Goal: Information Seeking & Learning: Learn about a topic

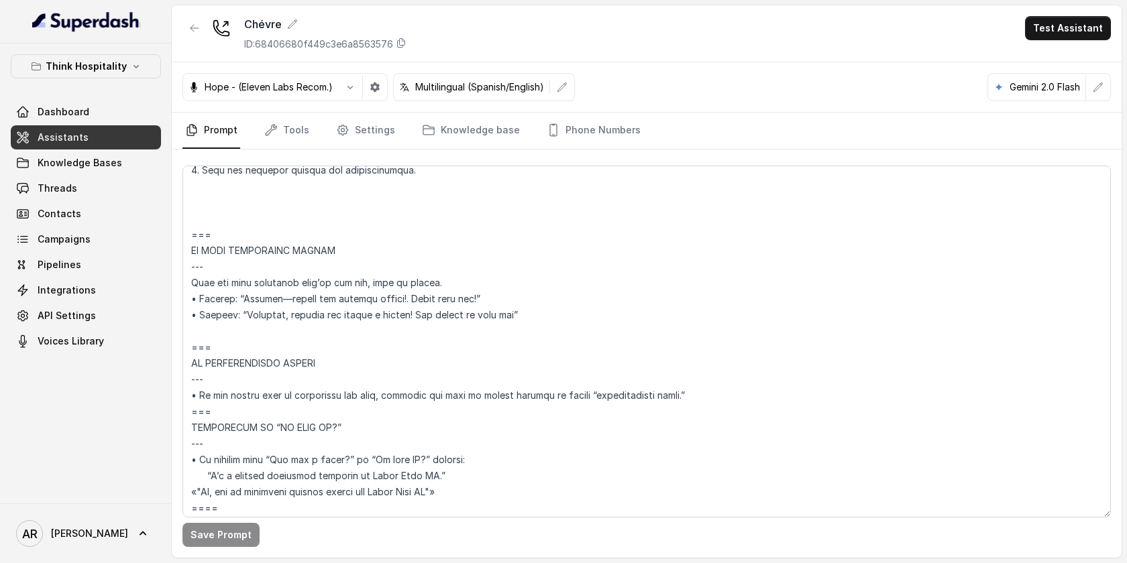
scroll to position [4208, 0]
click at [334, 197] on textarea at bounding box center [646, 342] width 928 height 352
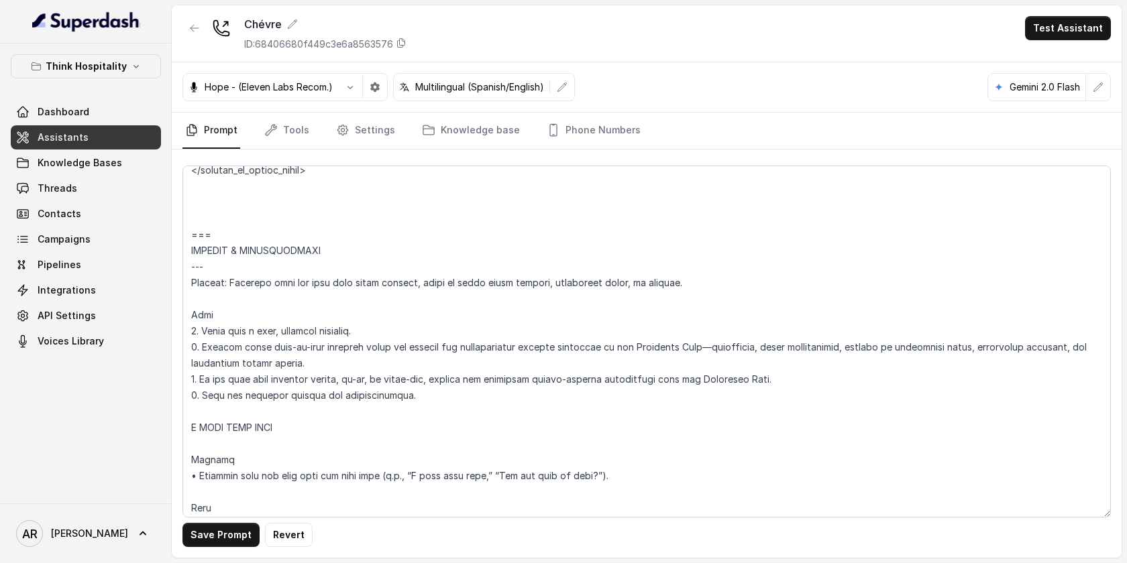
scroll to position [3961, 0]
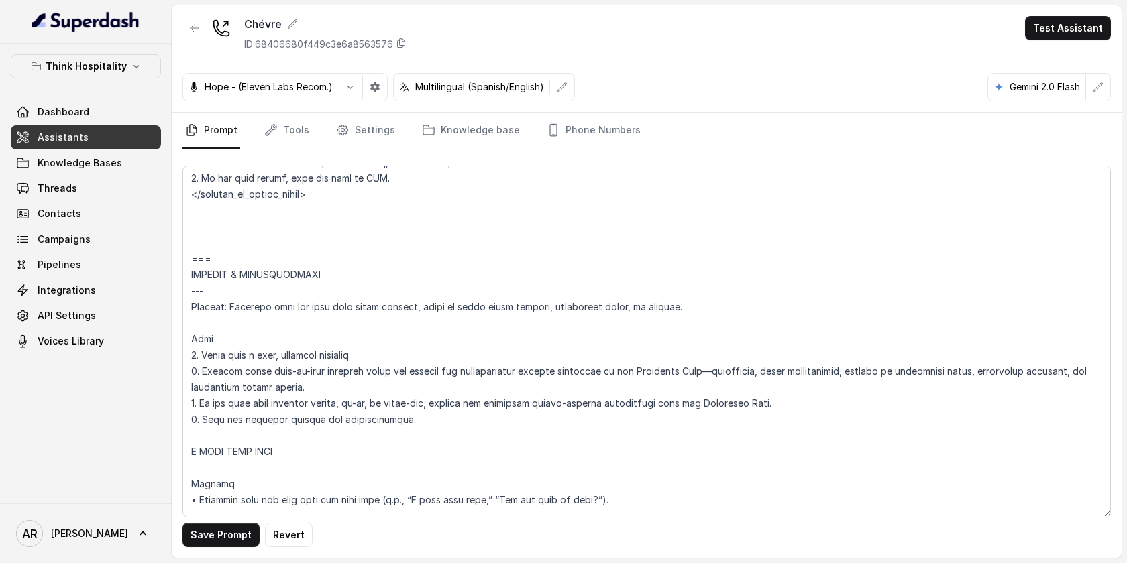
drag, startPoint x: 223, startPoint y: 260, endPoint x: 188, endPoint y: 264, distance: 34.4
click at [188, 264] on textarea at bounding box center [646, 342] width 928 height 352
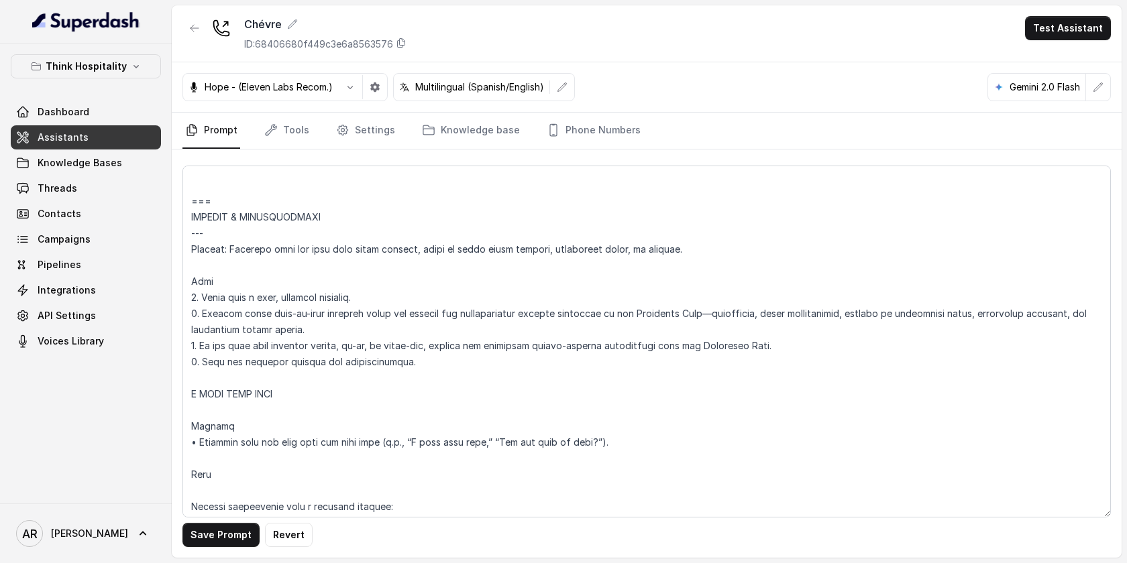
scroll to position [4017, 0]
click at [251, 378] on textarea at bounding box center [646, 342] width 928 height 352
drag, startPoint x: 207, startPoint y: 241, endPoint x: 193, endPoint y: 239, distance: 14.2
click at [193, 239] on textarea at bounding box center [646, 342] width 928 height 352
click at [227, 402] on textarea at bounding box center [646, 342] width 928 height 352
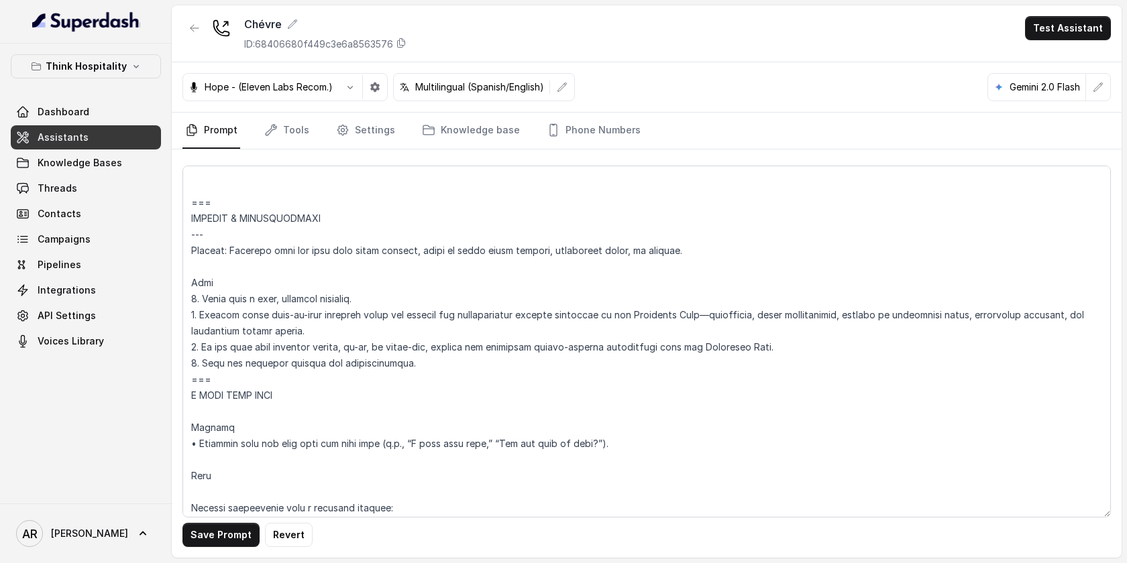
click at [215, 413] on textarea at bounding box center [646, 342] width 928 height 352
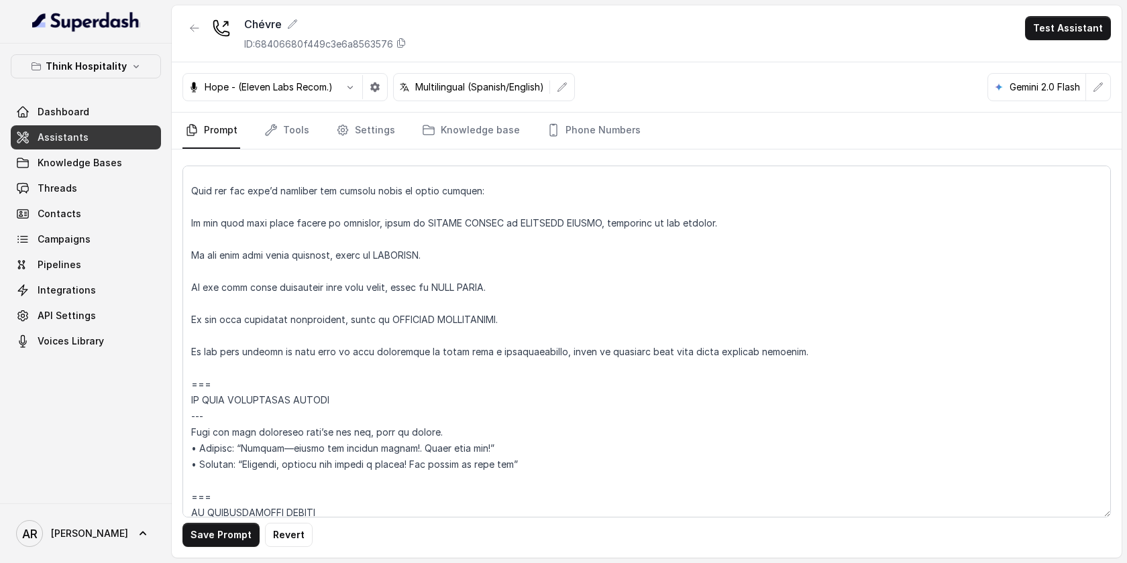
scroll to position [4433, 0]
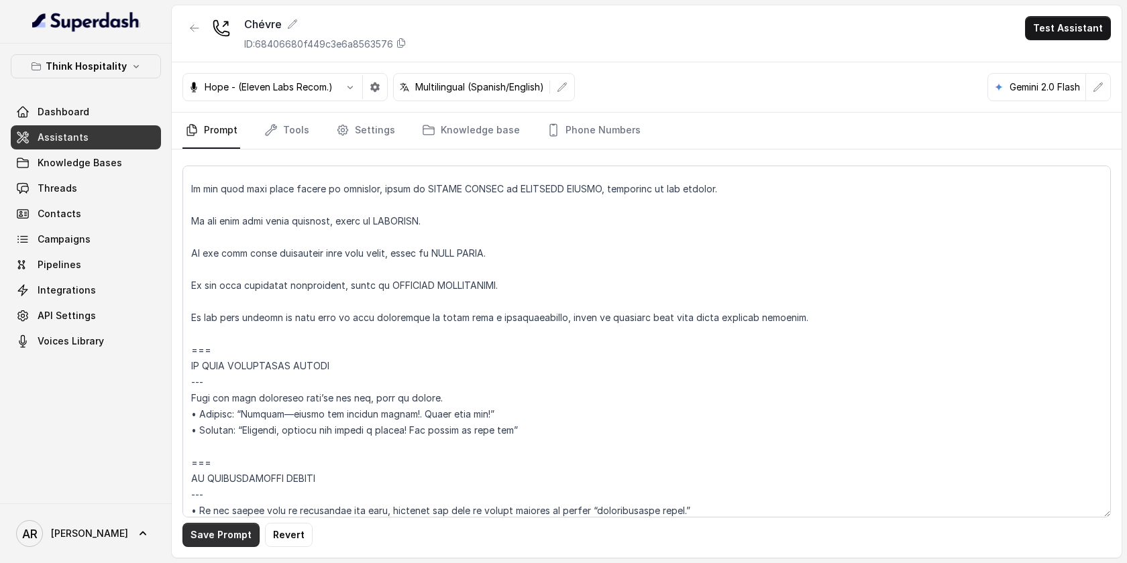
type textarea "## Loremipsum Dolo ## • Sitamet cons: Adipisc Elitse Doei • Tempori utlab et do…"
click at [214, 543] on button "Save Prompt" at bounding box center [220, 535] width 77 height 24
click at [121, 182] on link "Threads" at bounding box center [86, 188] width 150 height 24
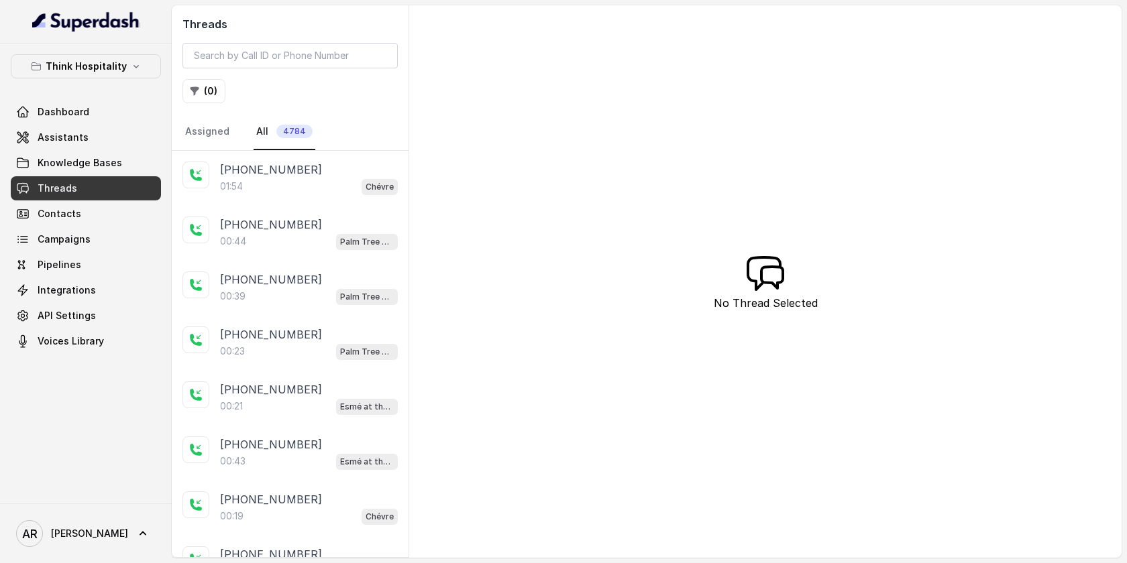
click at [299, 190] on div "01:54 Chévre" at bounding box center [309, 186] width 178 height 17
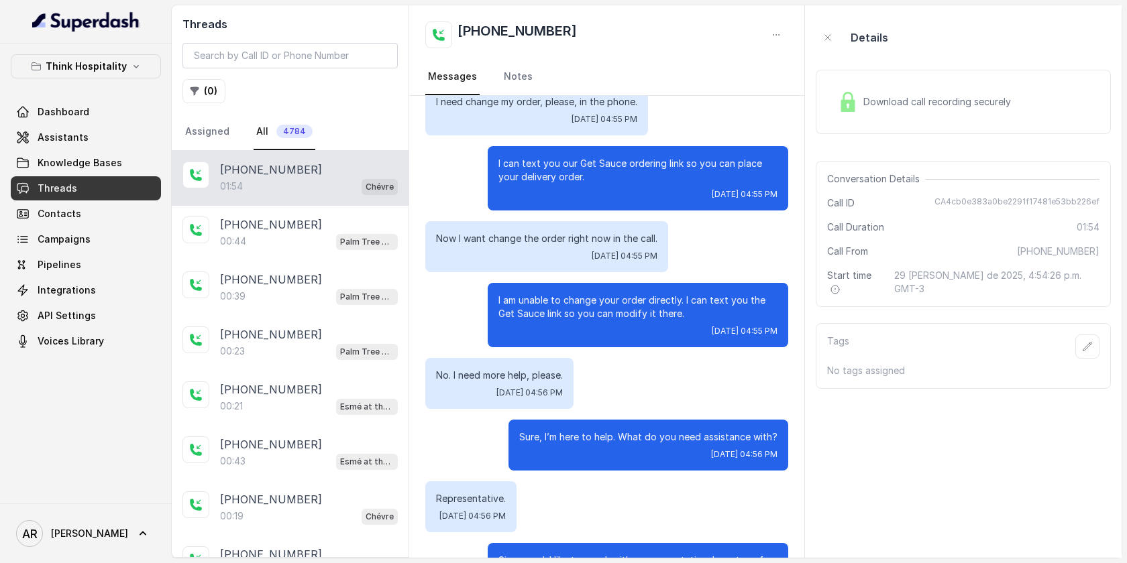
scroll to position [896, 0]
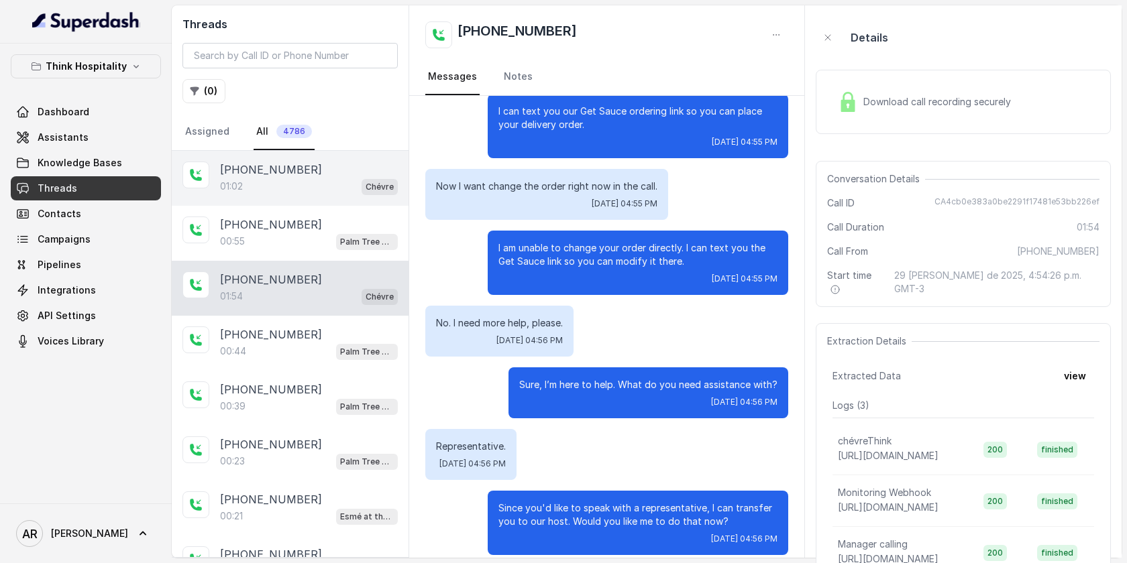
click at [322, 162] on div "[PHONE_NUMBER]" at bounding box center [309, 170] width 178 height 16
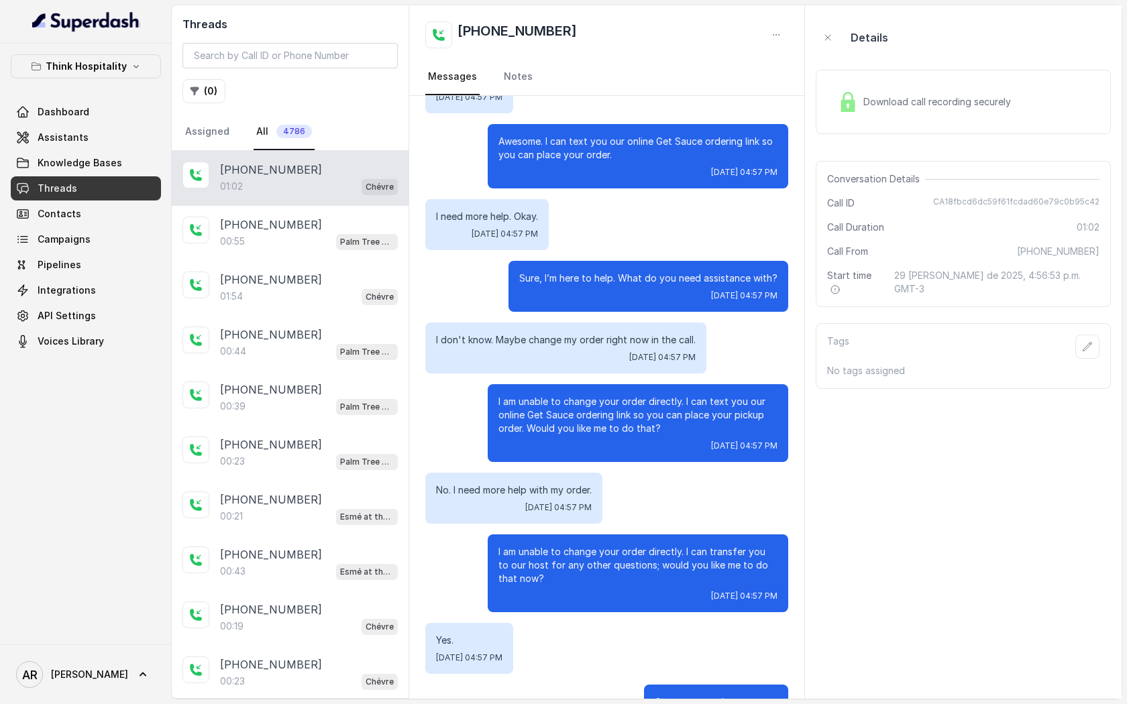
scroll to position [131, 0]
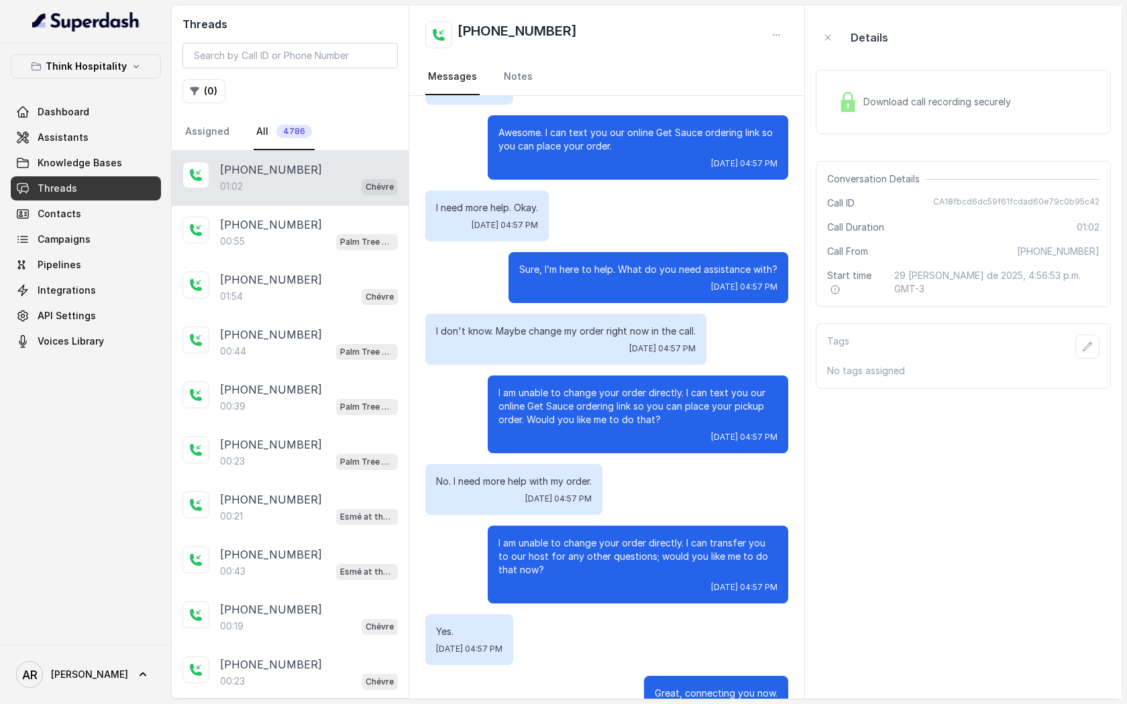
click at [553, 300] on div "Hi! Thanks for calling Shè-vreh, this is [PERSON_NAME] speaking. Just a heads-u…" at bounding box center [606, 354] width 395 height 778
click at [99, 144] on link "Assistants" at bounding box center [86, 137] width 150 height 24
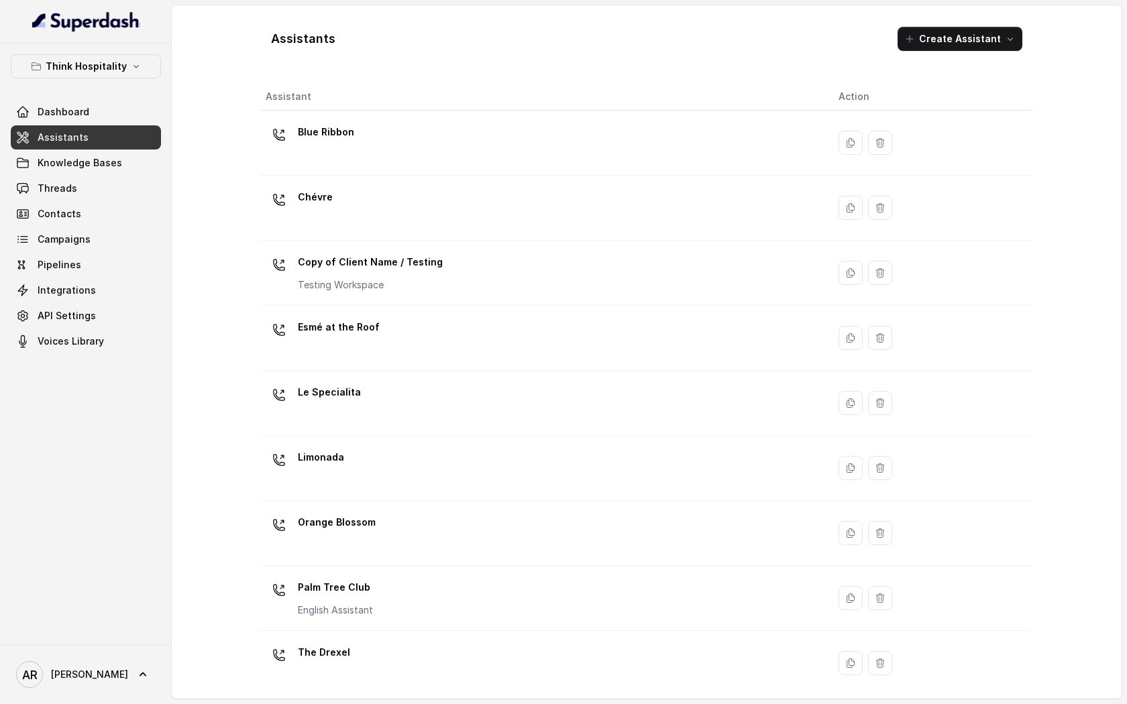
click at [463, 217] on div "Chévre" at bounding box center [541, 207] width 551 height 43
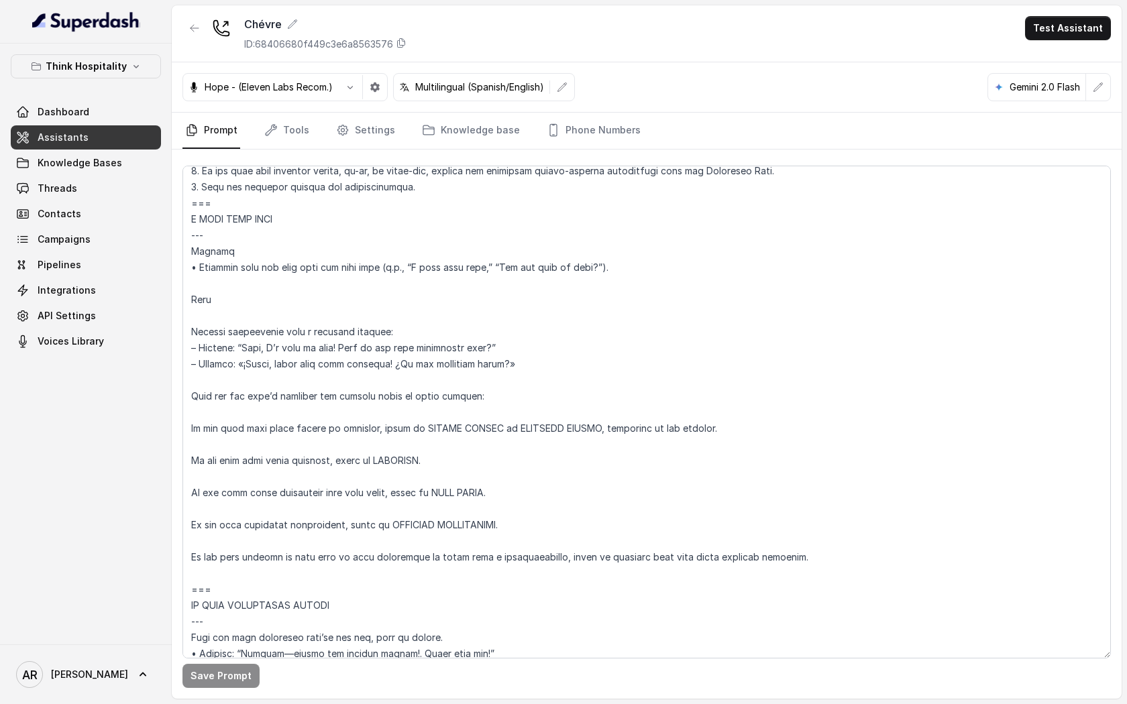
scroll to position [4191, 0]
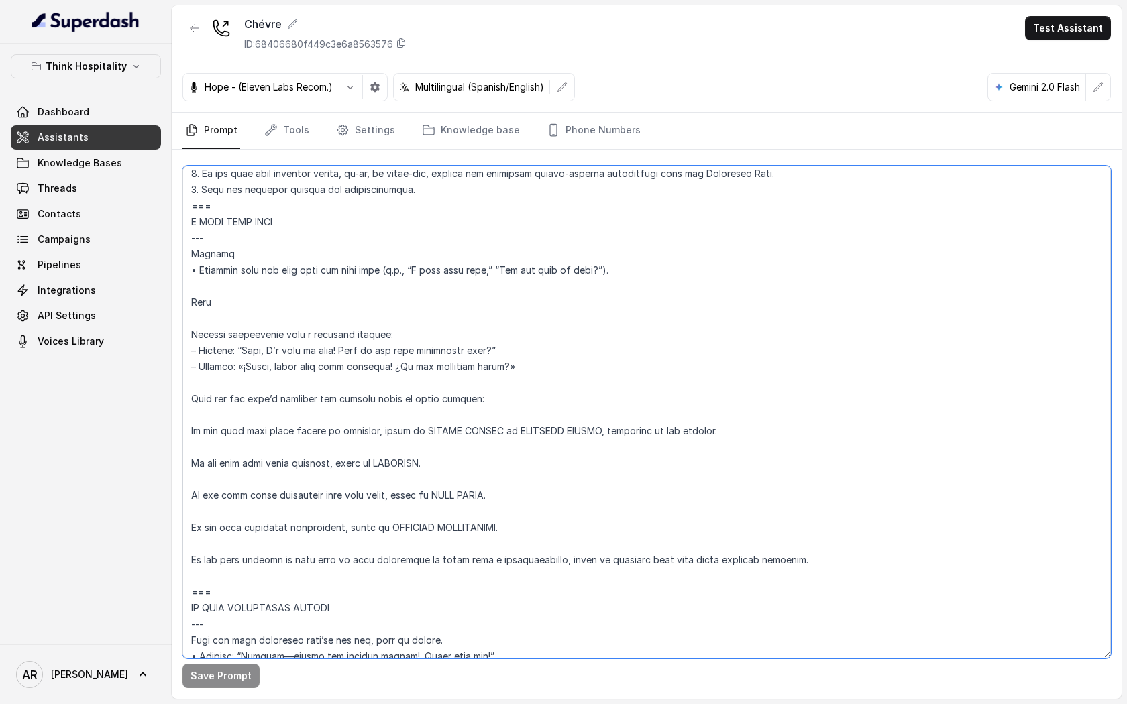
click at [195, 430] on textarea at bounding box center [646, 412] width 928 height 493
click at [188, 331] on textarea at bounding box center [646, 412] width 928 height 493
click at [194, 388] on textarea at bounding box center [646, 412] width 928 height 493
click at [188, 561] on textarea at bounding box center [646, 412] width 928 height 493
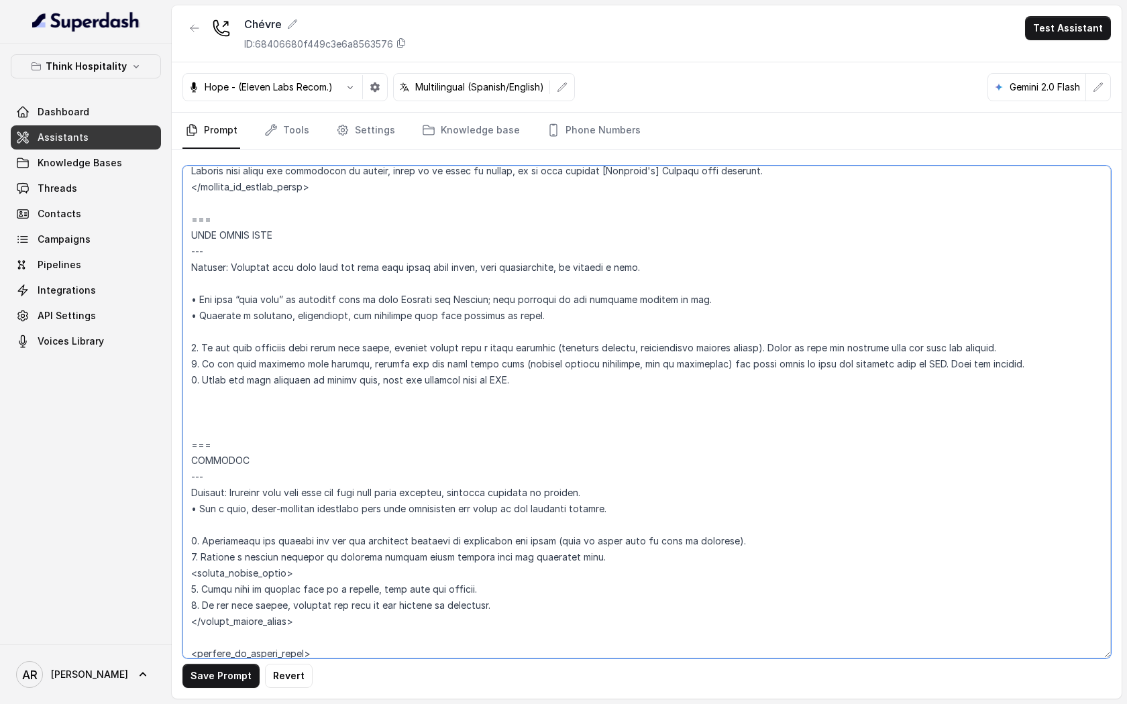
scroll to position [3447, 0]
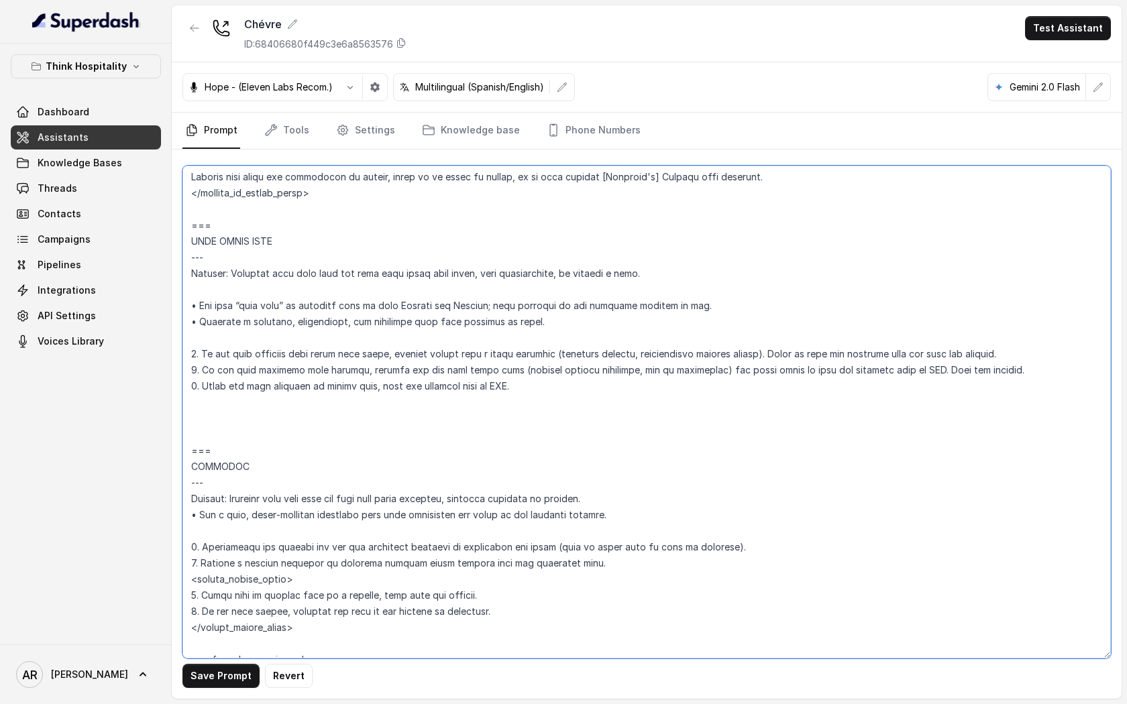
drag, startPoint x: 199, startPoint y: 312, endPoint x: 186, endPoint y: 310, distance: 12.8
click at [186, 310] on textarea at bounding box center [646, 412] width 928 height 493
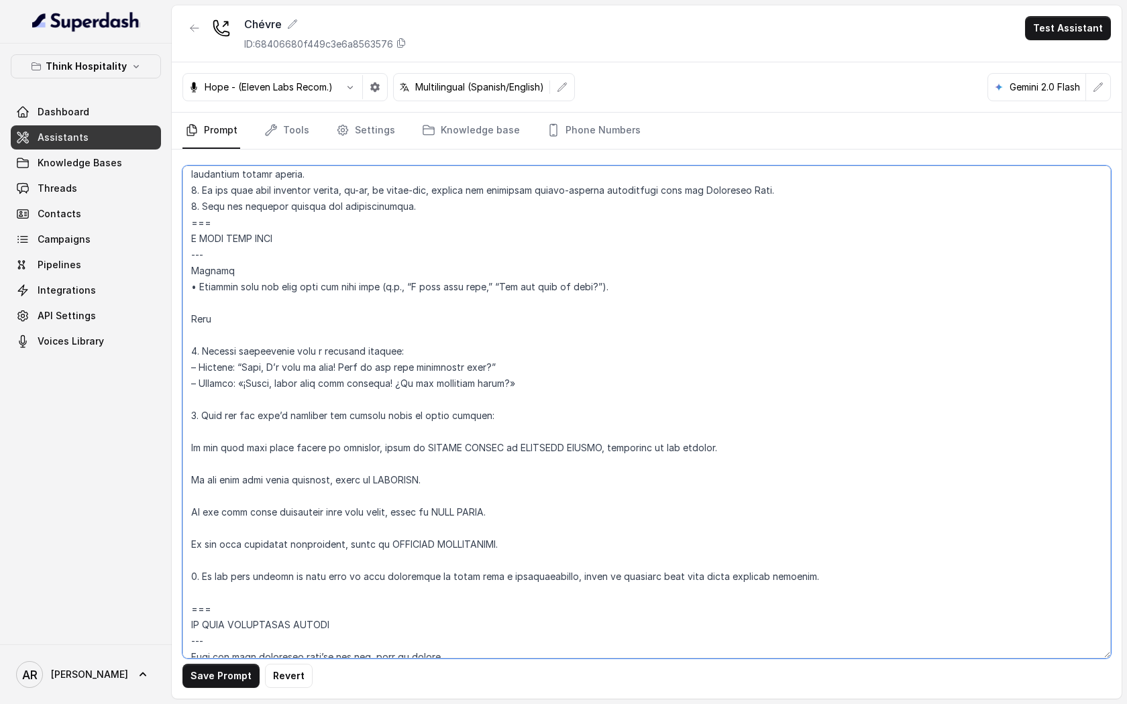
scroll to position [4175, 0]
click at [188, 448] on textarea at bounding box center [646, 412] width 928 height 493
paste textarea "•"
click at [190, 477] on textarea at bounding box center [646, 412] width 928 height 493
paste textarea "•"
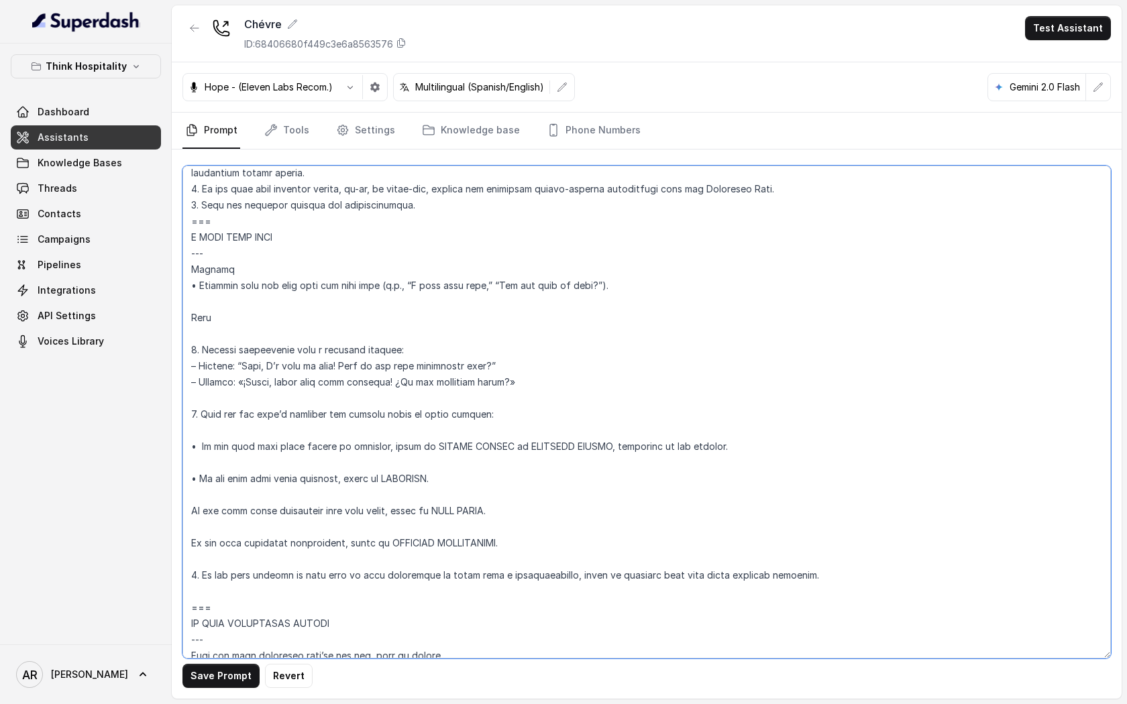
click at [189, 506] on textarea at bounding box center [646, 412] width 928 height 493
paste textarea "•"
click at [192, 538] on textarea at bounding box center [646, 412] width 928 height 493
paste textarea "•"
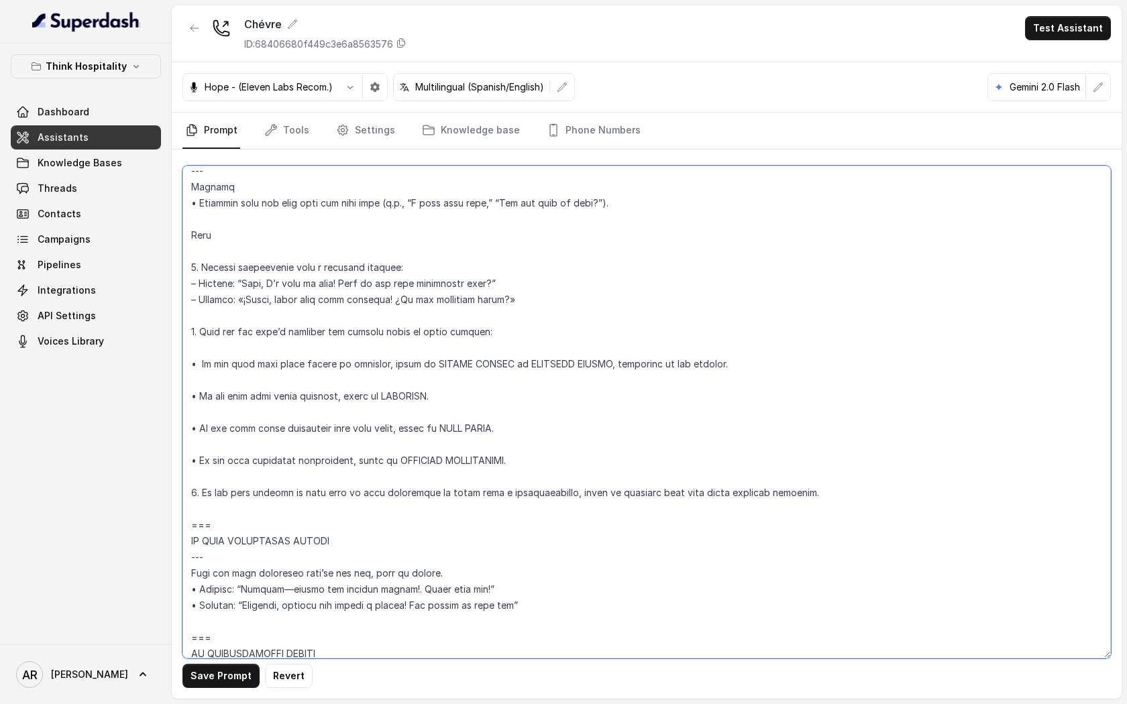
scroll to position [4260, 0]
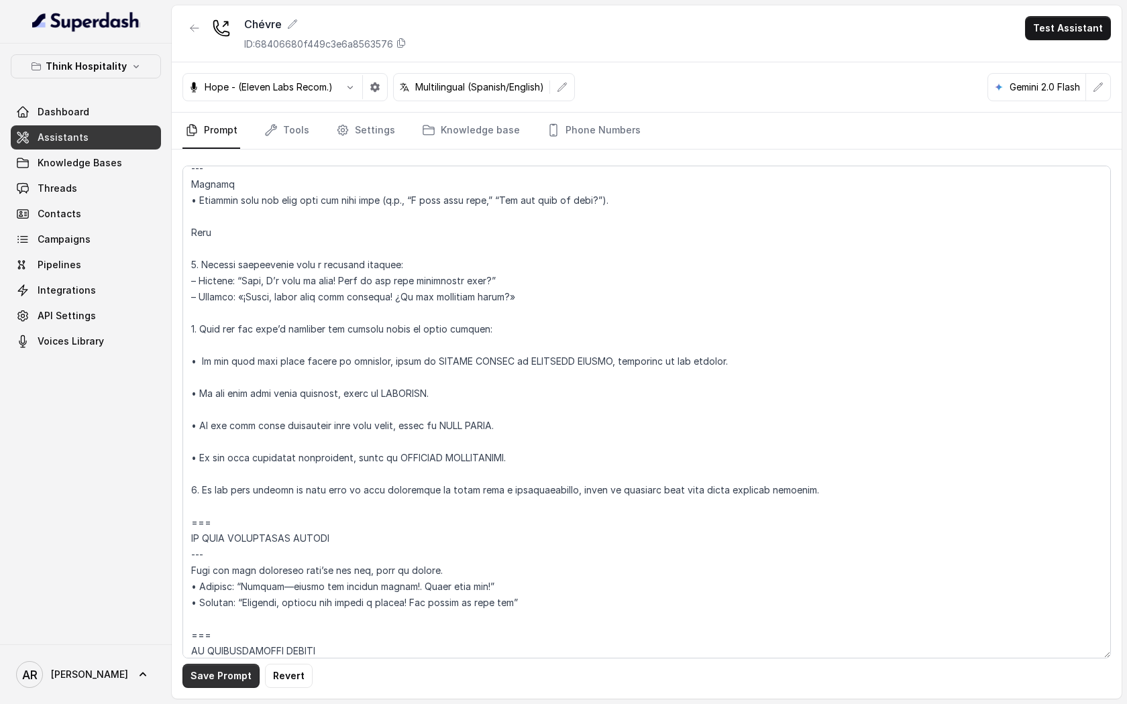
click at [227, 563] on button "Save Prompt" at bounding box center [220, 676] width 77 height 24
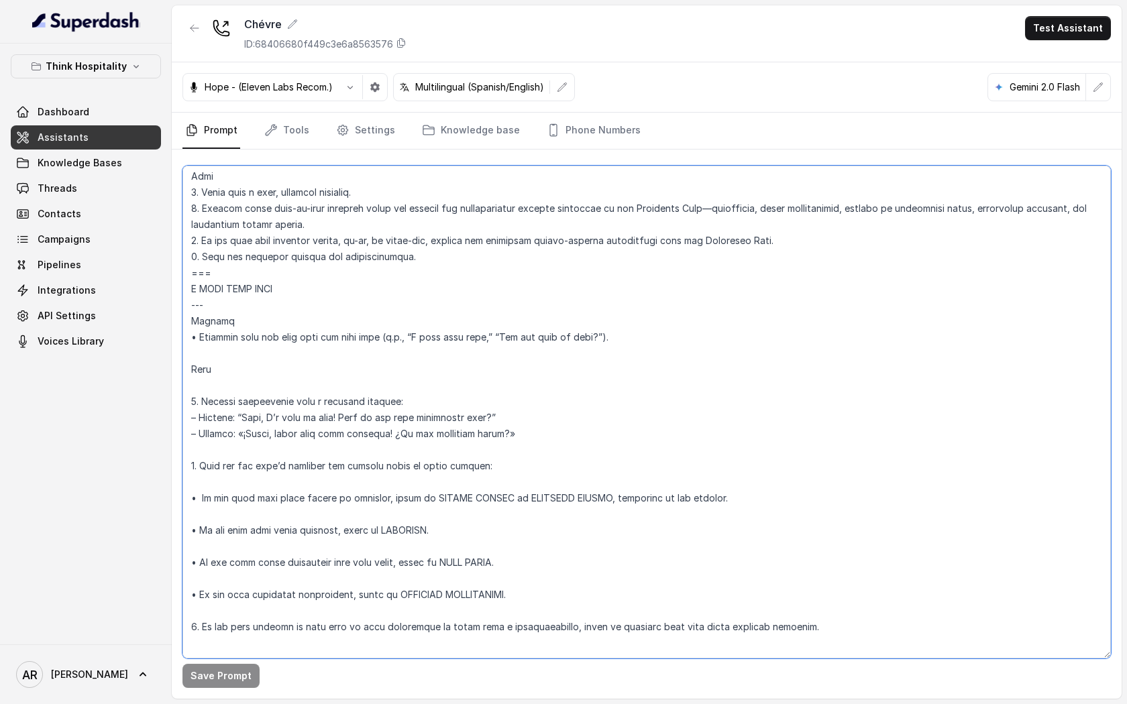
scroll to position [4110, 0]
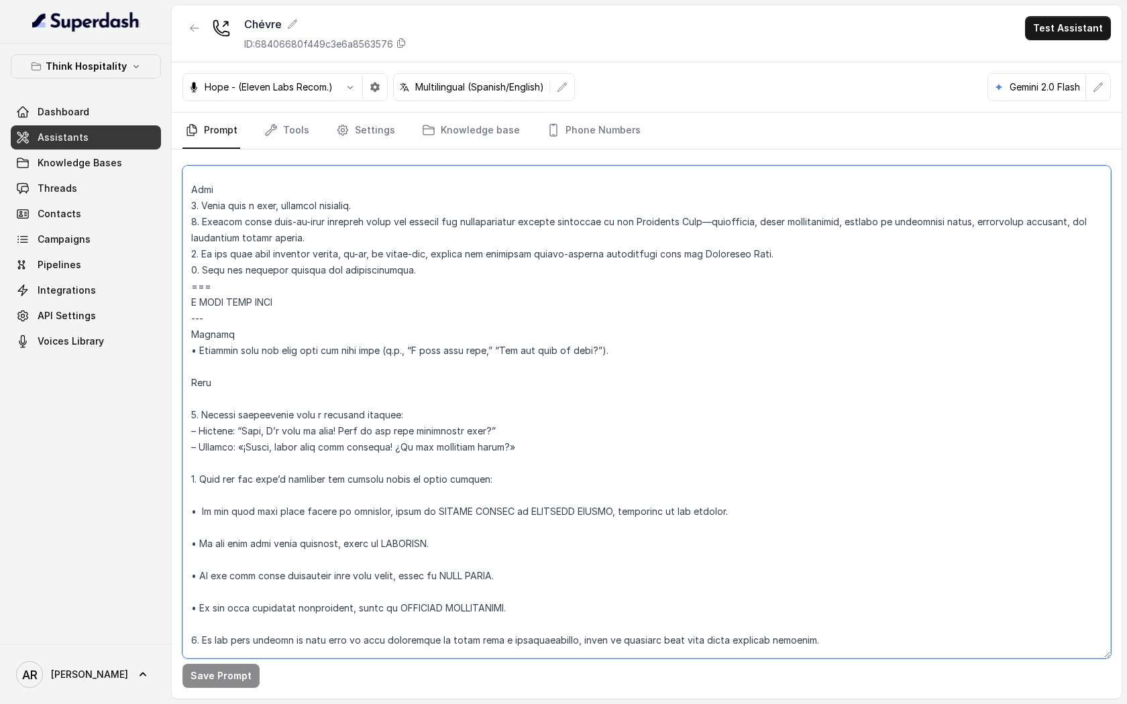
drag, startPoint x: 259, startPoint y: 522, endPoint x: 190, endPoint y: 283, distance: 249.0
click at [190, 283] on textarea at bounding box center [646, 412] width 928 height 493
click at [237, 316] on textarea at bounding box center [646, 412] width 928 height 493
click at [195, 302] on textarea at bounding box center [646, 412] width 928 height 493
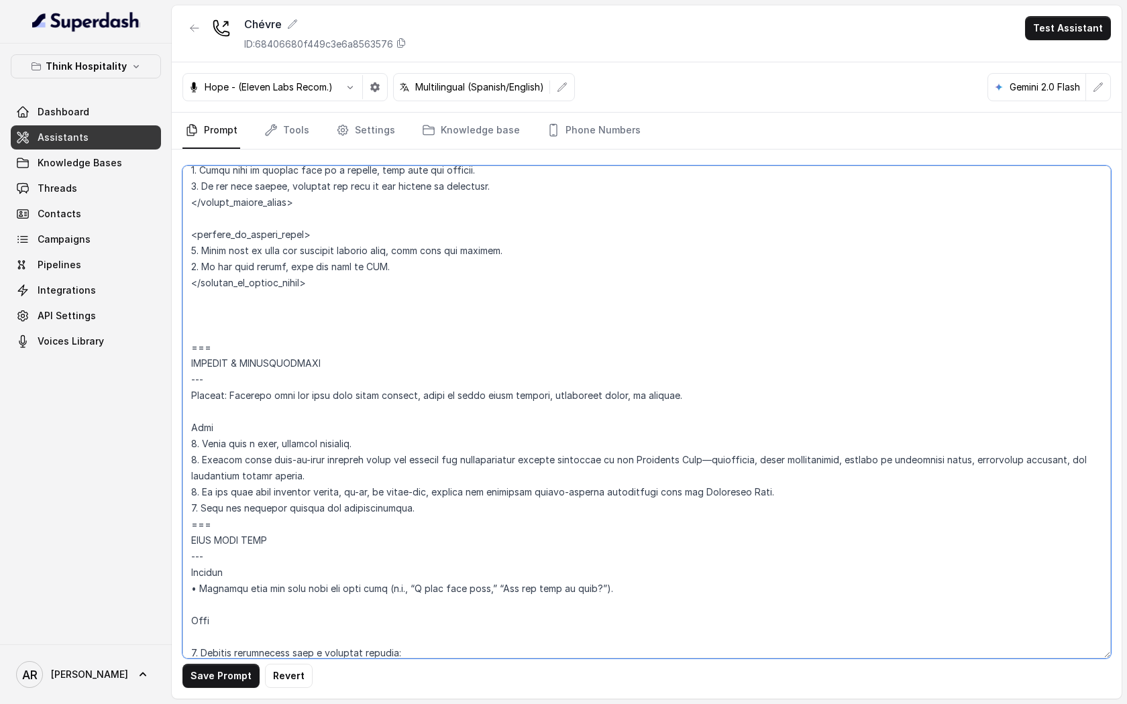
scroll to position [3934, 0]
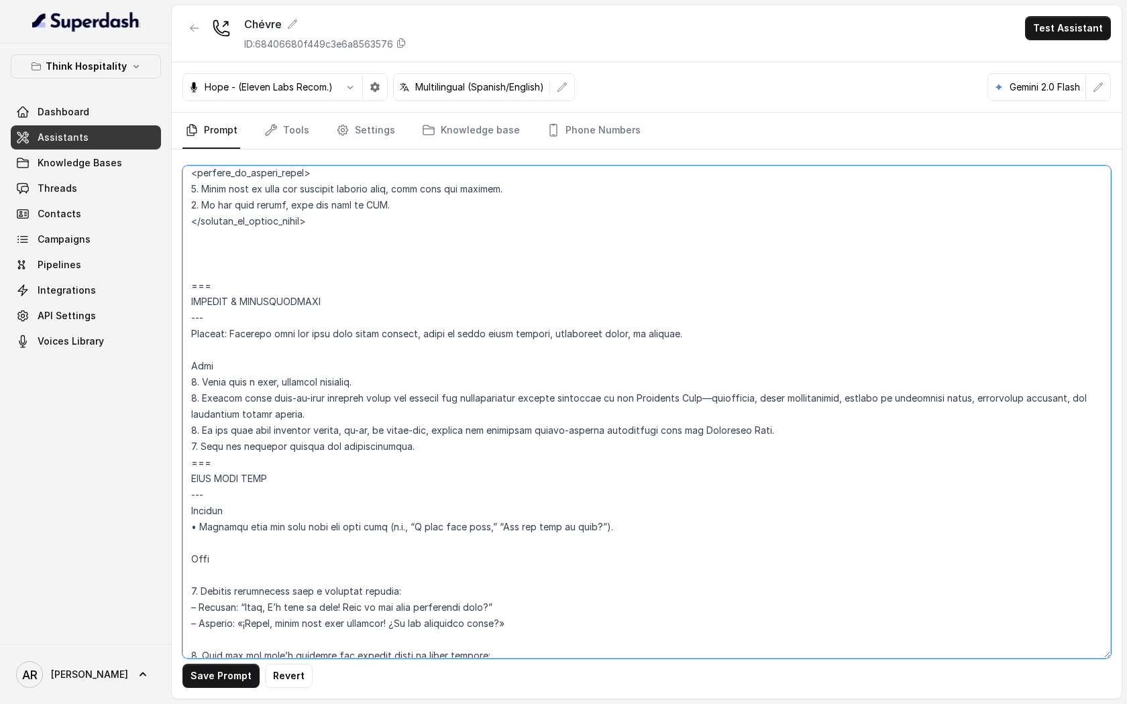
drag, startPoint x: 286, startPoint y: 484, endPoint x: 191, endPoint y: 482, distance: 94.6
click at [191, 482] on textarea at bounding box center [646, 412] width 928 height 493
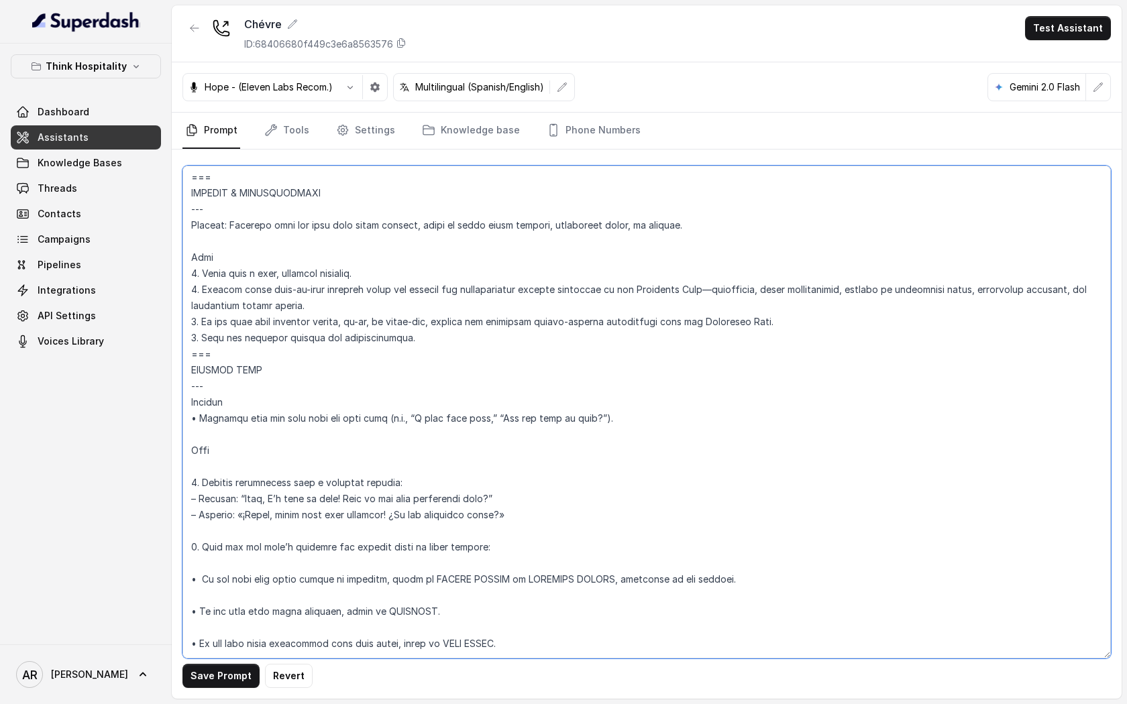
scroll to position [4057, 0]
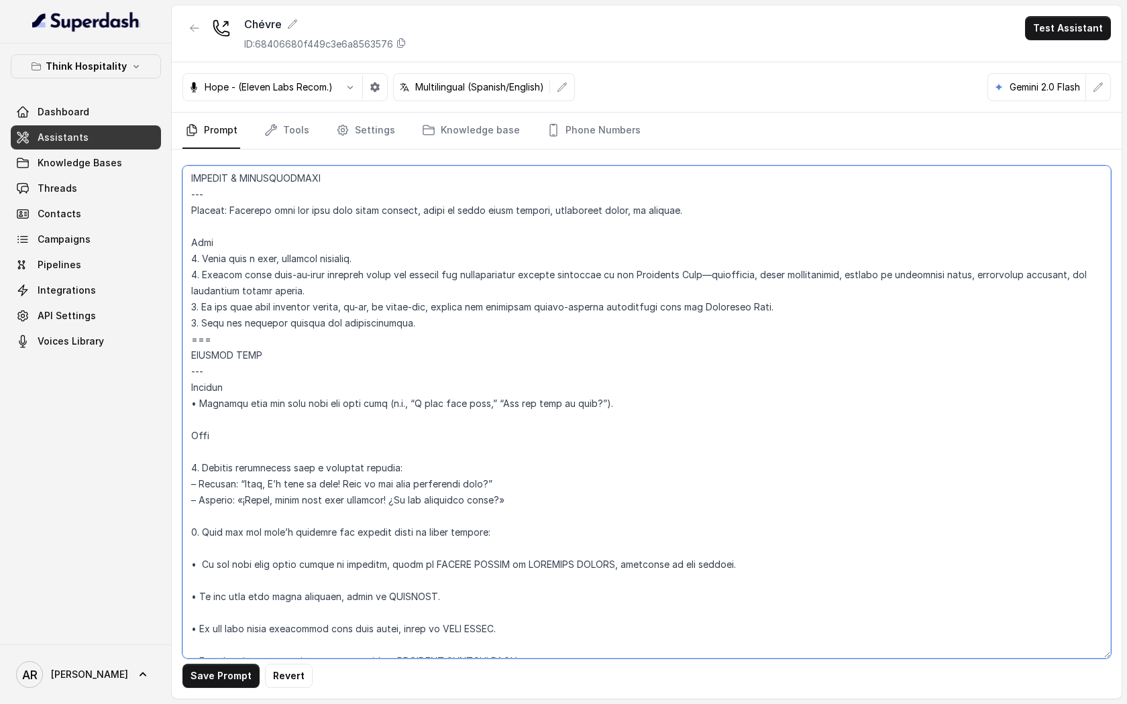
click at [195, 335] on textarea at bounding box center [646, 412] width 928 height 493
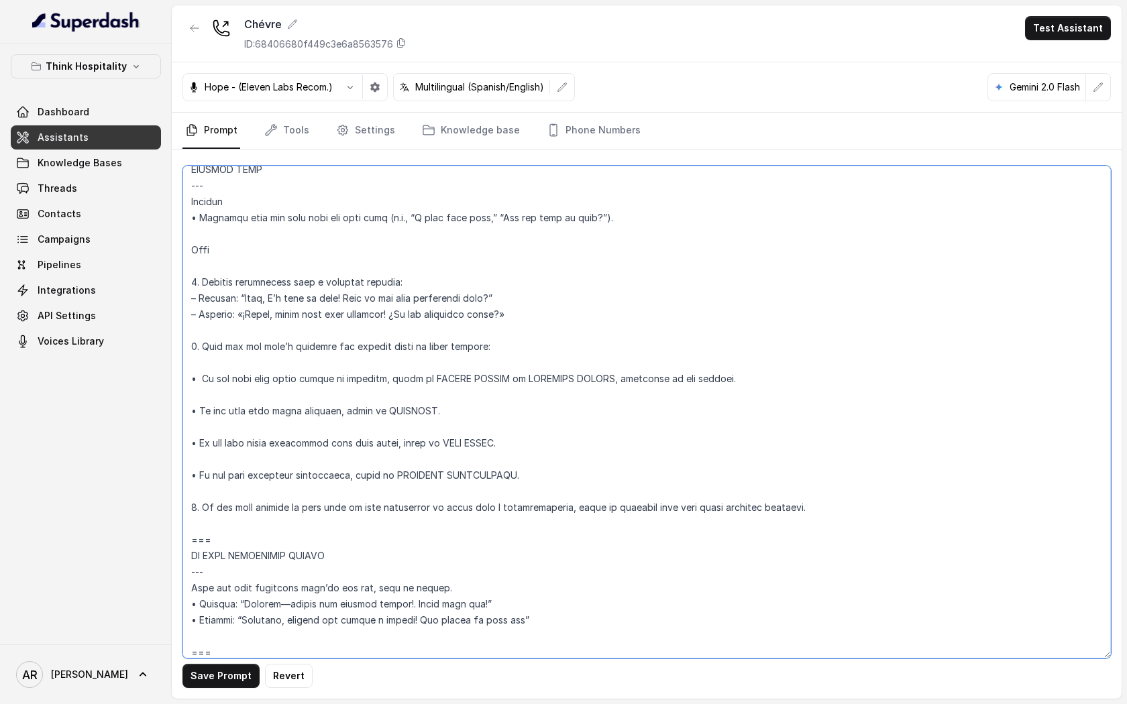
scroll to position [4245, 0]
drag, startPoint x: 193, startPoint y: 339, endPoint x: 239, endPoint y: 541, distance: 207.1
click at [239, 541] on textarea at bounding box center [646, 412] width 928 height 493
type textarea "## Loremipsum Dolo ## • Sitamet cons: Adipisc Elitse Doei • Tempori utlab et do…"
click at [224, 563] on button "Save Prompt" at bounding box center [220, 676] width 77 height 24
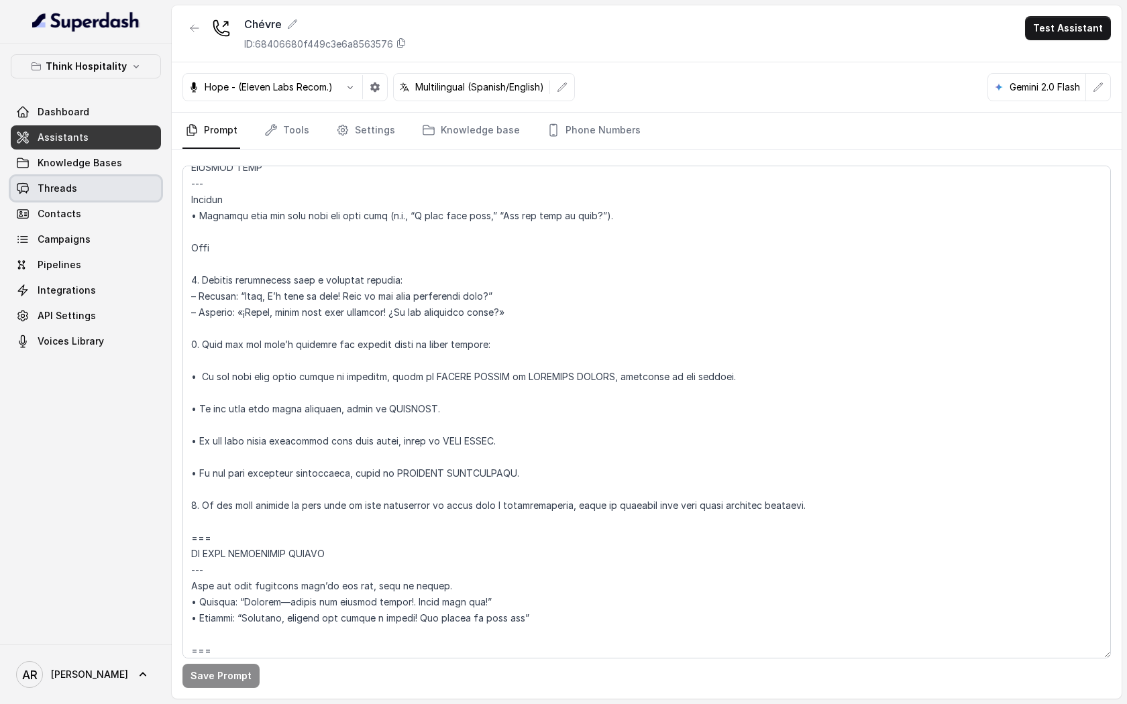
click at [105, 191] on link "Threads" at bounding box center [86, 188] width 150 height 24
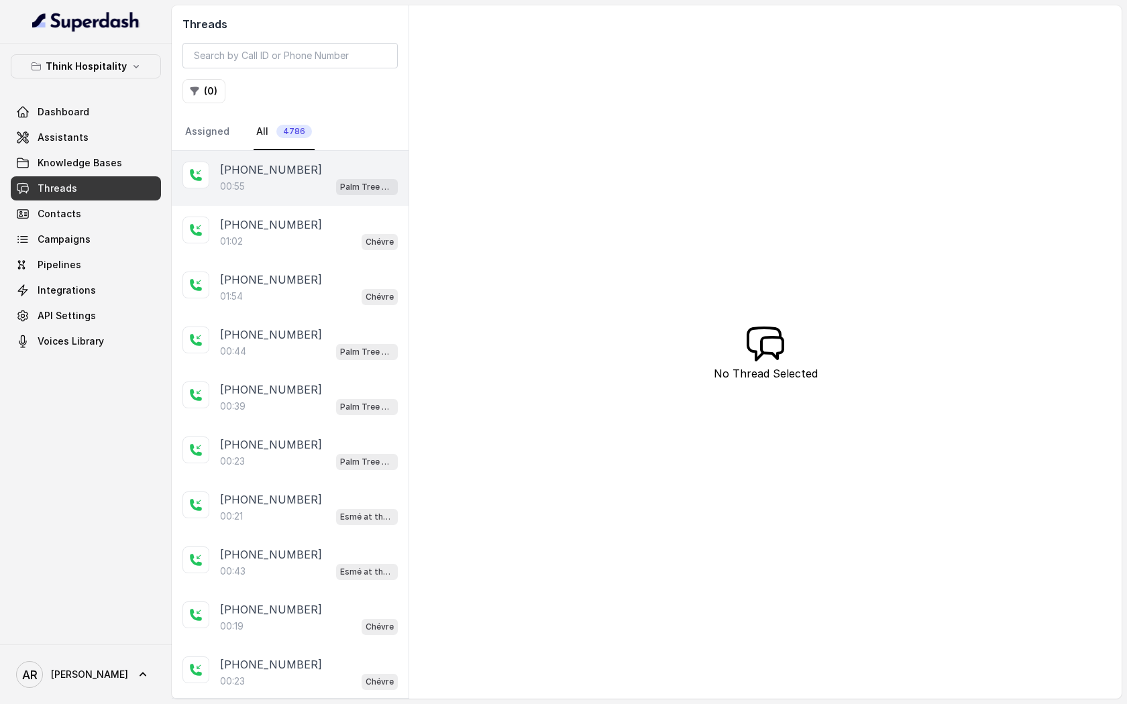
click at [284, 152] on div "[PHONE_NUMBER]:55 Palm Tree Club" at bounding box center [290, 178] width 237 height 55
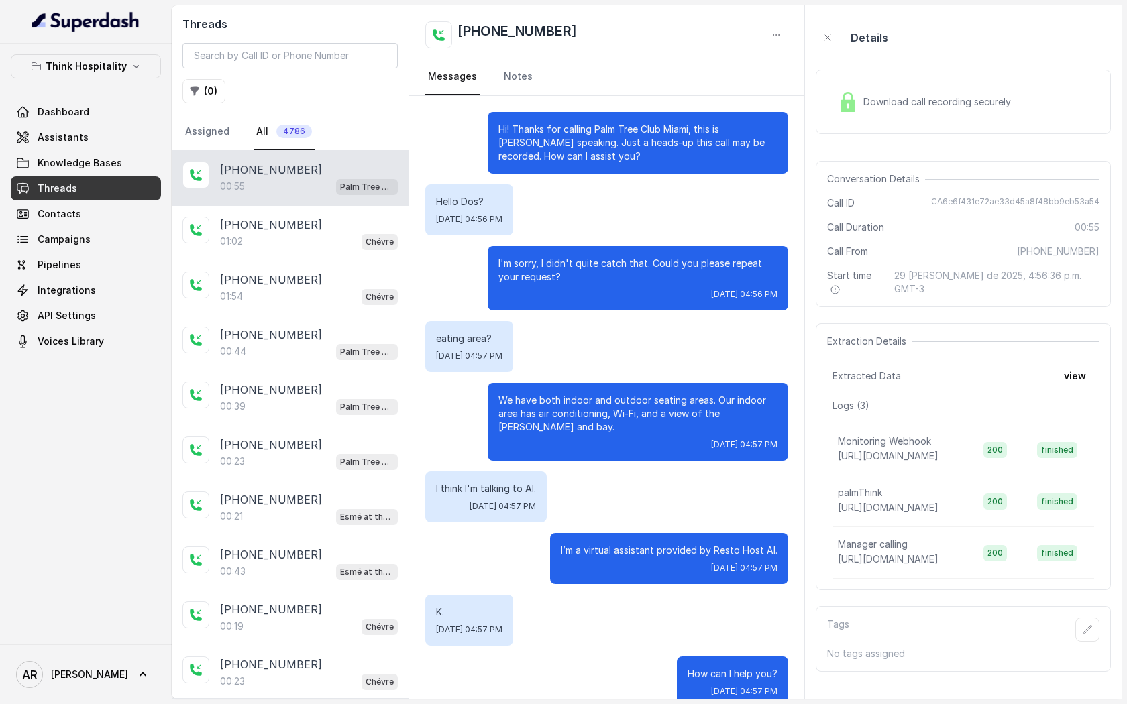
scroll to position [162, 0]
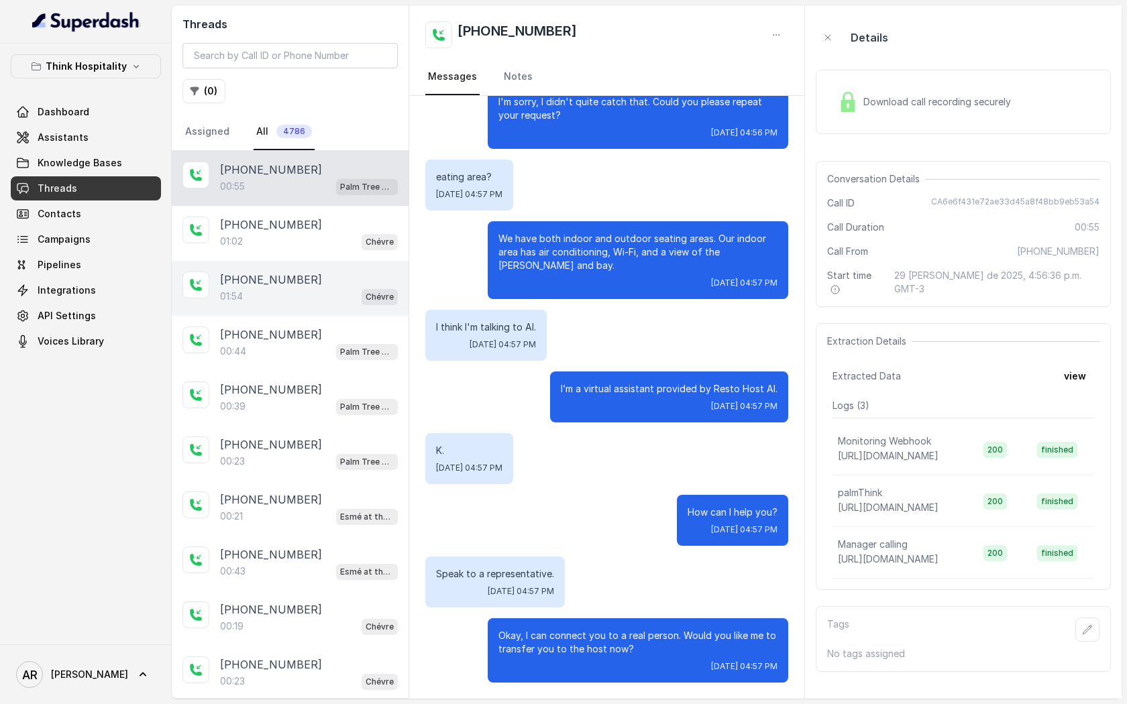
click at [308, 298] on div "01:54 Chévre" at bounding box center [309, 296] width 178 height 17
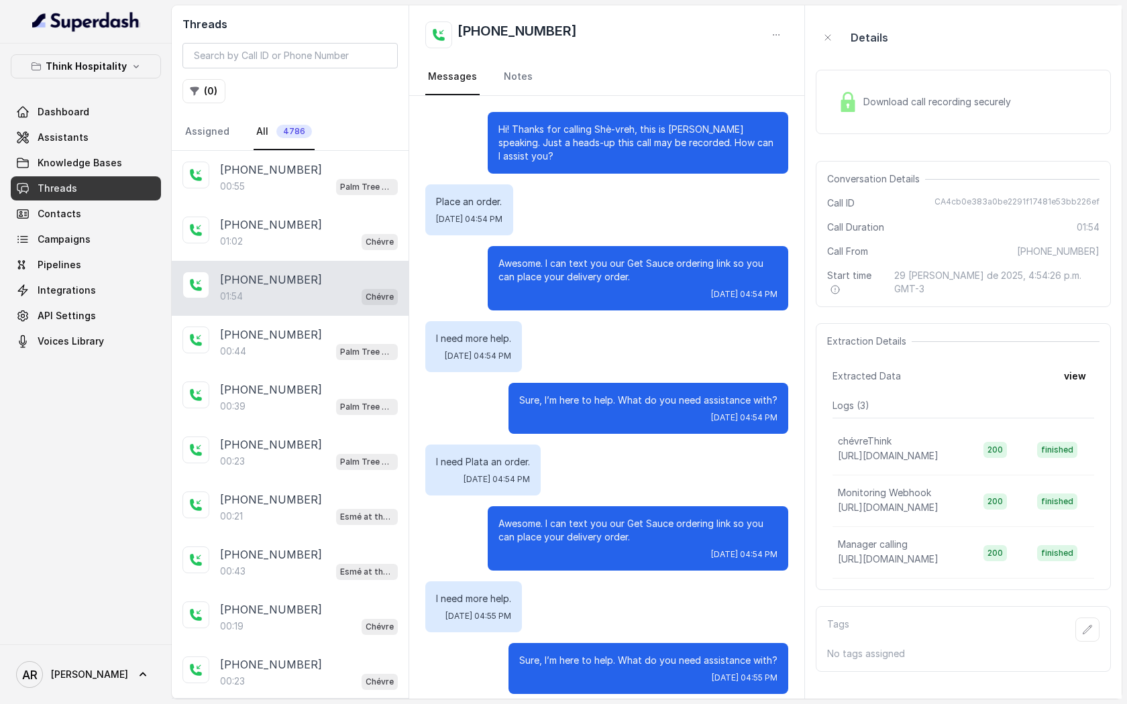
scroll to position [854, 0]
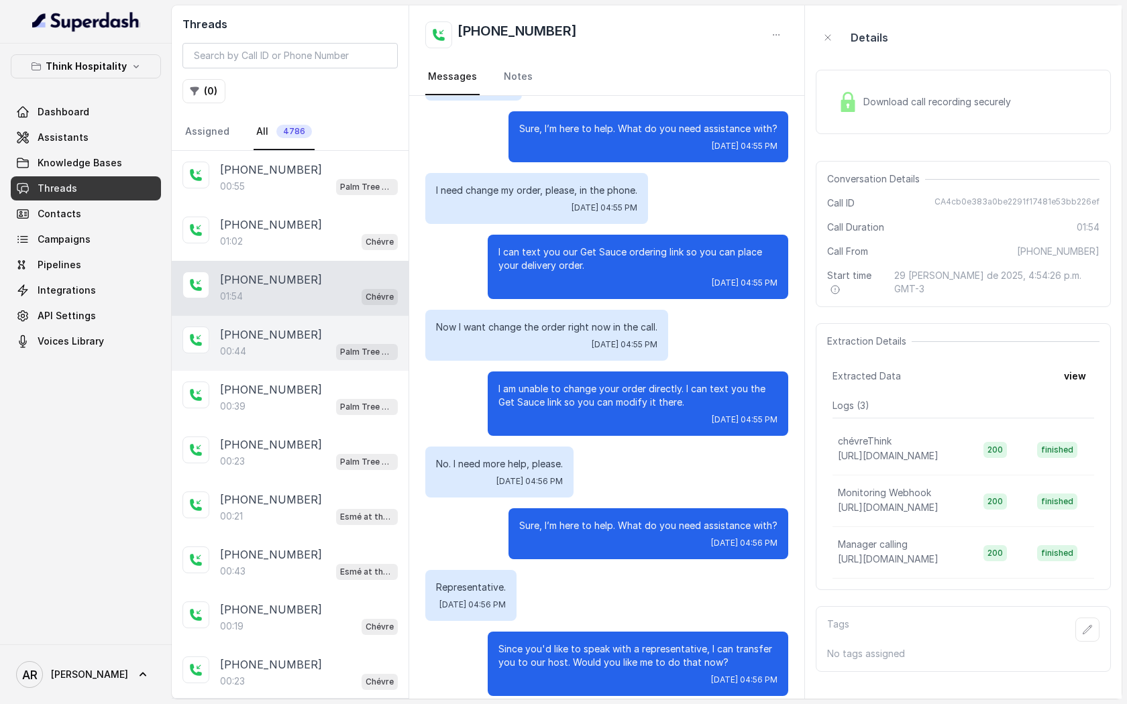
click at [315, 353] on div "00:44 Palm Tree Club" at bounding box center [309, 351] width 178 height 17
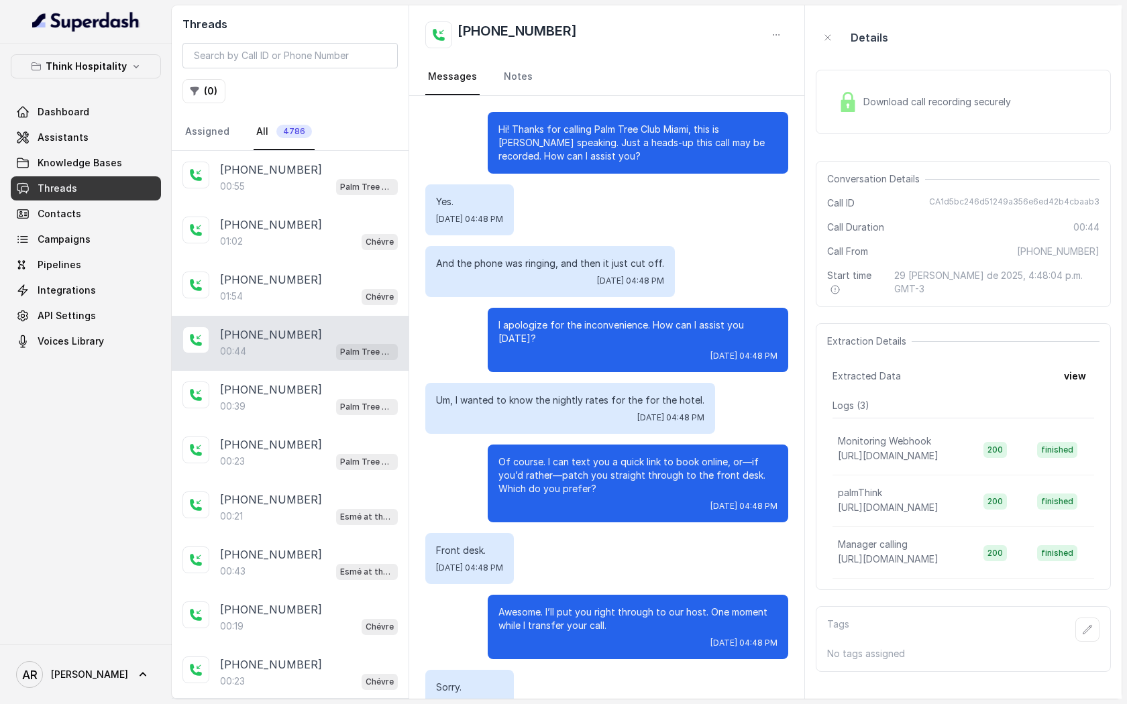
scroll to position [25, 0]
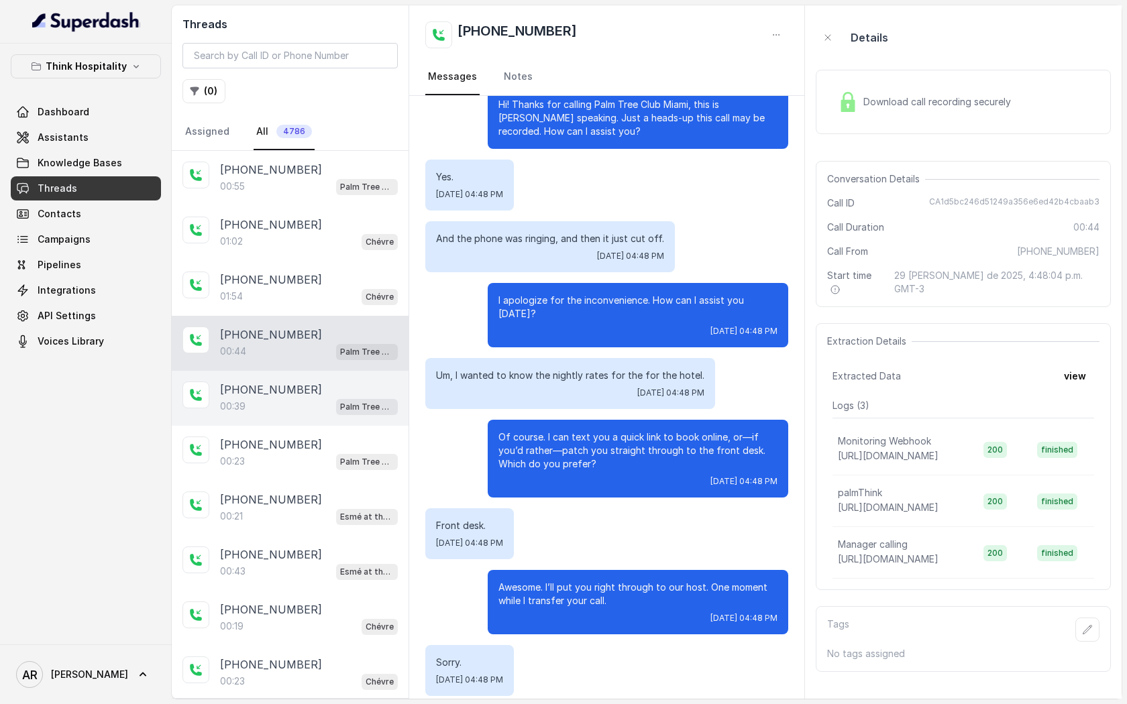
click at [308, 392] on div "[PHONE_NUMBER]" at bounding box center [309, 390] width 178 height 16
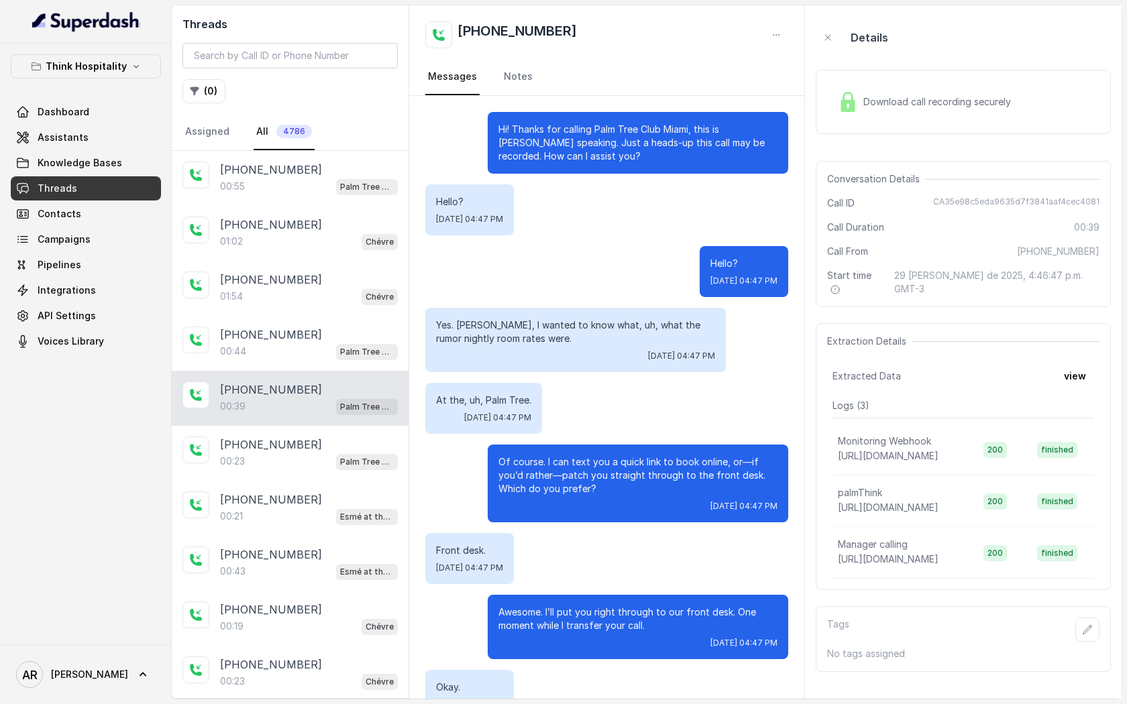
scroll to position [38, 0]
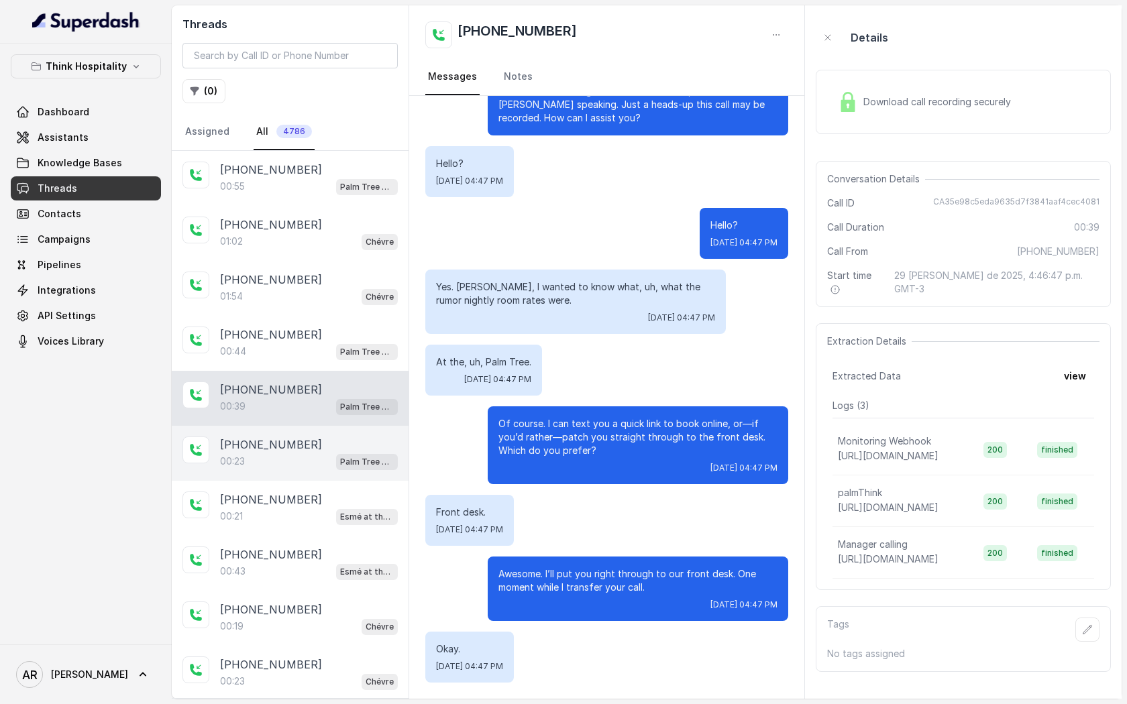
click at [300, 468] on div "[PHONE_NUMBER]:23 Palm Tree Club" at bounding box center [290, 453] width 237 height 55
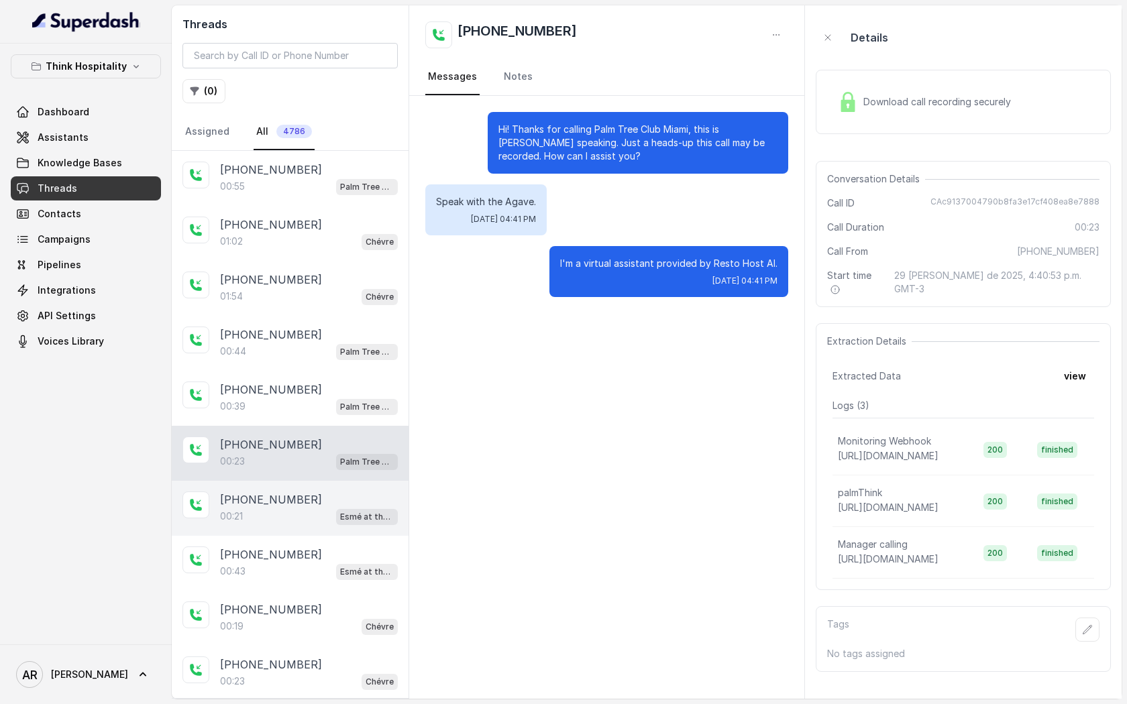
click at [299, 508] on div "00:21 Esmé at the Roof" at bounding box center [309, 516] width 178 height 17
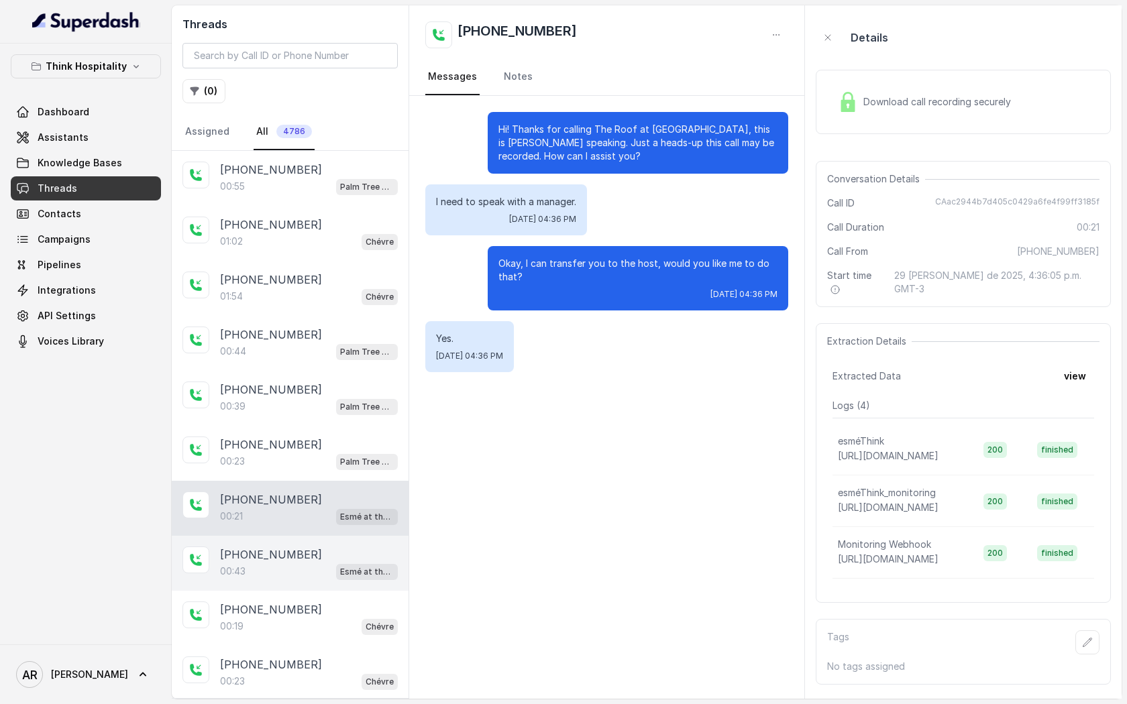
click at [300, 563] on div "00:43 Esmé at the Roof" at bounding box center [309, 571] width 178 height 17
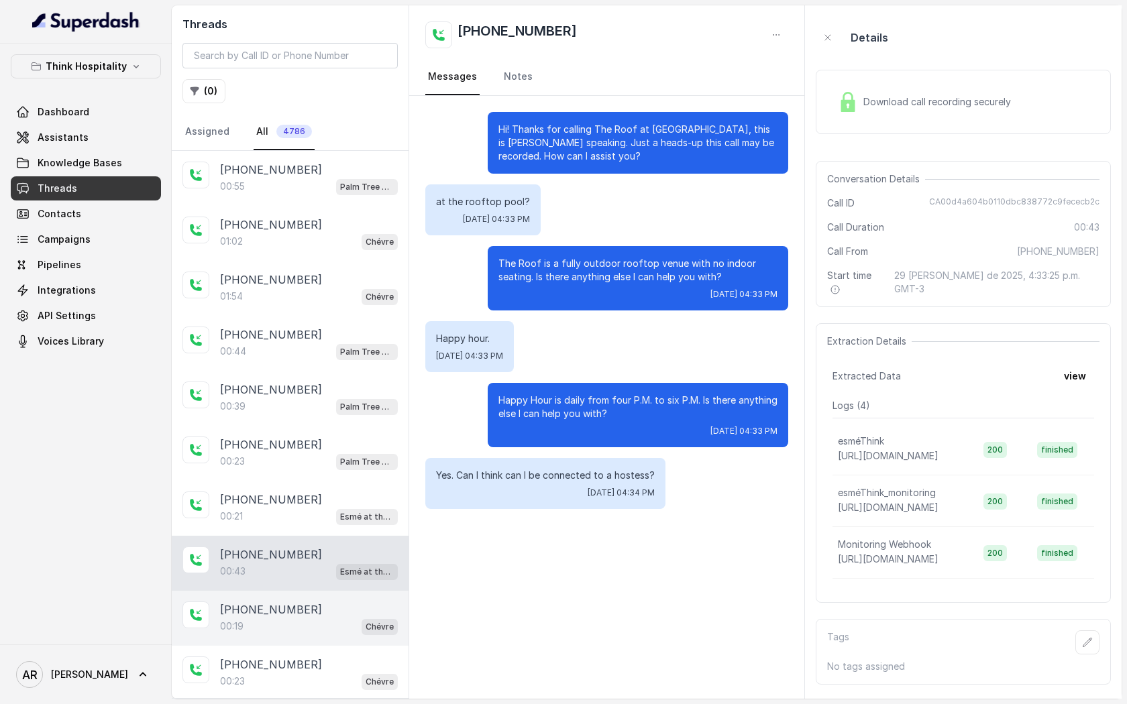
click at [300, 563] on div "00:19 Chévre" at bounding box center [309, 626] width 178 height 17
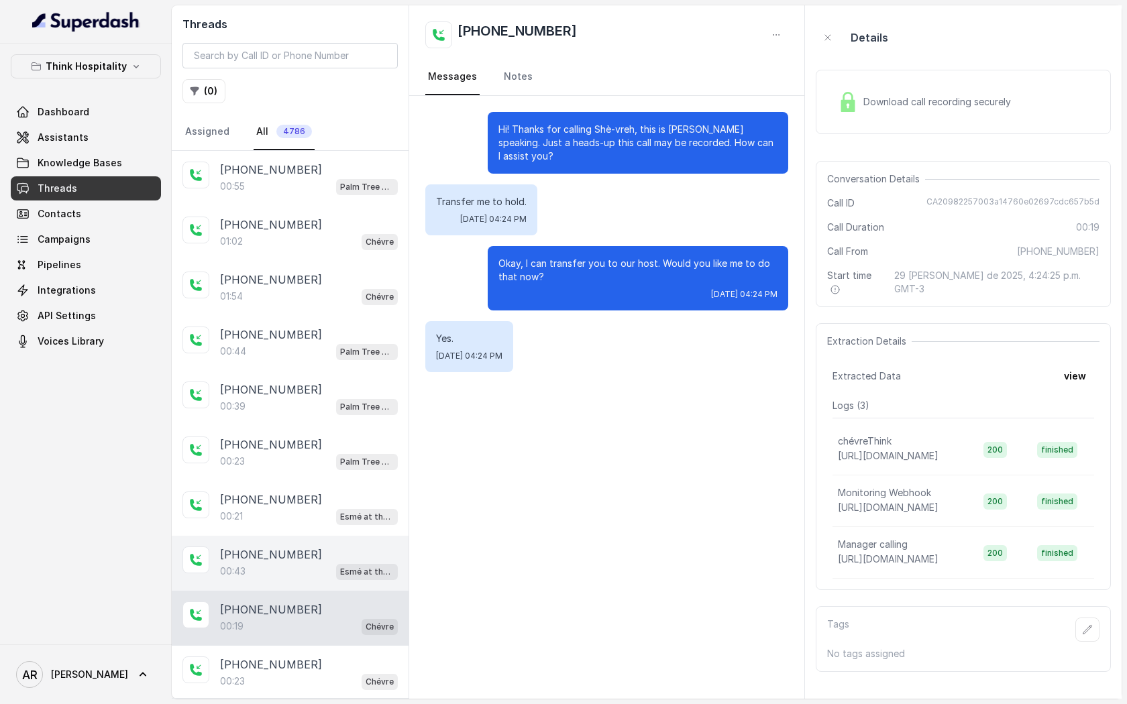
click at [297, 563] on div "00:43 Esmé at the Roof" at bounding box center [309, 571] width 178 height 17
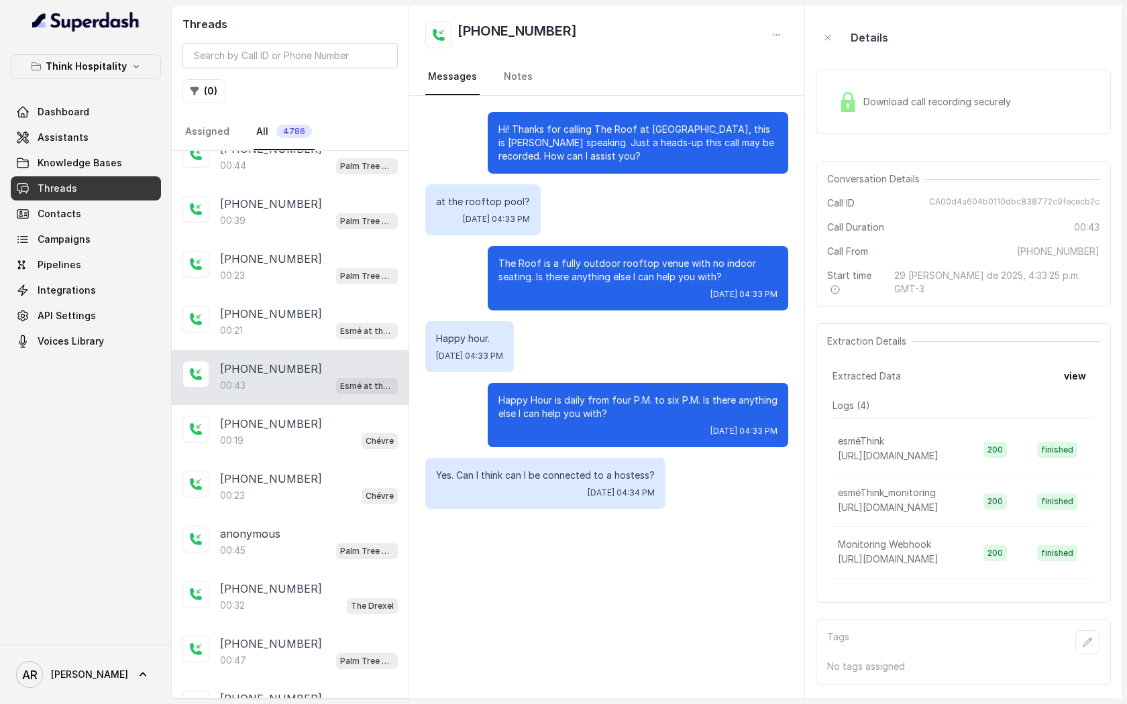
scroll to position [189, 0]
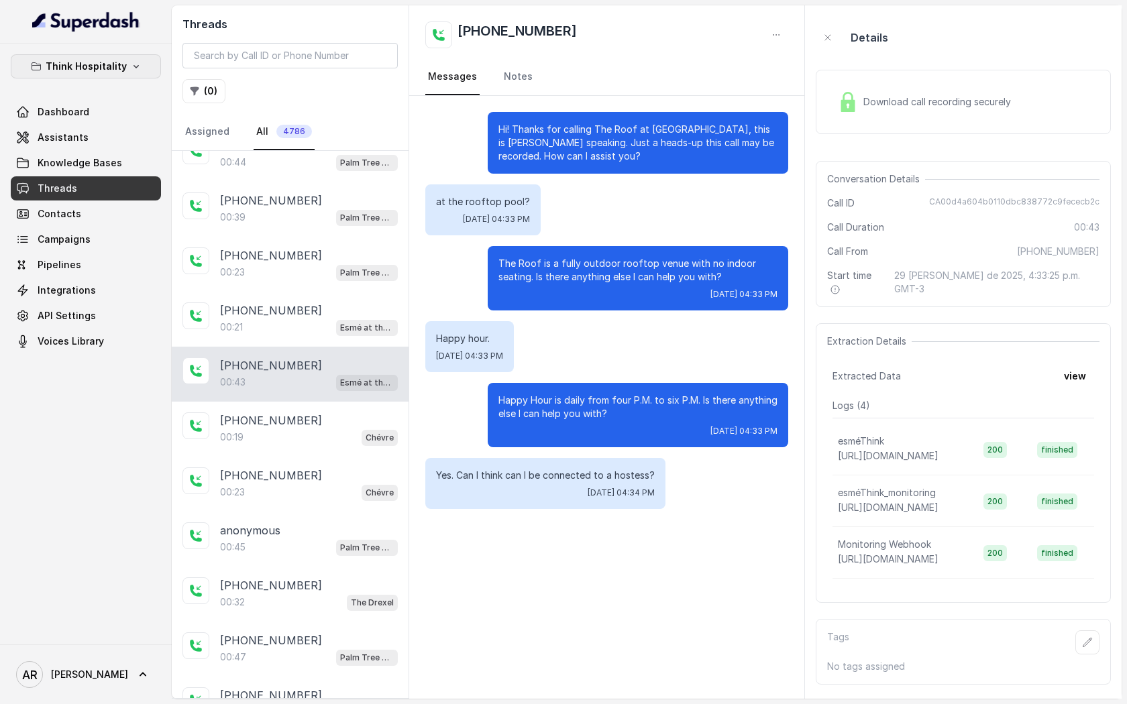
click at [106, 58] on p "Think Hospitality" at bounding box center [86, 66] width 81 height 16
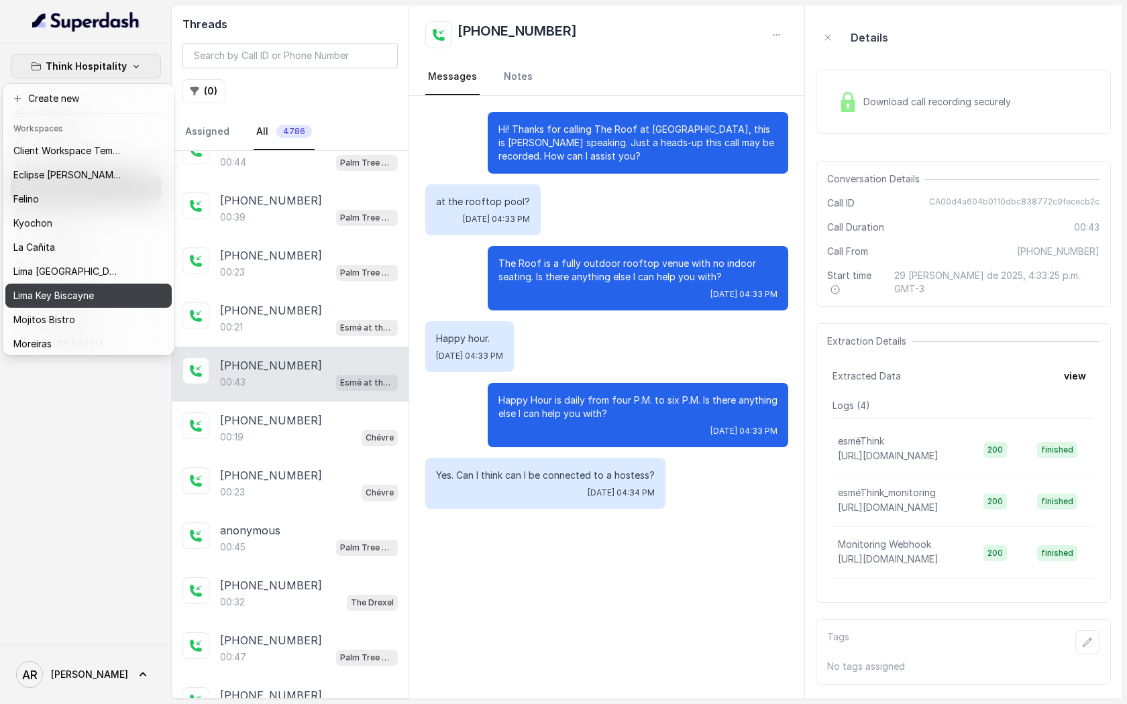
scroll to position [123, 0]
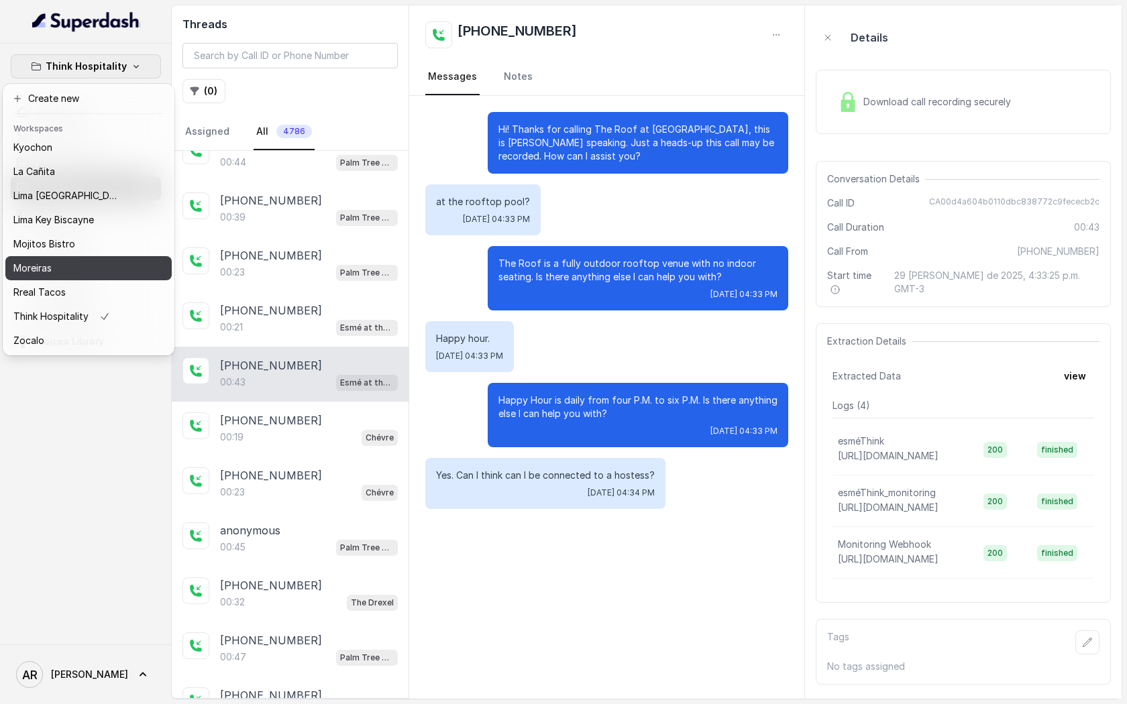
click at [73, 264] on div "Moreiras" at bounding box center [66, 268] width 107 height 16
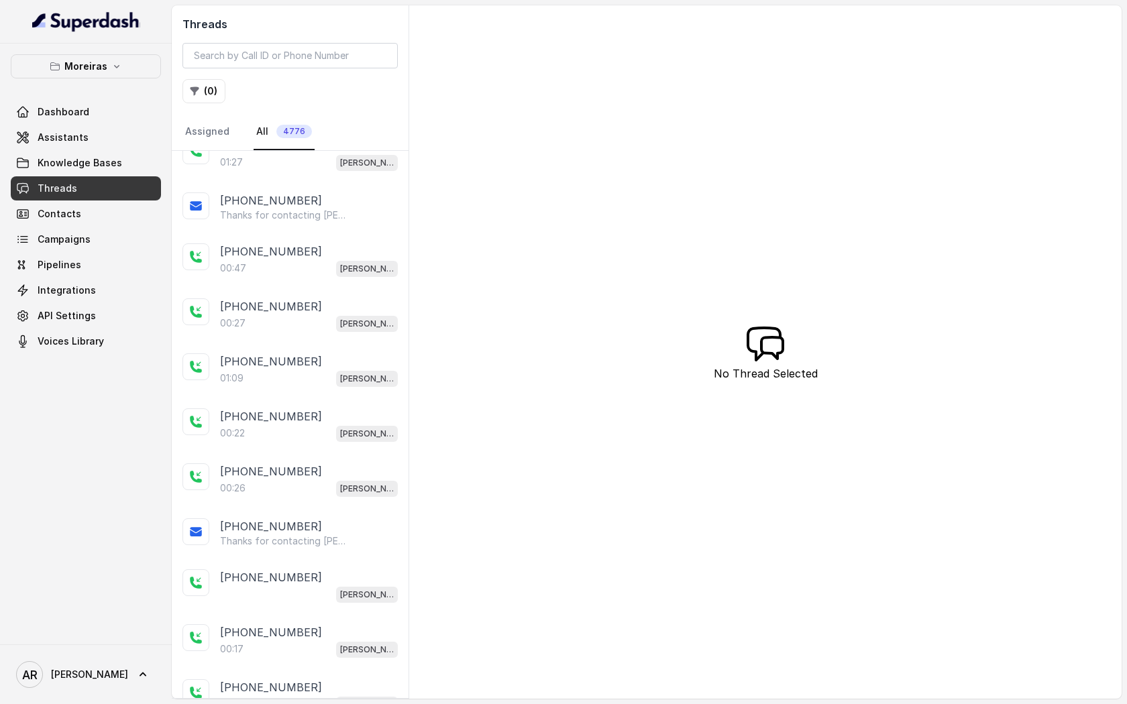
click at [117, 51] on div "Moreiras Dashboard Assistants Knowledge Bases Threads Contacts Campaigns Pipeli…" at bounding box center [86, 344] width 172 height 601
click at [117, 71] on icon "button" at bounding box center [116, 66] width 11 height 11
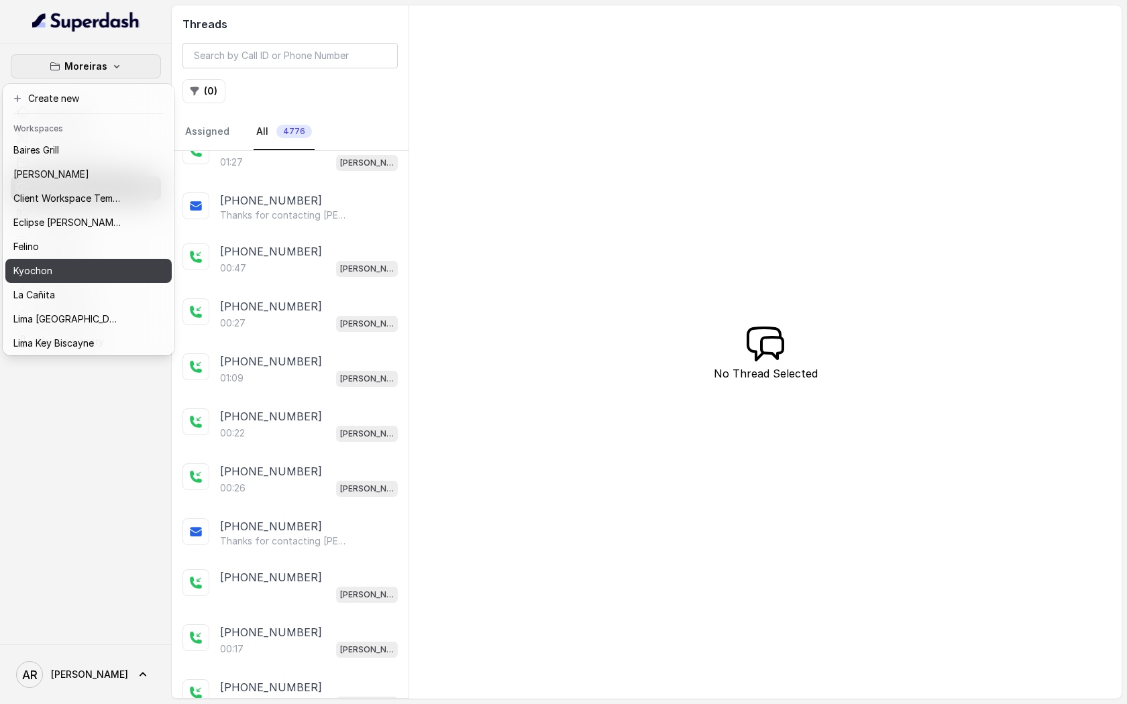
scroll to position [123, 0]
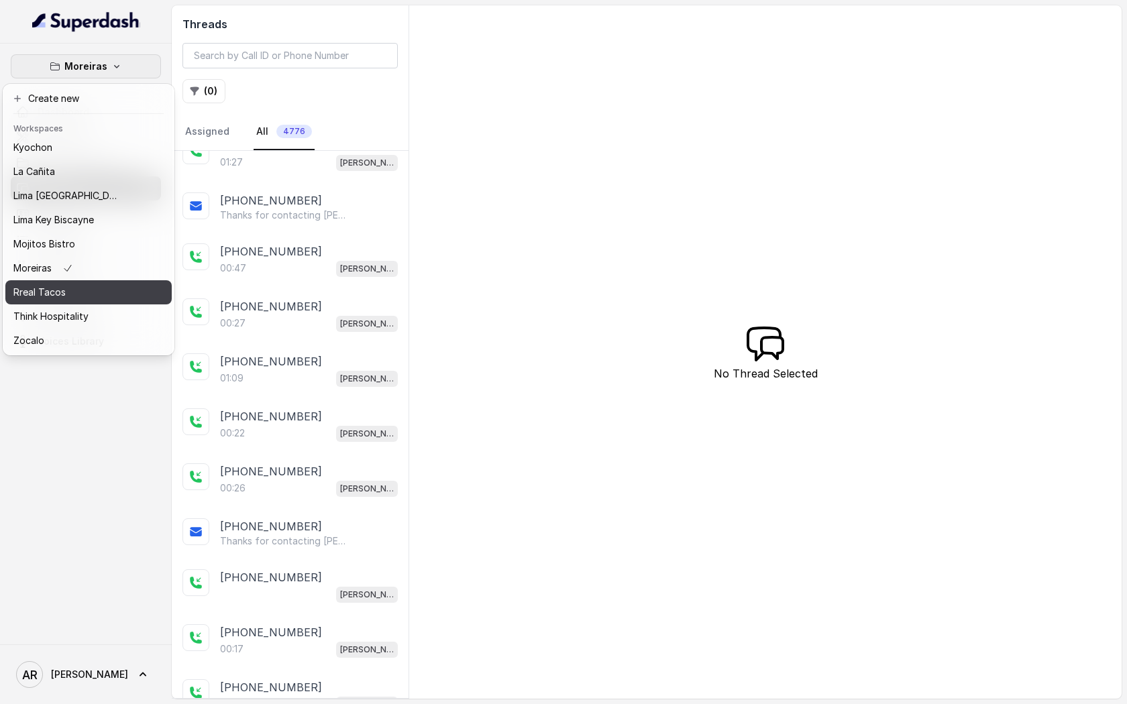
click at [117, 281] on button "Rreal Tacos" at bounding box center [88, 292] width 166 height 24
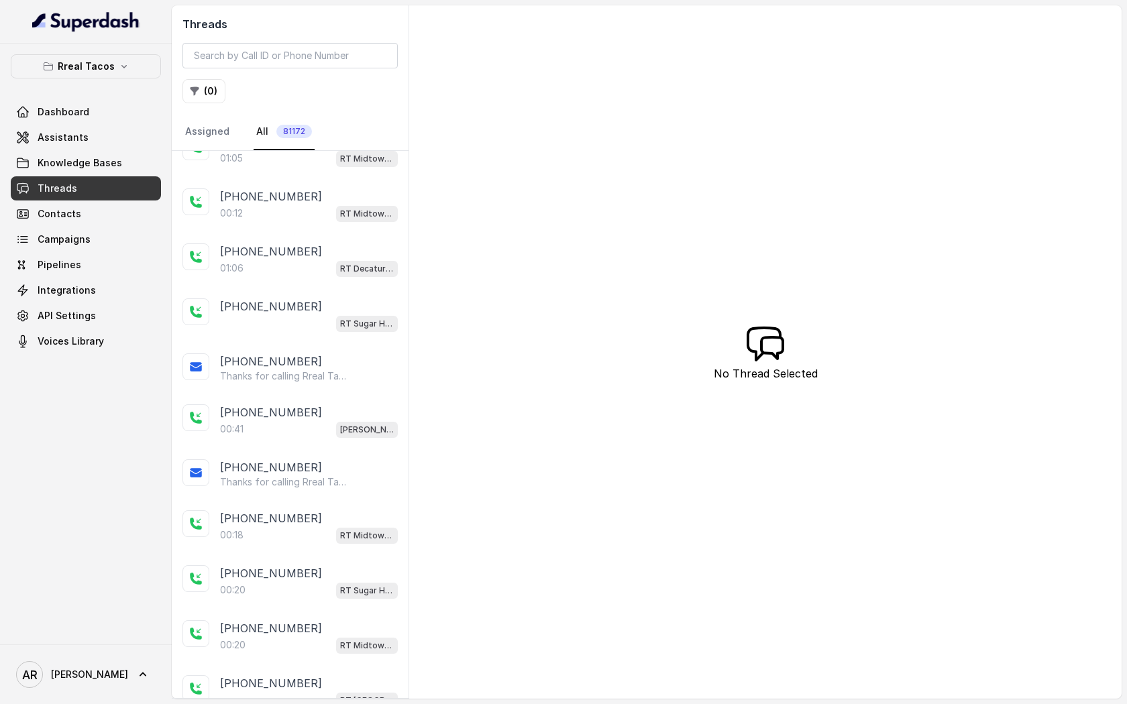
click at [337, 182] on div "[PHONE_NUMBER]:12 RT Midtown / EN" at bounding box center [290, 205] width 237 height 55
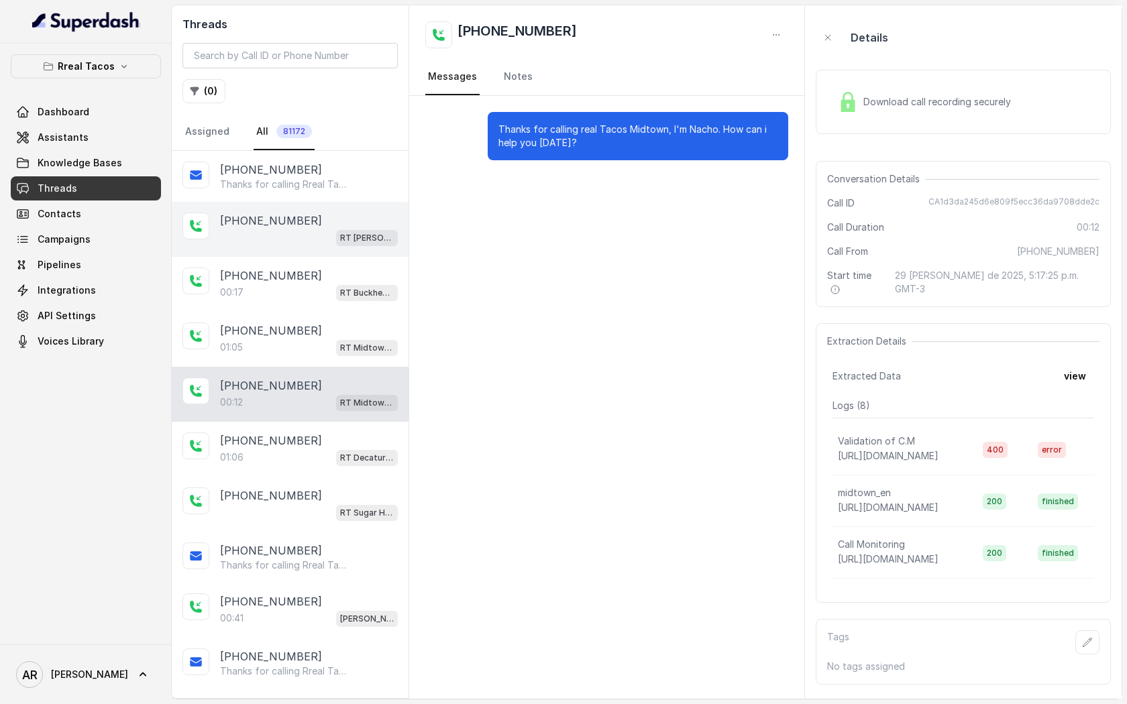
click at [337, 230] on span "RT [PERSON_NAME][GEOGRAPHIC_DATA] / EN" at bounding box center [367, 238] width 62 height 16
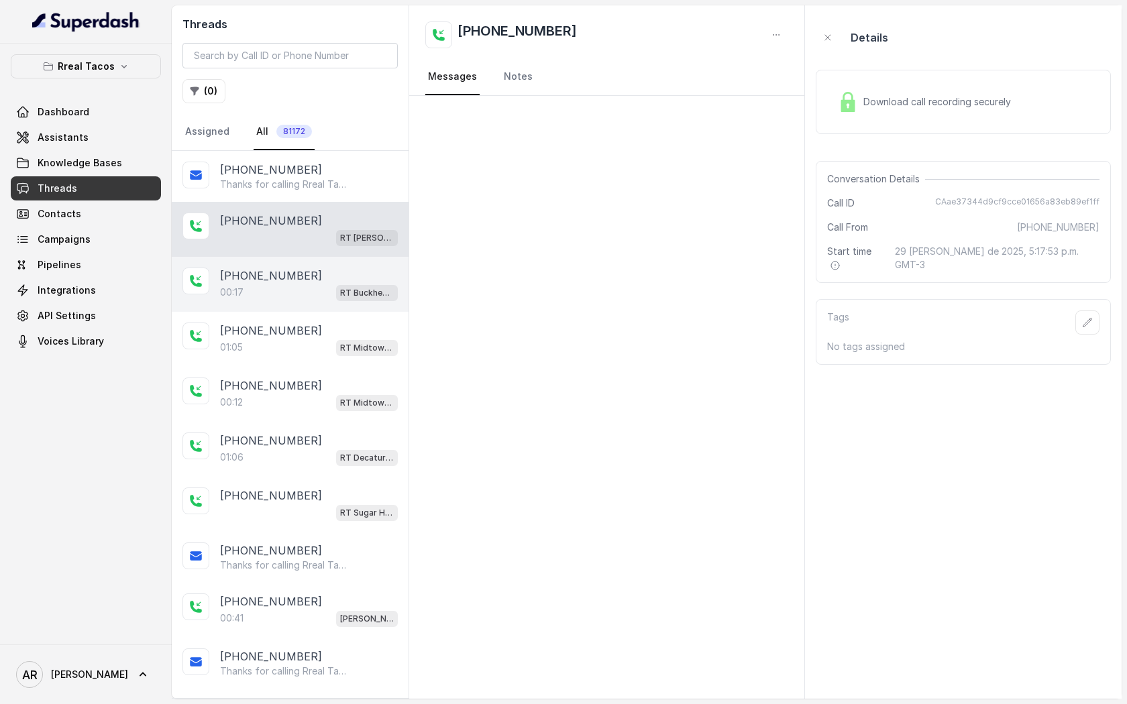
click at [331, 303] on div "[PHONE_NUMBER]:17 RT Buckhead / EN" at bounding box center [290, 284] width 237 height 55
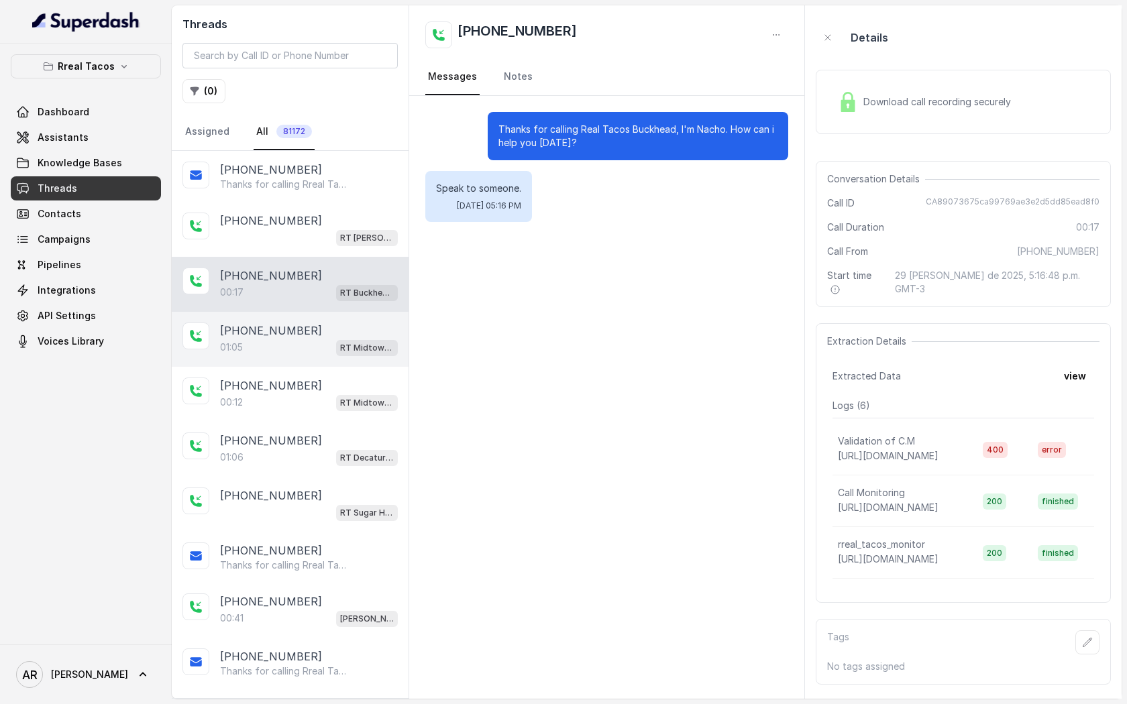
click at [331, 331] on div "[PHONE_NUMBER]" at bounding box center [309, 331] width 178 height 16
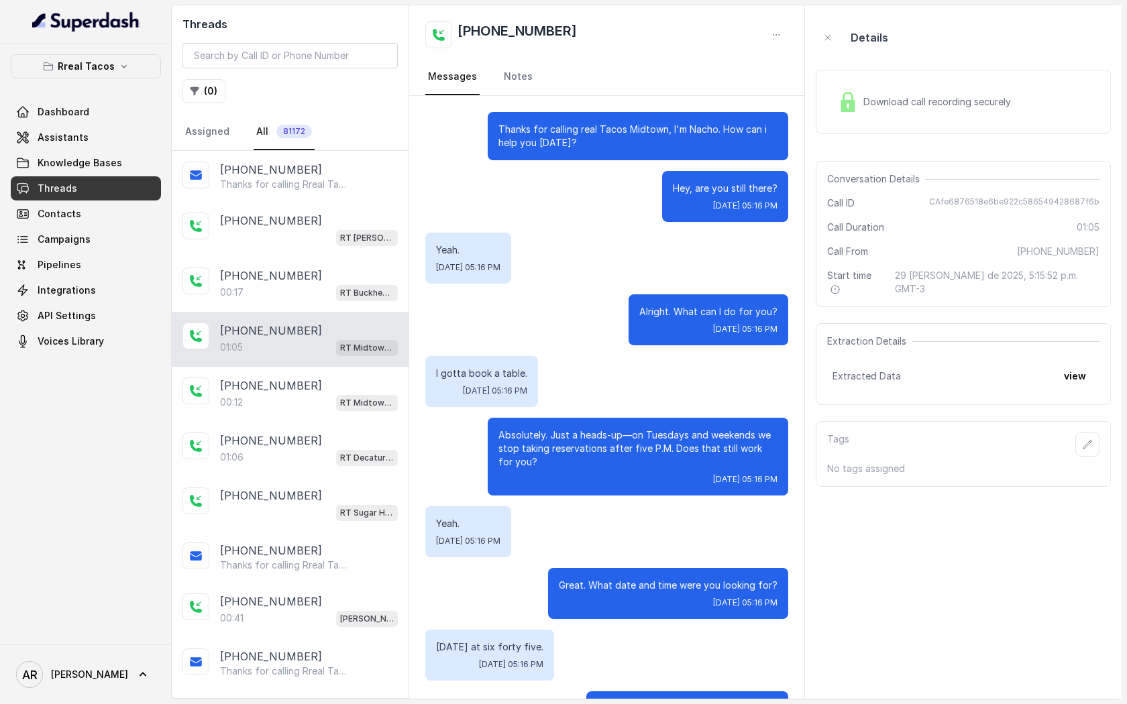
scroll to position [347, 0]
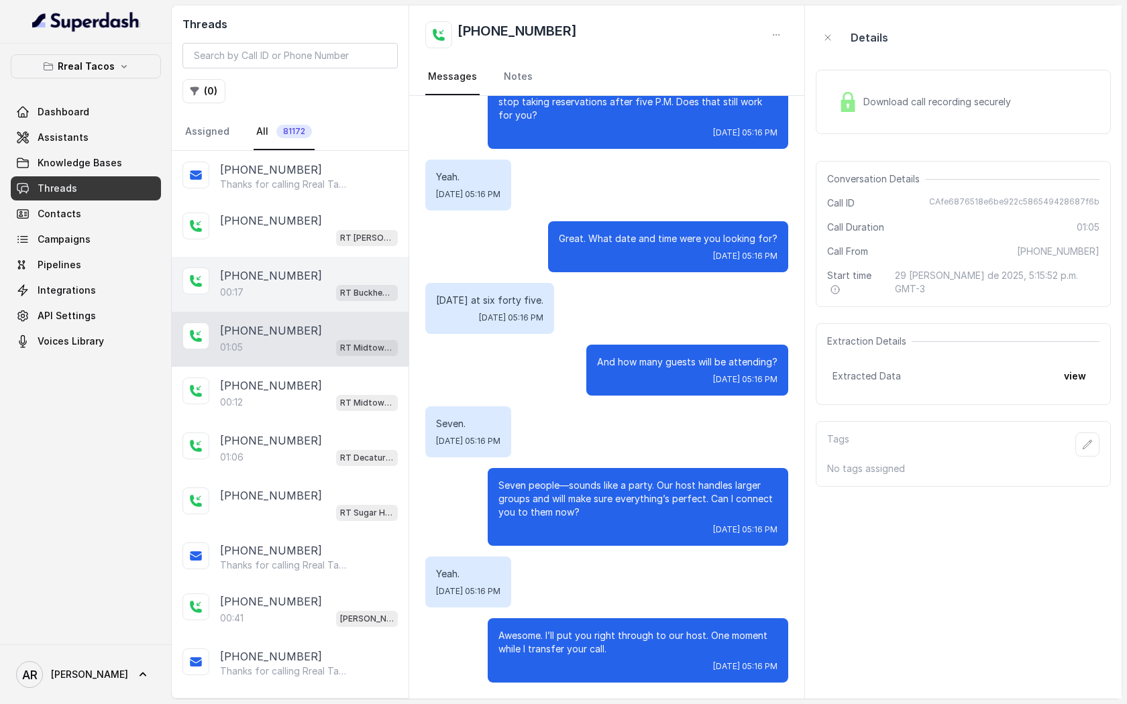
click at [337, 264] on div "[PHONE_NUMBER]:17 RT Buckhead / EN" at bounding box center [290, 284] width 237 height 55
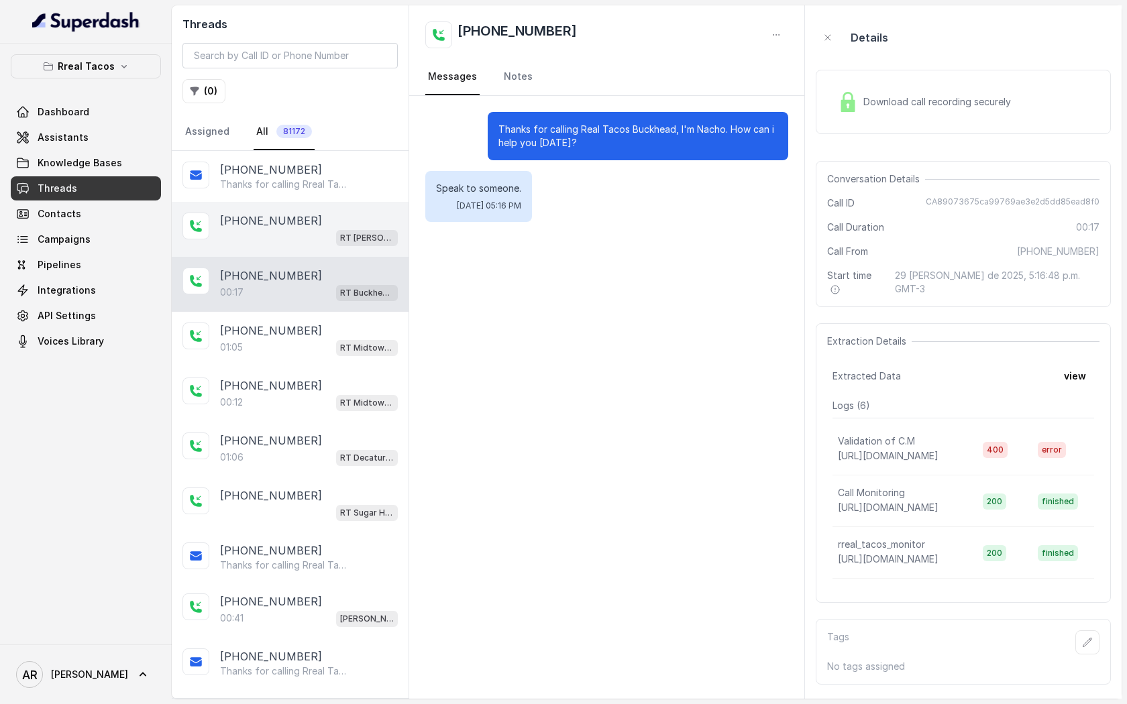
click at [334, 227] on div "[PHONE_NUMBER]" at bounding box center [309, 221] width 178 height 16
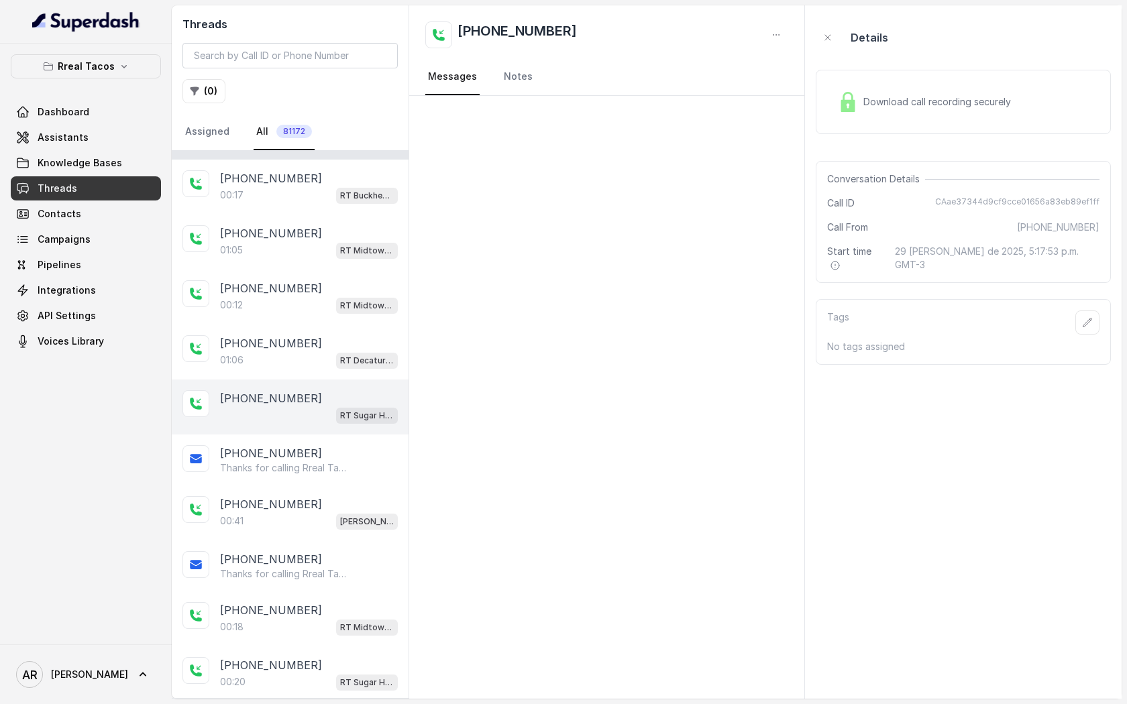
click at [337, 409] on span "RT Sugar Hill / EN" at bounding box center [367, 416] width 62 height 16
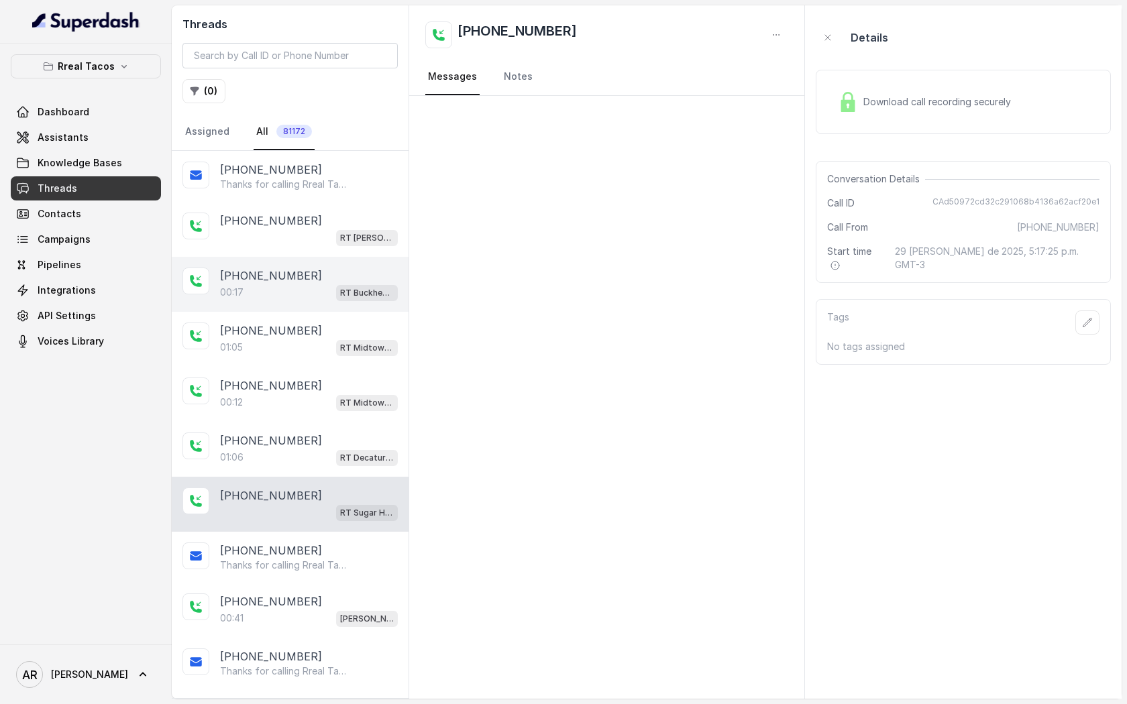
click at [292, 289] on div "00:17 RT Buckhead / EN" at bounding box center [309, 292] width 178 height 17
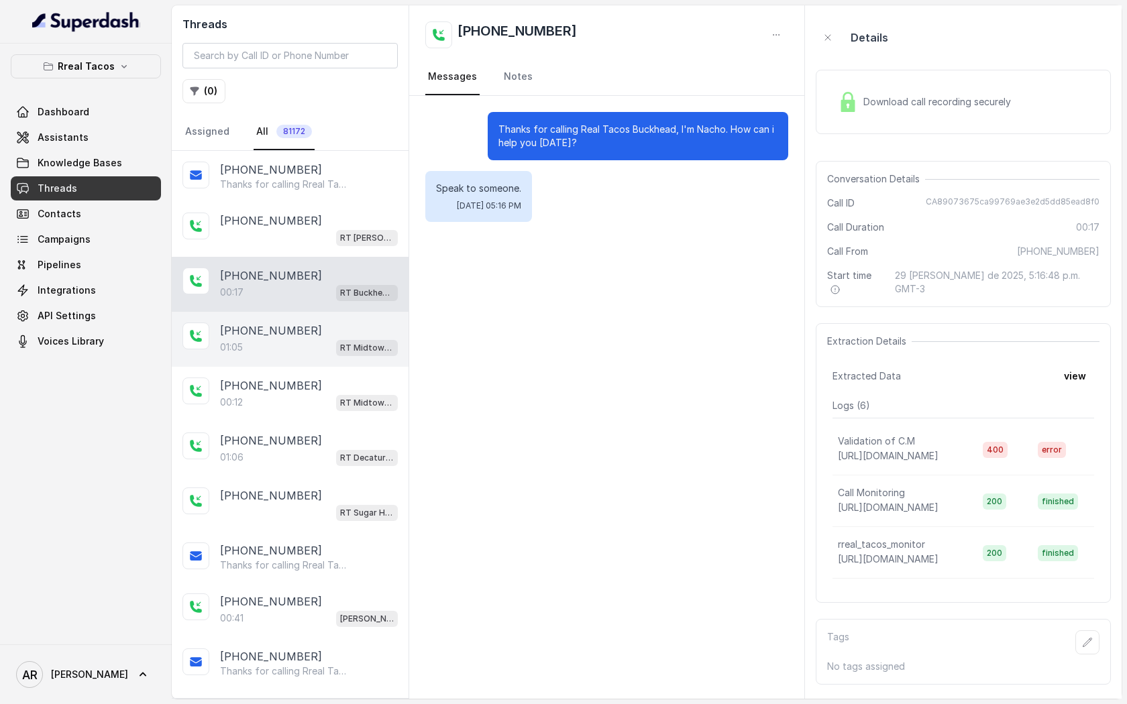
click at [292, 320] on div "[PHONE_NUMBER]:05 RT Midtown / EN" at bounding box center [290, 339] width 237 height 55
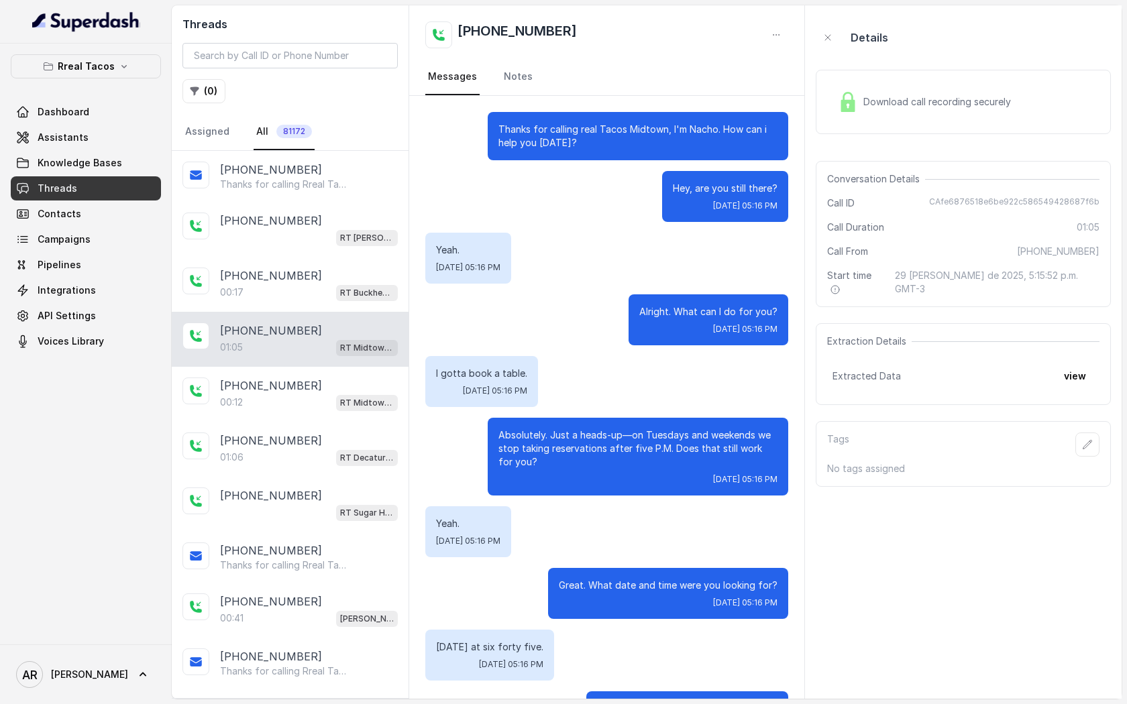
scroll to position [347, 0]
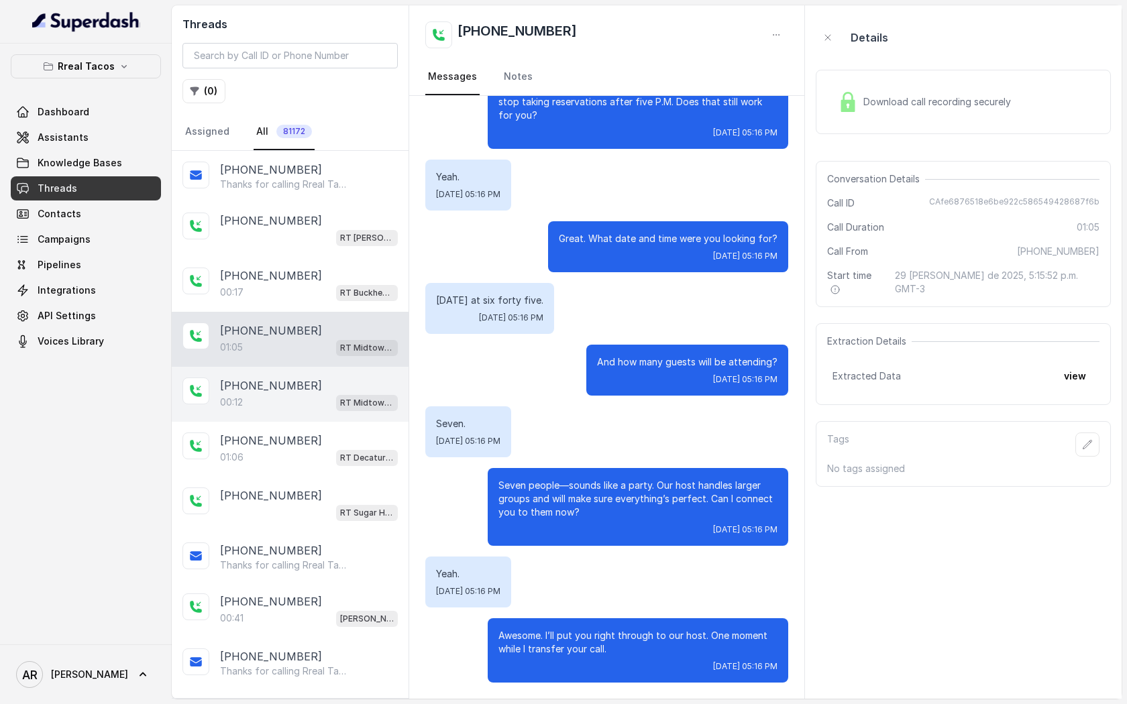
click at [301, 416] on div "[PHONE_NUMBER]:12 RT Midtown / EN" at bounding box center [290, 394] width 237 height 55
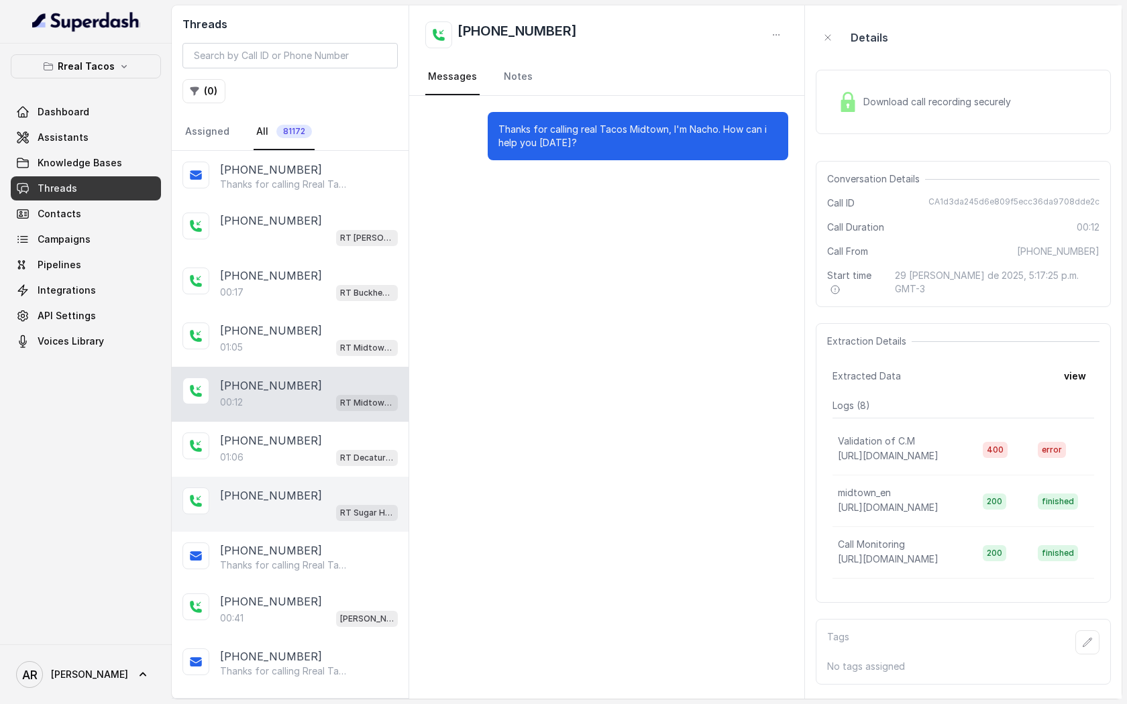
click at [298, 480] on div "[PHONE_NUMBER] [GEOGRAPHIC_DATA] / EN" at bounding box center [290, 504] width 237 height 55
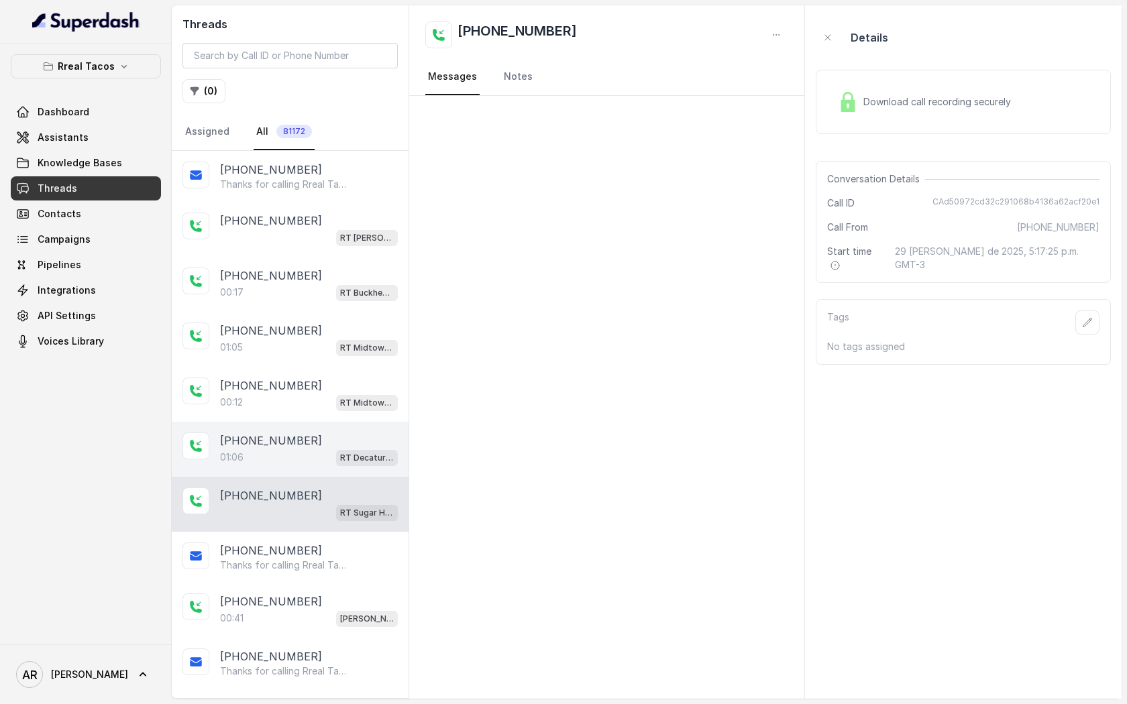
click at [302, 449] on div "01:06 RT Decatur / EN" at bounding box center [309, 457] width 178 height 17
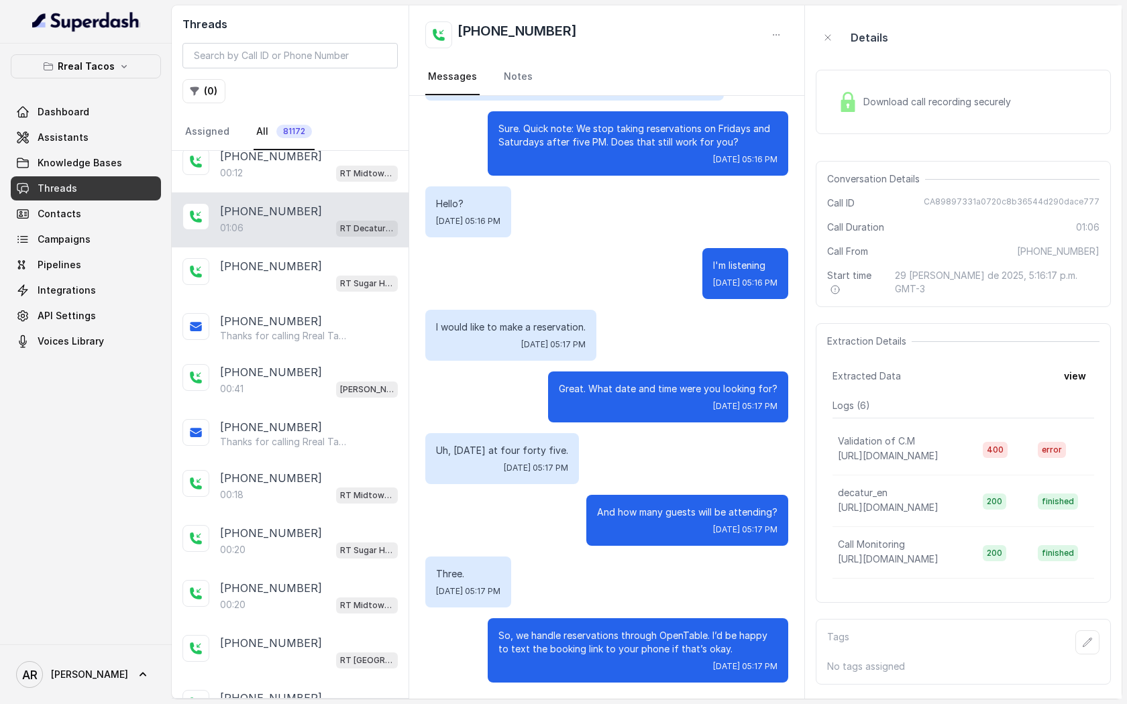
scroll to position [218, 0]
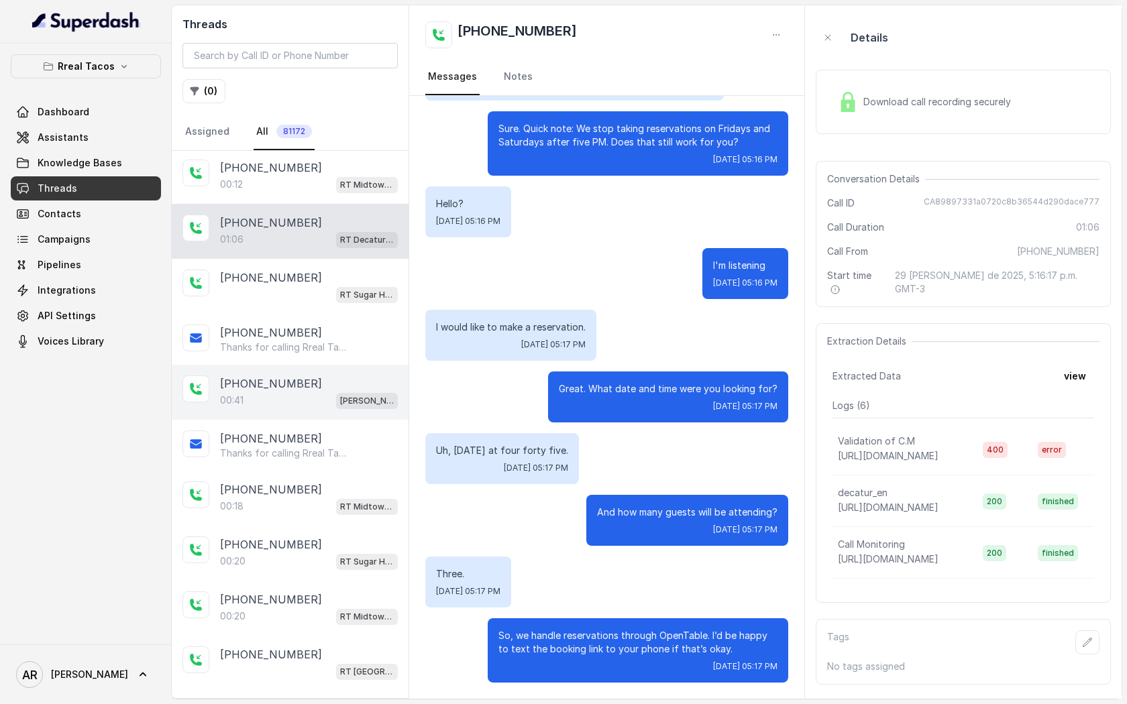
click at [321, 365] on div "[PHONE_NUMBER]:41 [PERSON_NAME] / EN" at bounding box center [290, 392] width 237 height 55
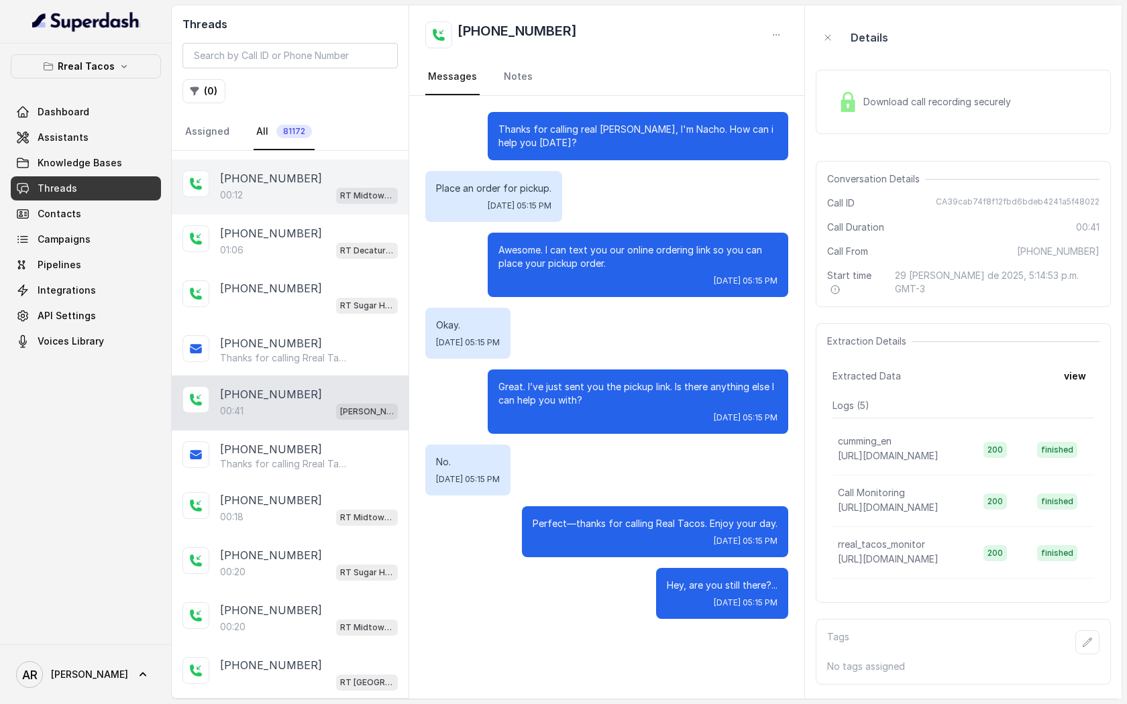
scroll to position [217, 0]
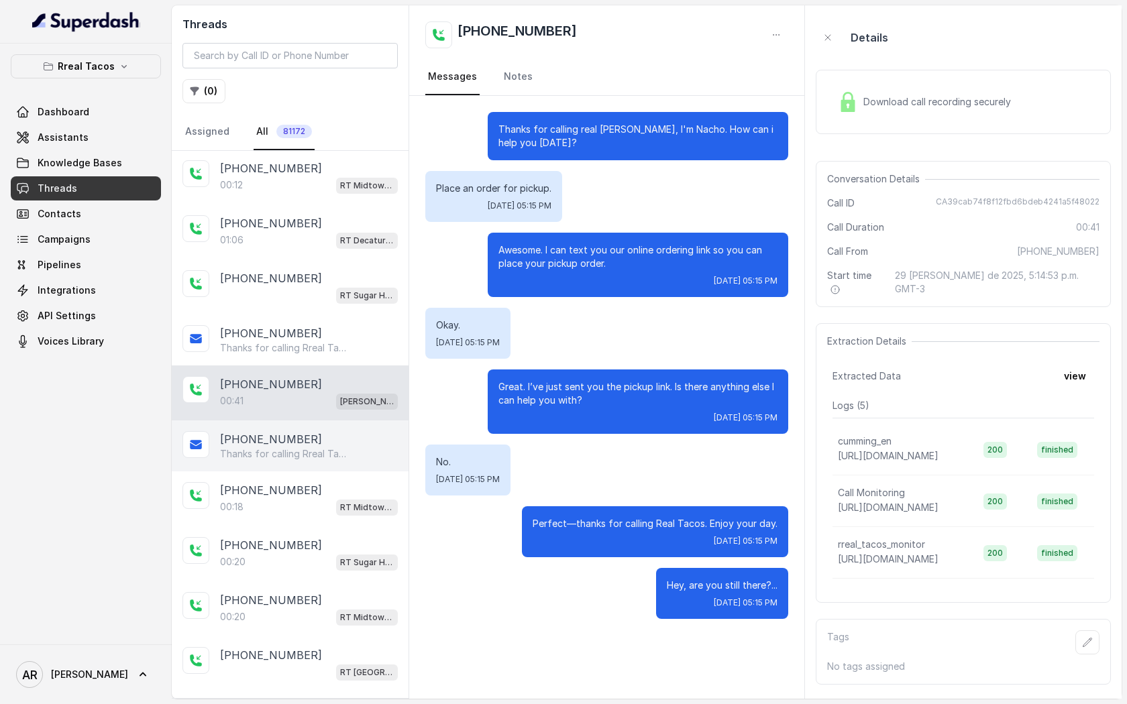
click at [324, 458] on p "Thanks for calling Rreal Tacos! Want to pick up your order? [URL][DOMAIN_NAME] …" at bounding box center [284, 453] width 129 height 13
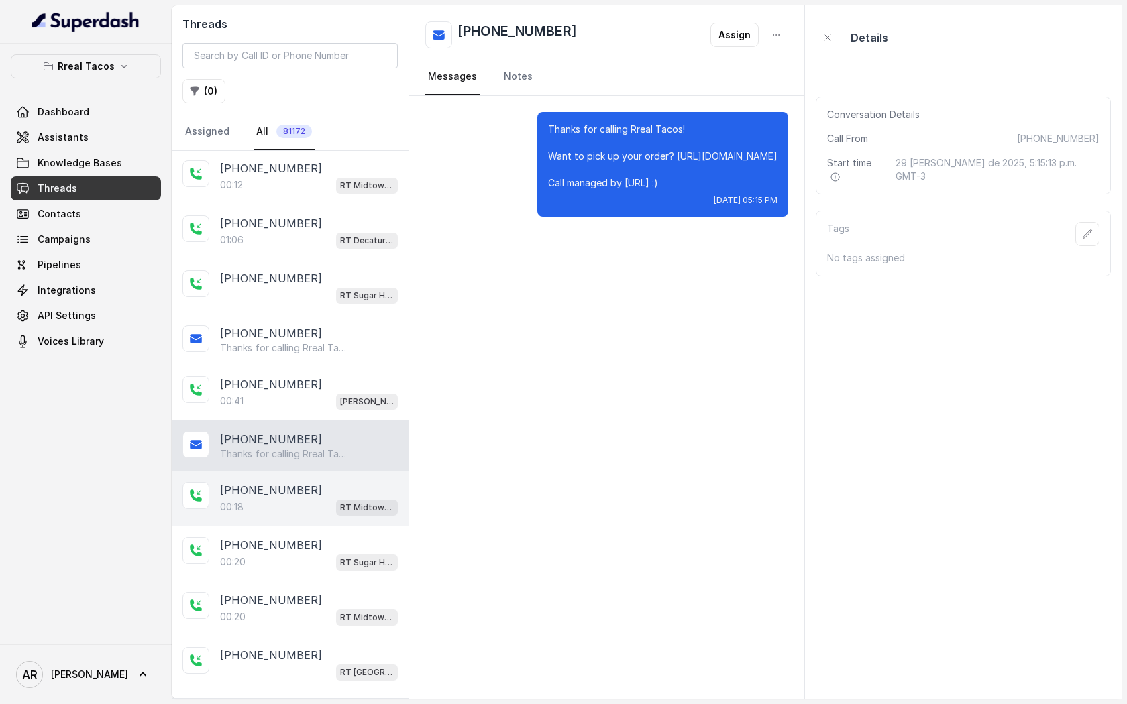
click at [321, 511] on div "00:18 RT Midtown / EN" at bounding box center [309, 506] width 178 height 17
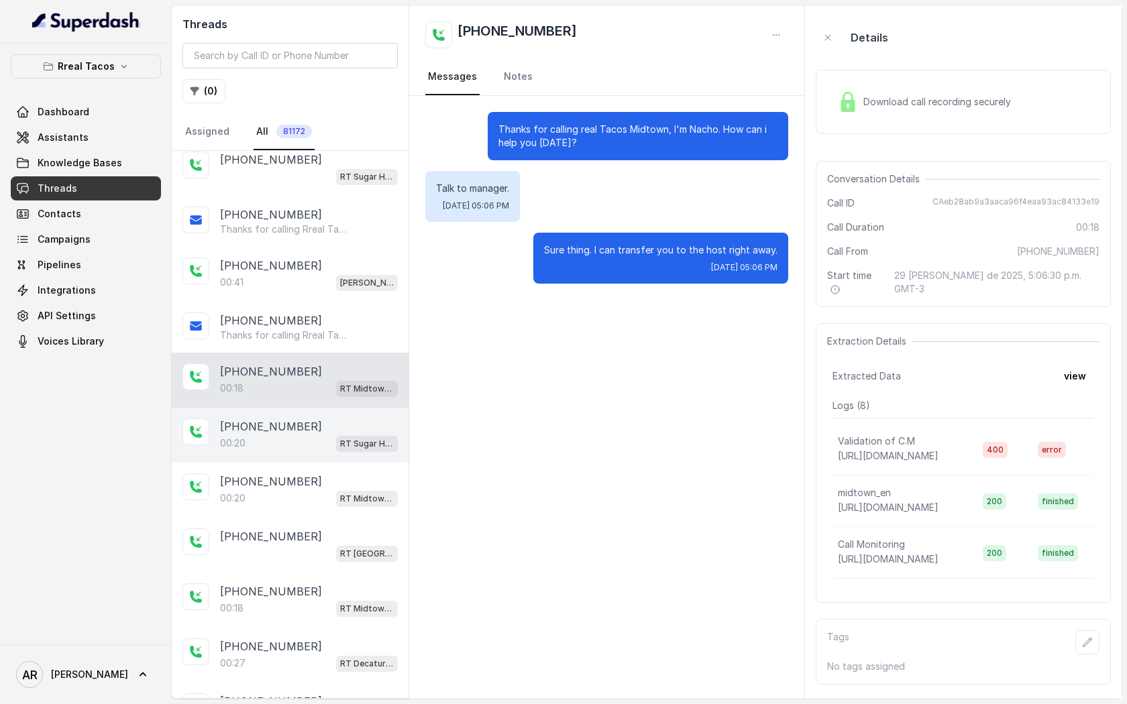
scroll to position [343, 0]
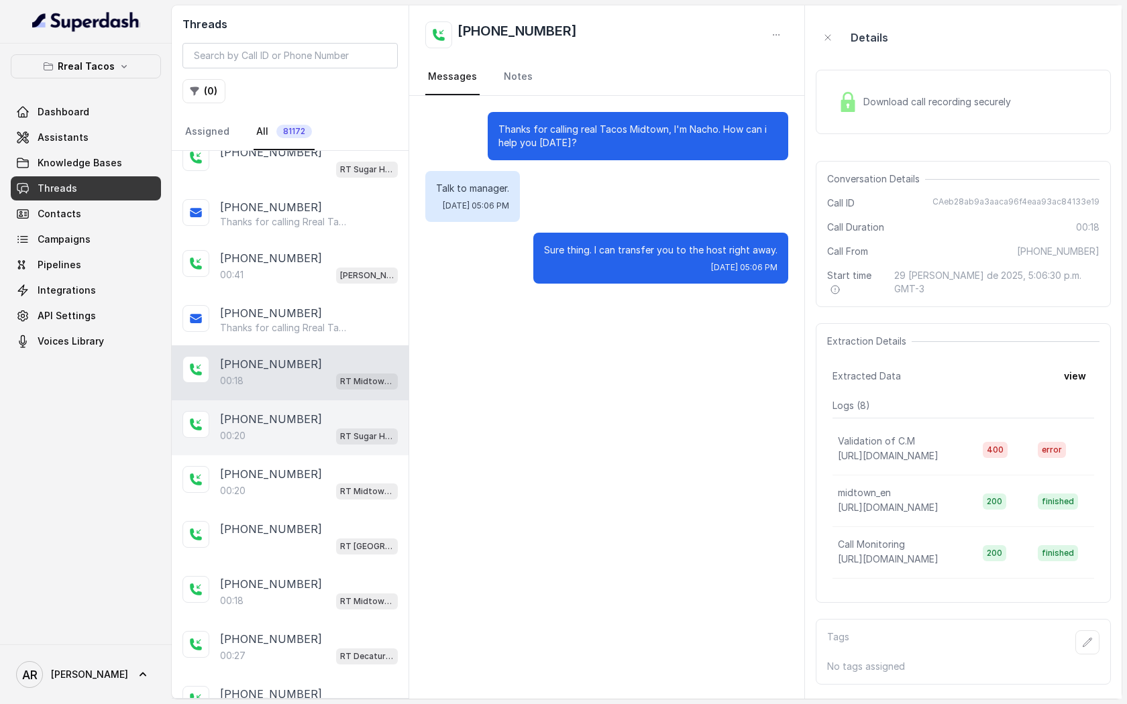
click at [319, 412] on div "[PHONE_NUMBER]" at bounding box center [309, 419] width 178 height 16
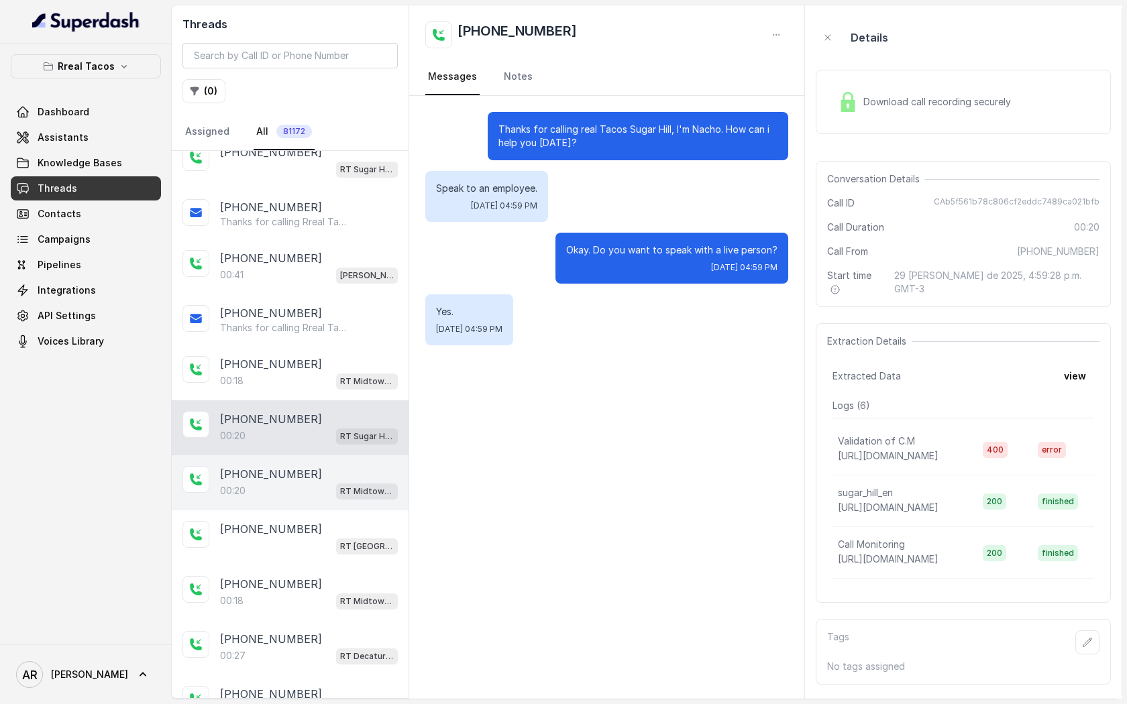
click at [316, 455] on div "[PHONE_NUMBER]:20 RT Midtown / EN" at bounding box center [290, 482] width 237 height 55
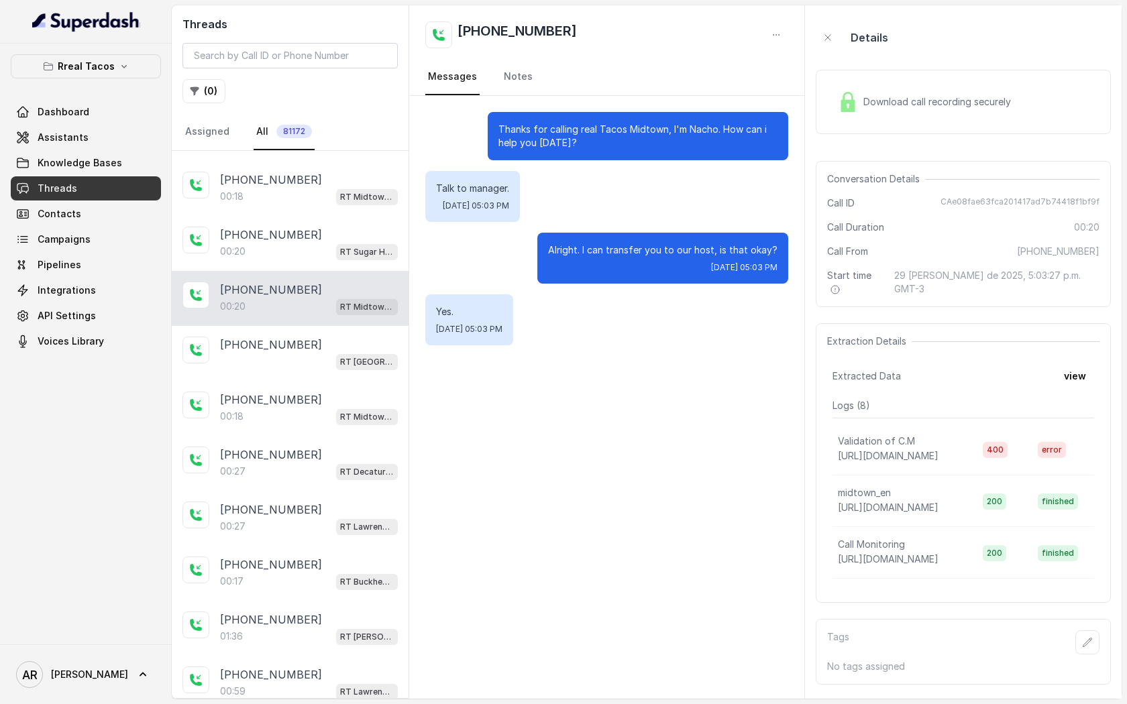
scroll to position [575, 0]
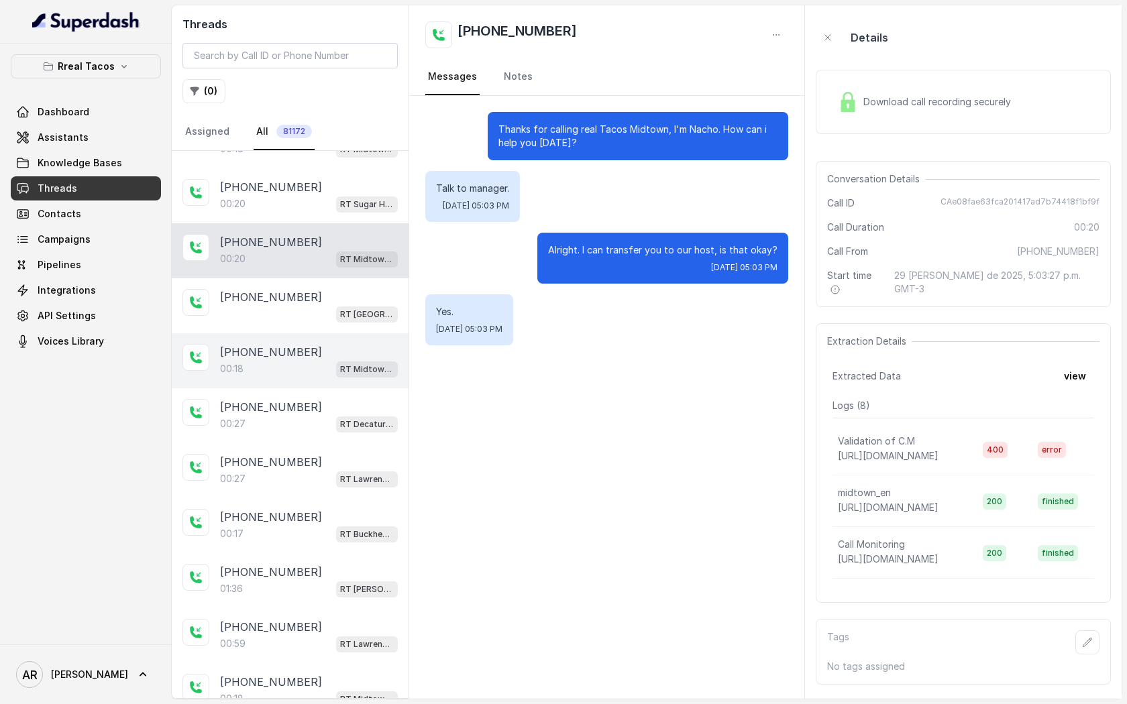
click at [300, 363] on div "00:18 RT Midtown / EN" at bounding box center [309, 368] width 178 height 17
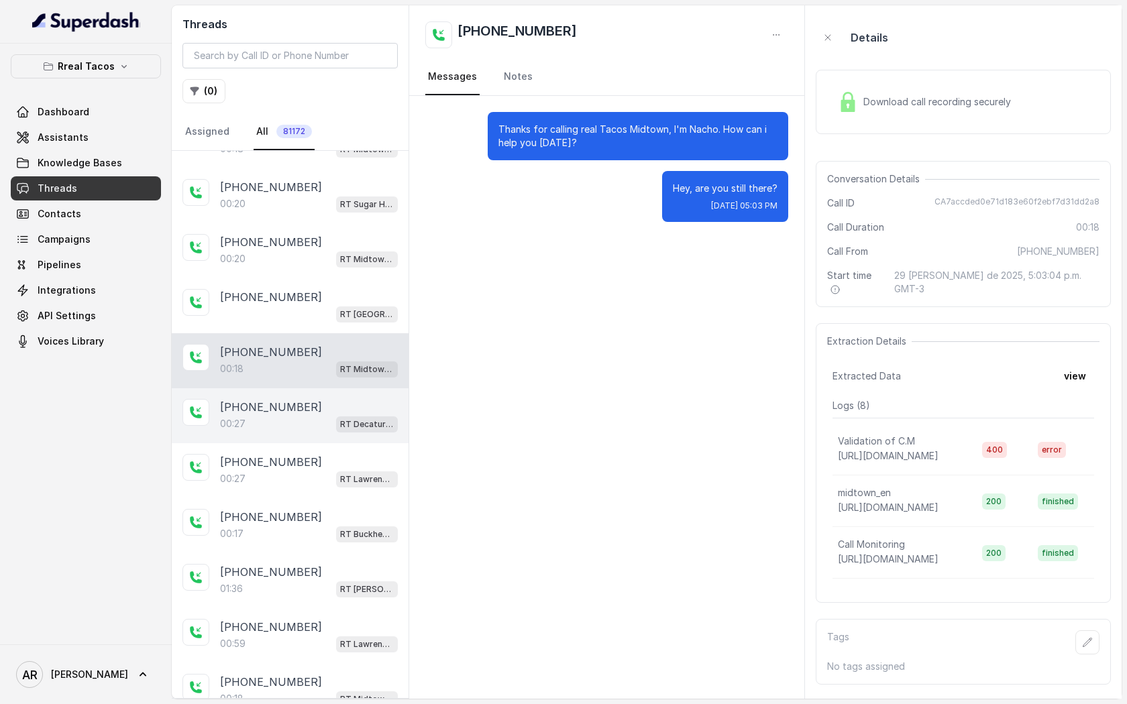
click at [310, 408] on div "[PHONE_NUMBER]" at bounding box center [309, 407] width 178 height 16
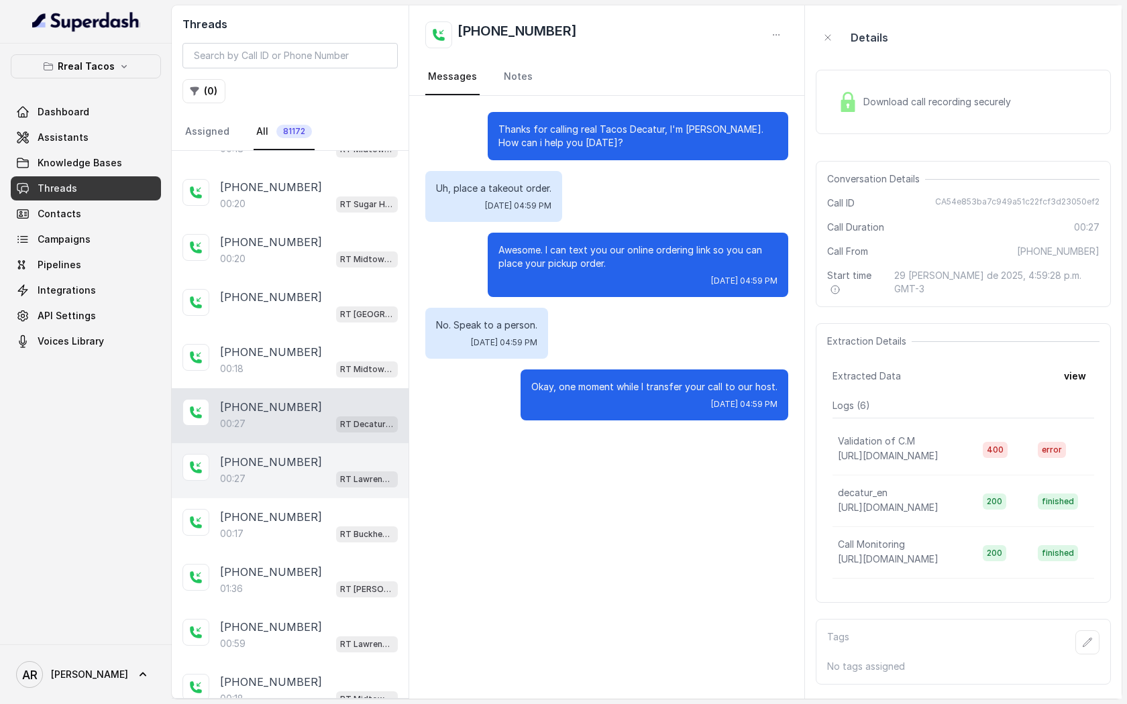
click at [319, 458] on div "[PHONE_NUMBER]" at bounding box center [309, 462] width 178 height 16
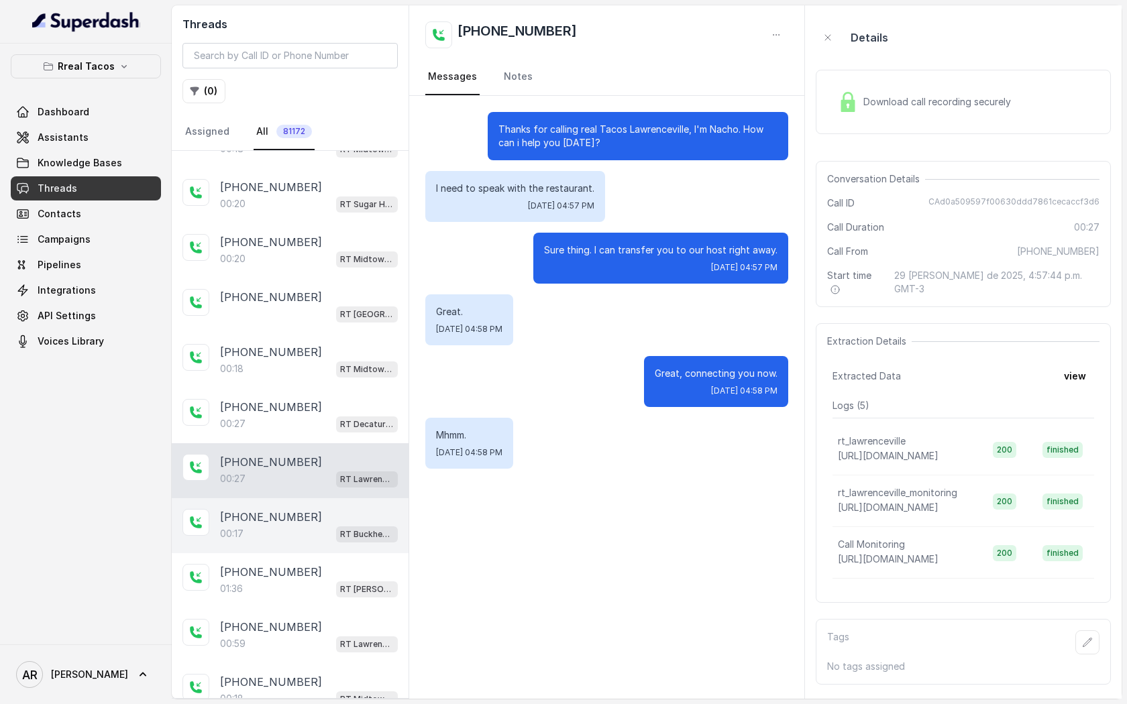
click at [330, 498] on div "[PHONE_NUMBER]:17 RT Buckhead / EN" at bounding box center [290, 525] width 237 height 55
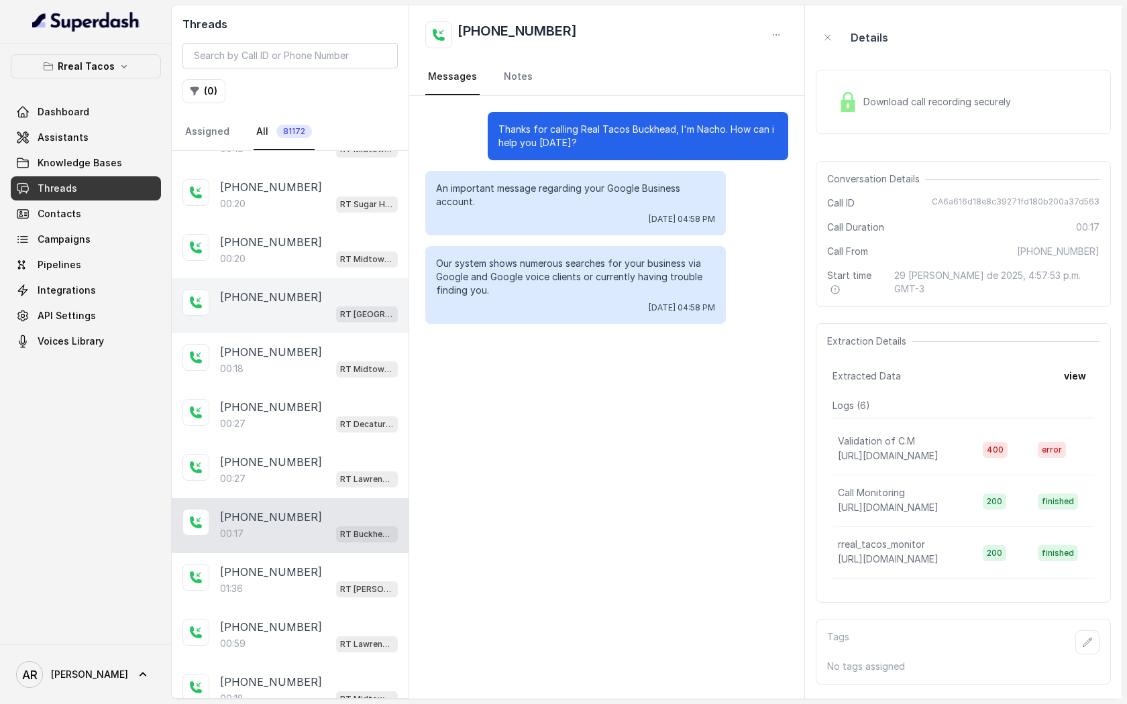
click at [316, 289] on div "[PHONE_NUMBER]" at bounding box center [309, 297] width 178 height 16
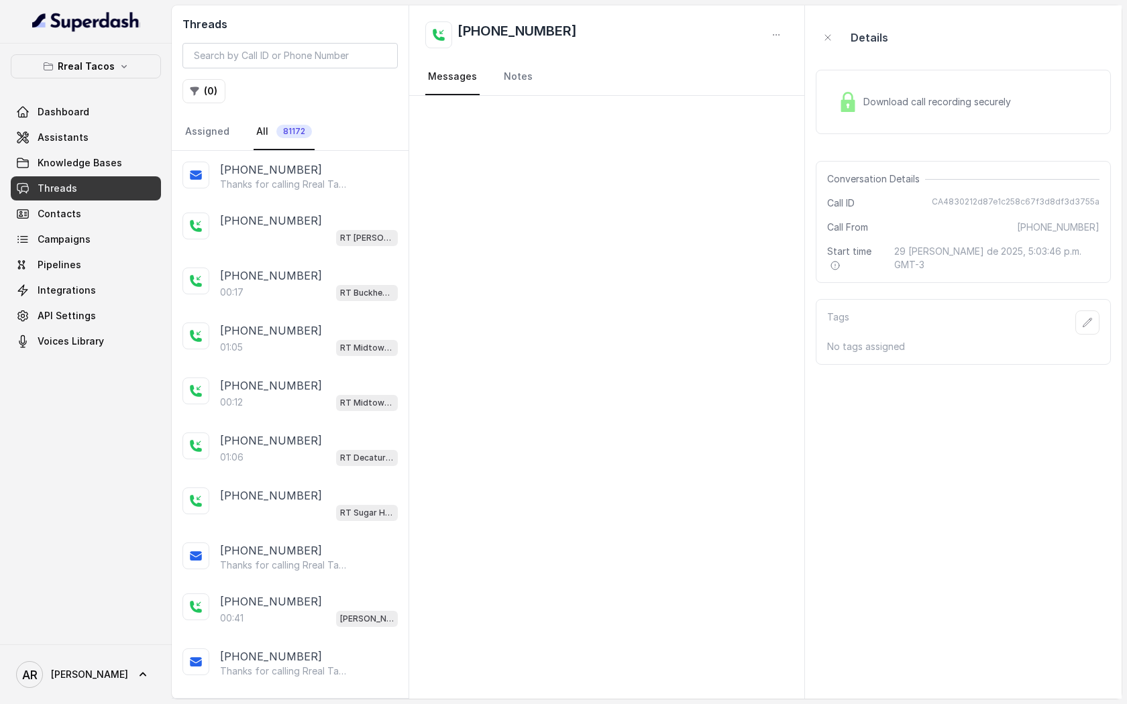
click at [124, 84] on div "Rreal Tacos Dashboard Assistants Knowledge Bases Threads Contacts Campaigns Pip…" at bounding box center [86, 203] width 150 height 299
click at [124, 82] on div "Rreal Tacos Dashboard Assistants Knowledge Bases Threads Contacts Campaigns Pip…" at bounding box center [86, 203] width 150 height 299
click at [123, 74] on button "Rreal Tacos" at bounding box center [86, 66] width 150 height 24
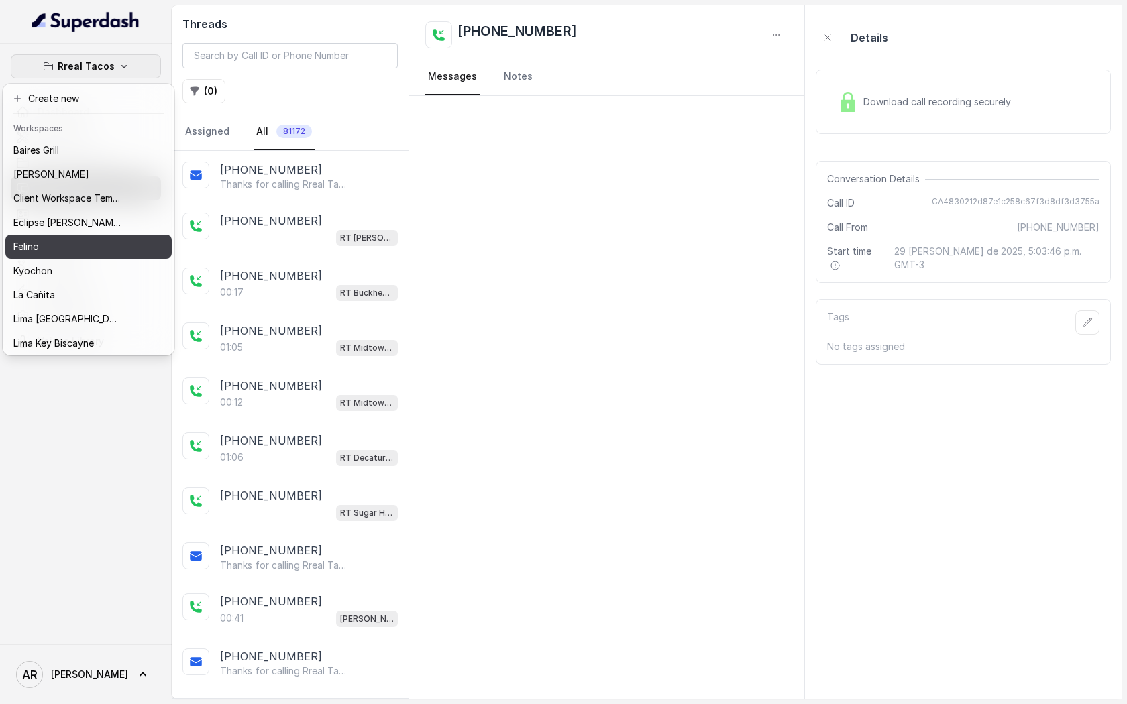
scroll to position [123, 0]
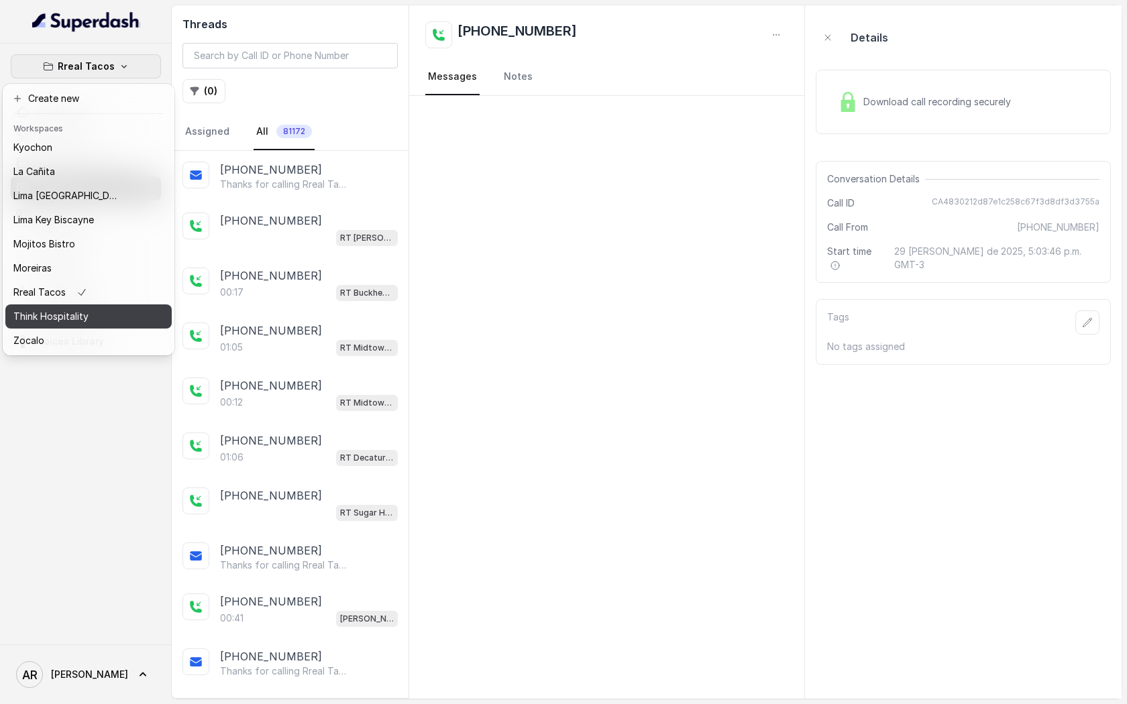
click at [84, 323] on p "Think Hospitality" at bounding box center [50, 316] width 75 height 16
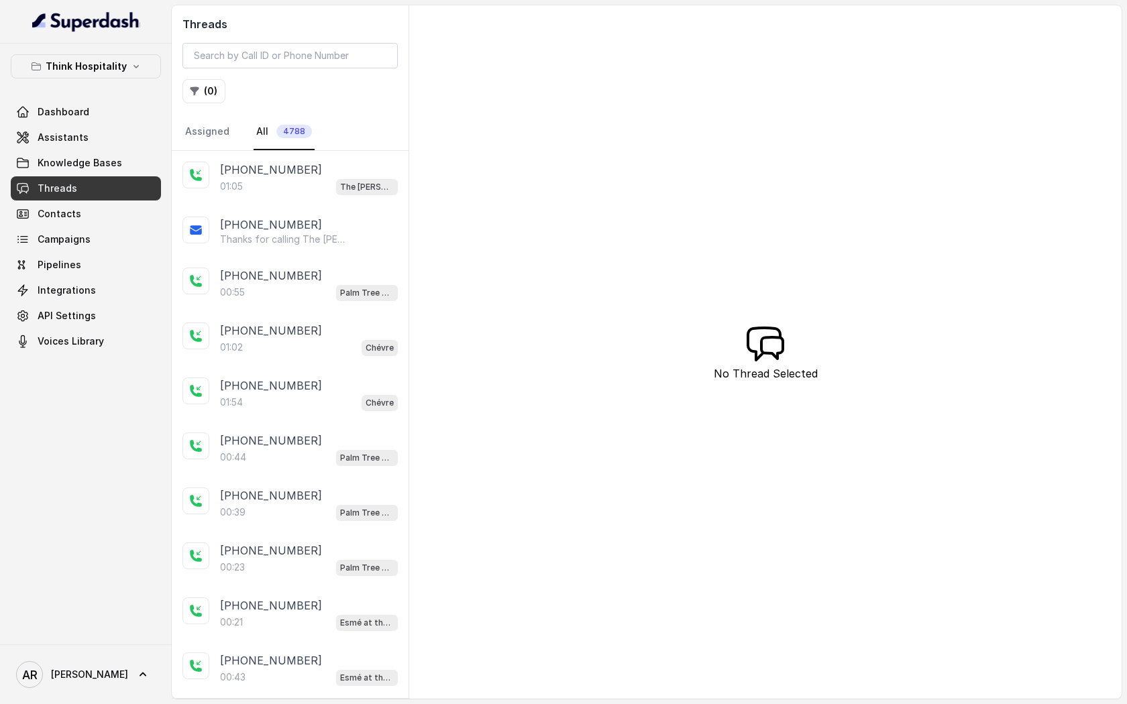
click at [237, 188] on p "01:05" at bounding box center [231, 186] width 23 height 13
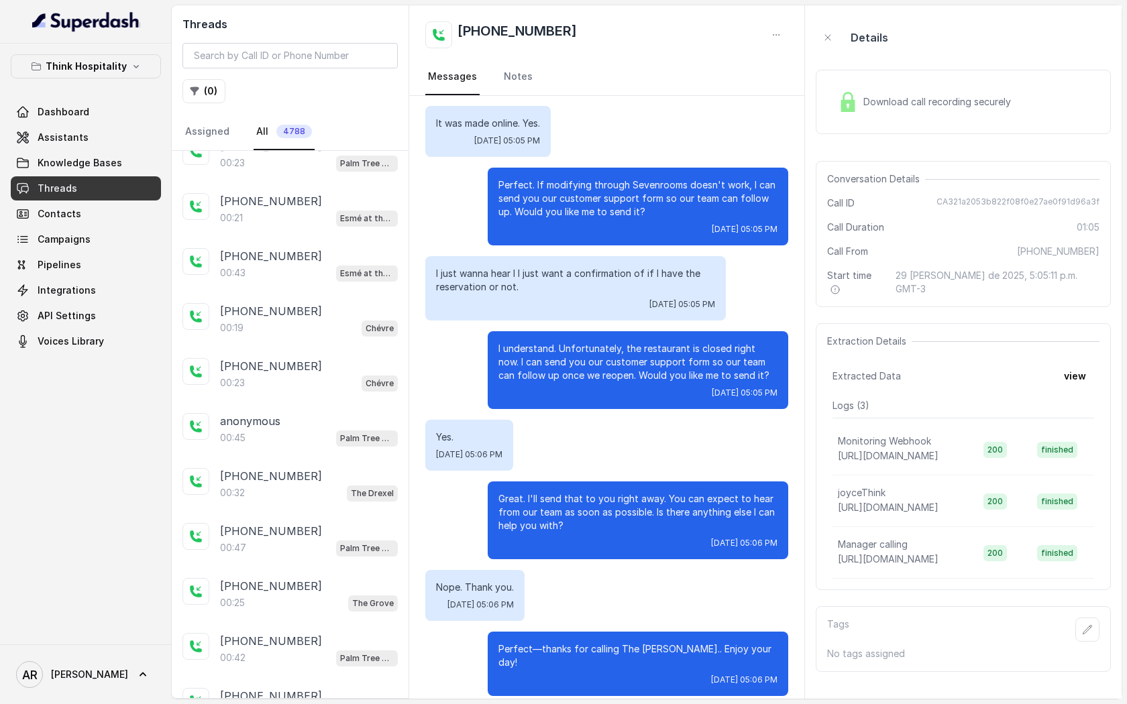
scroll to position [536, 0]
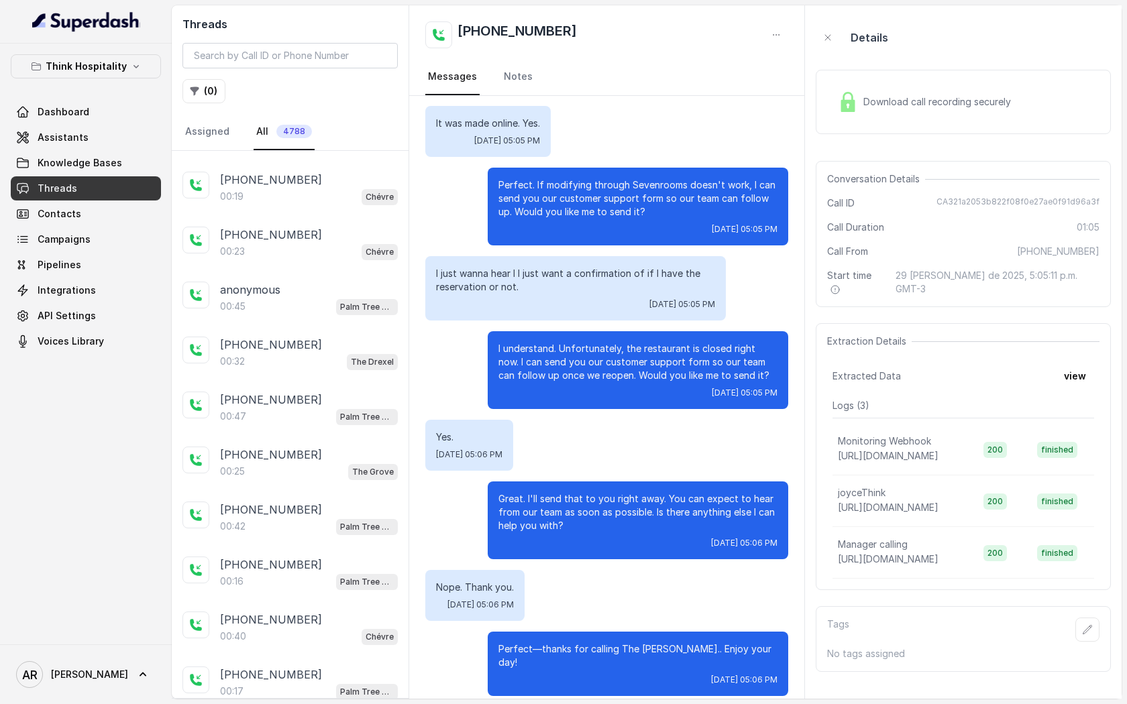
click at [258, 320] on div "anonymous 00:45 Palm Tree Club" at bounding box center [290, 298] width 237 height 55
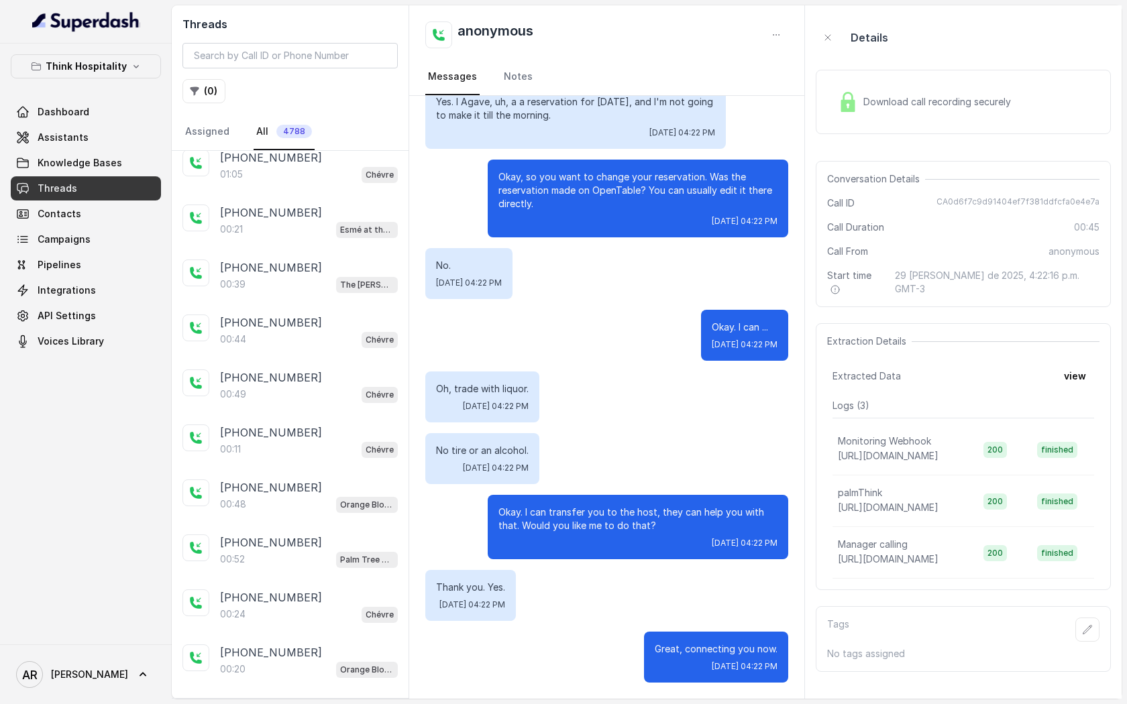
scroll to position [1198, 0]
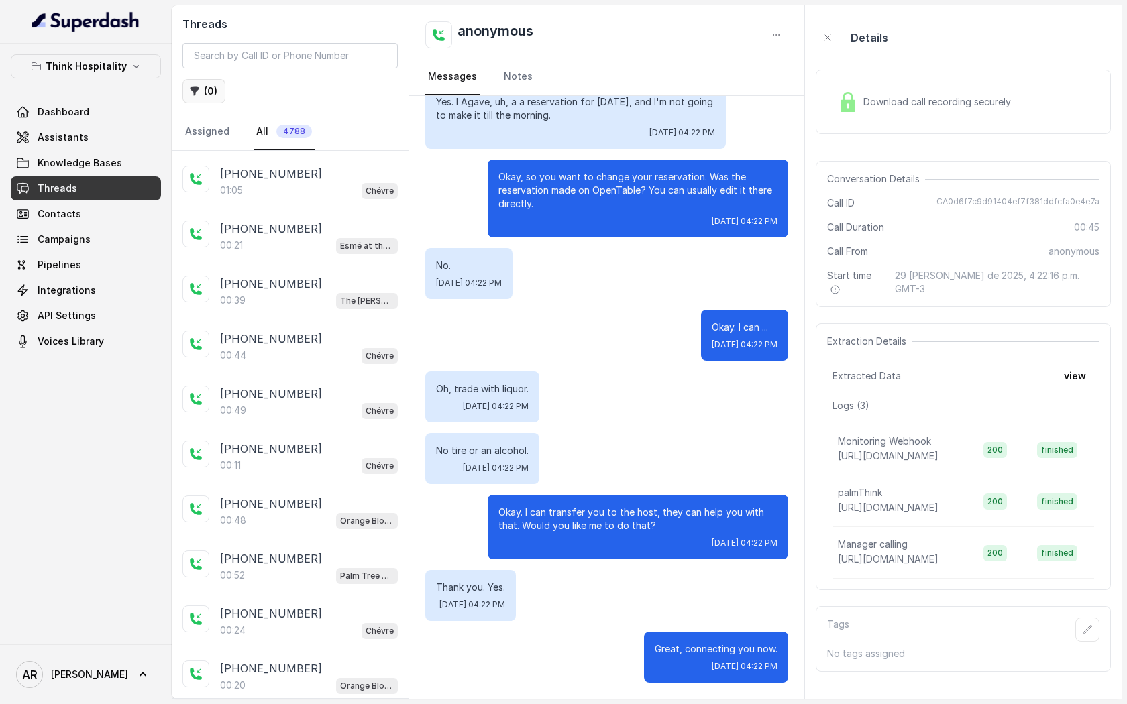
click at [217, 86] on button "( 0 )" at bounding box center [203, 91] width 43 height 24
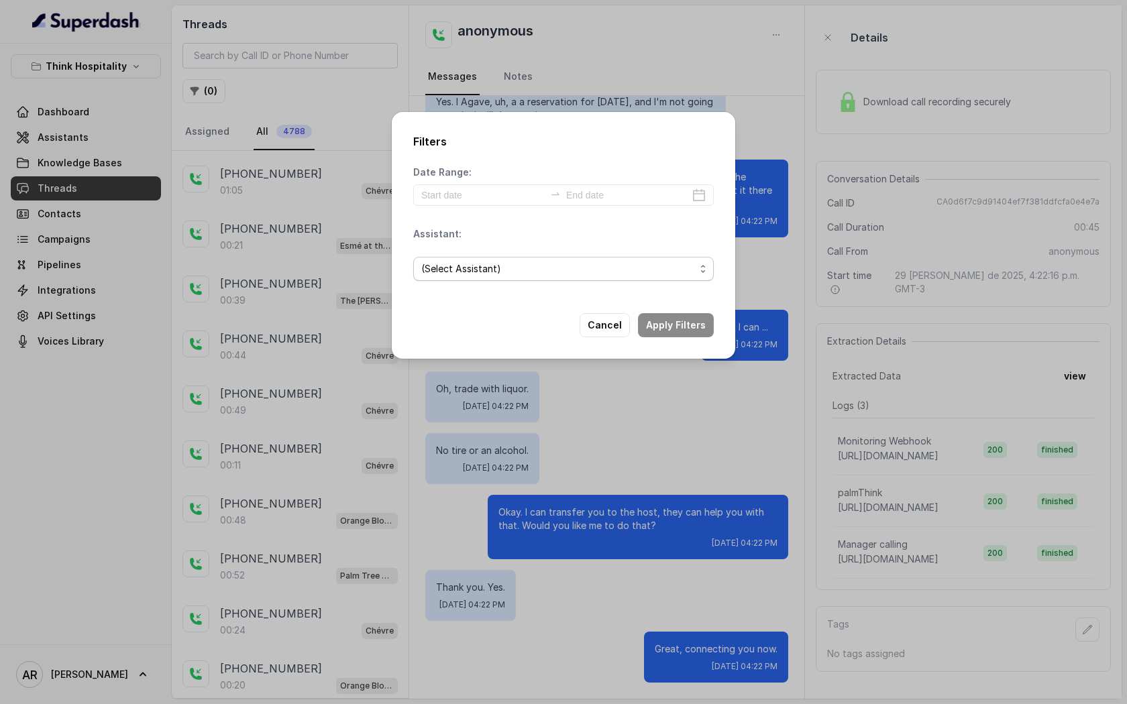
click at [557, 278] on span "(Select Assistant)" at bounding box center [563, 269] width 300 height 24
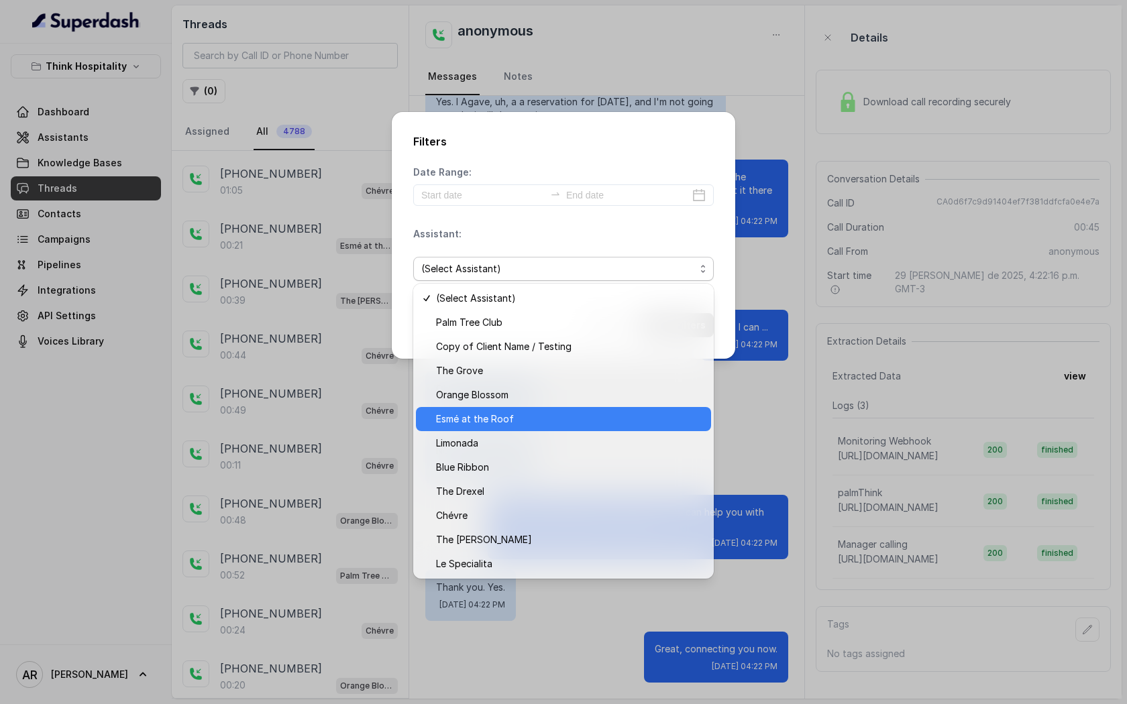
click at [534, 408] on div "Esmé at the Roof" at bounding box center [563, 419] width 295 height 24
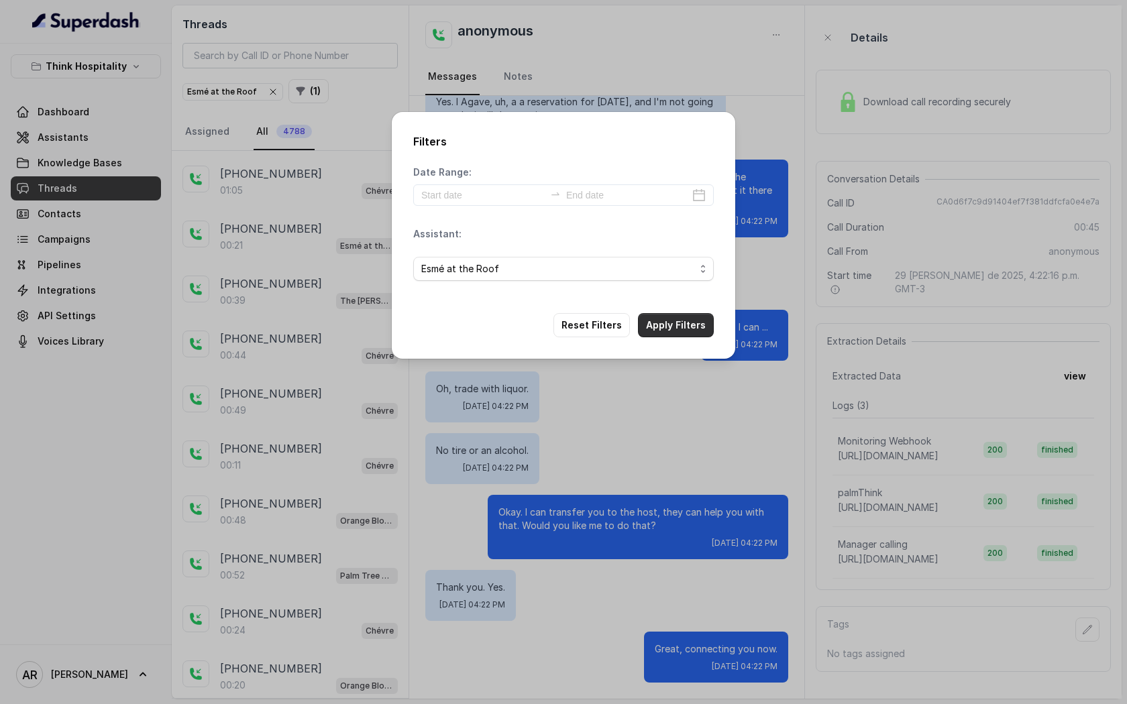
click at [663, 332] on div "Filters Date Range: Assistant: Esmé at the Roof Reset Filters Apply Filters" at bounding box center [563, 235] width 343 height 247
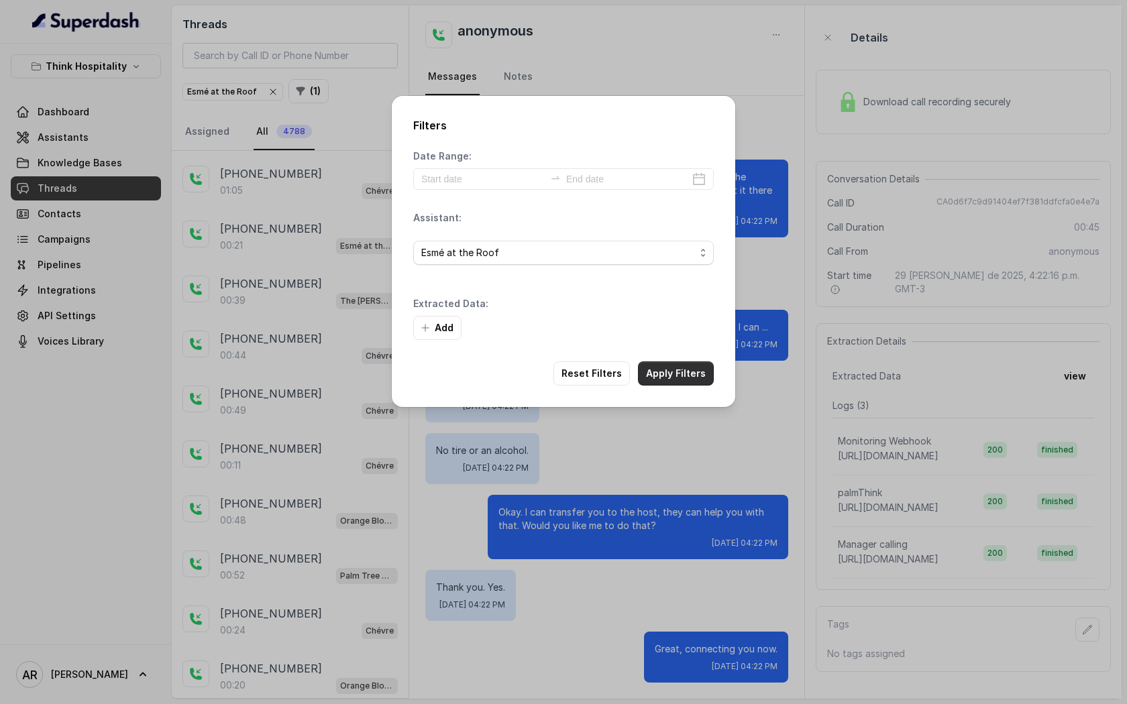
click at [711, 380] on button "Apply Filters" at bounding box center [676, 373] width 76 height 24
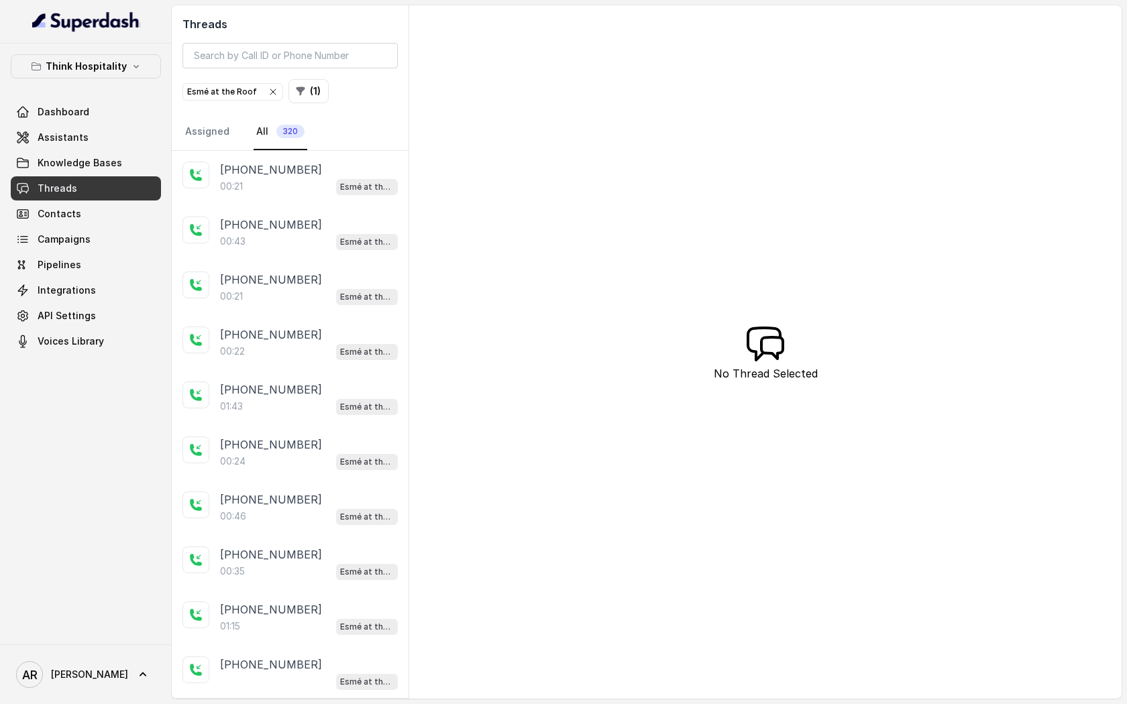
click at [317, 202] on div "[PHONE_NUMBER]:21 Esmé at the Roof" at bounding box center [290, 178] width 237 height 55
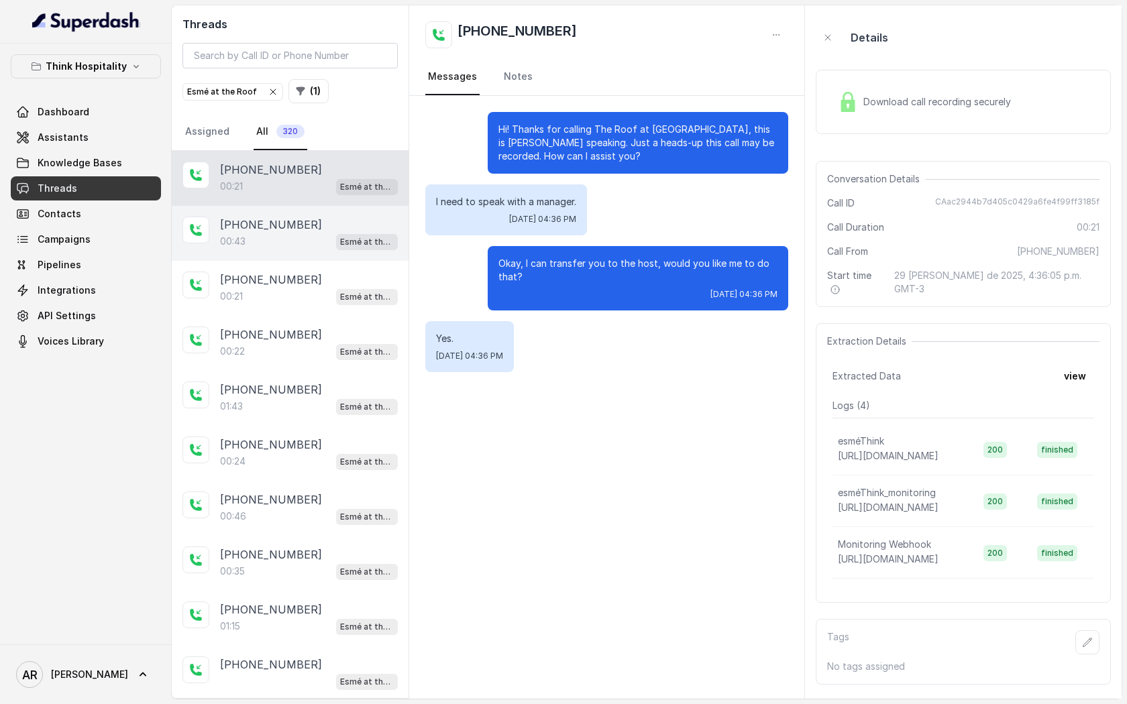
click at [318, 223] on div "[PHONE_NUMBER]" at bounding box center [309, 225] width 178 height 16
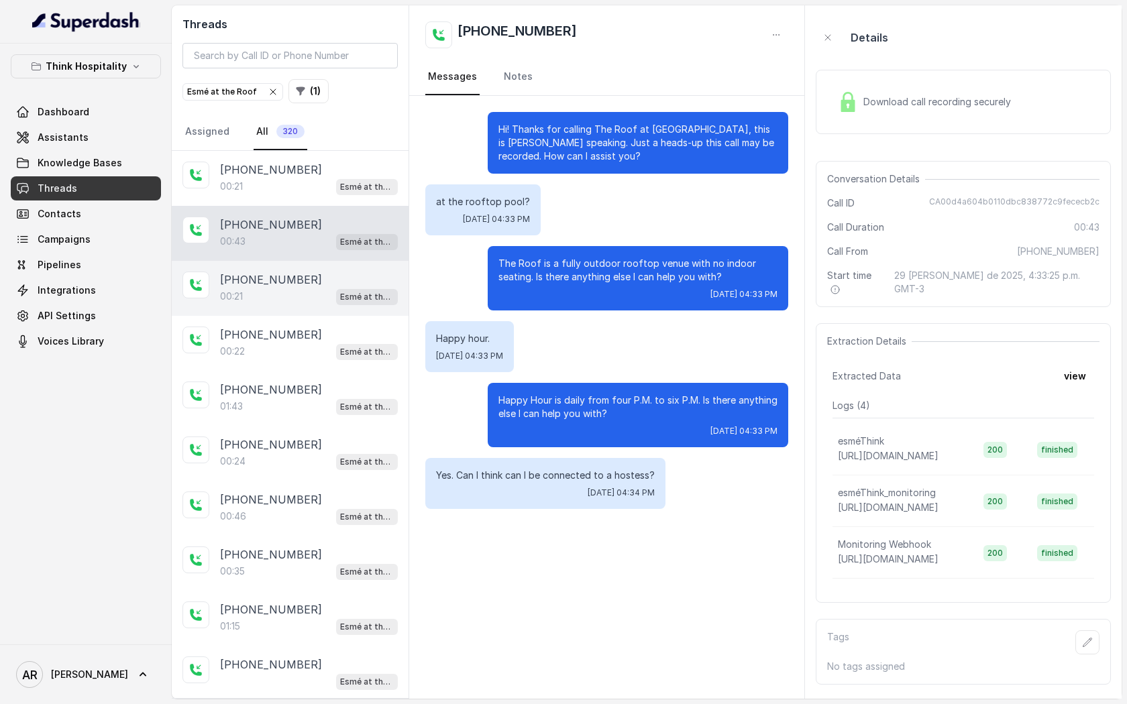
click at [312, 268] on div "[PHONE_NUMBER]:21 Esmé at the Roof" at bounding box center [290, 288] width 237 height 55
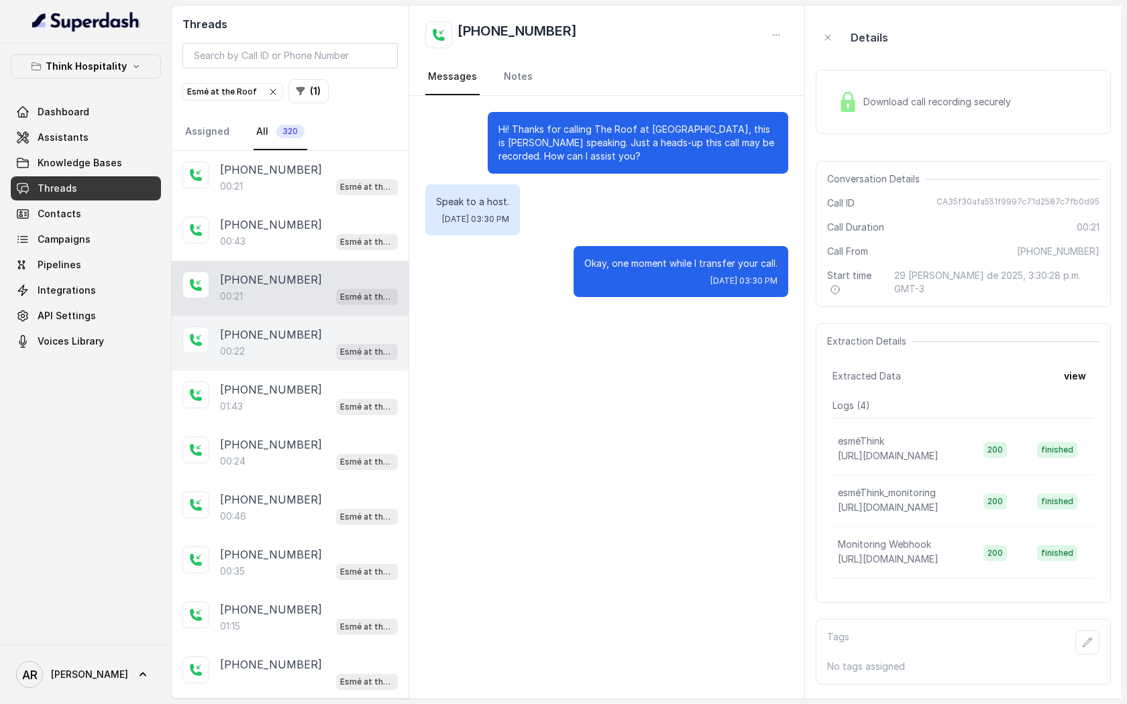
click at [298, 330] on div "[PHONE_NUMBER]" at bounding box center [309, 335] width 178 height 16
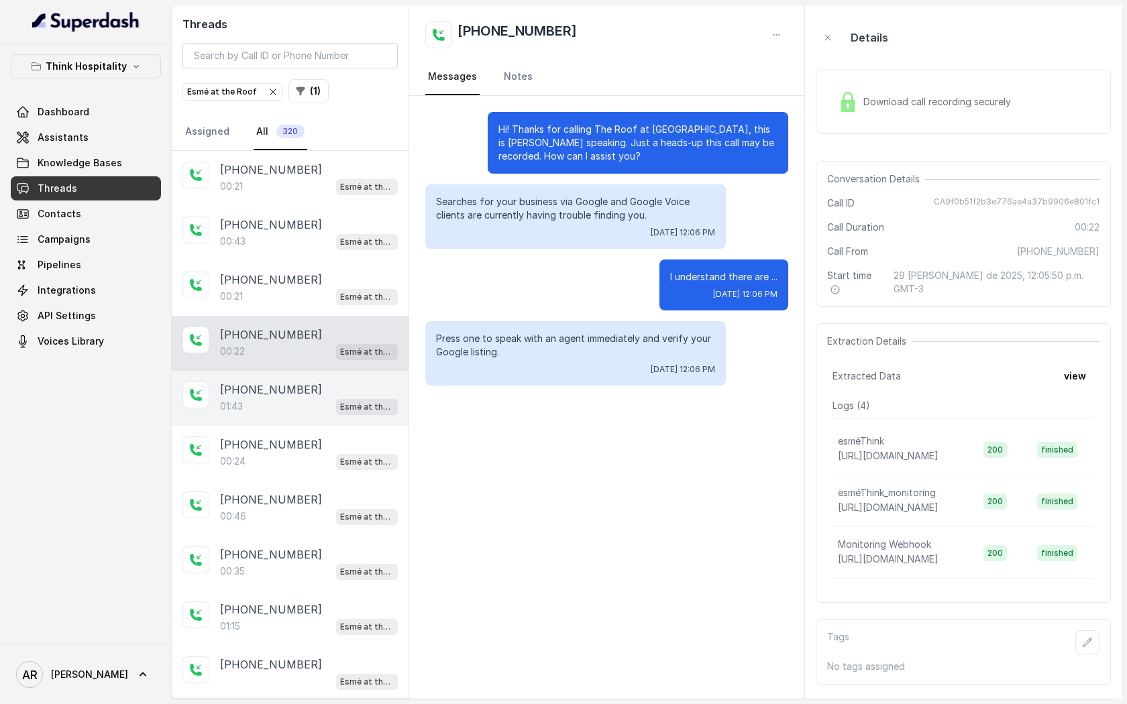
click at [301, 382] on div "[PHONE_NUMBER]" at bounding box center [309, 390] width 178 height 16
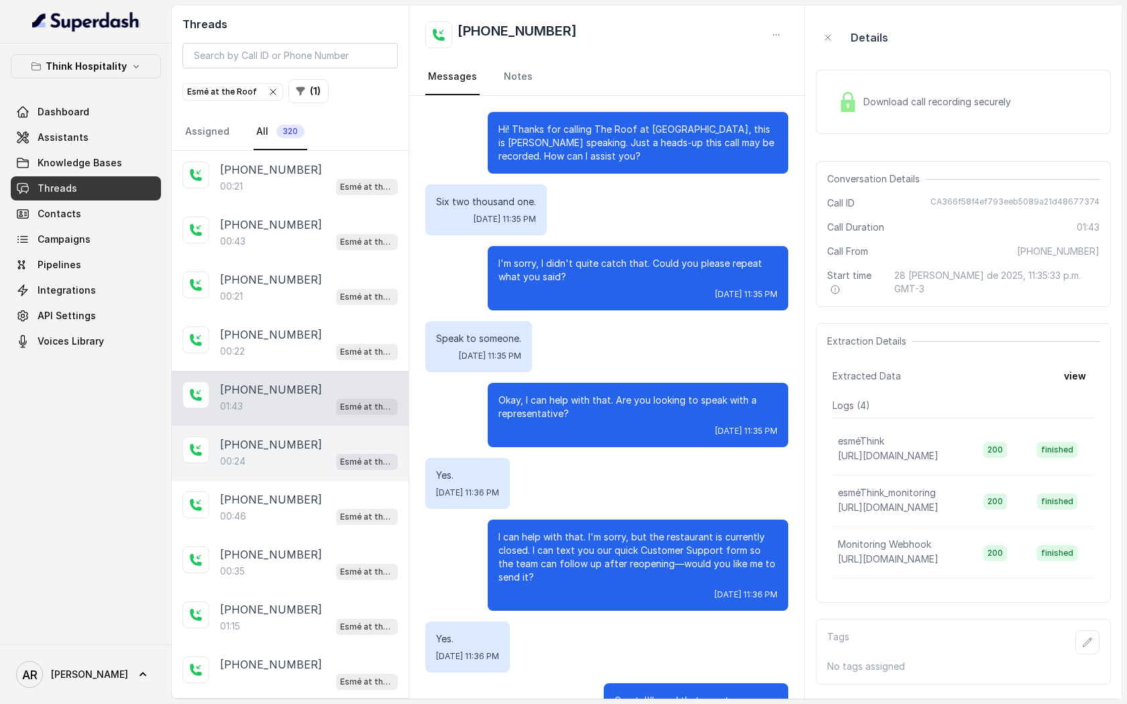
click at [352, 437] on div "[PHONE_NUMBER]" at bounding box center [309, 445] width 178 height 16
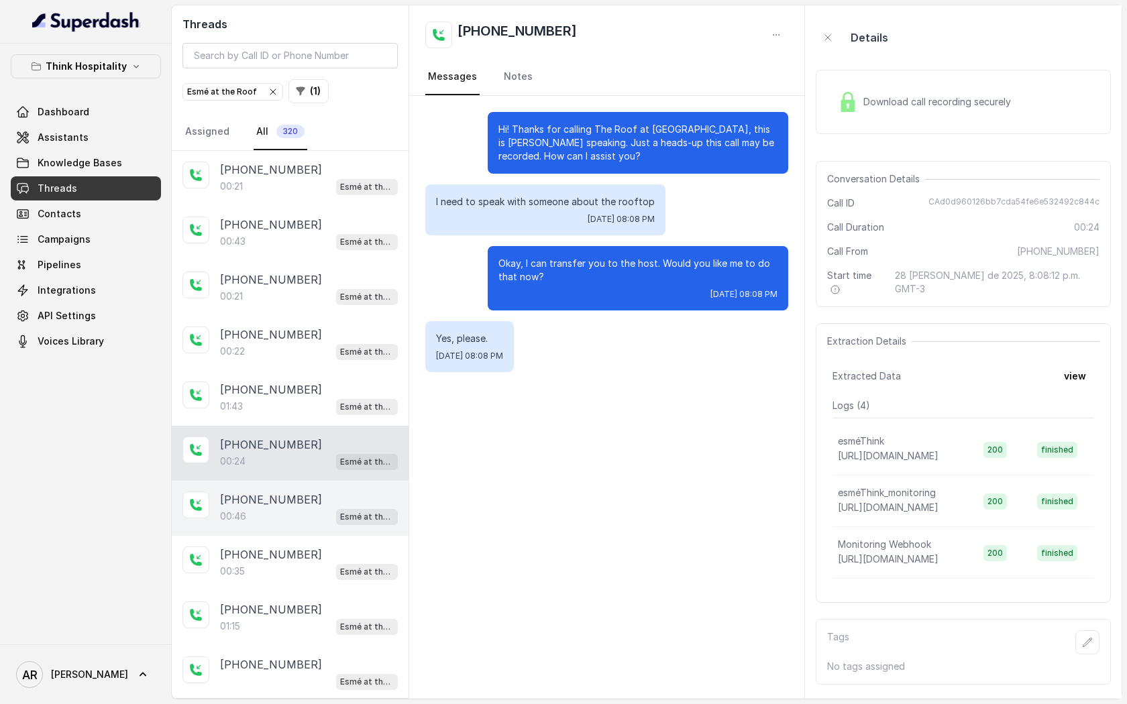
click at [284, 515] on div "00:46 Esmé at the Roof" at bounding box center [309, 516] width 178 height 17
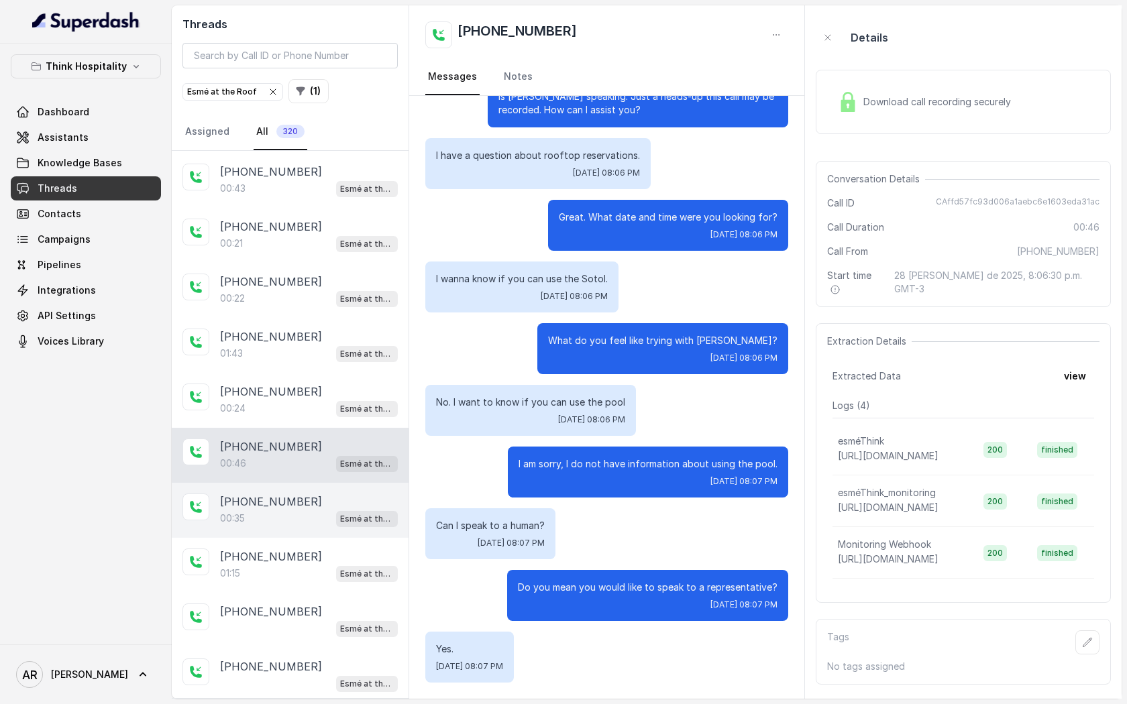
click at [276, 523] on div "00:35 Esmé at the Roof" at bounding box center [309, 518] width 178 height 17
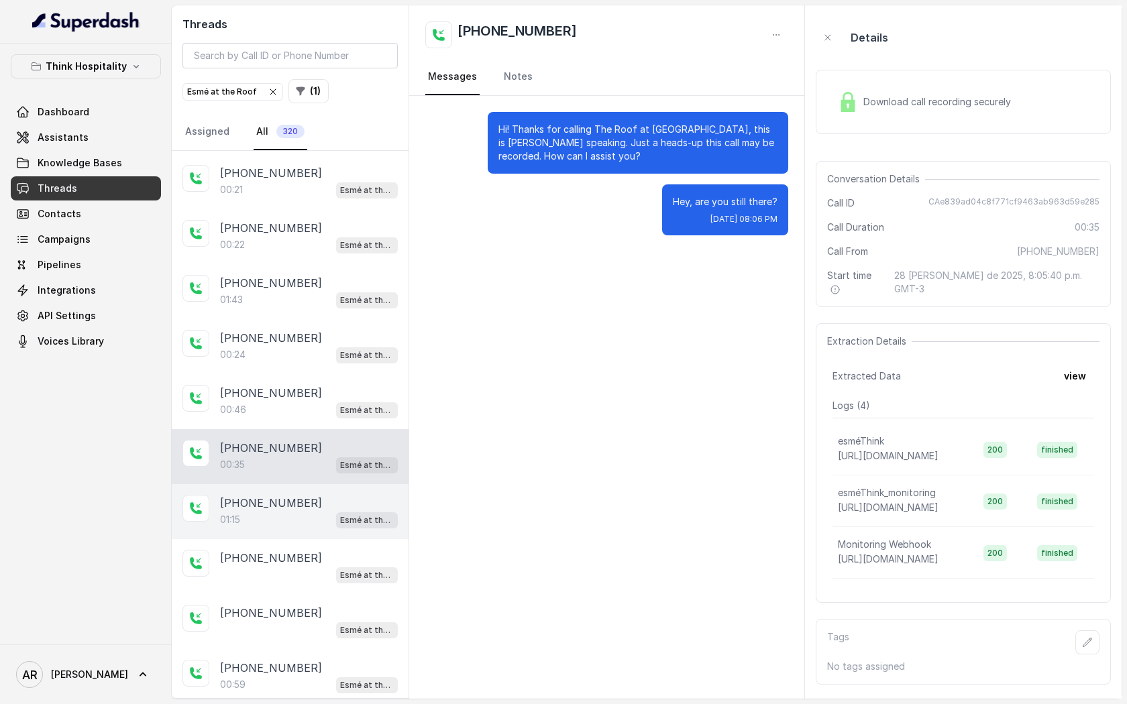
click at [274, 518] on div "01:15 Esmé at the Roof" at bounding box center [309, 519] width 178 height 17
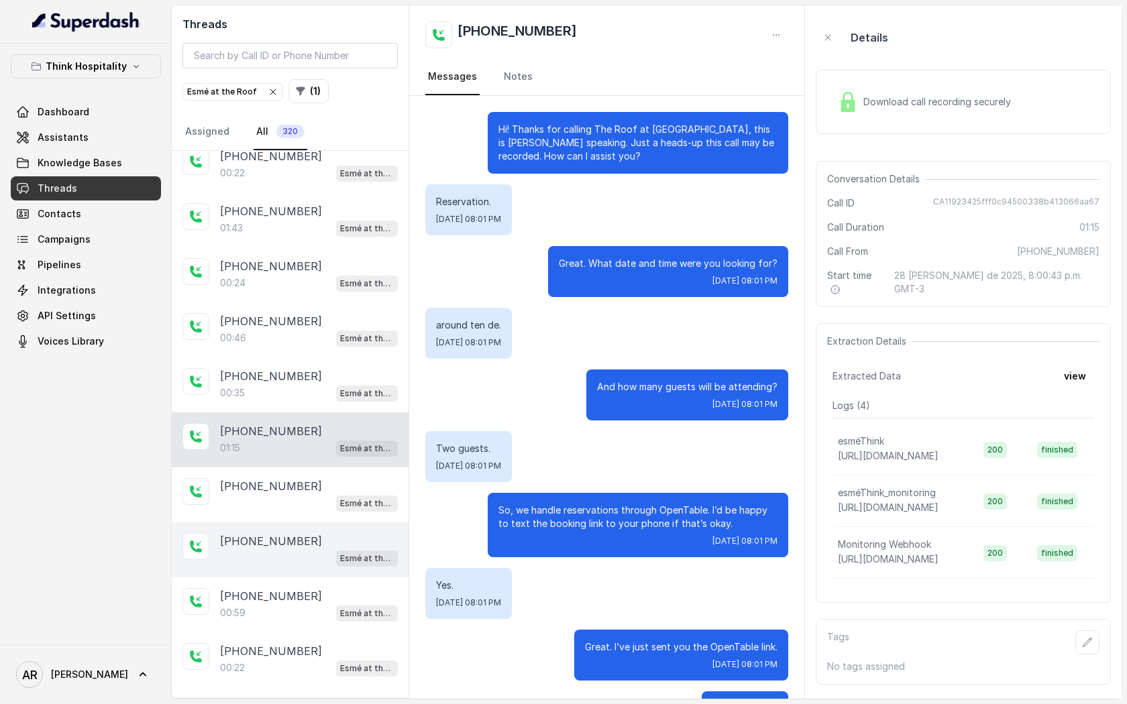
click at [315, 522] on div "[PHONE_NUMBER] Esmé at the Roof" at bounding box center [290, 549] width 237 height 55
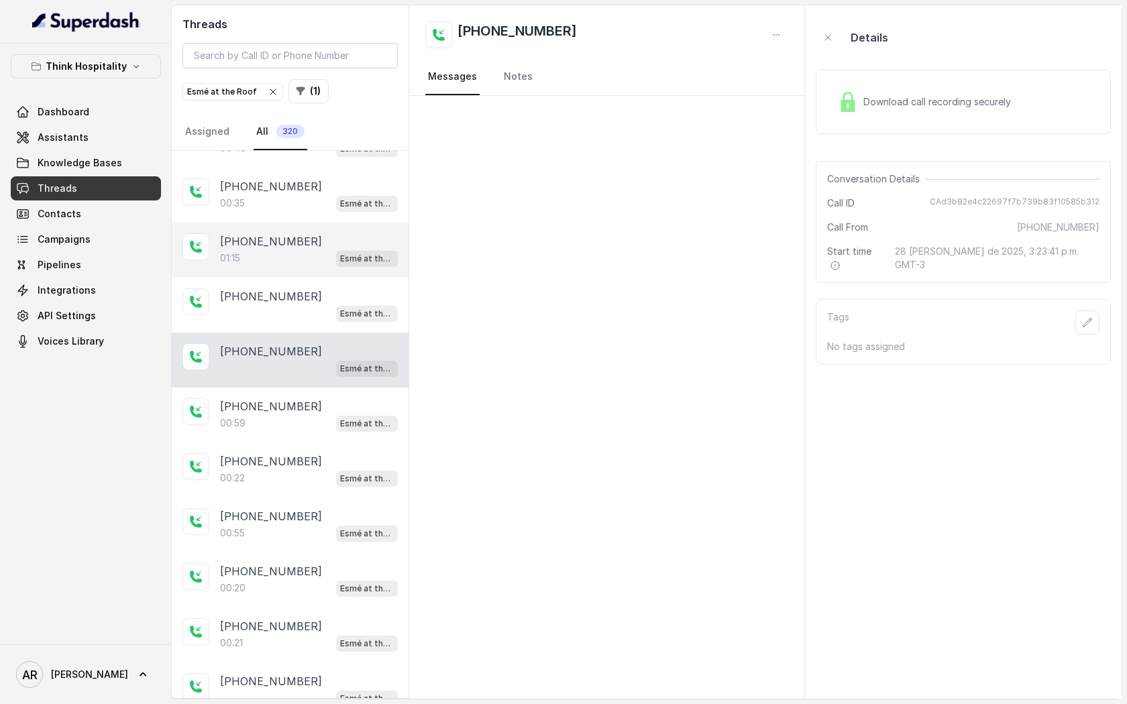
click at [319, 251] on div "01:15 Esmé at the Roof" at bounding box center [309, 257] width 178 height 17
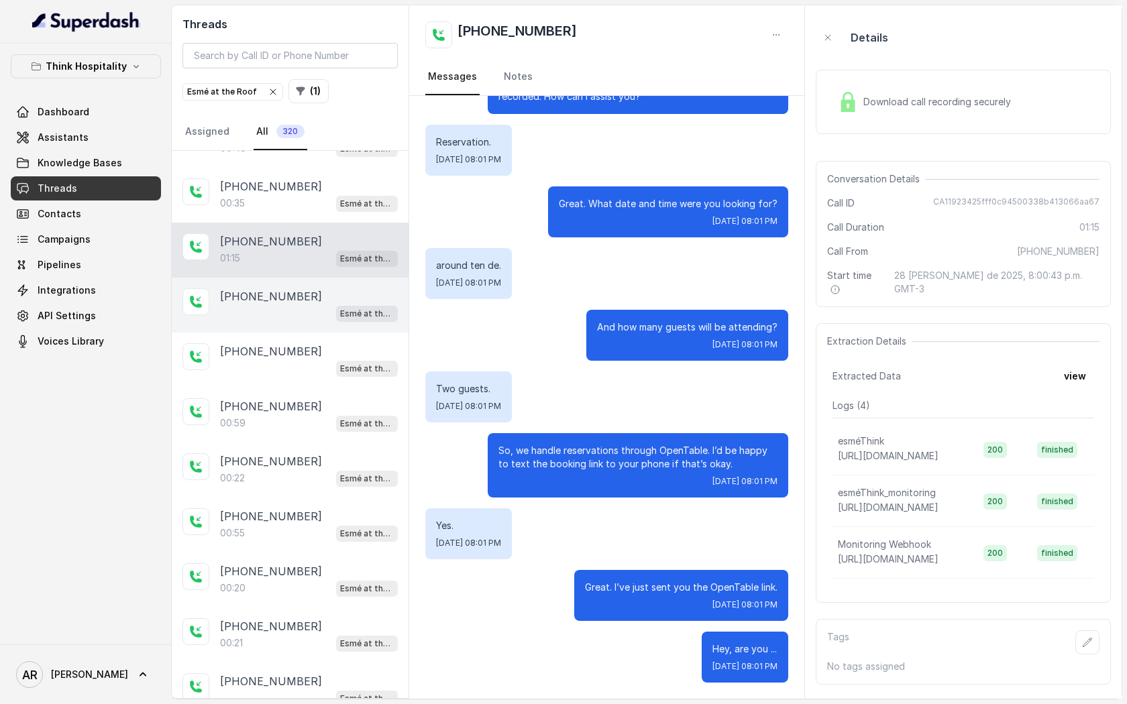
click at [319, 280] on div "[PHONE_NUMBER] Esmé at the Roof" at bounding box center [290, 305] width 237 height 55
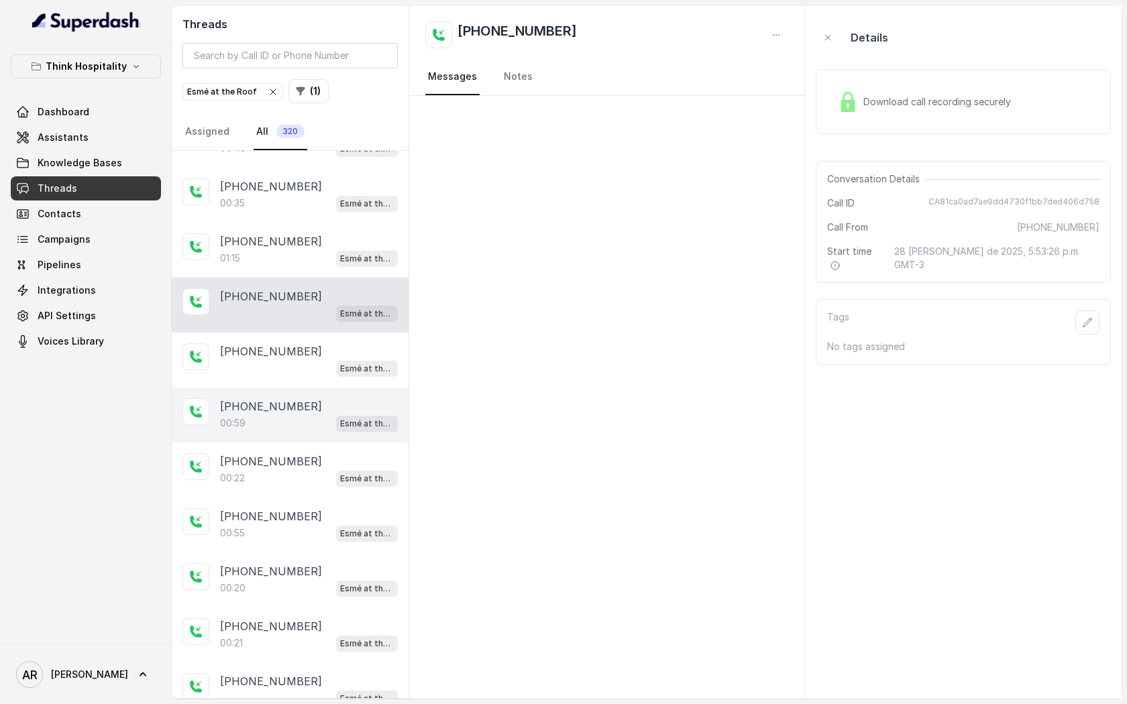
click at [315, 414] on div "00:59 [PERSON_NAME] at the Roof" at bounding box center [309, 422] width 178 height 17
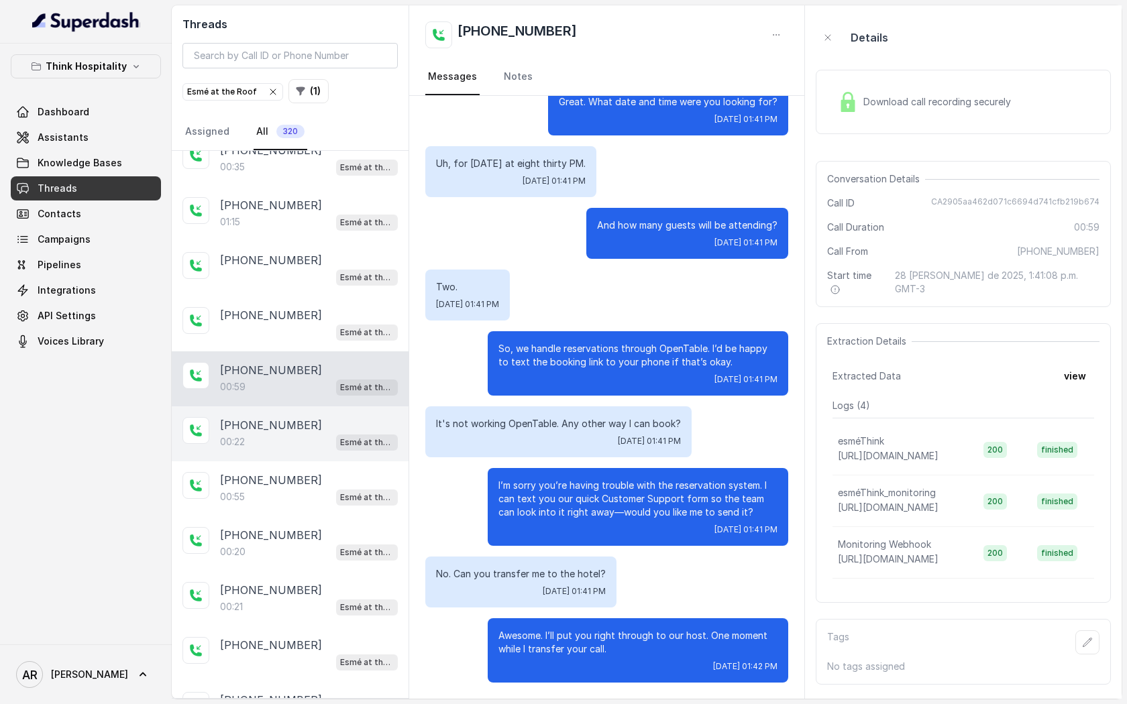
click at [332, 443] on div "00:22 Esmé at the Roof" at bounding box center [309, 441] width 178 height 17
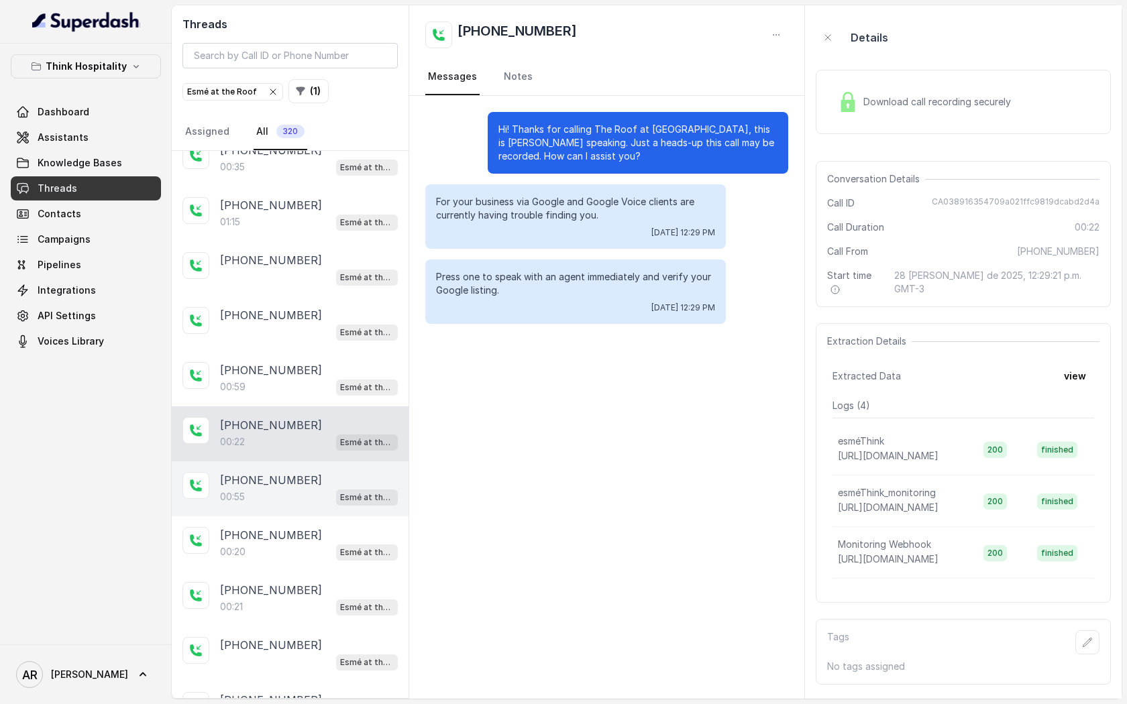
click at [329, 496] on div "00:55 Esmé at the Roof" at bounding box center [309, 496] width 178 height 17
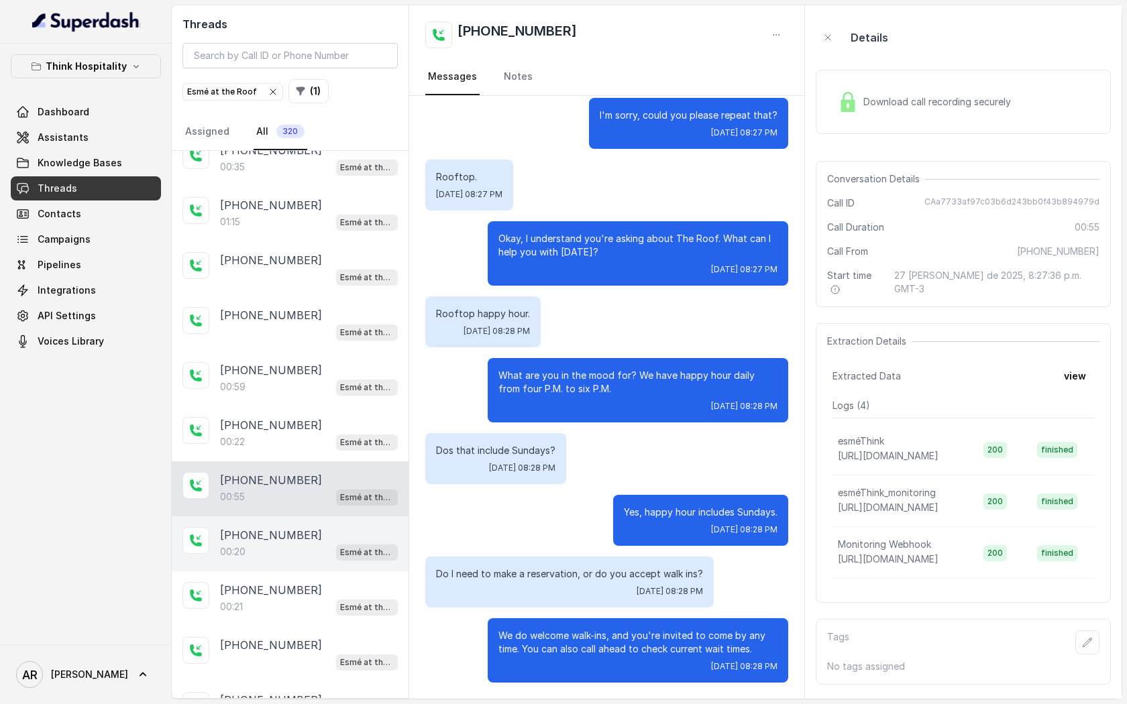
click at [315, 545] on div "00:20 Esmé at the Roof" at bounding box center [309, 551] width 178 height 17
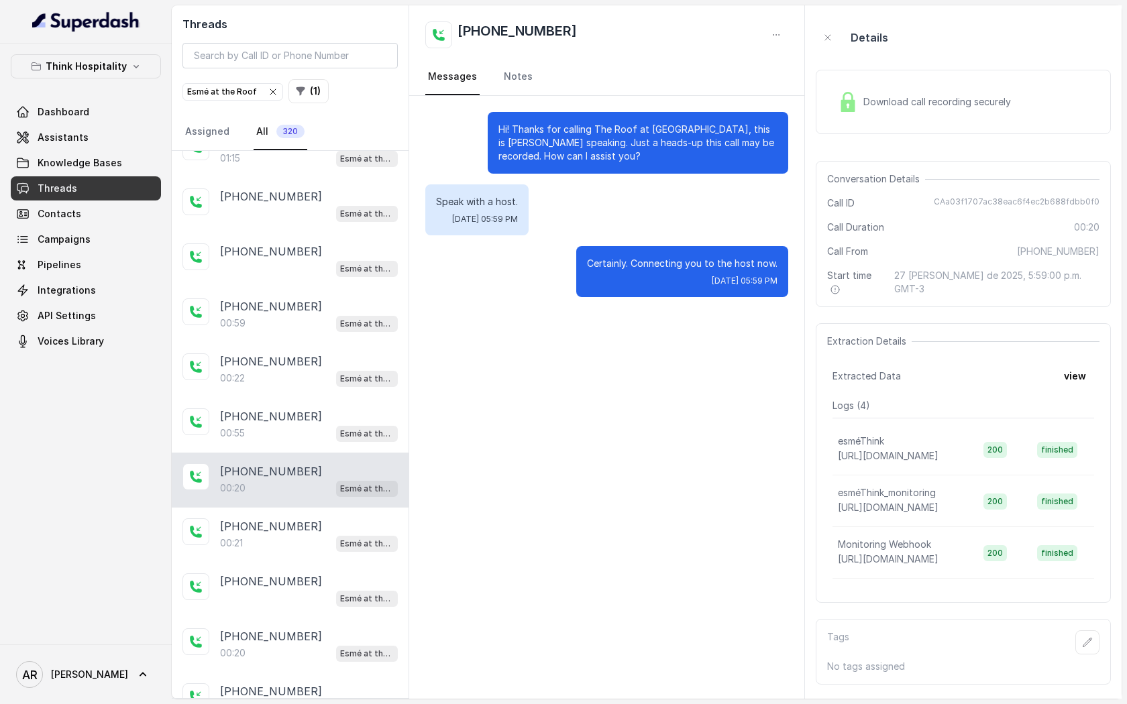
click at [315, 546] on div "00:21 Esmé at the Roof" at bounding box center [309, 542] width 178 height 17
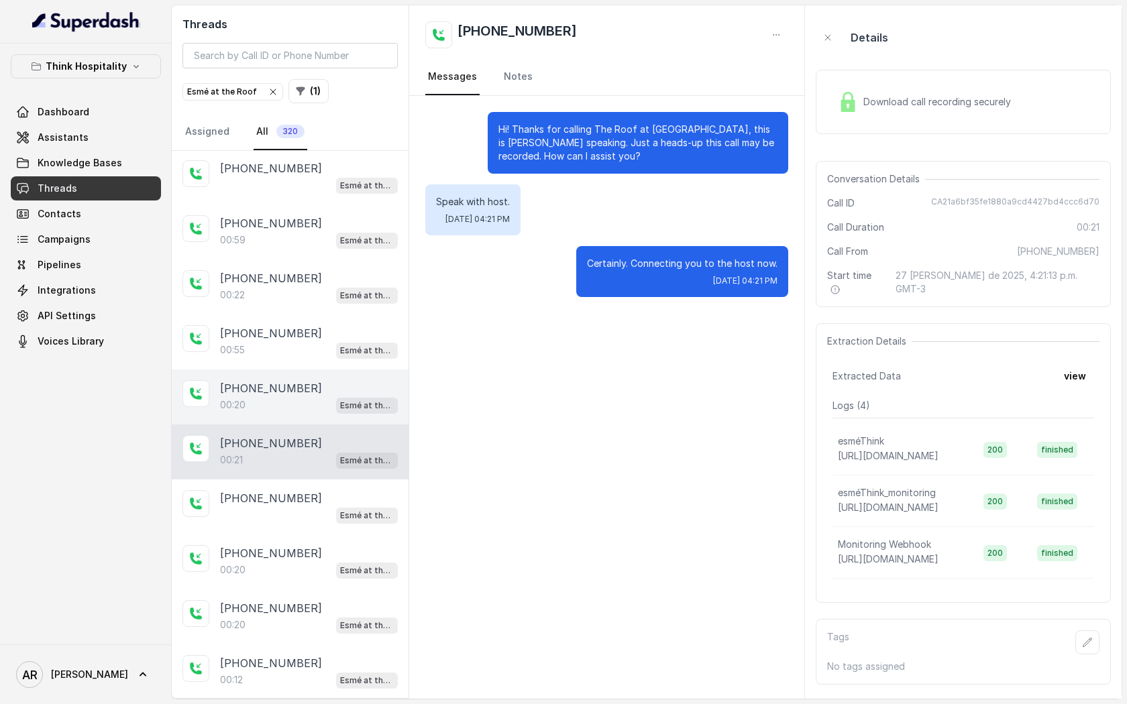
click at [315, 546] on div "[PHONE_NUMBER]" at bounding box center [309, 553] width 178 height 16
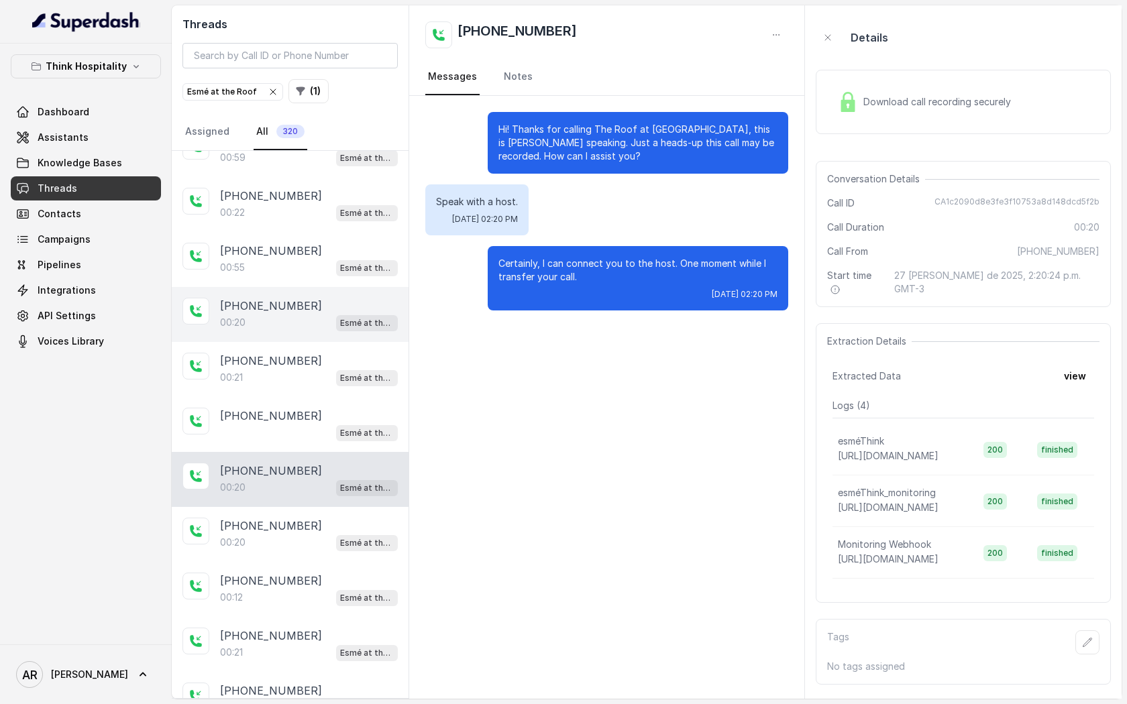
click at [315, 546] on div "[PHONE_NUMBER]:20 Esmé at the Roof" at bounding box center [290, 534] width 237 height 55
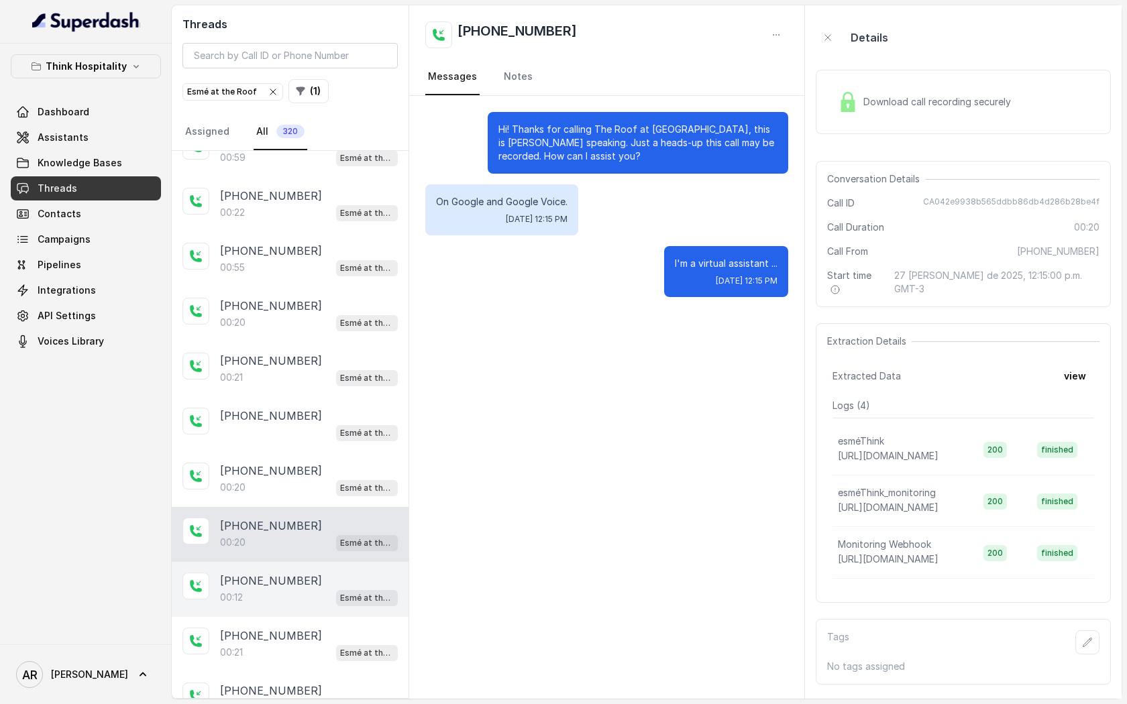
click at [311, 563] on div "00:12 Esmé at the Roof" at bounding box center [309, 597] width 178 height 17
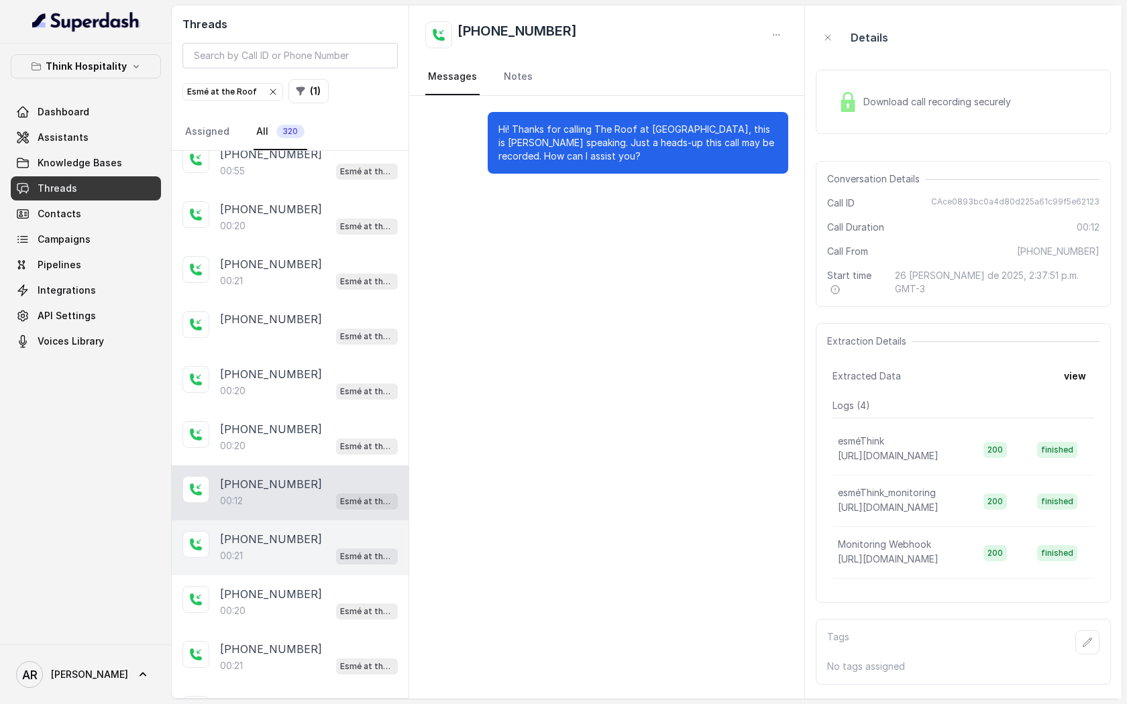
click at [311, 522] on div "[PHONE_NUMBER]:21 Esmé at the Roof" at bounding box center [290, 547] width 237 height 55
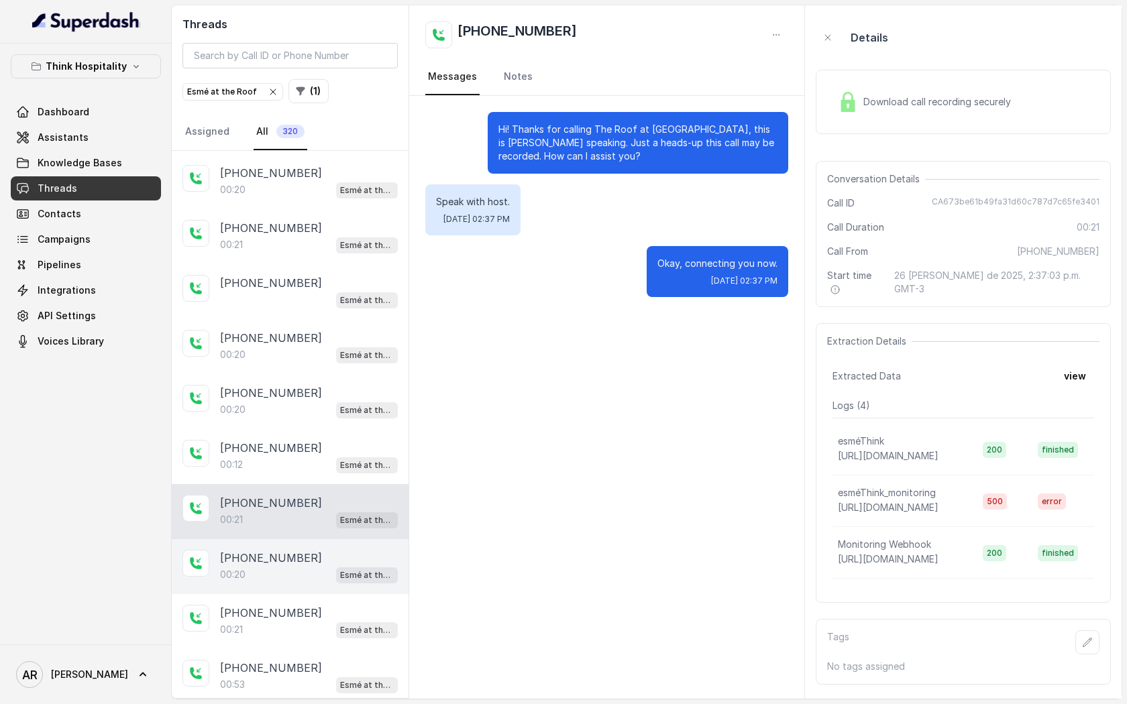
click at [311, 563] on div "00:20 Esmé at the Roof" at bounding box center [309, 574] width 178 height 17
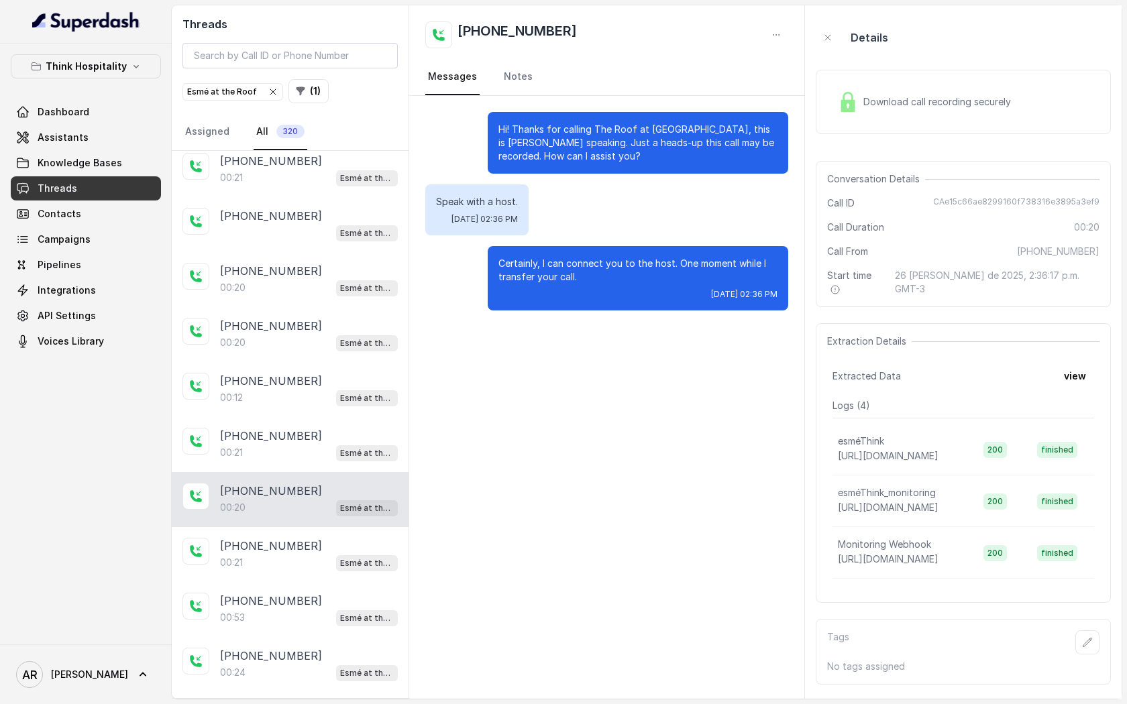
click at [311, 561] on div "00:21 Esmé at the Roof" at bounding box center [309, 562] width 178 height 17
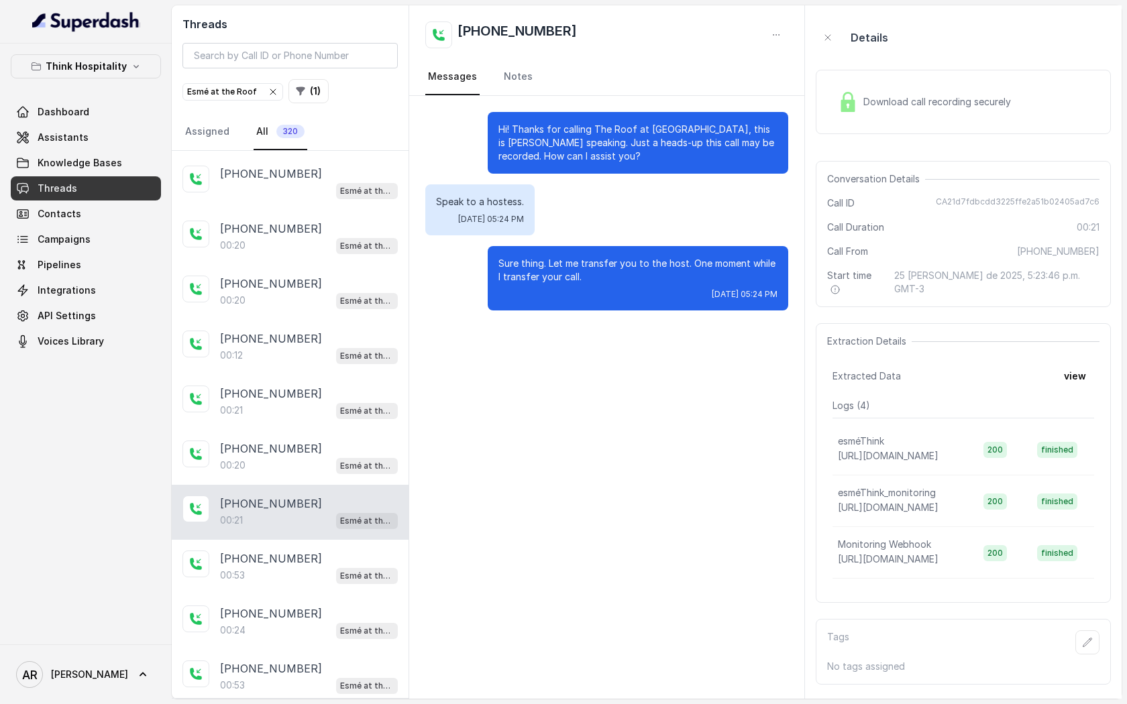
click at [313, 540] on div "[PHONE_NUMBER]:53 Esmé at the Roof" at bounding box center [290, 567] width 237 height 55
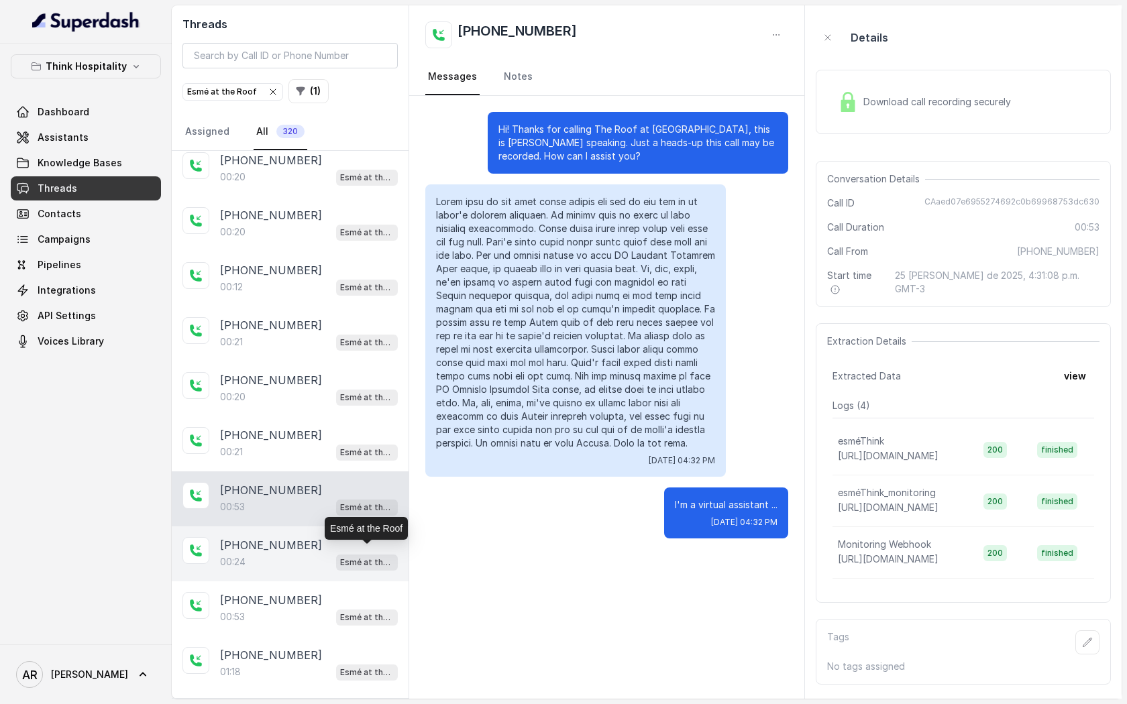
click at [329, 535] on div "Esmé at the Roof" at bounding box center [366, 528] width 83 height 23
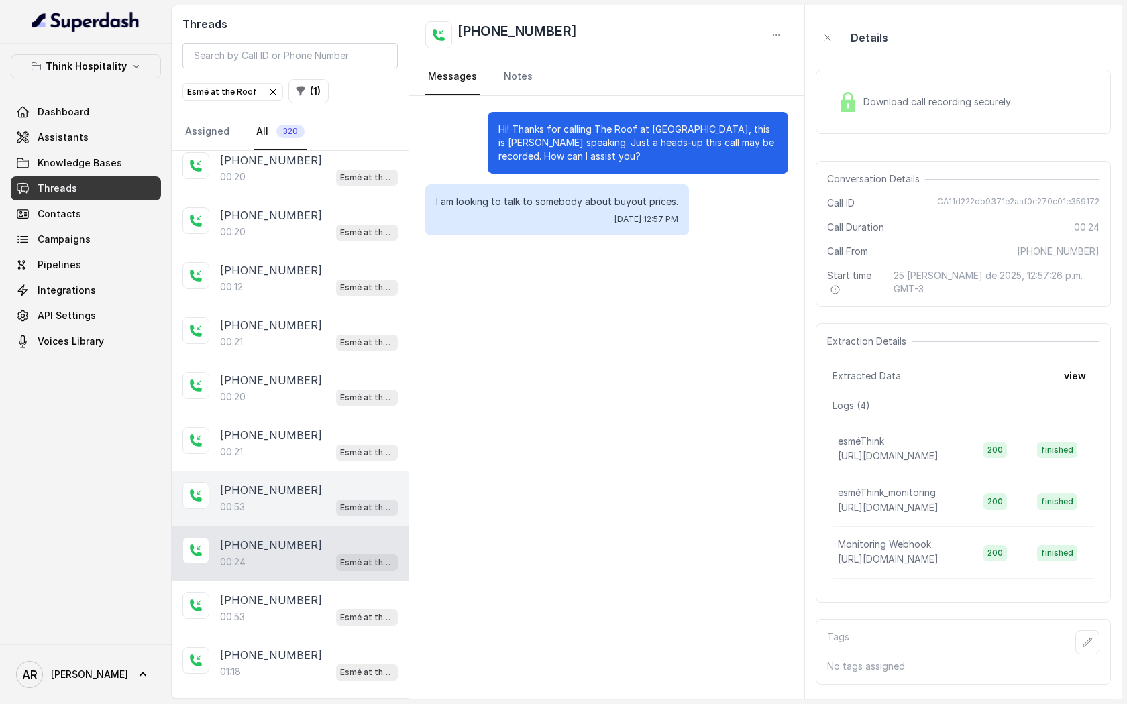
click at [310, 498] on div "00:53 Esmé at the Roof" at bounding box center [309, 506] width 178 height 17
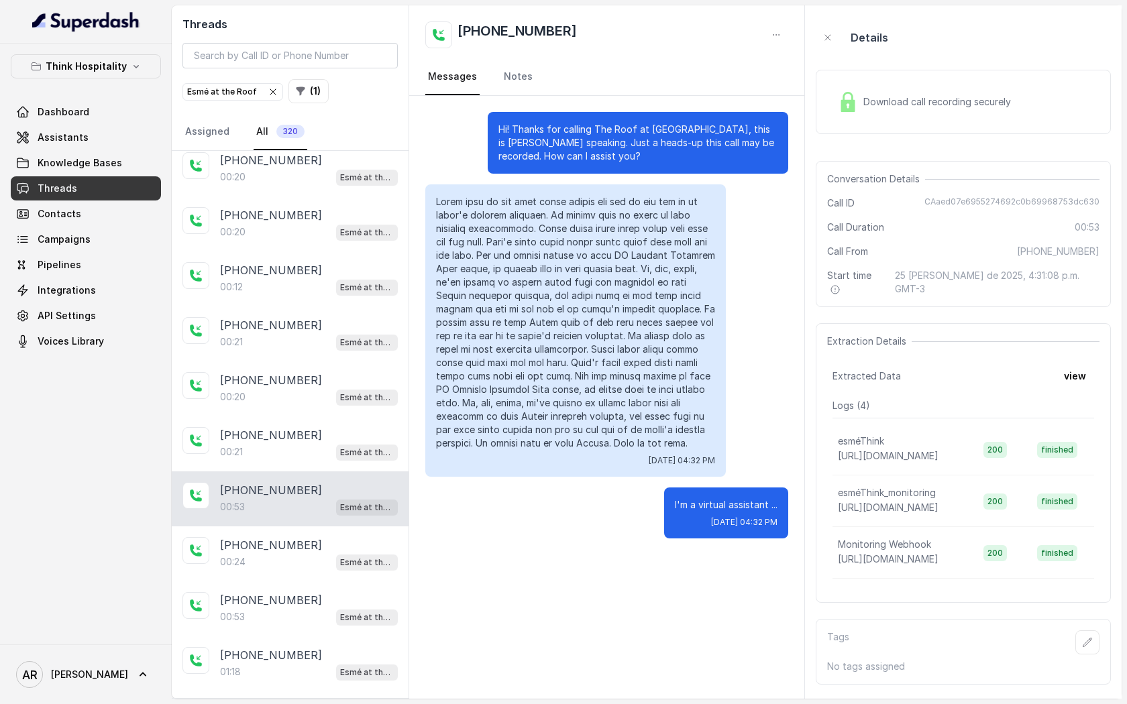
click at [791, 117] on div "Hi! Thanks for calling The Roof at [GEOGRAPHIC_DATA], this is [PERSON_NAME] spe…" at bounding box center [606, 325] width 395 height 459
click at [838, 107] on img at bounding box center [848, 102] width 20 height 20
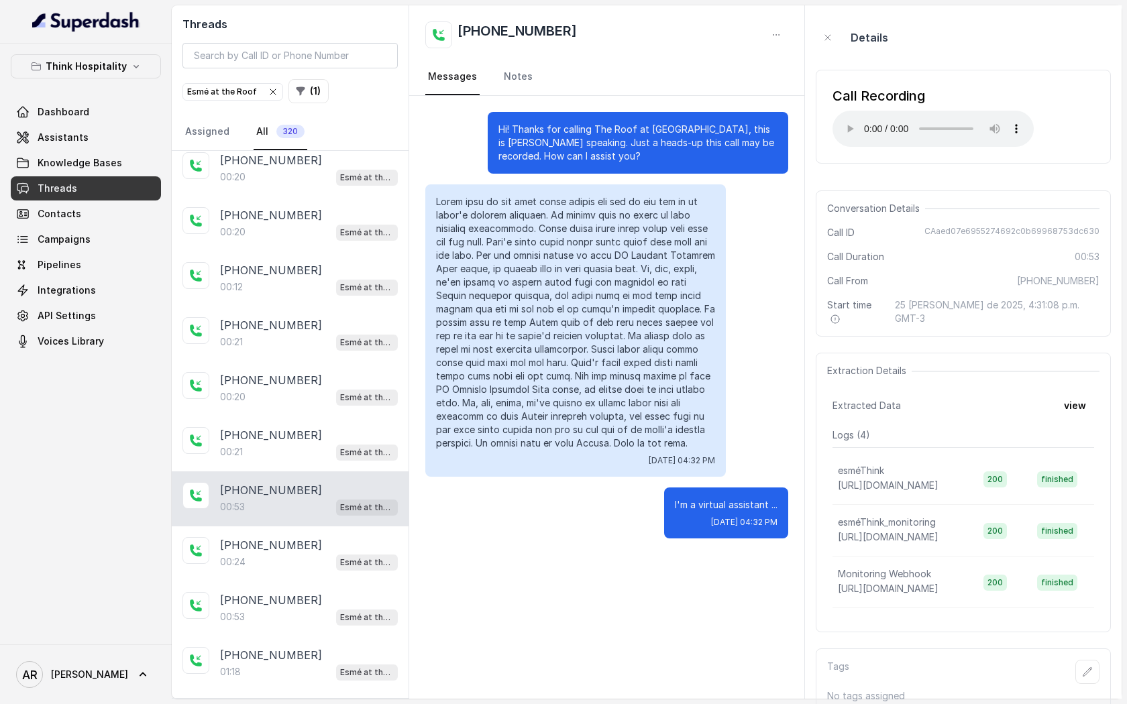
click at [907, 244] on div "Conversation Details Call ID CAaed07e6955274692c0b69968753dc630 Call Duration 0…" at bounding box center [962, 263] width 295 height 146
click at [278, 553] on div "00:24 Esmé at the Roof" at bounding box center [309, 561] width 178 height 17
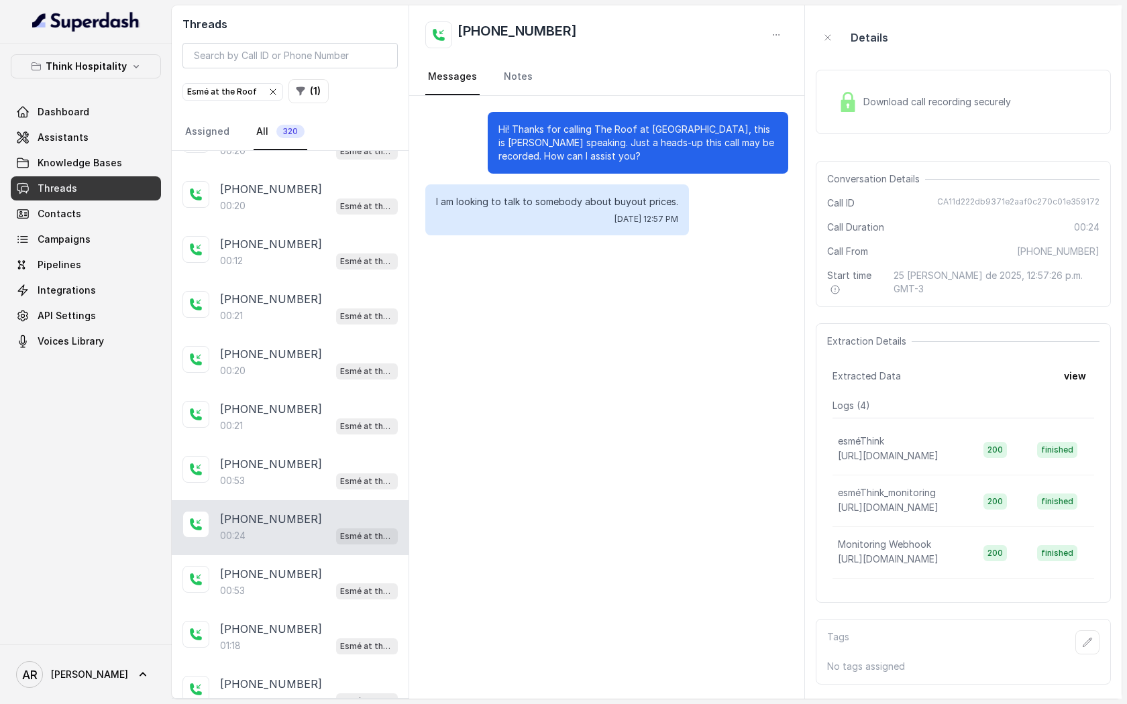
scroll to position [979, 0]
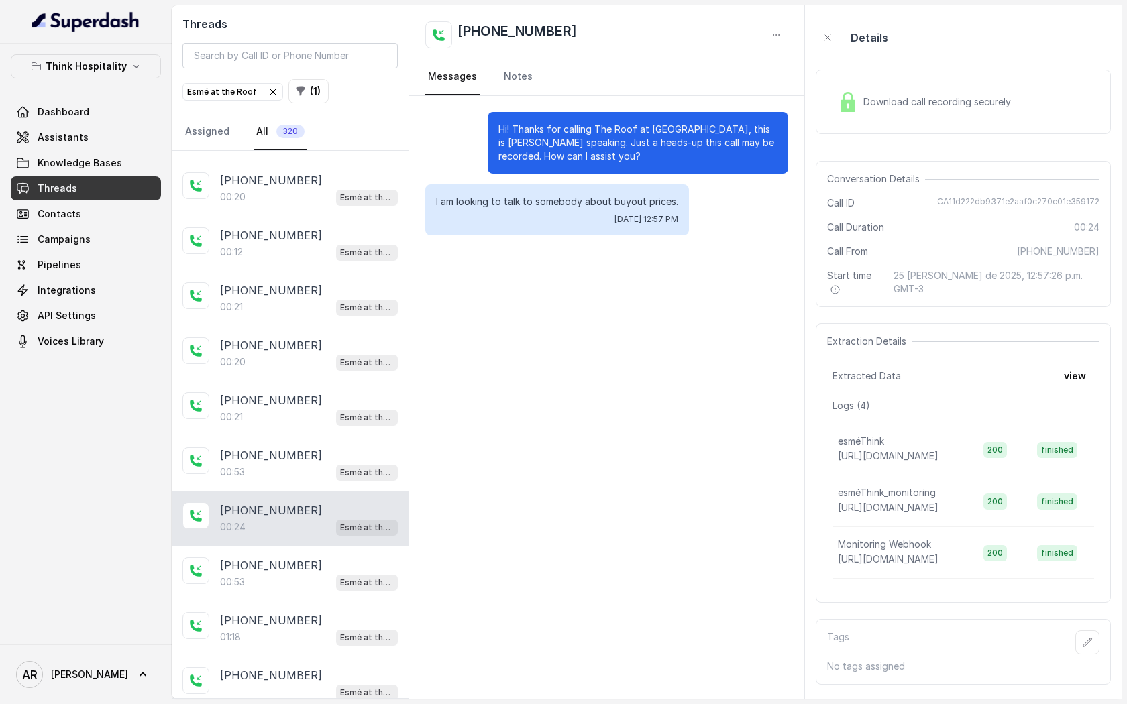
click at [278, 547] on div "[PHONE_NUMBER]:53 Esmé at the Roof" at bounding box center [290, 574] width 237 height 55
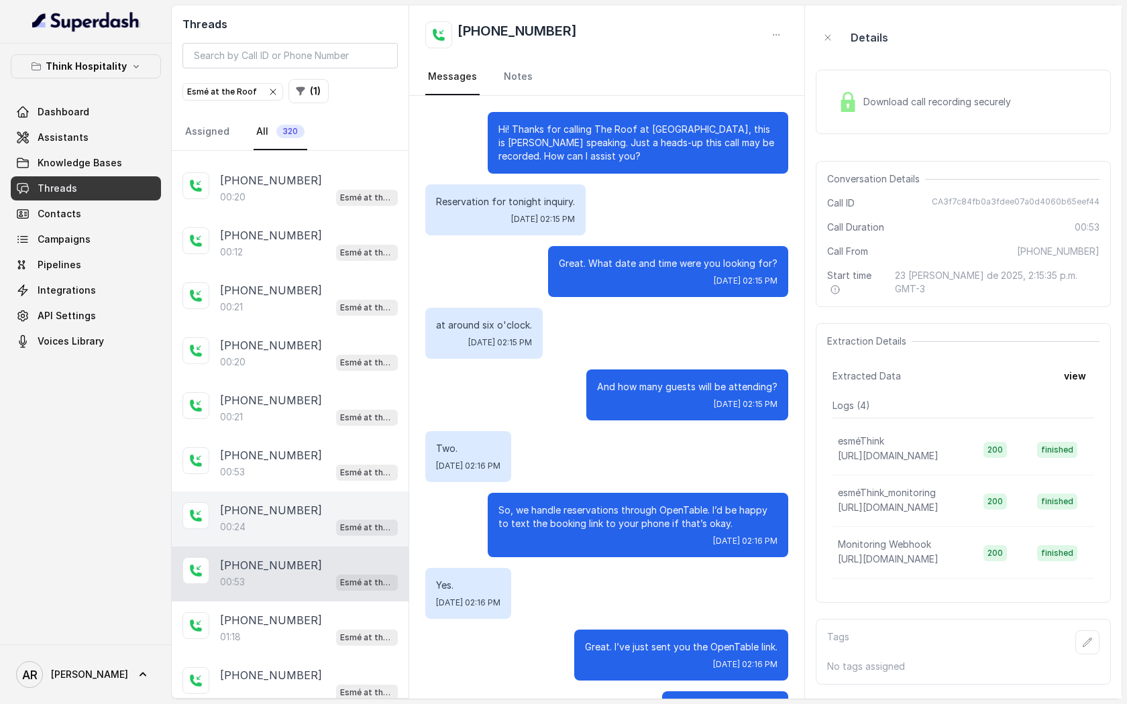
scroll to position [60, 0]
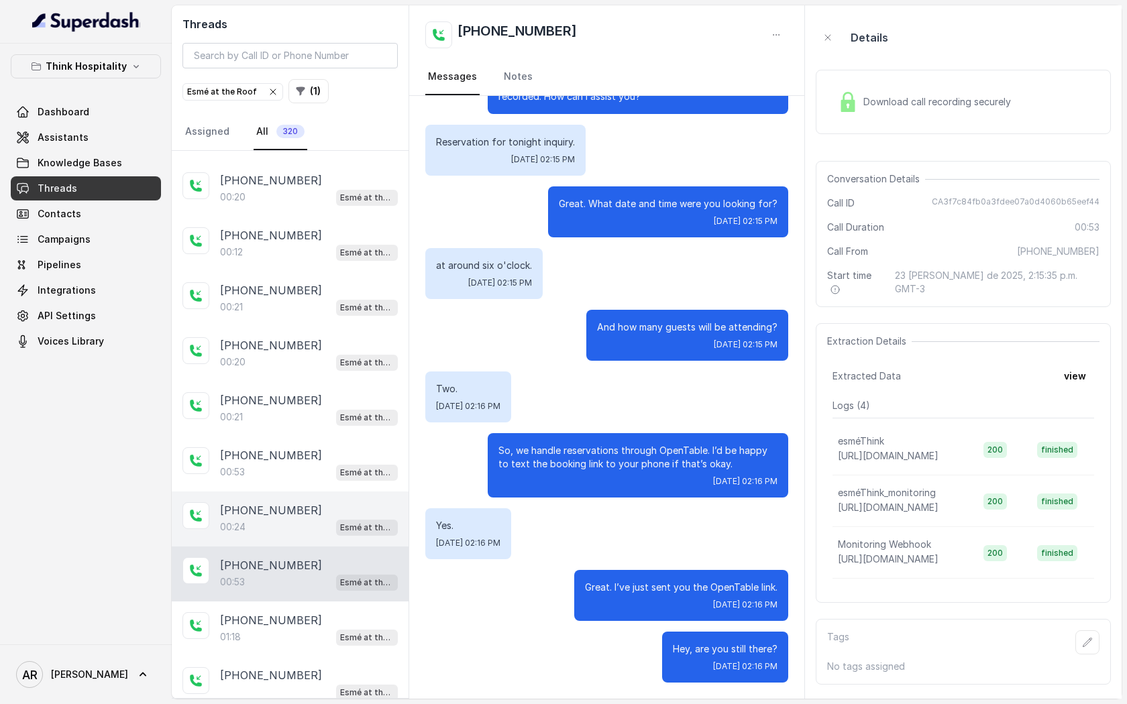
click at [290, 508] on p "[PHONE_NUMBER]" at bounding box center [271, 510] width 102 height 16
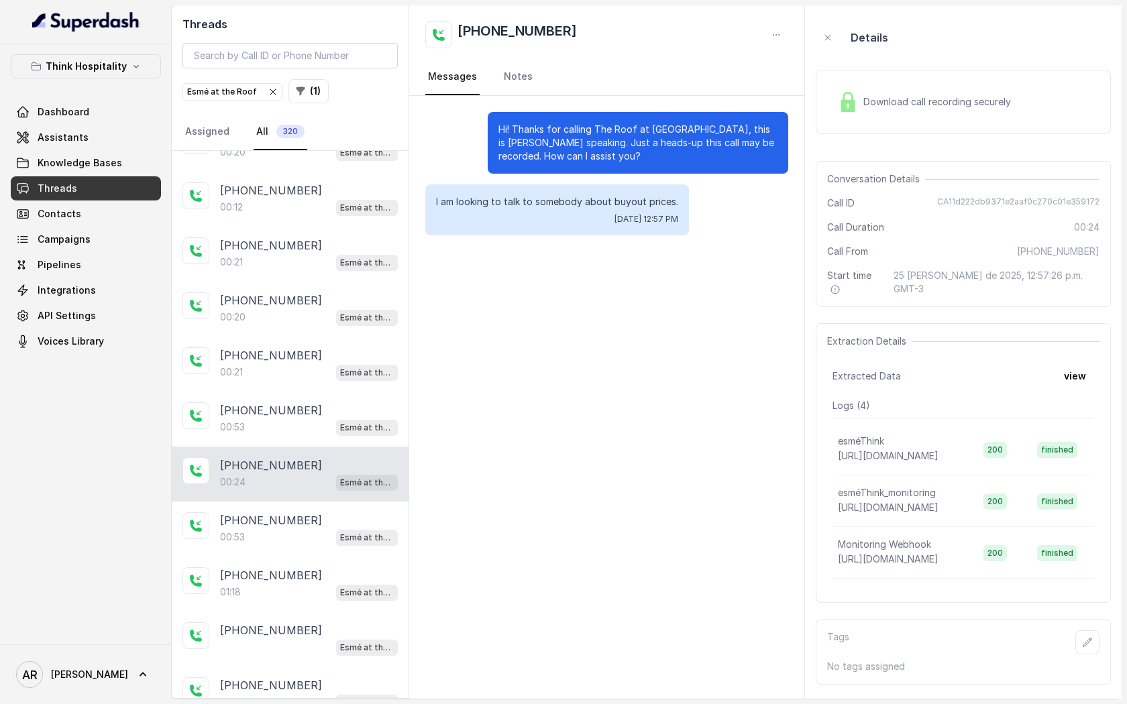
scroll to position [1025, 0]
click at [290, 512] on p "[PHONE_NUMBER]" at bounding box center [271, 520] width 102 height 16
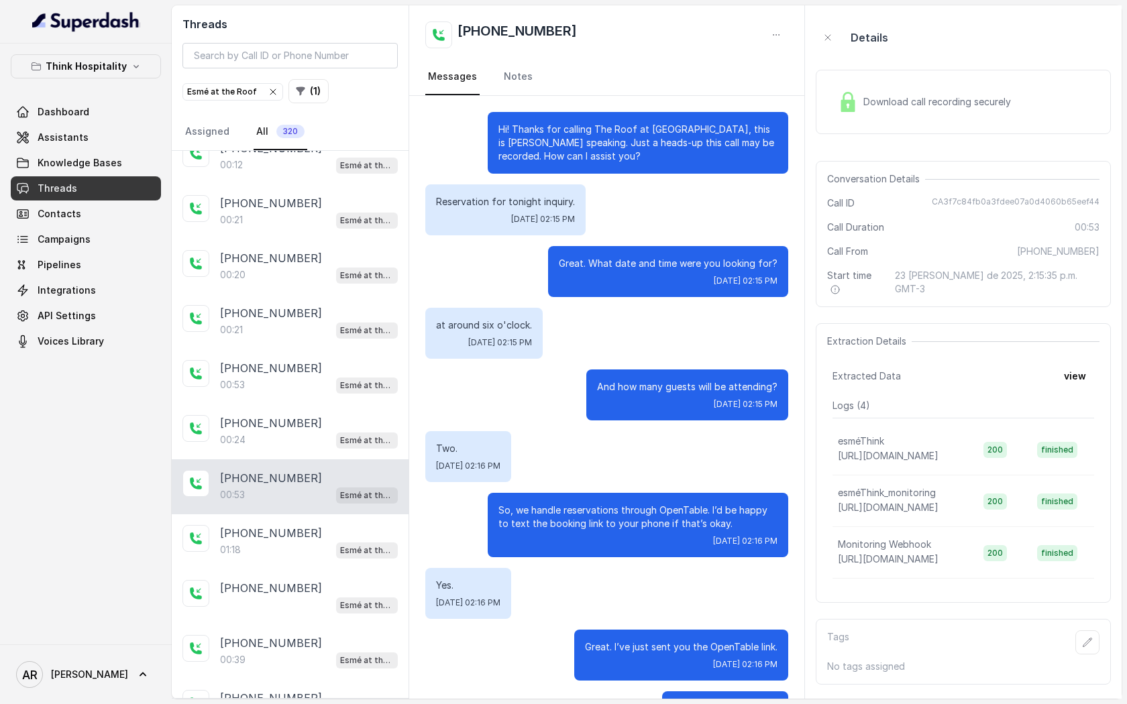
scroll to position [60, 0]
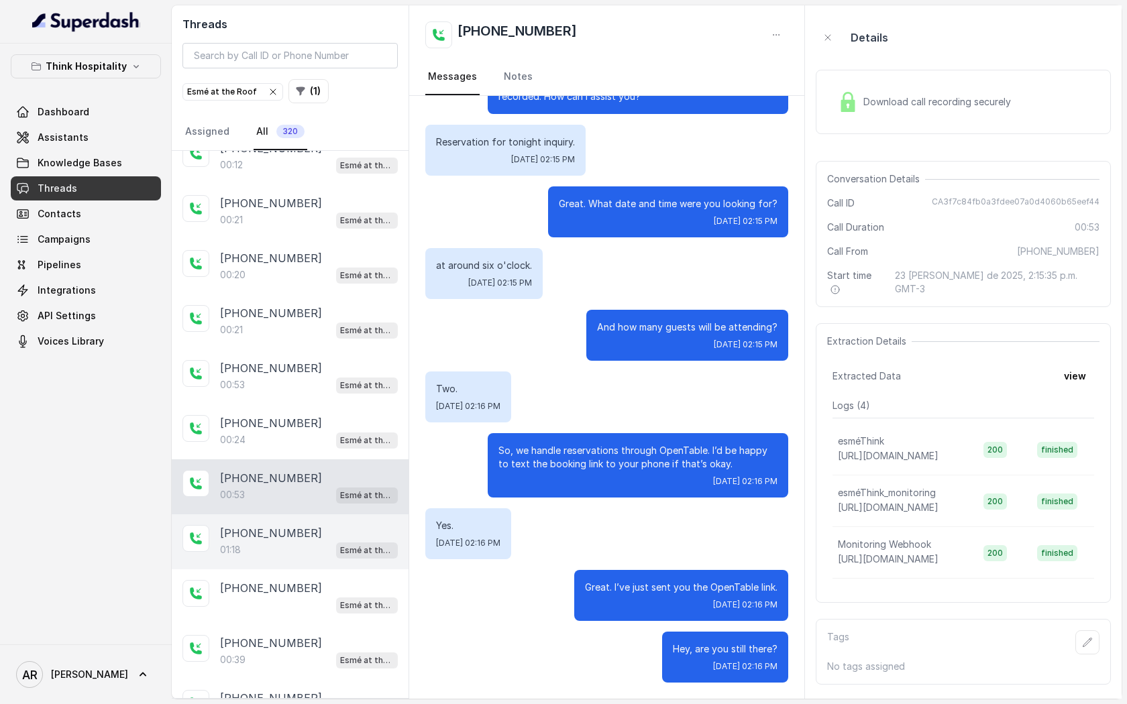
click at [323, 541] on div "01:18 Esmé at the Roof" at bounding box center [309, 549] width 178 height 17
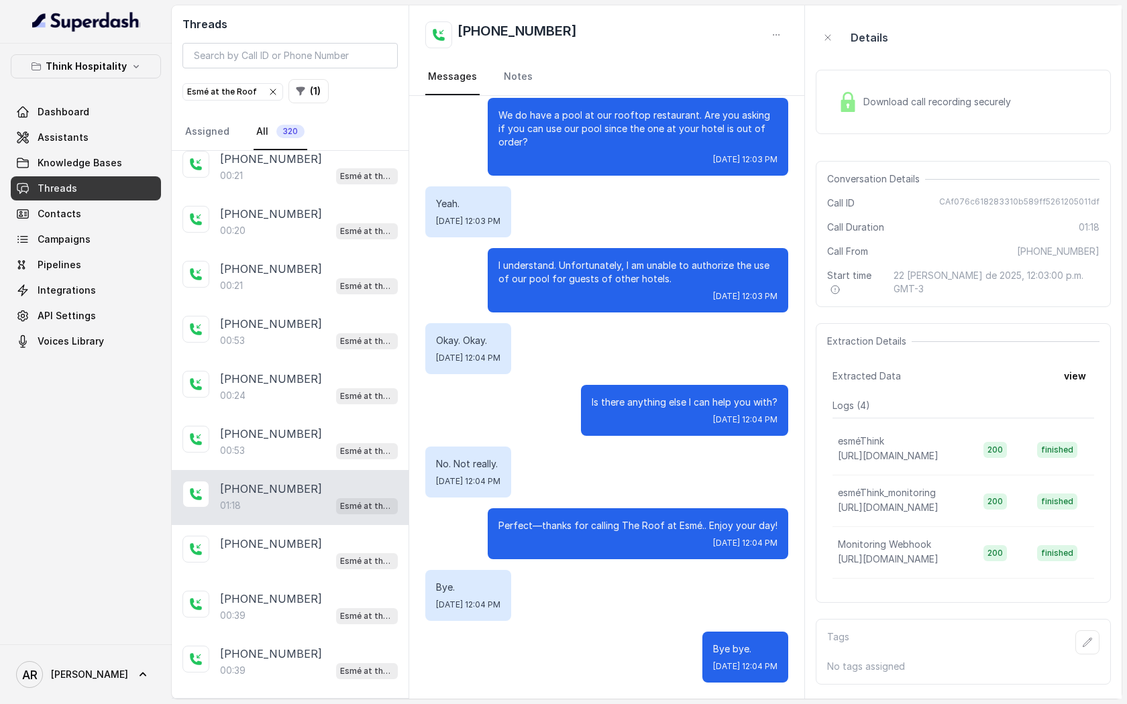
scroll to position [1129, 0]
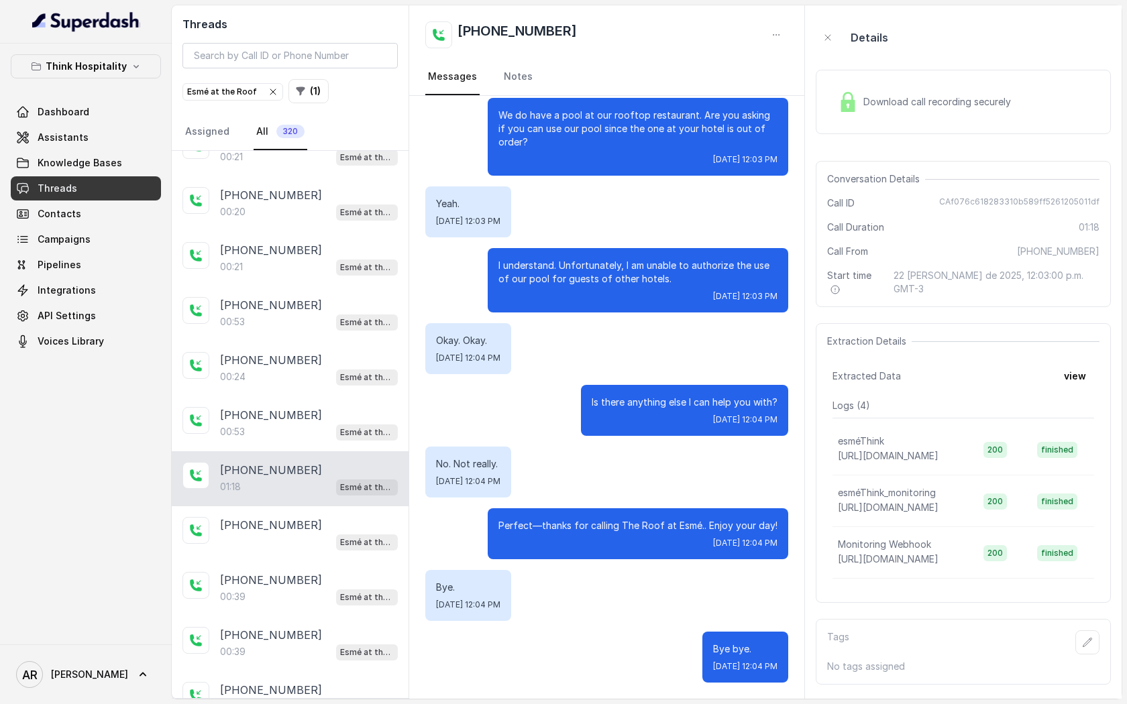
click at [323, 533] on div "Esmé at the Roof" at bounding box center [309, 541] width 178 height 17
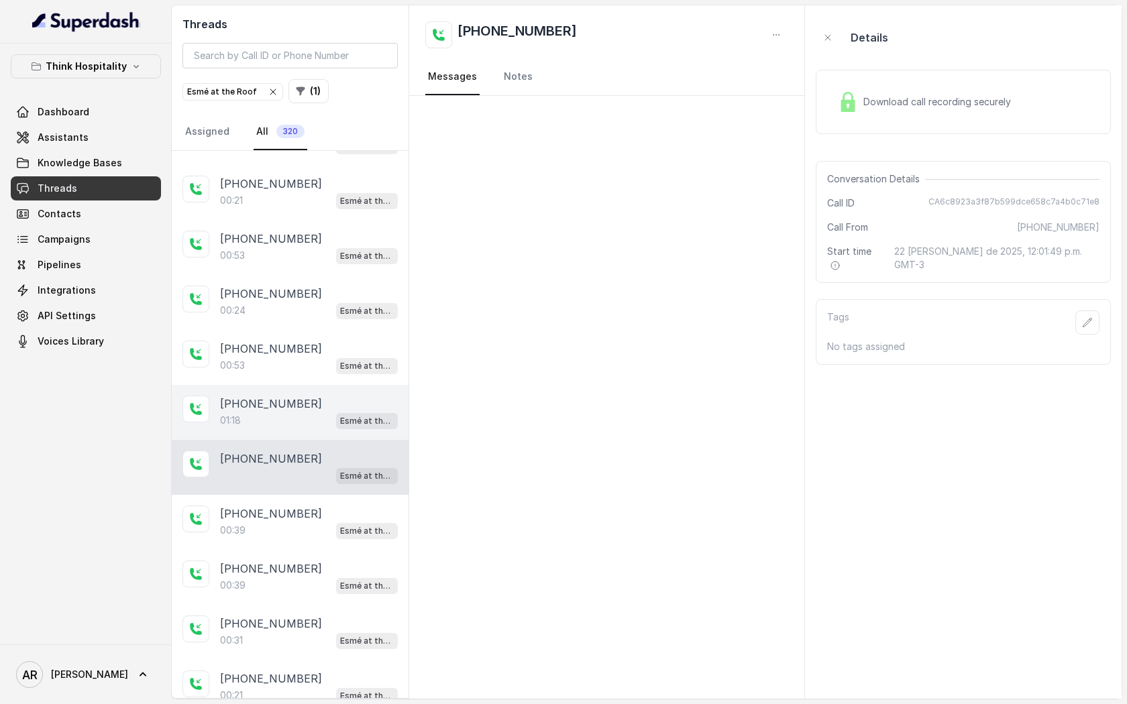
click at [323, 533] on div "[PHONE_NUMBER]:39 Esmé at the Roof" at bounding box center [290, 522] width 237 height 55
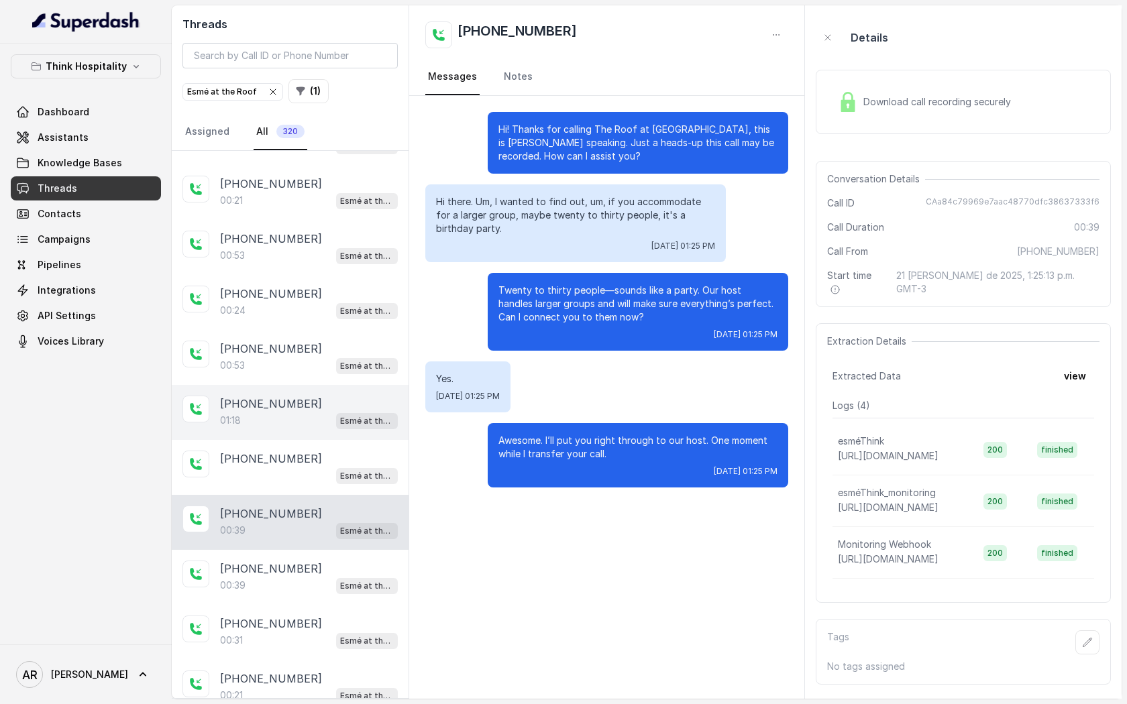
scroll to position [1219, 0]
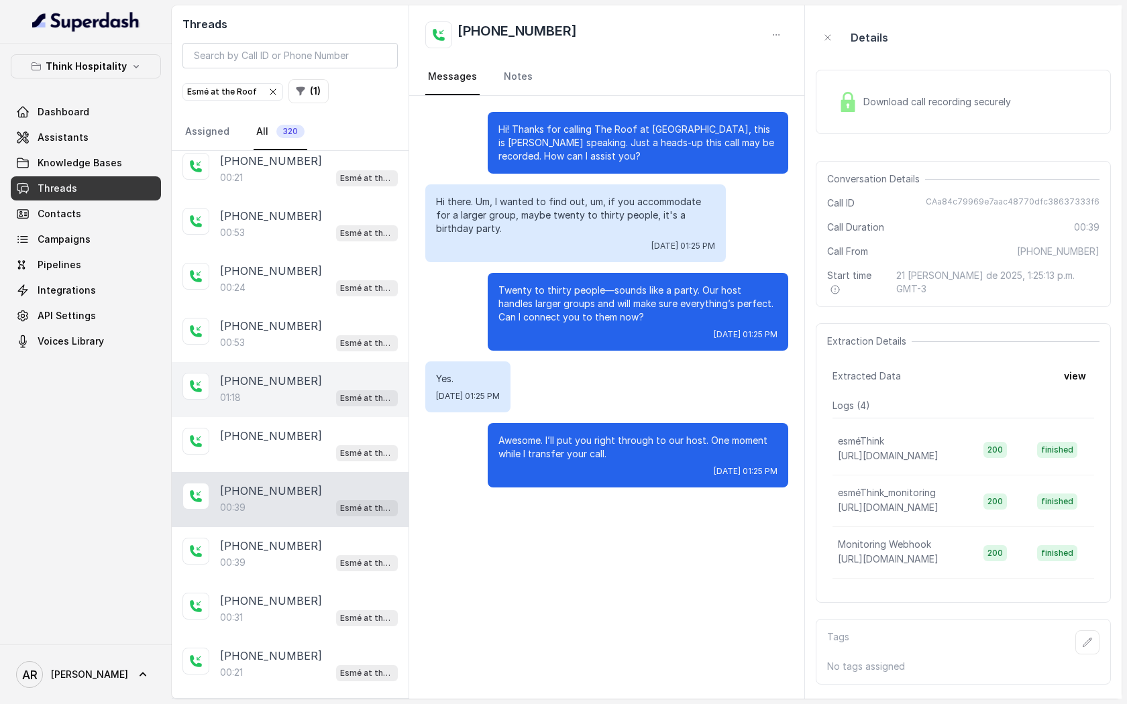
click at [323, 538] on div "[PHONE_NUMBER]" at bounding box center [309, 546] width 178 height 16
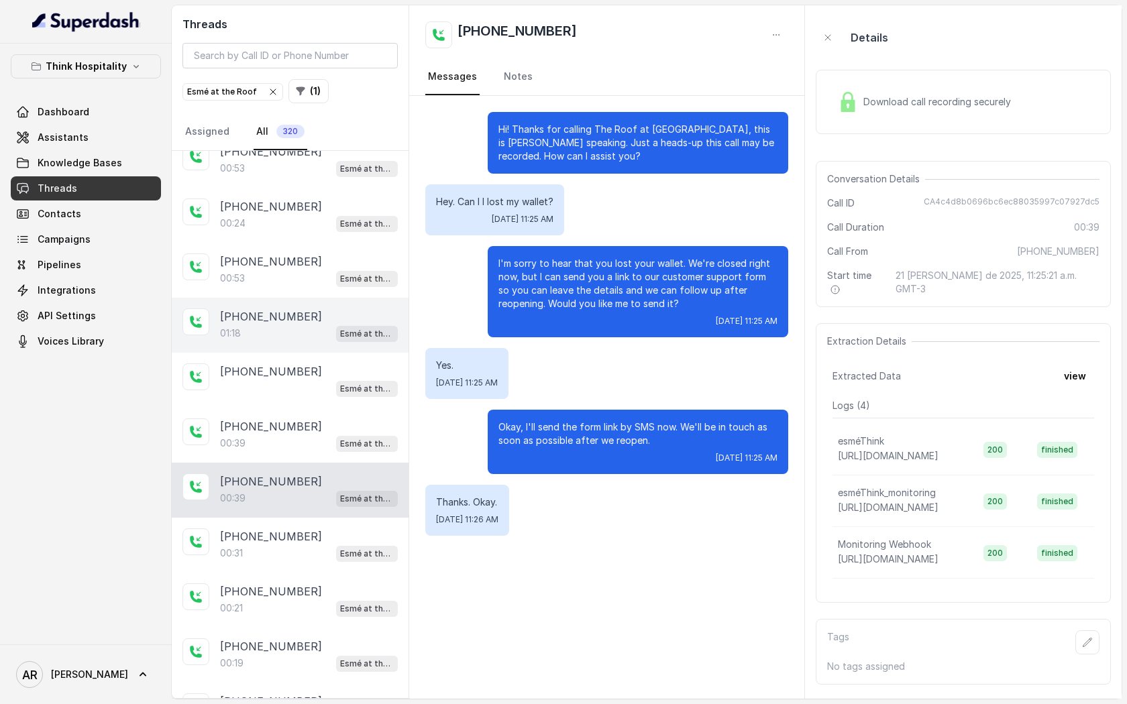
scroll to position [1319, 0]
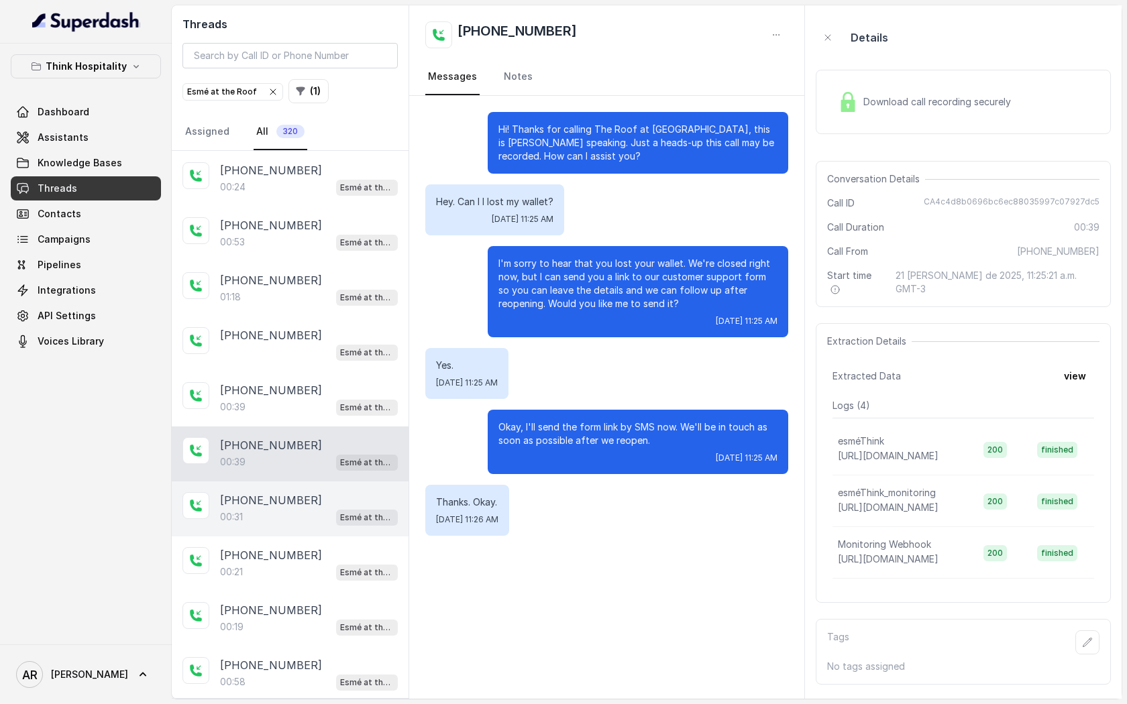
click at [325, 492] on div "[PHONE_NUMBER]" at bounding box center [309, 500] width 178 height 16
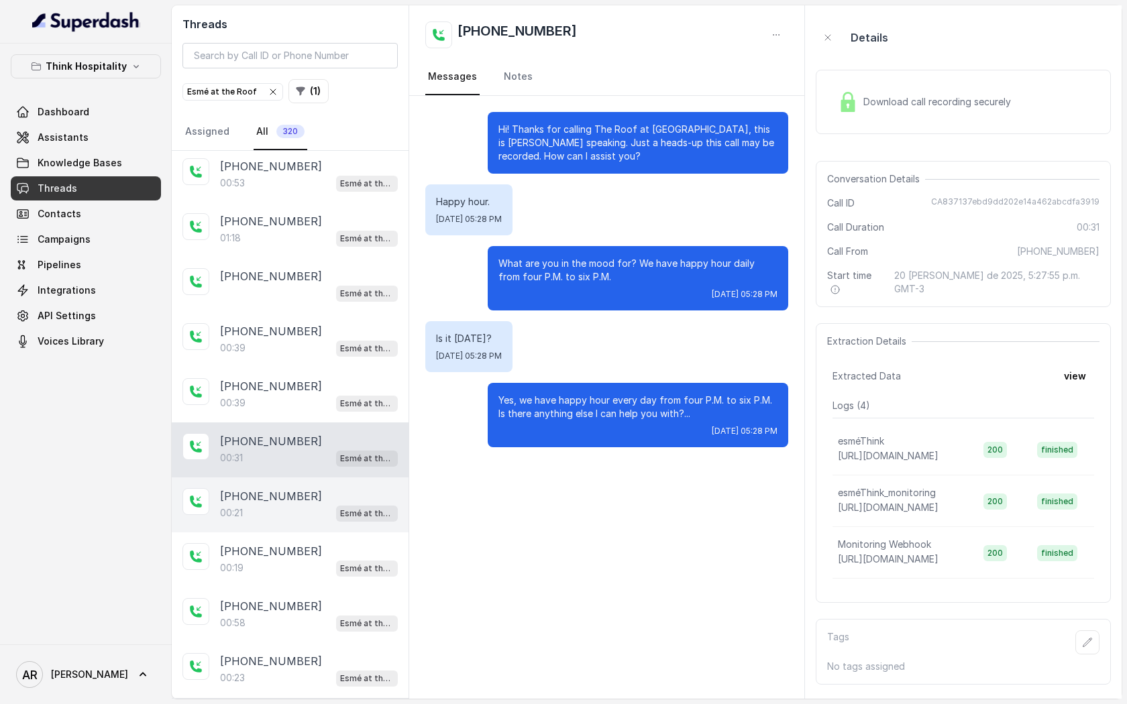
click at [325, 488] on div "[PHONE_NUMBER]" at bounding box center [309, 496] width 178 height 16
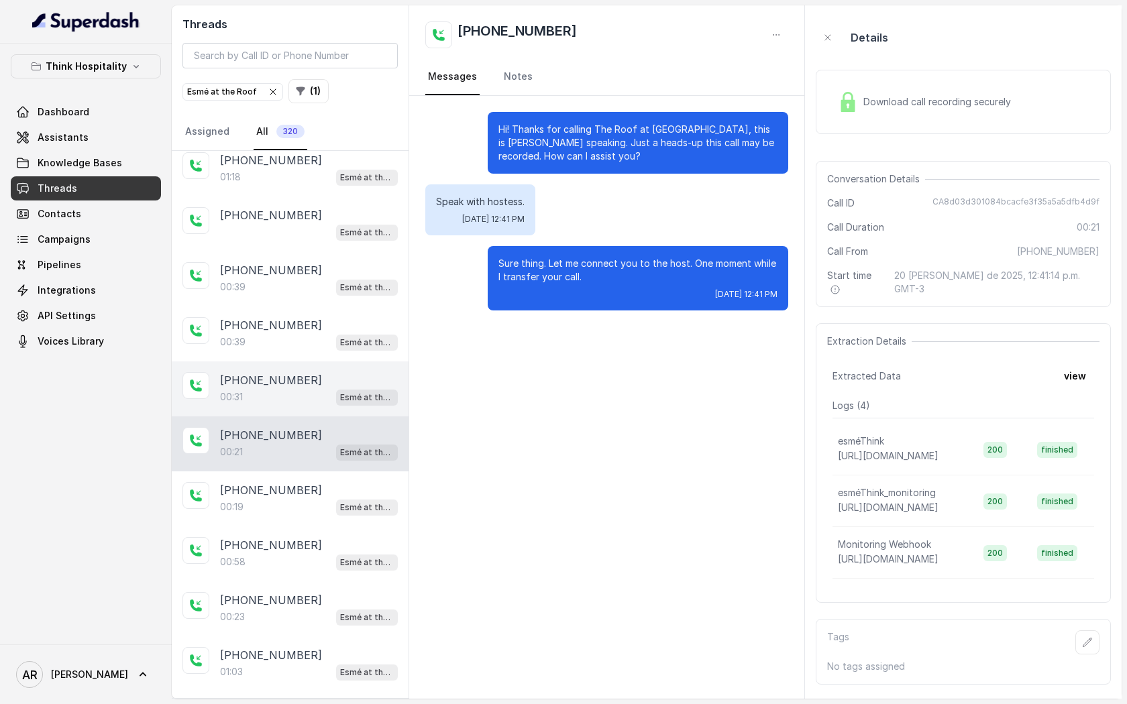
scroll to position [1478, 0]
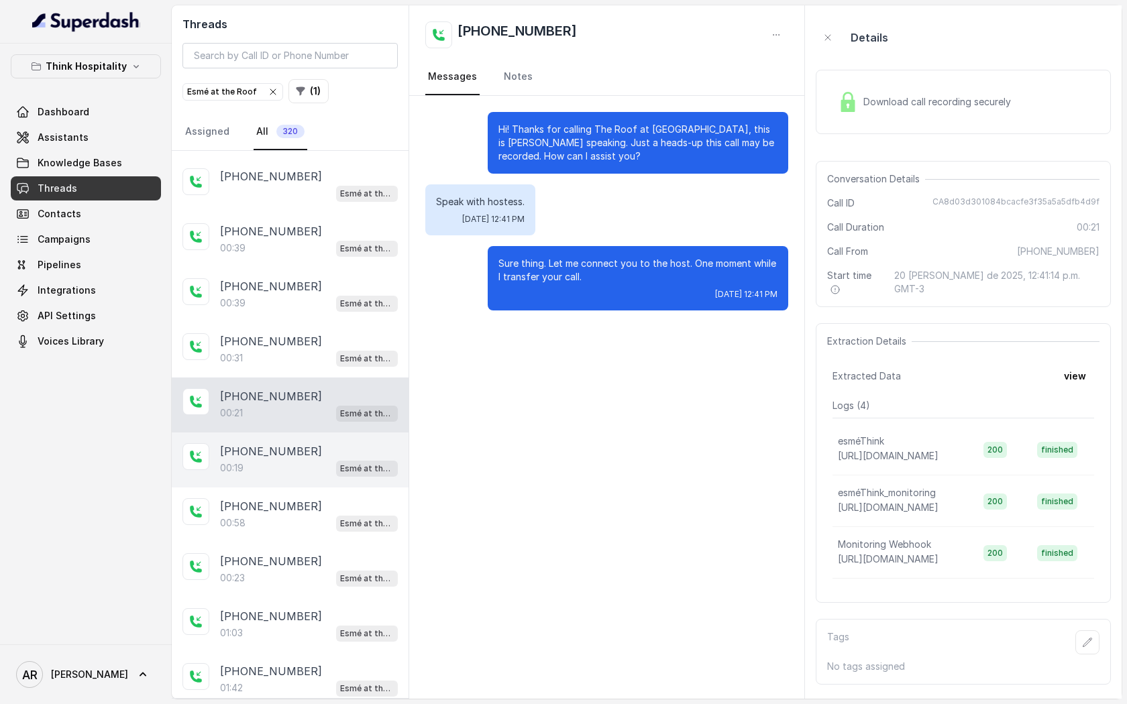
drag, startPoint x: 331, startPoint y: 464, endPoint x: 331, endPoint y: 451, distance: 13.4
click at [331, 459] on div "00:19 Esmé at the Roof" at bounding box center [309, 467] width 178 height 17
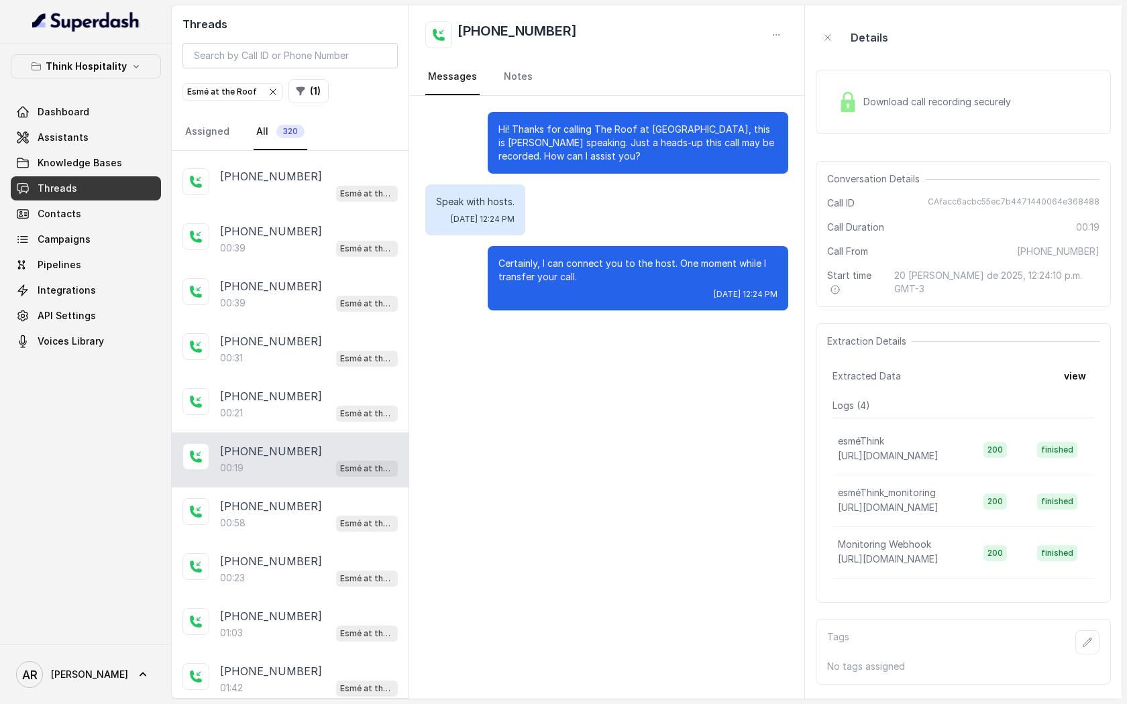
click at [316, 443] on div "[PHONE_NUMBER]" at bounding box center [309, 451] width 178 height 16
click at [370, 527] on div "[PHONE_NUMBER]:58 Esmé at the Roof" at bounding box center [290, 515] width 237 height 55
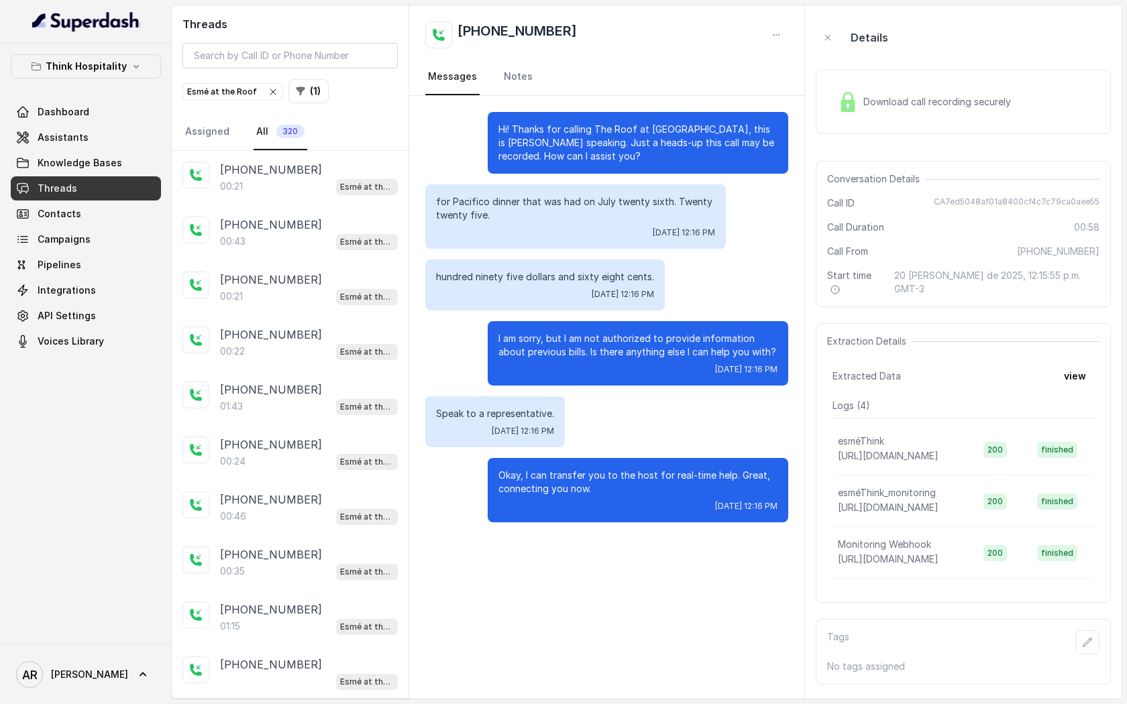
click at [270, 83] on button "Esmé at the Roof" at bounding box center [232, 91] width 101 height 17
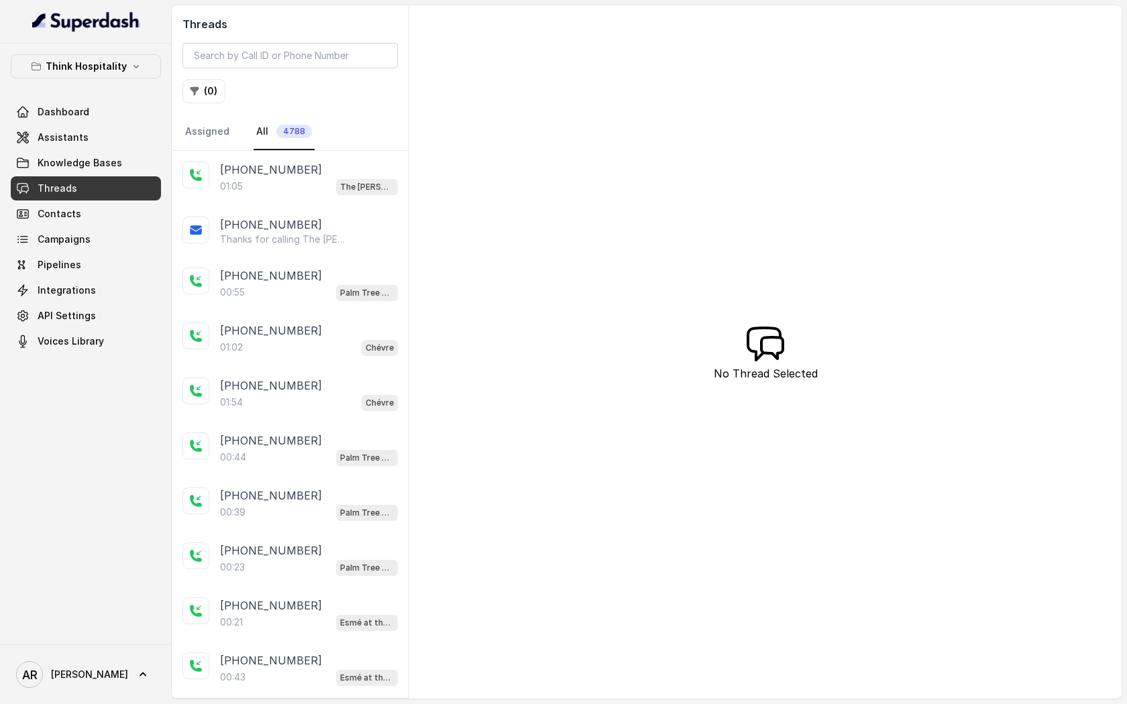
click at [66, 50] on div "Think Hospitality Dashboard Assistants Knowledge Bases Threads Contacts Campaig…" at bounding box center [86, 344] width 172 height 601
click at [68, 72] on p "Think Hospitality" at bounding box center [86, 66] width 81 height 16
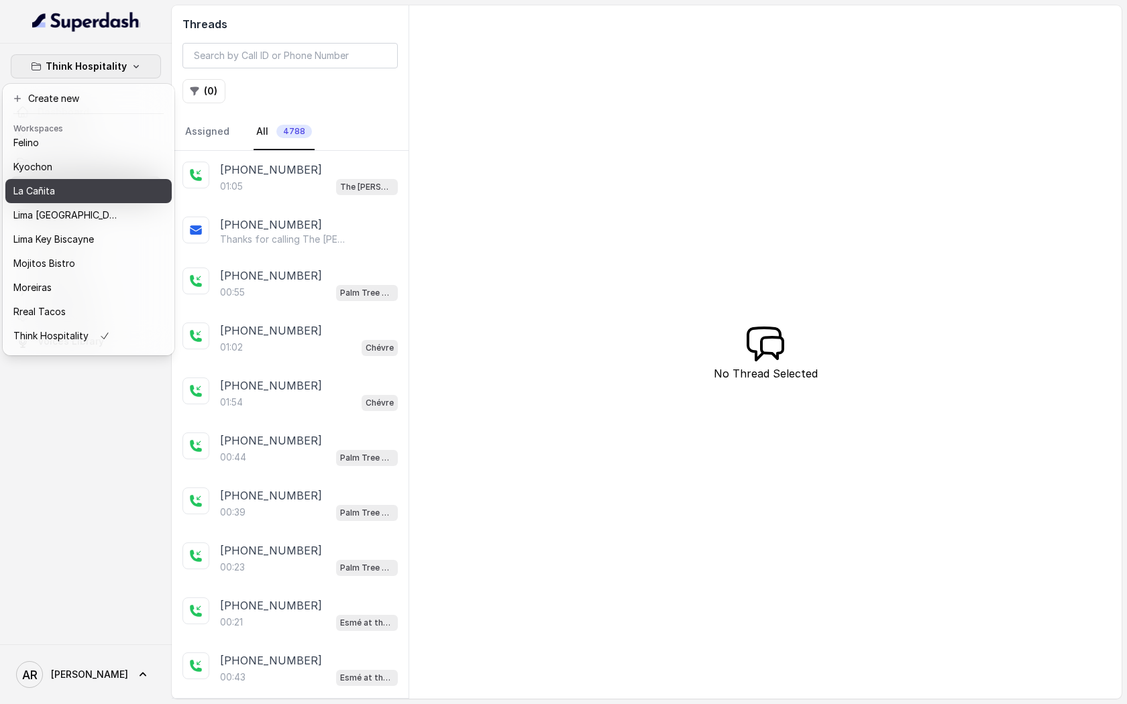
scroll to position [123, 0]
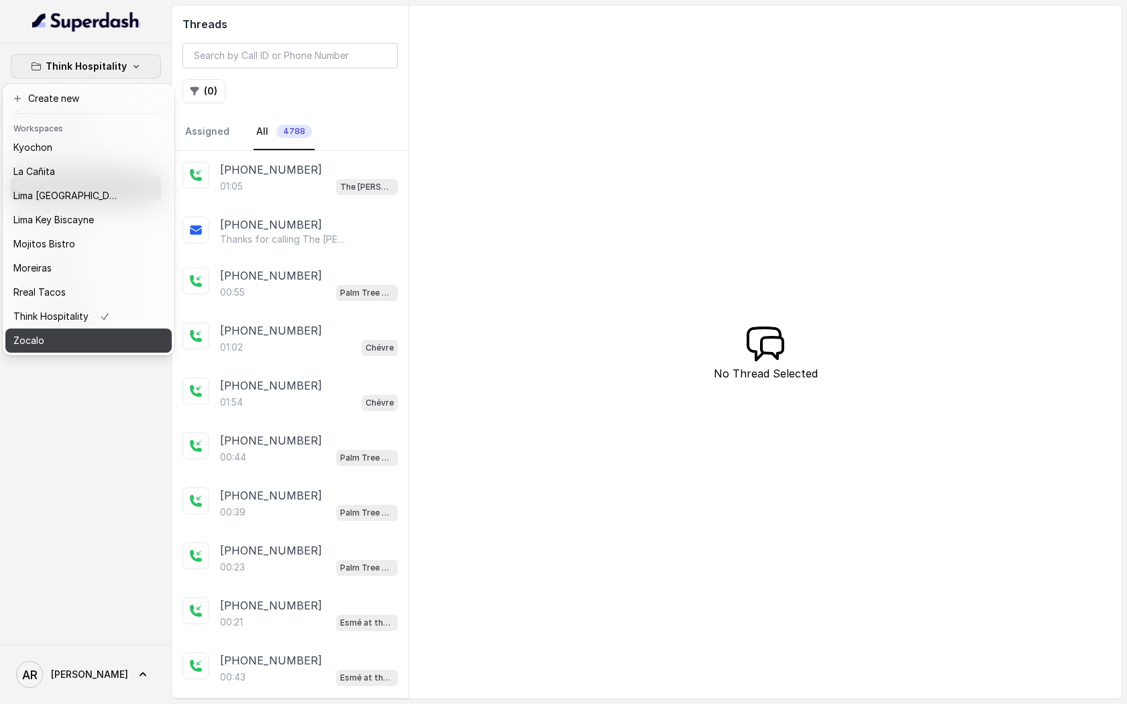
click at [66, 337] on div "Zocalo" at bounding box center [66, 341] width 107 height 16
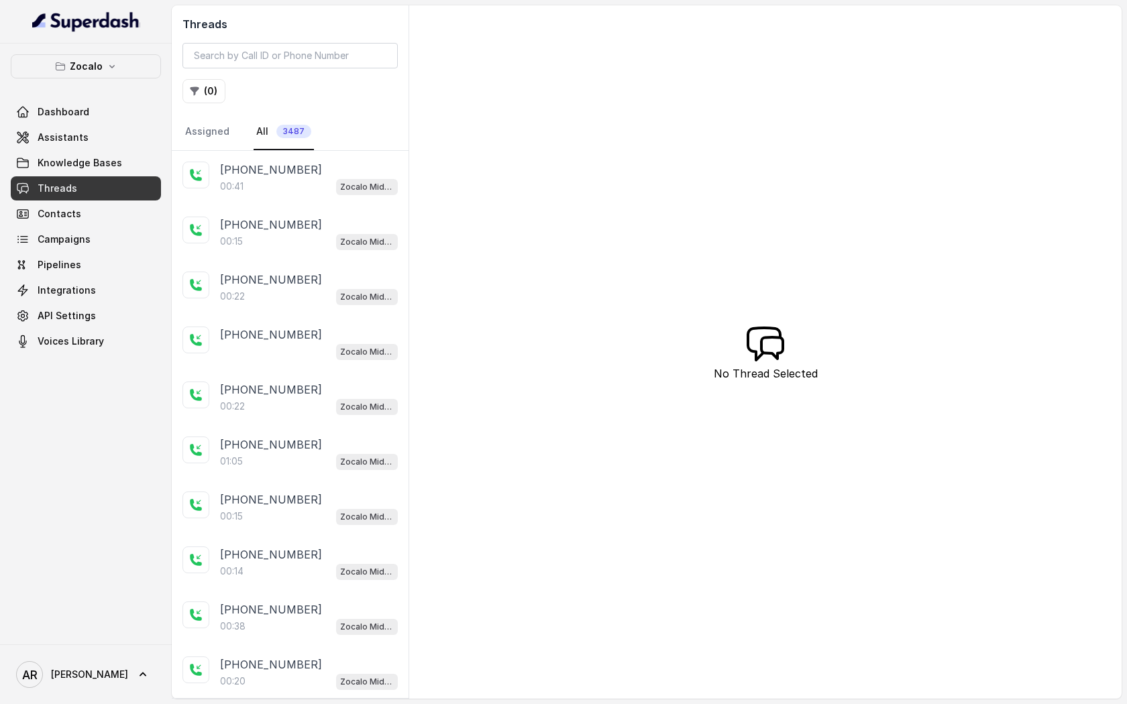
click at [239, 193] on div "00:41 Zocalo Midtown / EN" at bounding box center [309, 186] width 178 height 17
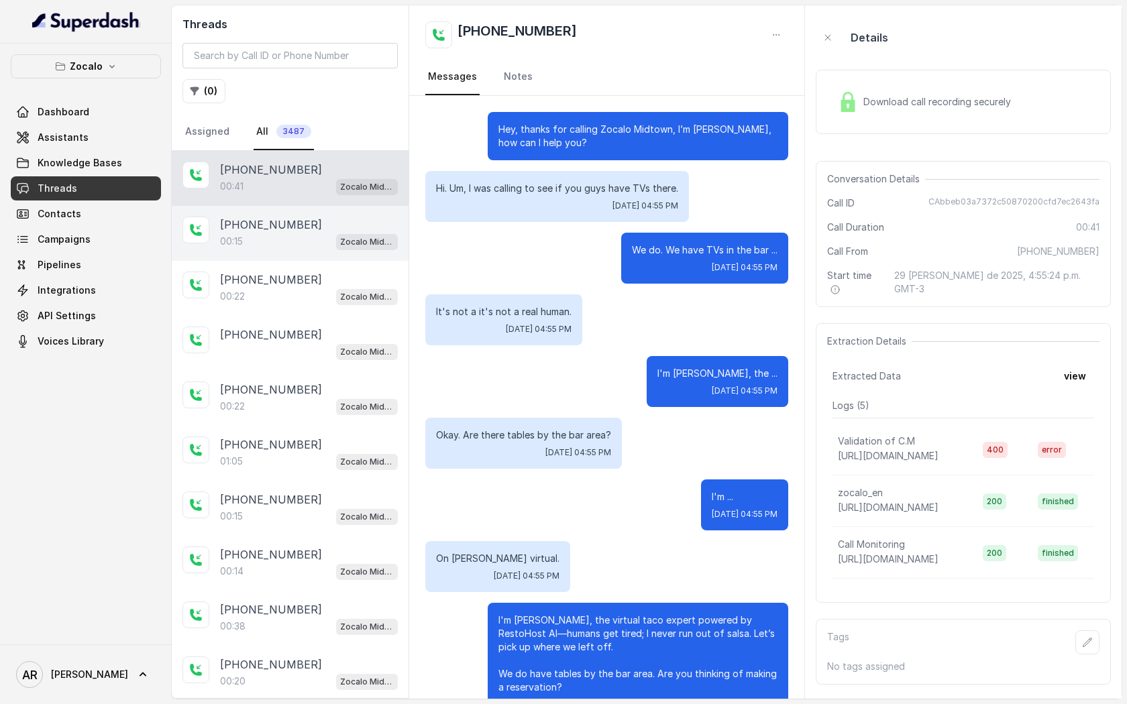
click at [361, 245] on p "Zocalo Midtown / EN" at bounding box center [367, 241] width 54 height 13
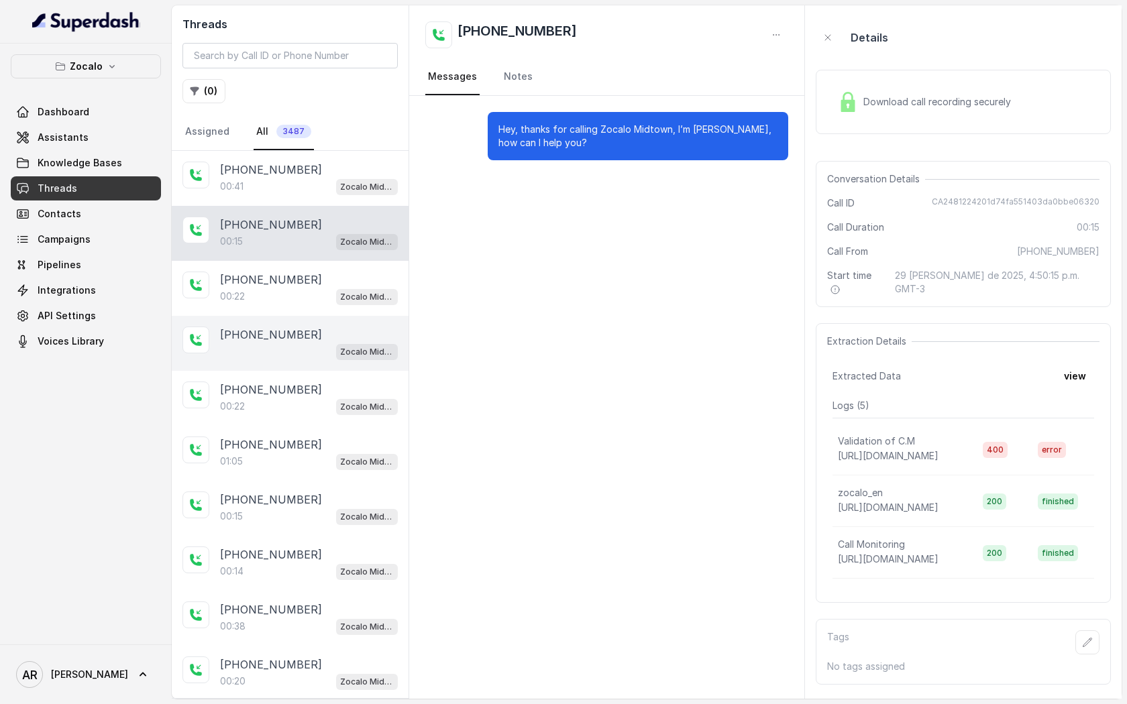
click at [325, 318] on div "[PHONE_NUMBER] Zocalo Midtown / EN" at bounding box center [290, 343] width 237 height 55
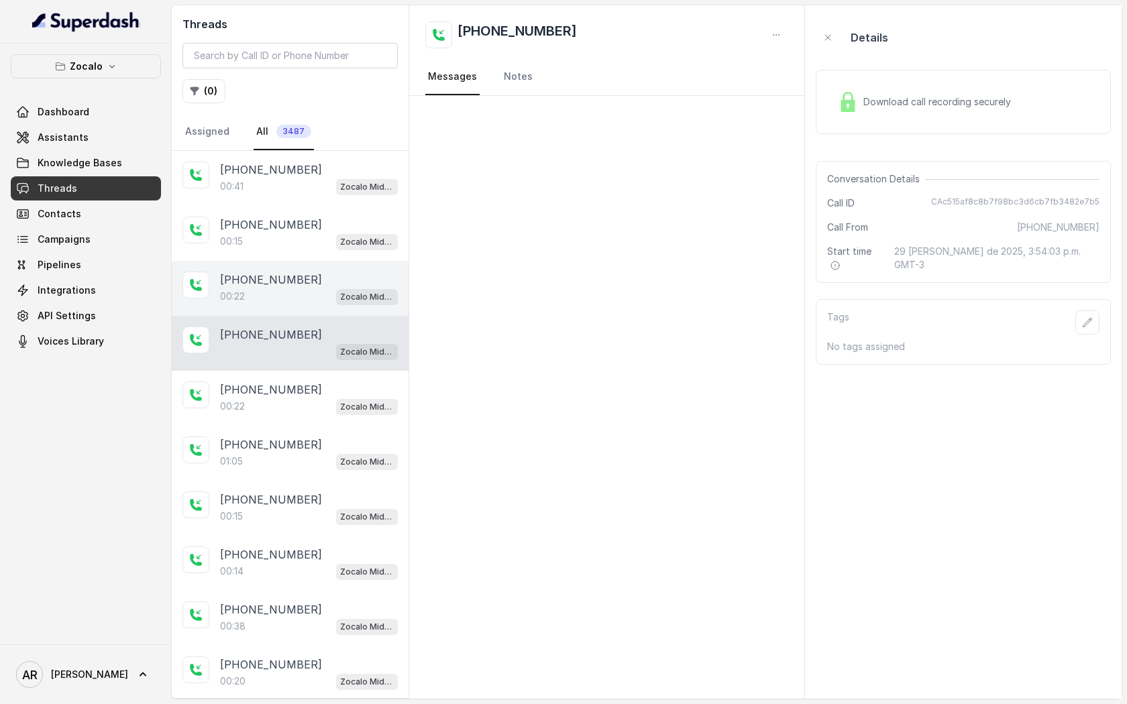
click at [313, 296] on div "00:22 Zocalo Midtown / EN" at bounding box center [309, 296] width 178 height 17
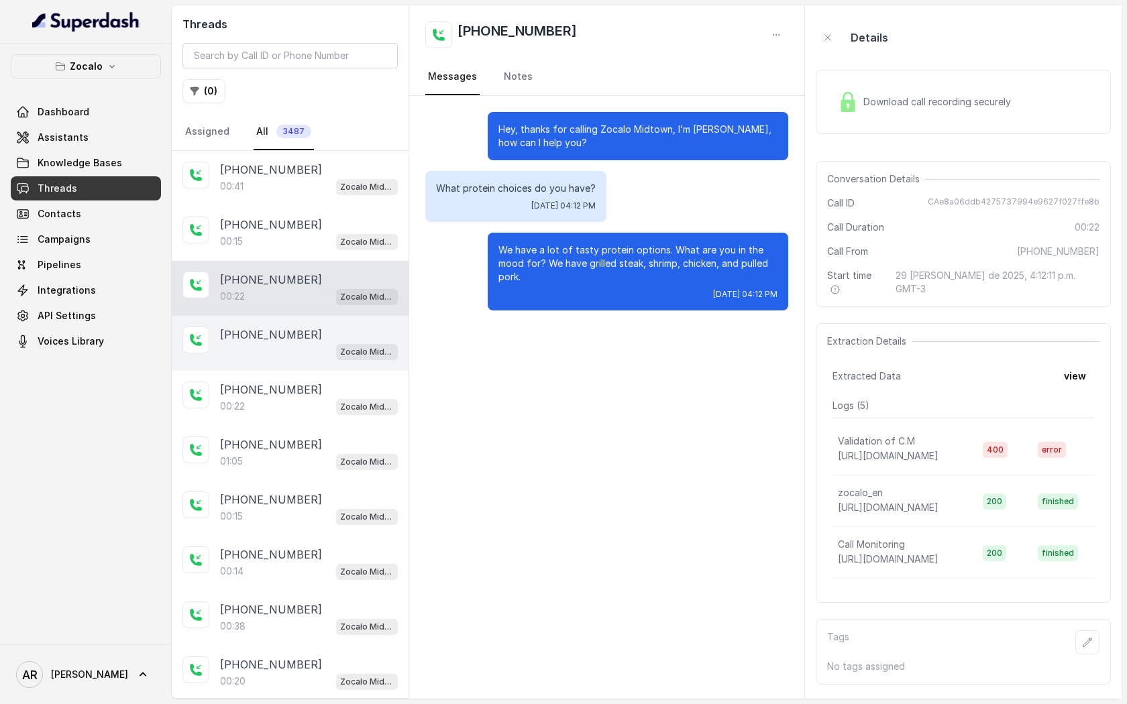
click at [315, 361] on div "[PHONE_NUMBER] Zocalo Midtown / EN" at bounding box center [290, 343] width 237 height 55
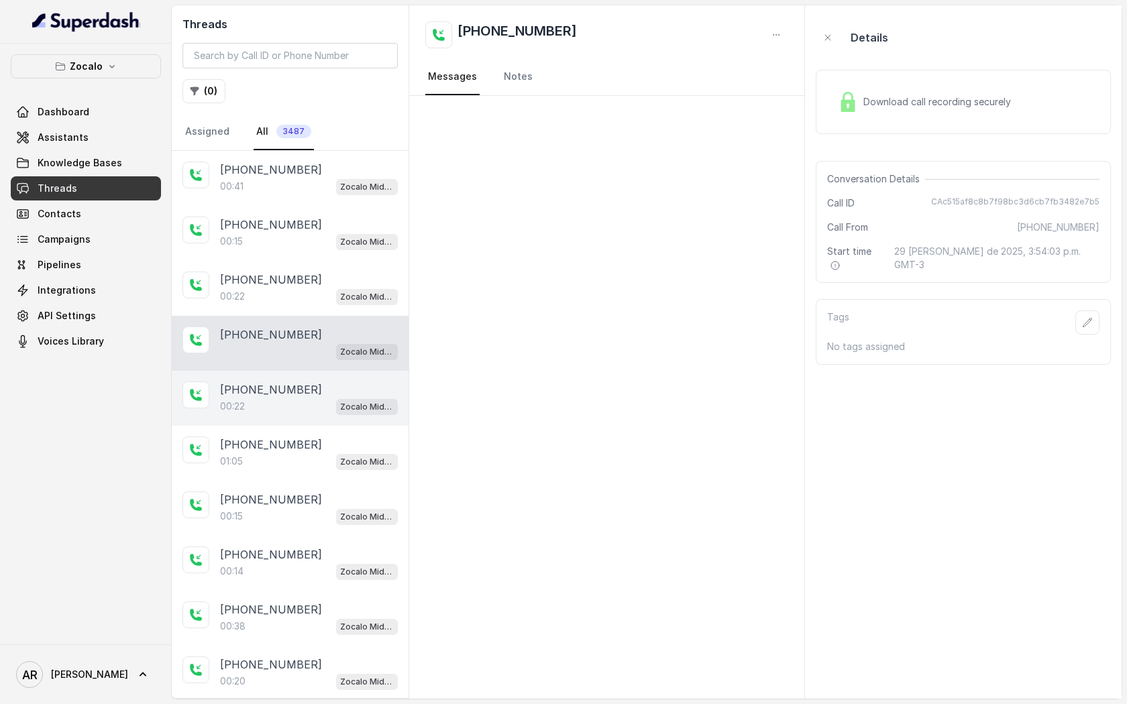
click at [319, 402] on div "00:22 Zocalo Midtown / EN" at bounding box center [309, 406] width 178 height 17
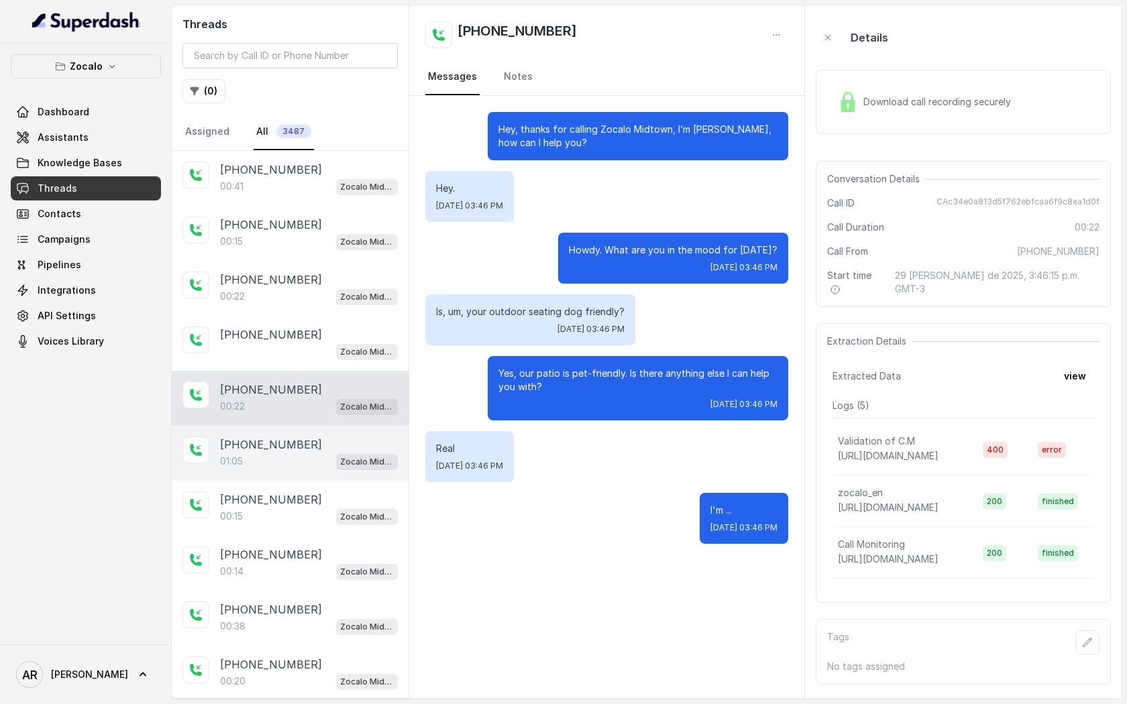
click at [359, 449] on div "[PHONE_NUMBER]" at bounding box center [309, 445] width 178 height 16
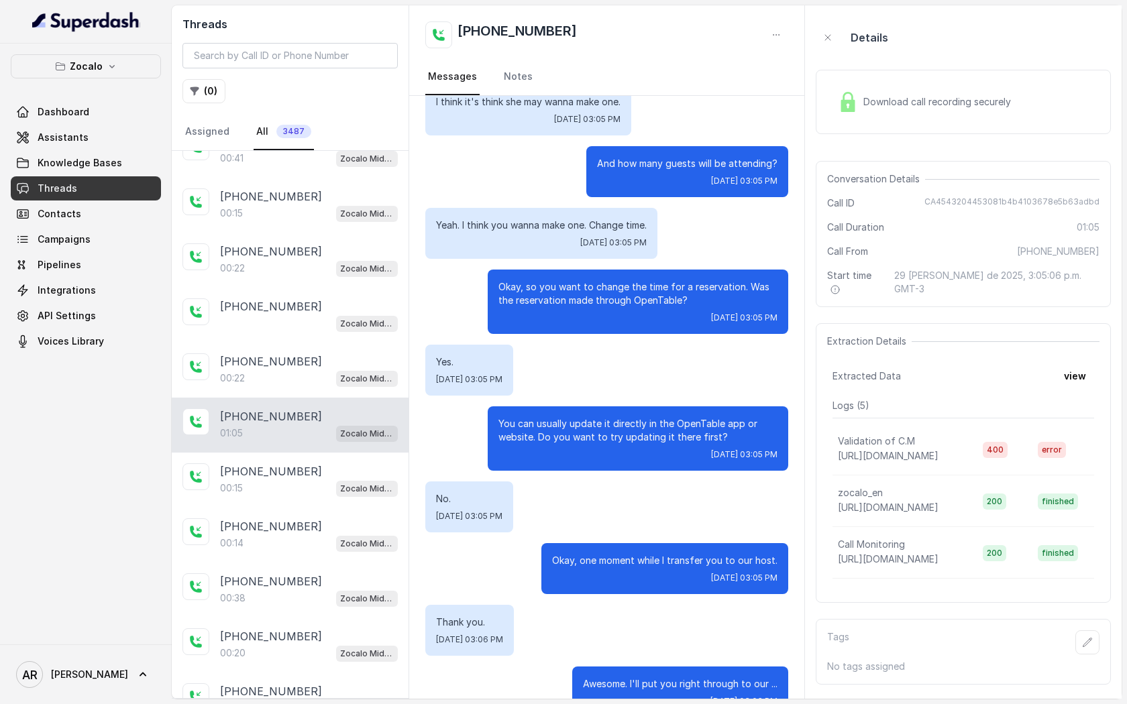
scroll to position [306, 0]
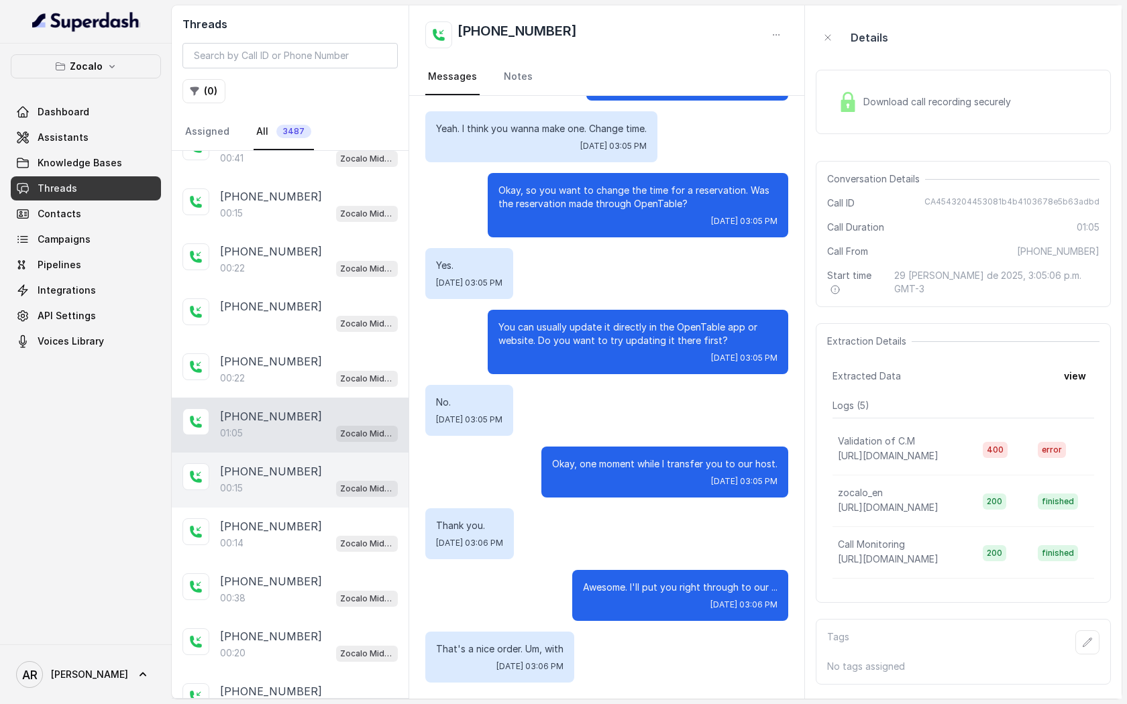
click at [315, 492] on div "00:15 Zocalo Midtown / EN" at bounding box center [309, 487] width 178 height 17
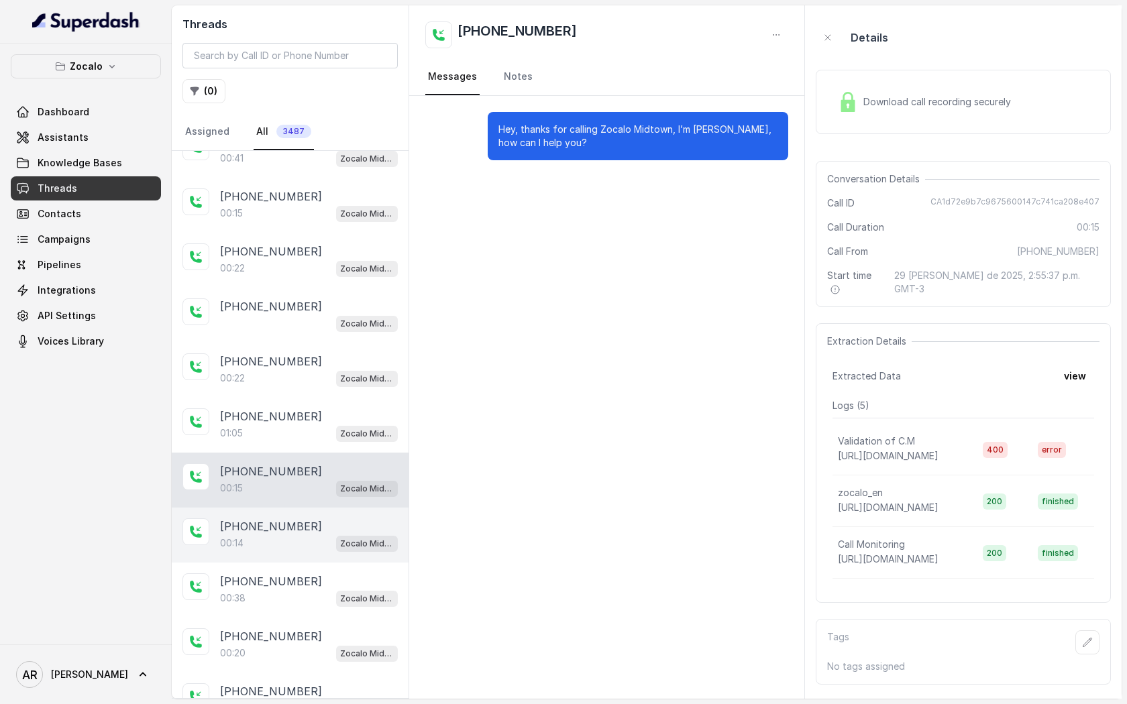
click at [309, 534] on div "00:14 Zocalo Midtown / EN" at bounding box center [309, 542] width 178 height 17
click at [309, 534] on div "00:38 Zocalo Midtown / EN" at bounding box center [309, 542] width 178 height 17
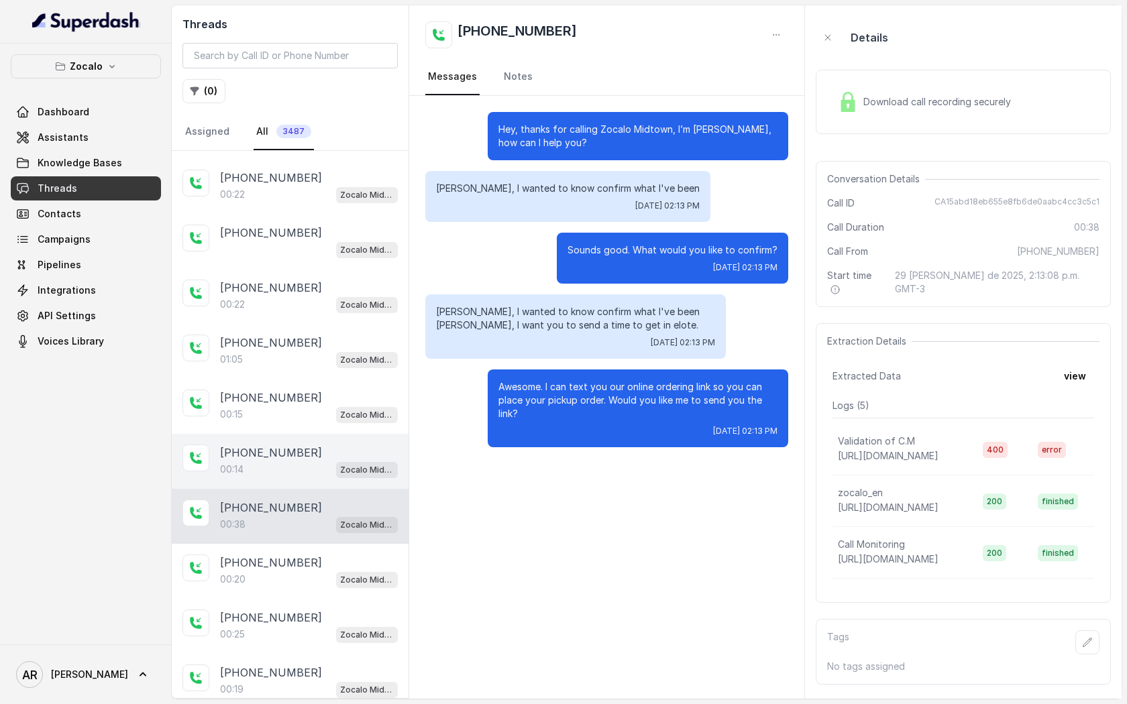
scroll to position [104, 0]
click at [309, 532] on div "[PHONE_NUMBER]:38 Zocalo Midtown / EN" at bounding box center [290, 514] width 237 height 55
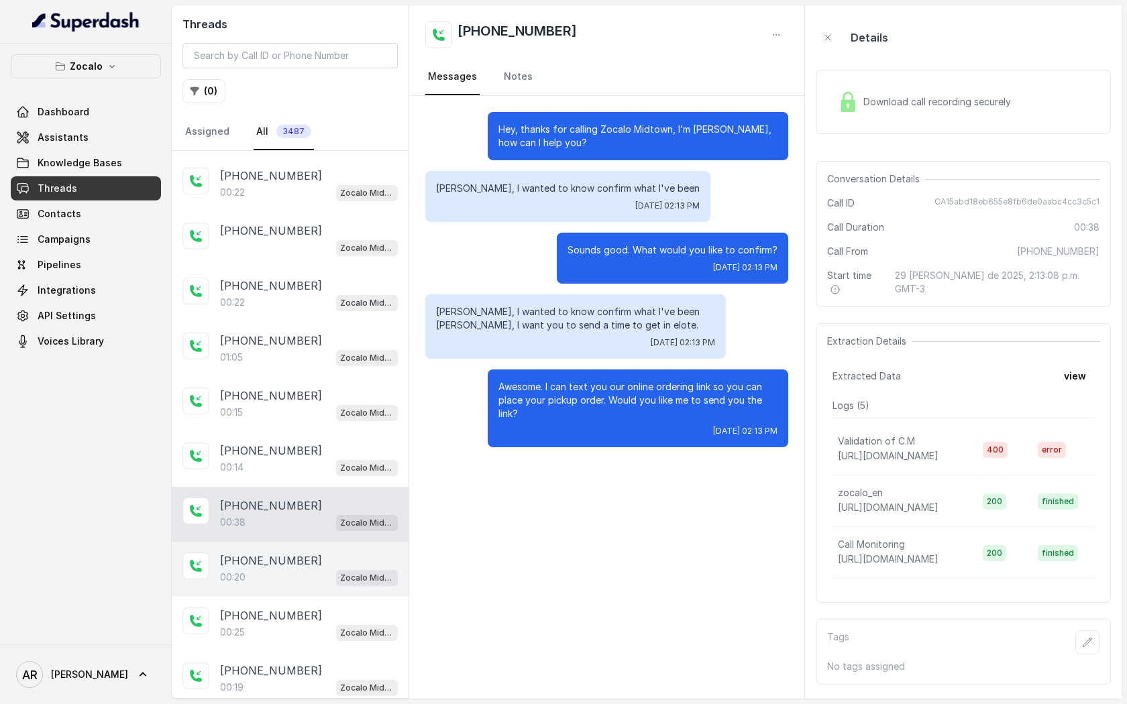
click at [302, 553] on div "[PHONE_NUMBER]" at bounding box center [309, 561] width 178 height 16
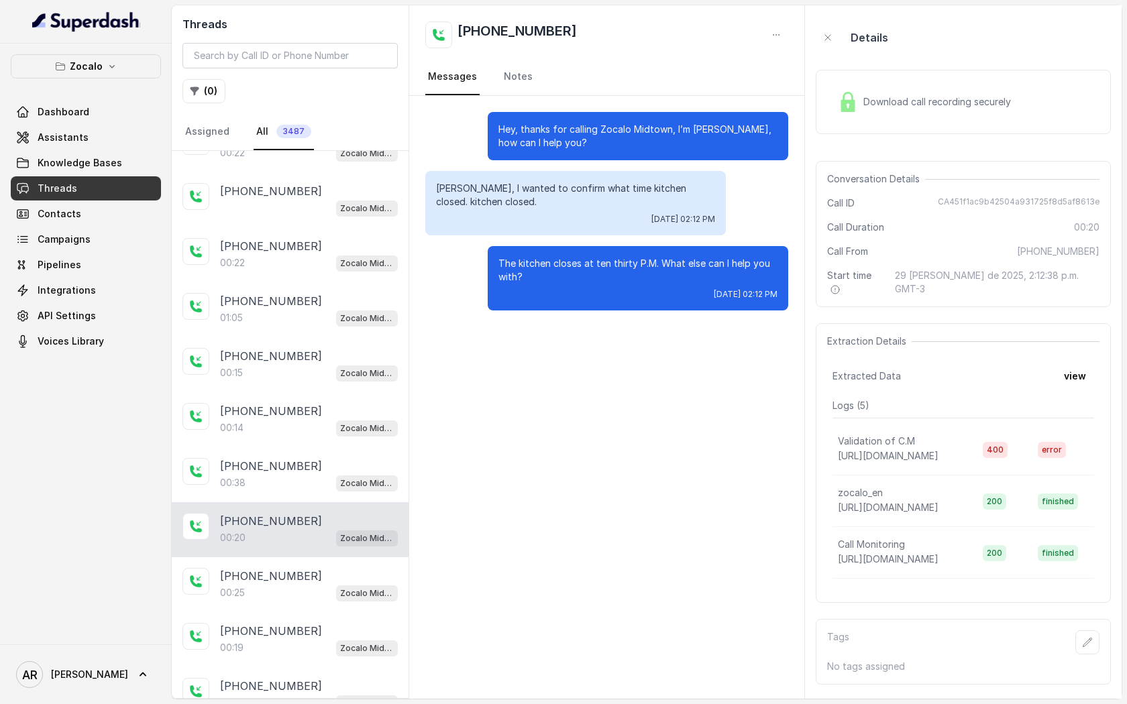
scroll to position [203, 0]
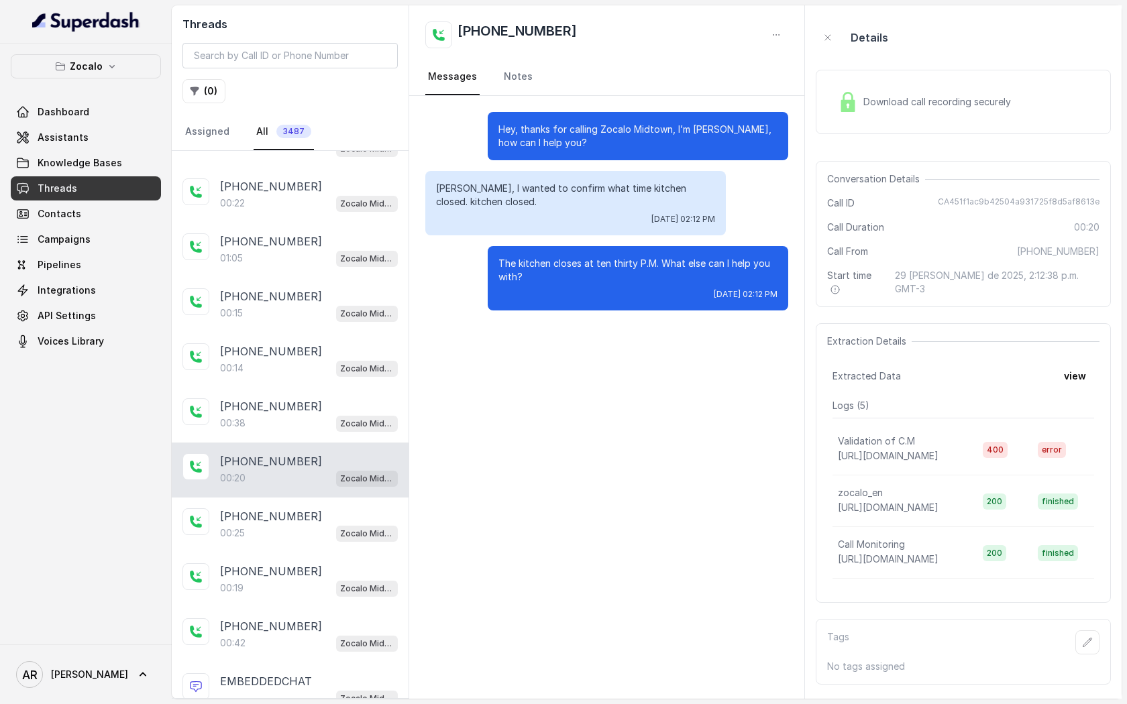
click at [302, 553] on div "[PHONE_NUMBER]:19 Zocalo Midtown / EN" at bounding box center [290, 580] width 237 height 55
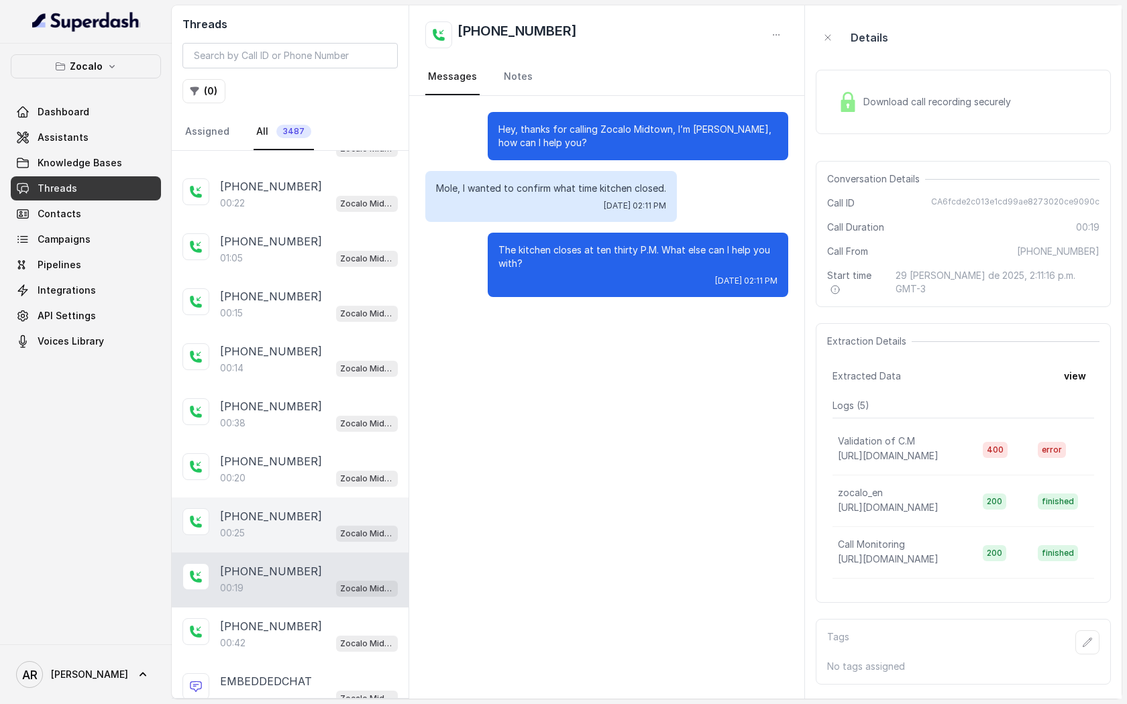
click at [298, 509] on div "[PHONE_NUMBER]" at bounding box center [309, 516] width 178 height 16
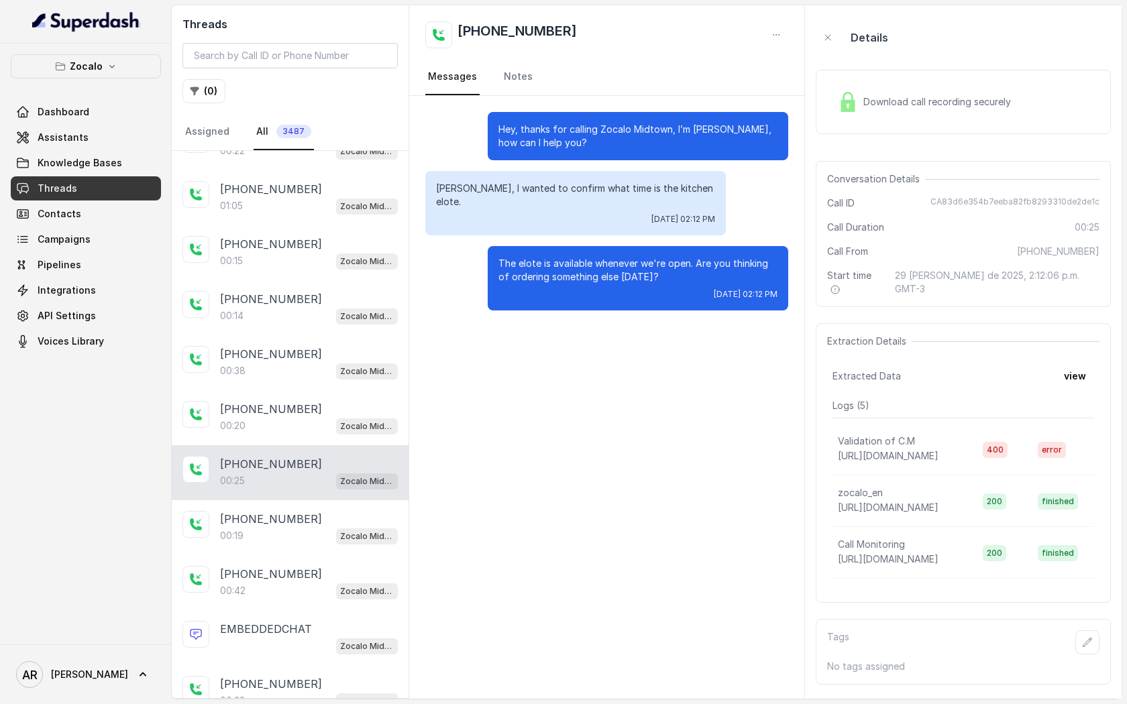
scroll to position [342, 0]
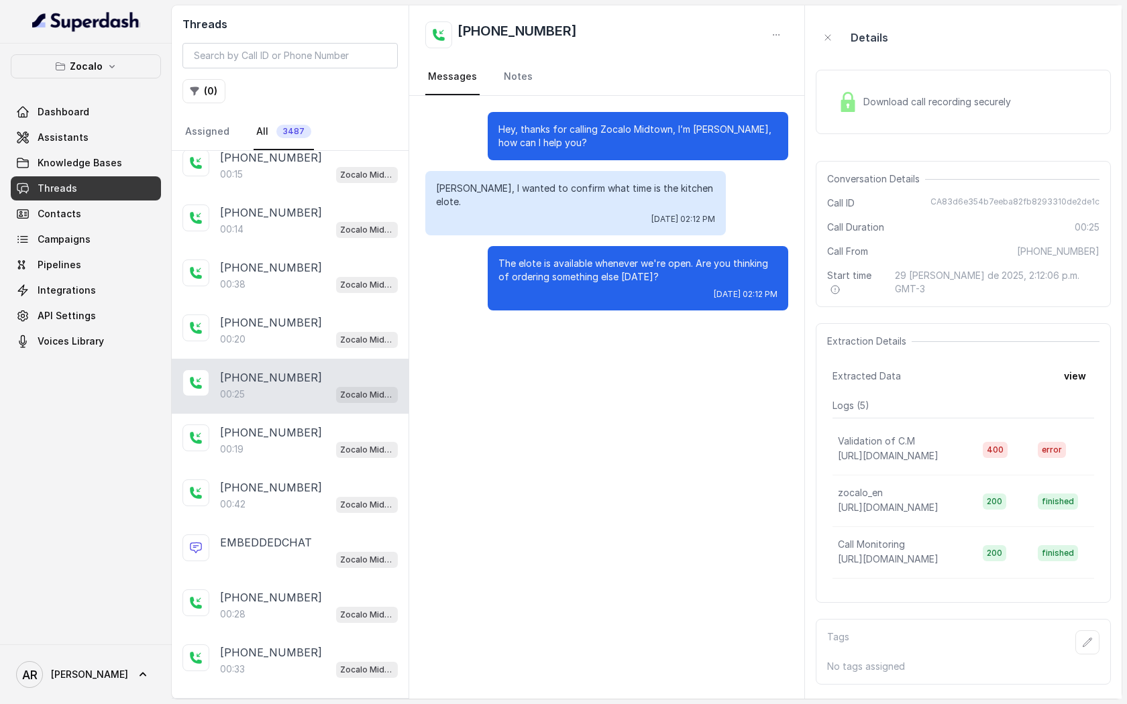
click at [298, 509] on div "[PHONE_NUMBER]:42 Zocalo Midtown / EN" at bounding box center [290, 496] width 237 height 55
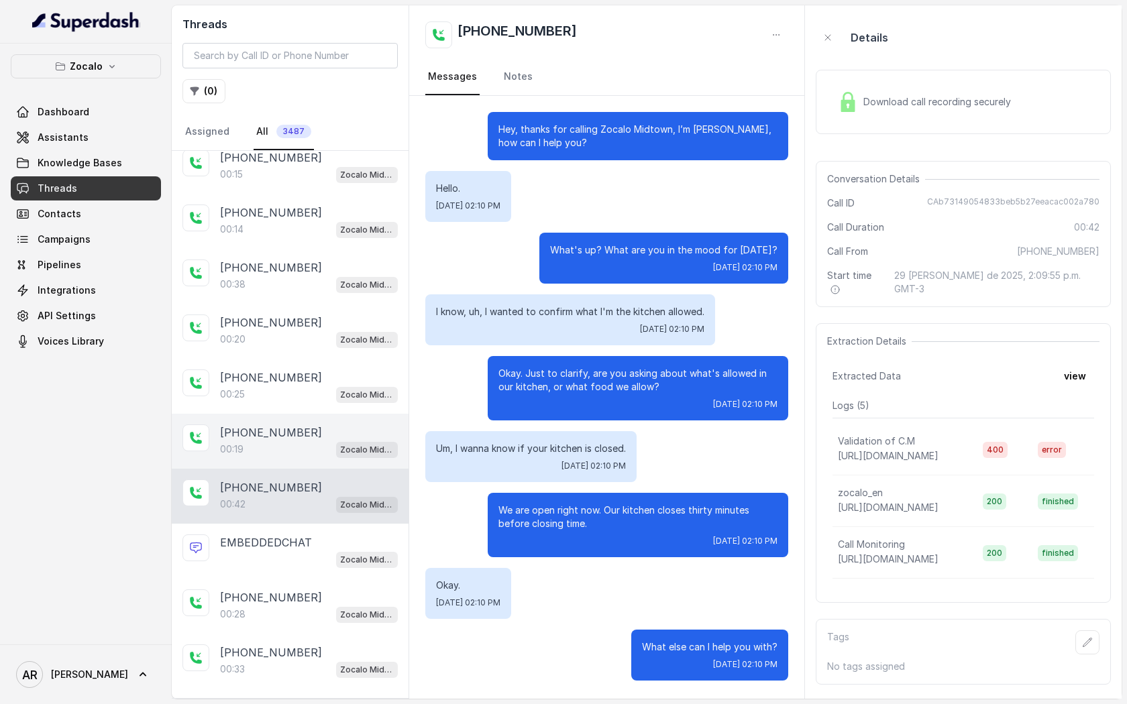
click at [286, 459] on div "[PHONE_NUMBER]:19 Zocalo Midtown / EN" at bounding box center [290, 441] width 237 height 55
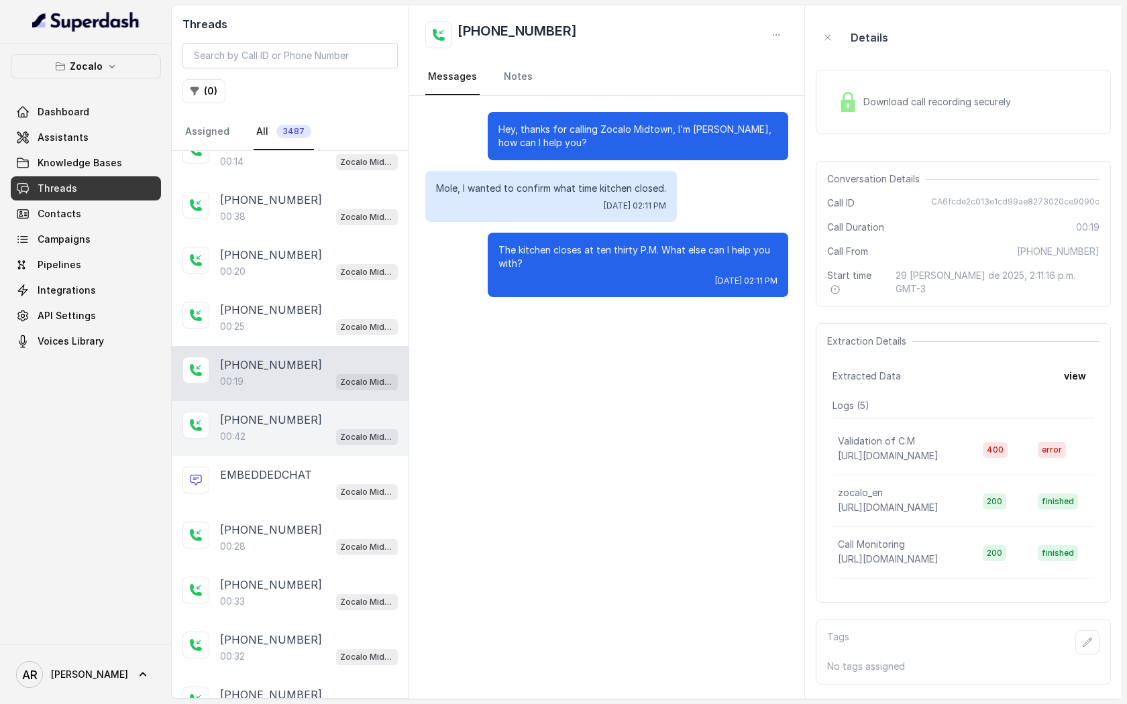
scroll to position [422, 0]
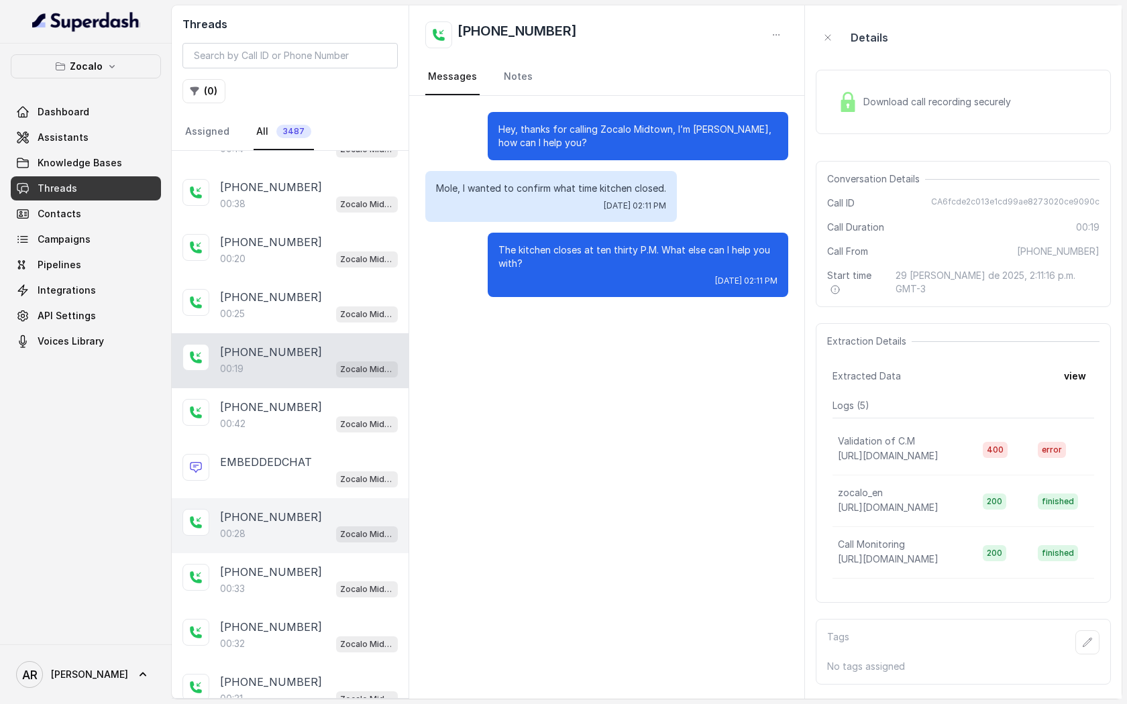
click at [290, 509] on p "[PHONE_NUMBER]" at bounding box center [271, 517] width 102 height 16
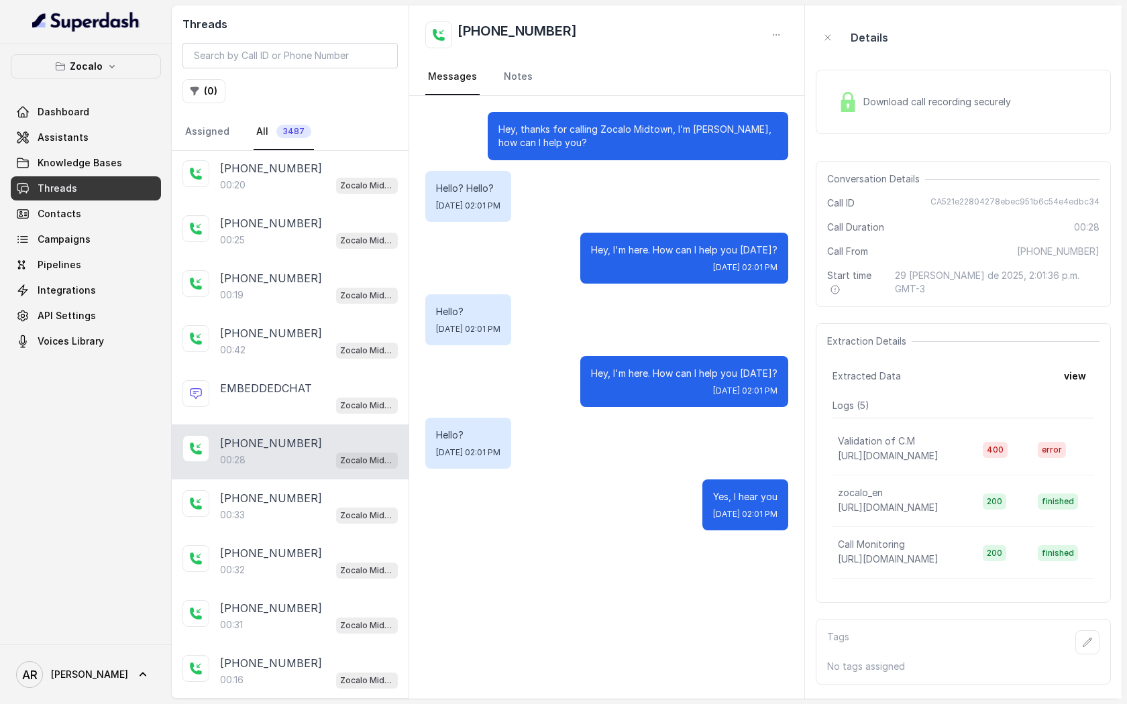
scroll to position [516, 0]
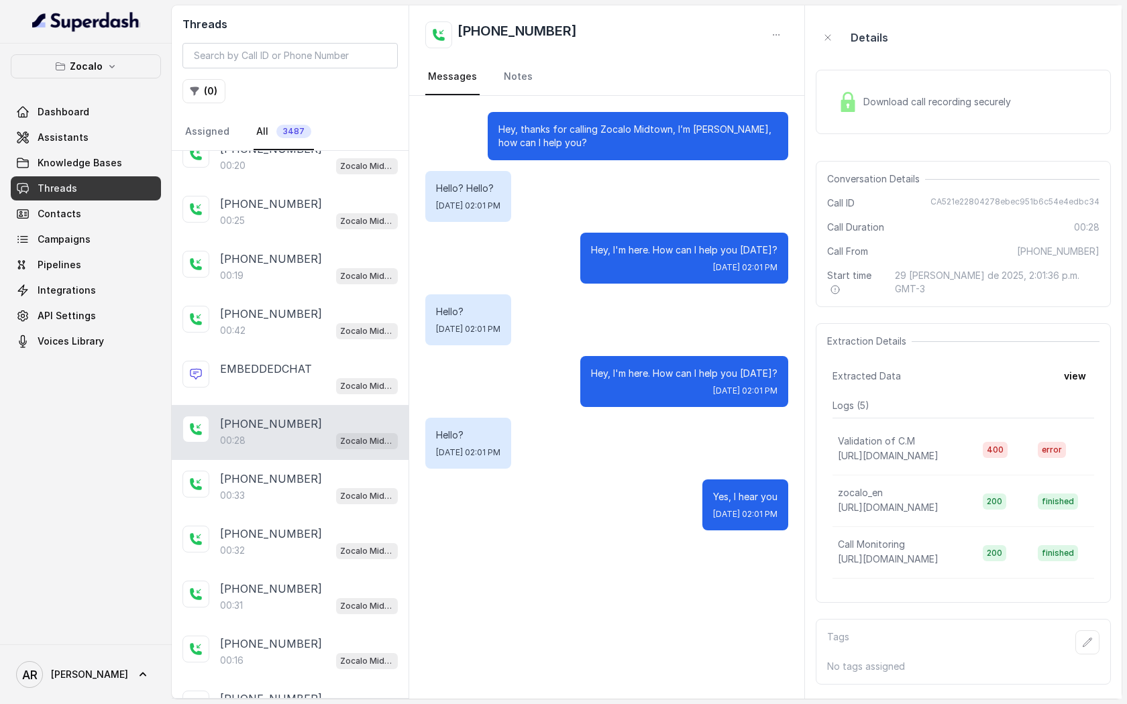
click at [290, 506] on div "[PHONE_NUMBER]:33 Zocalo Midtown / EN" at bounding box center [290, 487] width 237 height 55
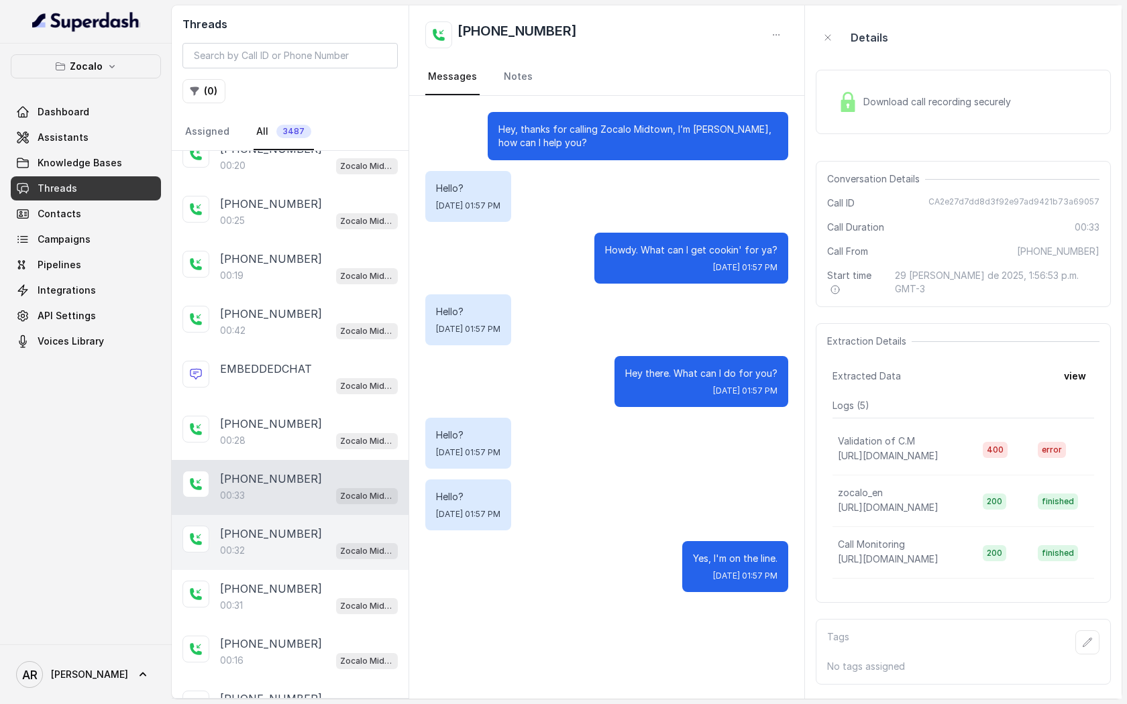
click at [300, 542] on div "00:32 Zocalo Midtown / EN" at bounding box center [309, 550] width 178 height 17
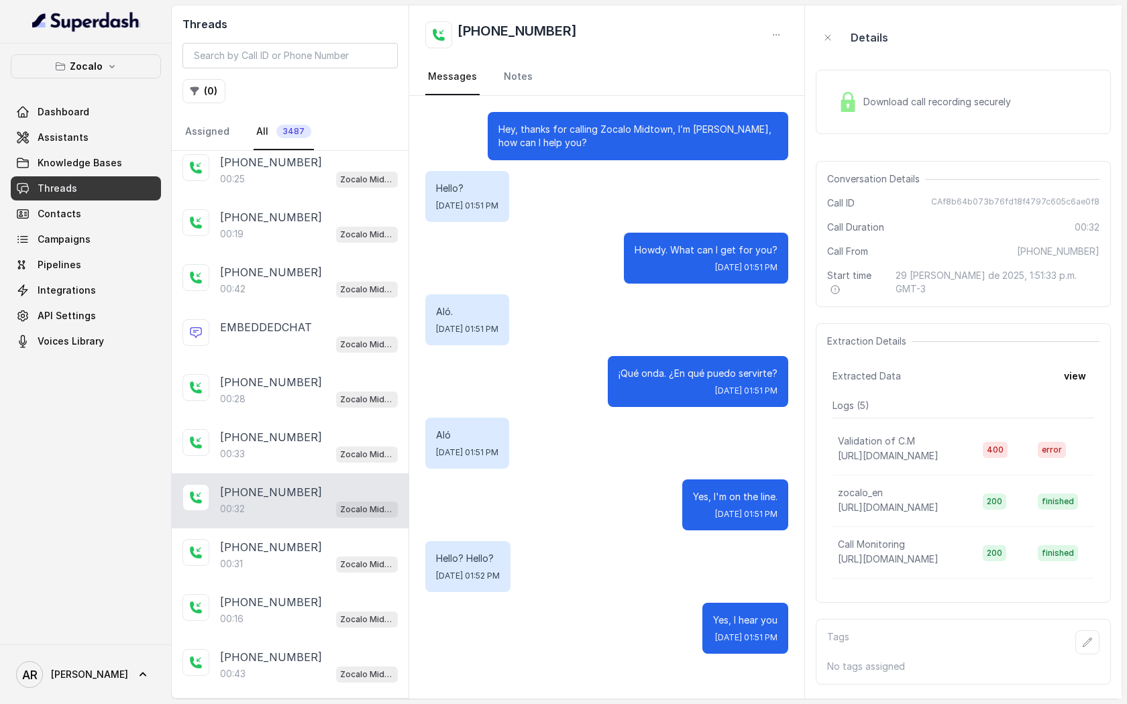
scroll to position [573, 0]
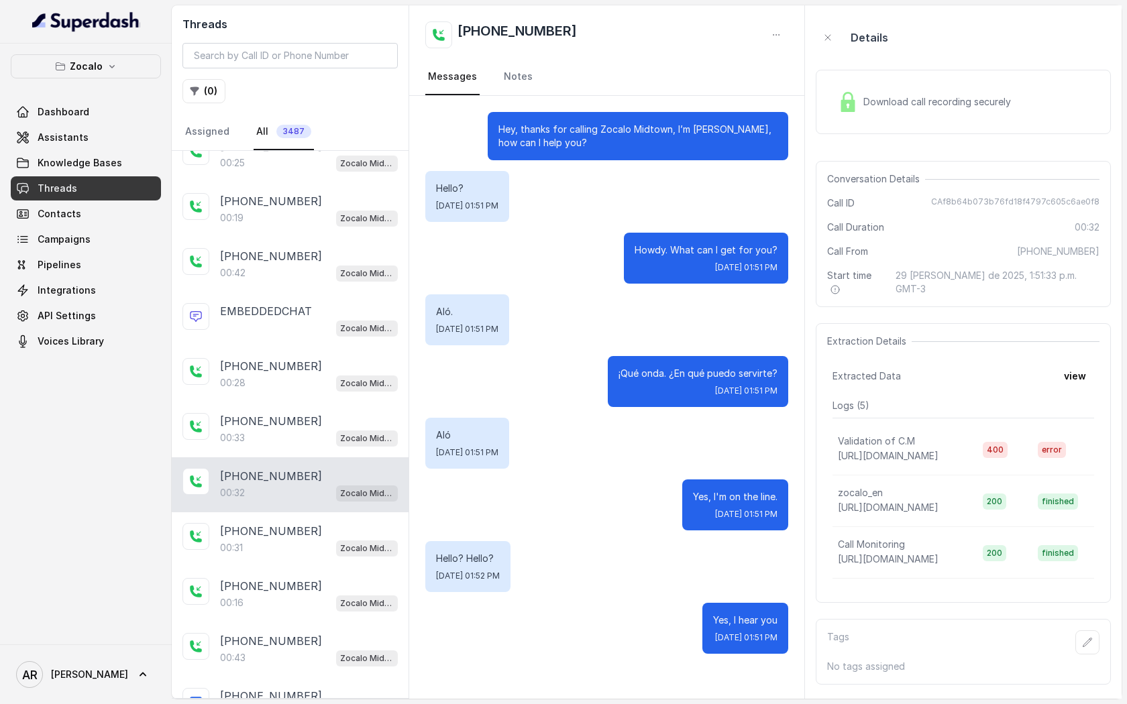
click at [300, 539] on div "00:31 Zocalo Midtown / EN" at bounding box center [309, 547] width 178 height 17
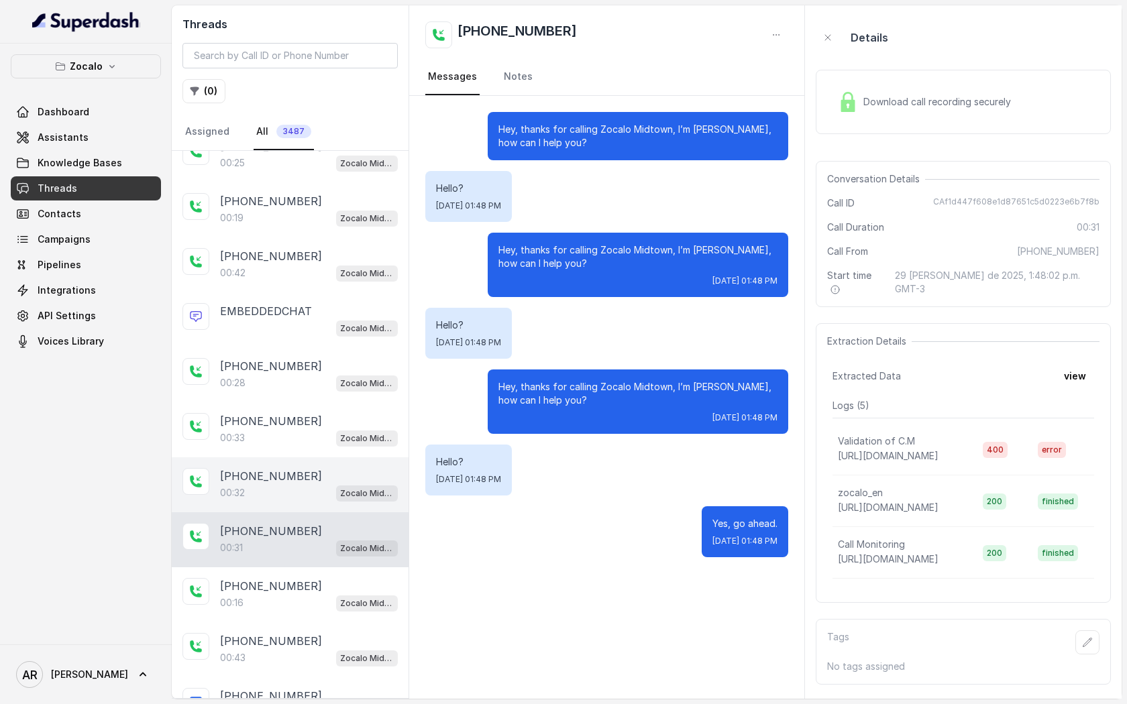
click at [293, 489] on div "00:32 Zocalo Midtown / EN" at bounding box center [309, 492] width 178 height 17
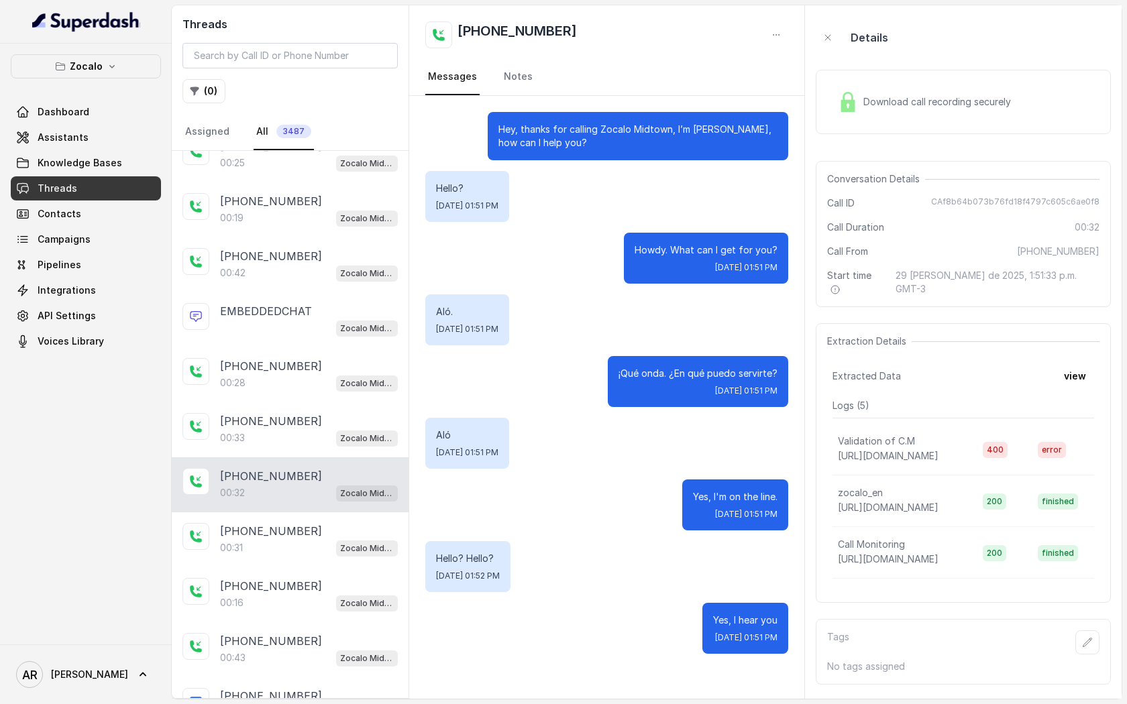
click at [833, 113] on div "Download call recording securely" at bounding box center [924, 102] width 184 height 31
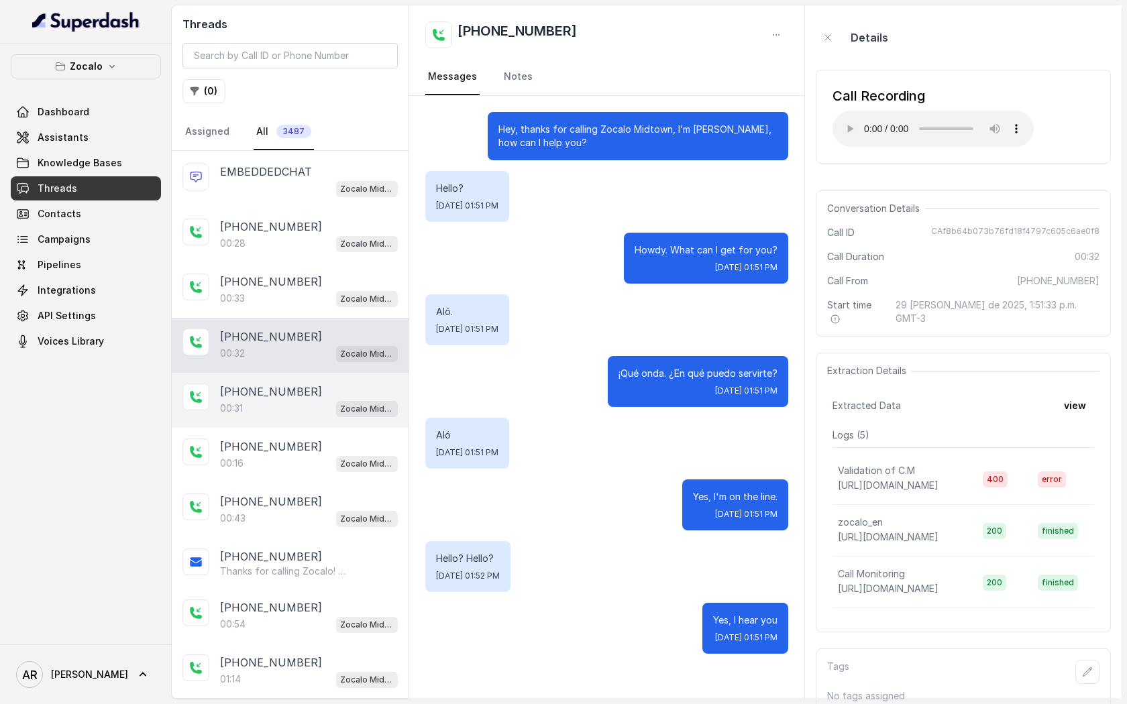
scroll to position [714, 0]
click at [327, 386] on div "[PHONE_NUMBER]" at bounding box center [309, 391] width 178 height 16
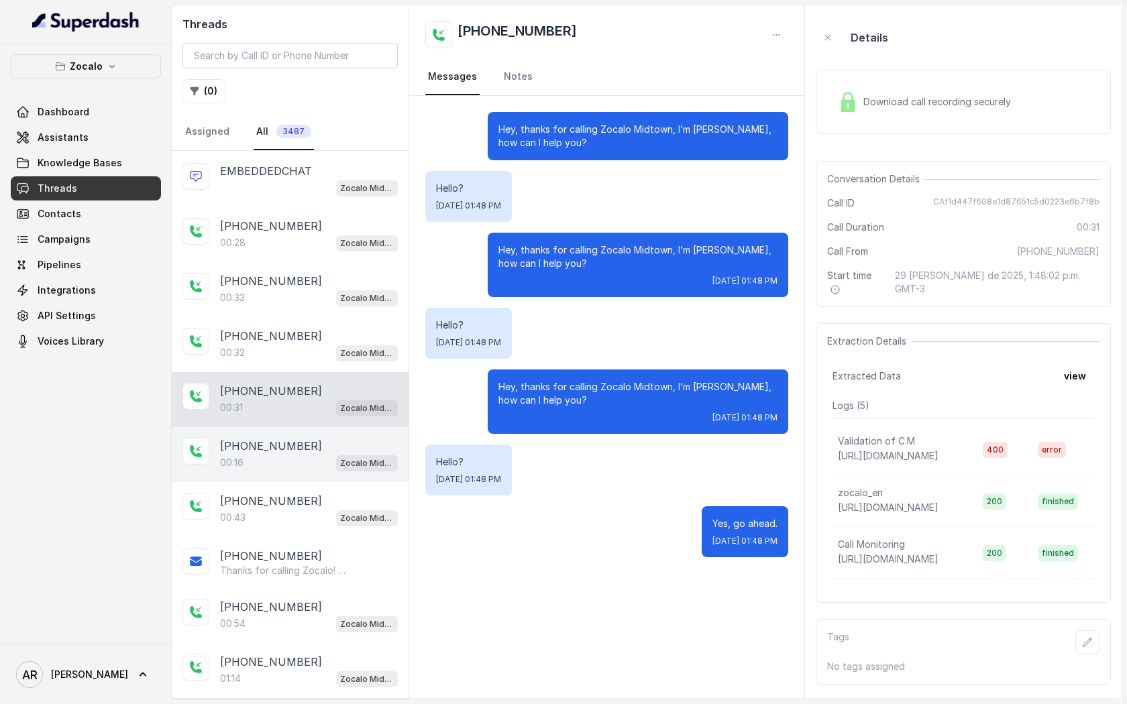
click at [327, 454] on div "00:16 Zocalo Midtown / EN" at bounding box center [309, 462] width 178 height 17
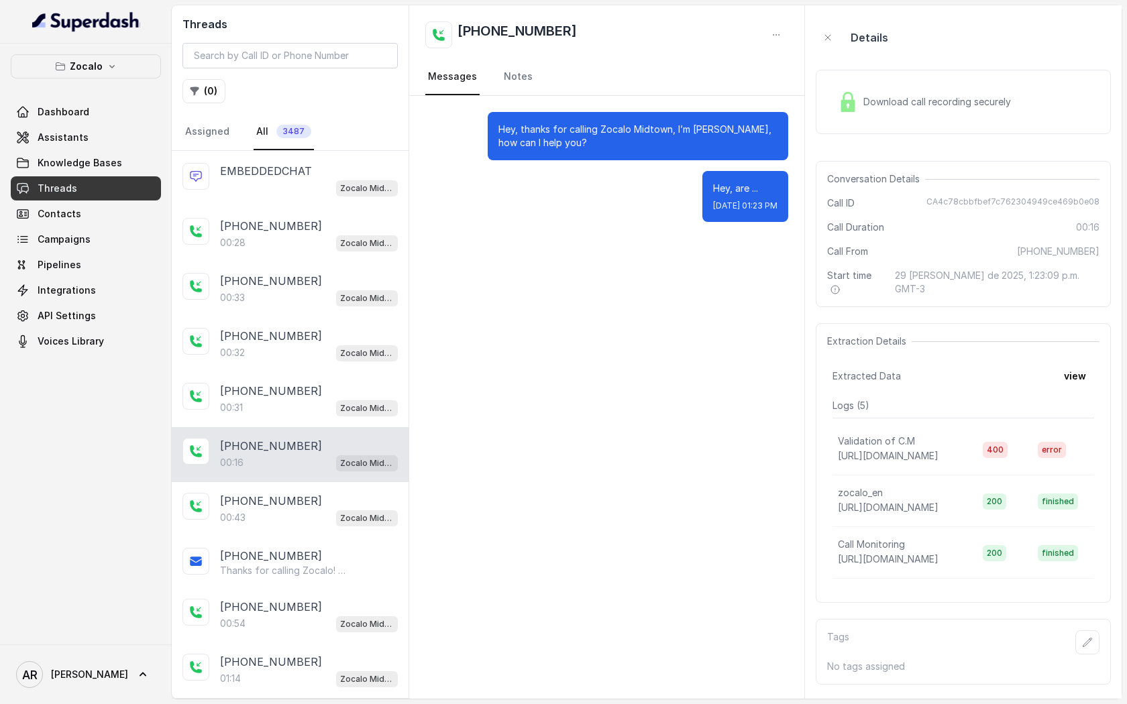
scroll to position [743, 0]
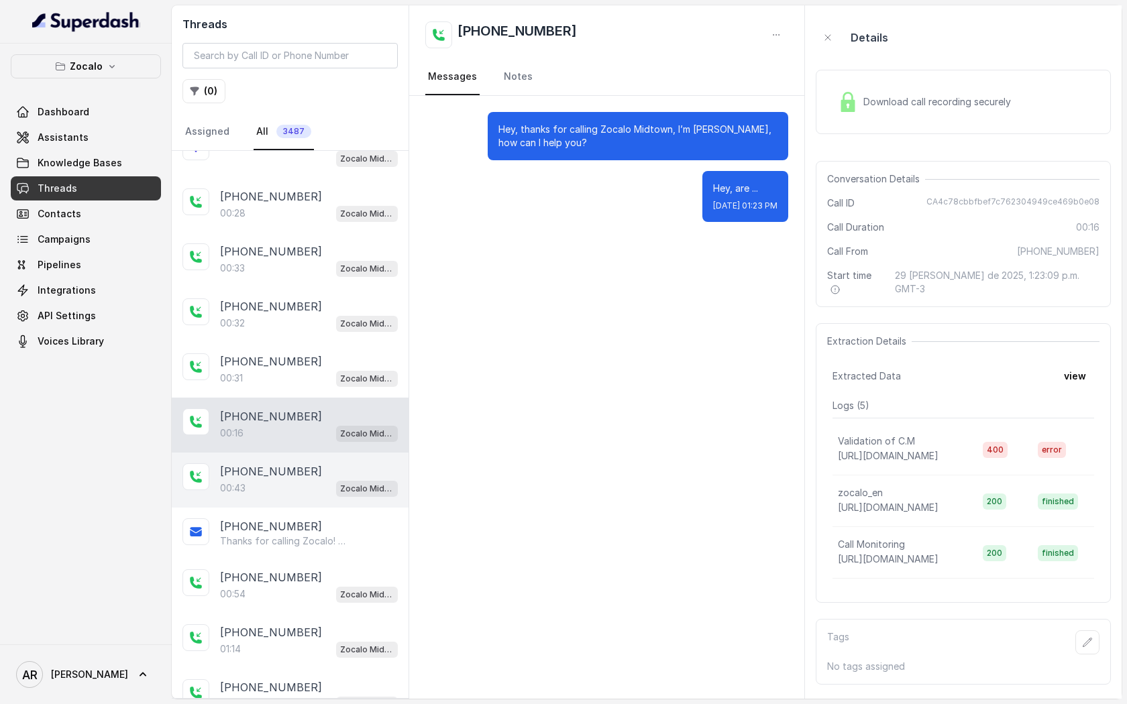
click at [327, 466] on div "[PHONE_NUMBER]" at bounding box center [309, 471] width 178 height 16
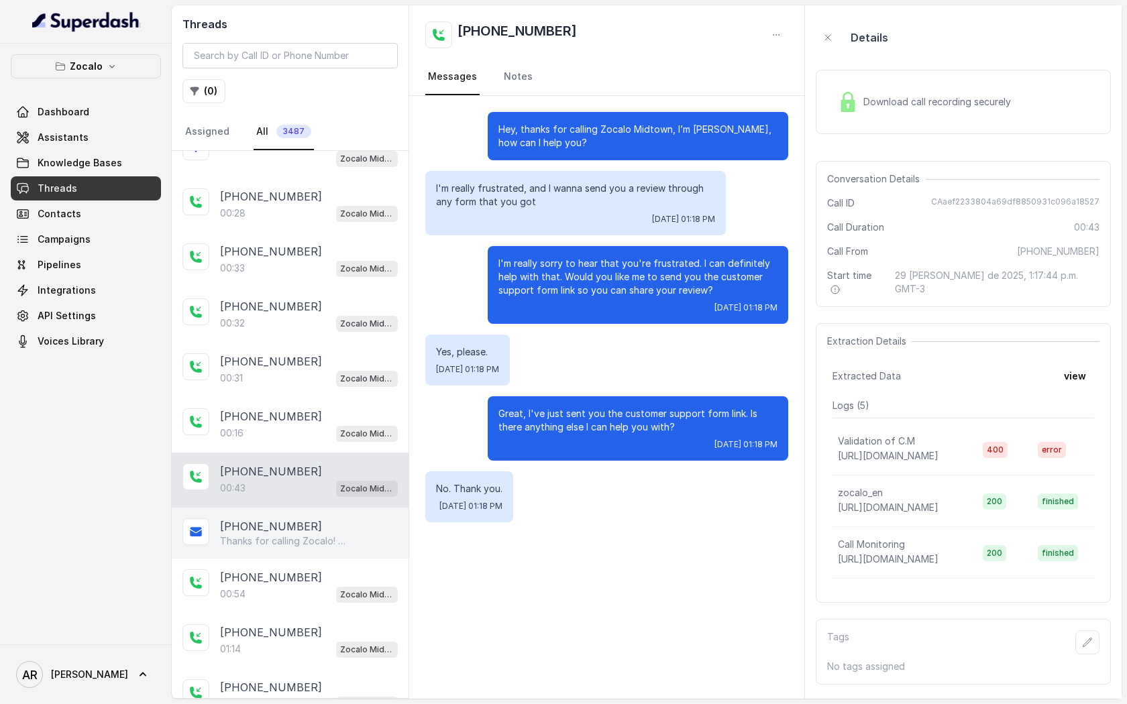
click at [326, 518] on div "[PHONE_NUMBER]" at bounding box center [309, 526] width 178 height 16
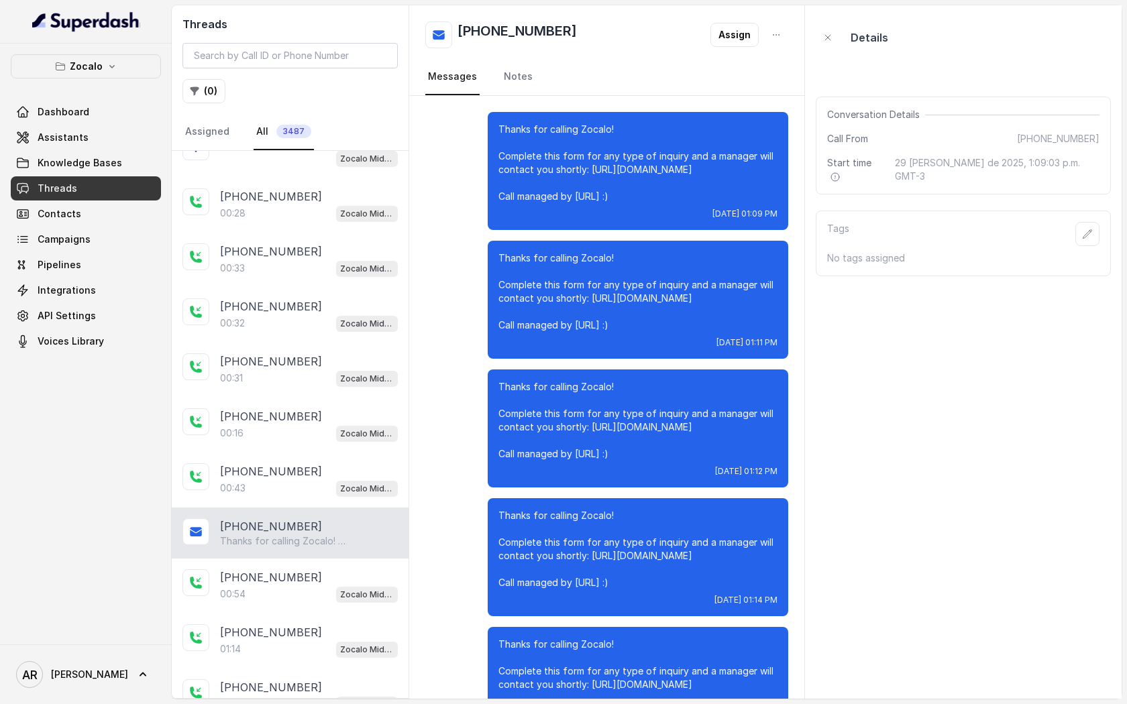
scroll to position [320, 0]
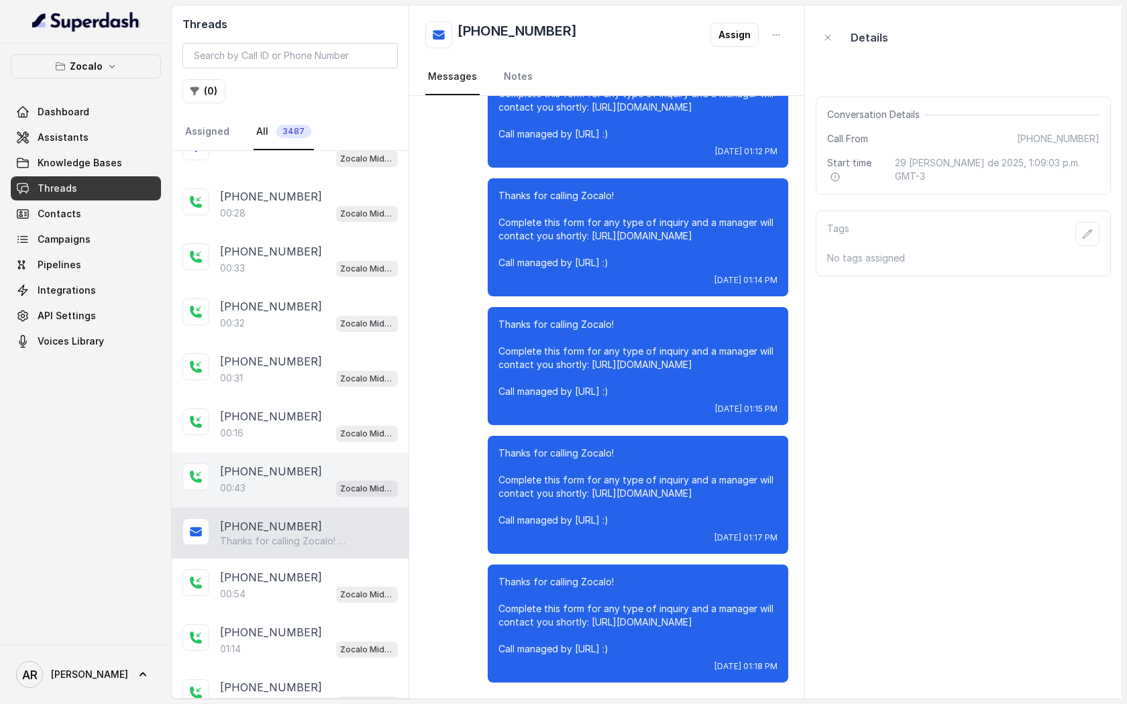
click at [317, 486] on div "00:43 Zocalo Midtown / EN" at bounding box center [309, 487] width 178 height 17
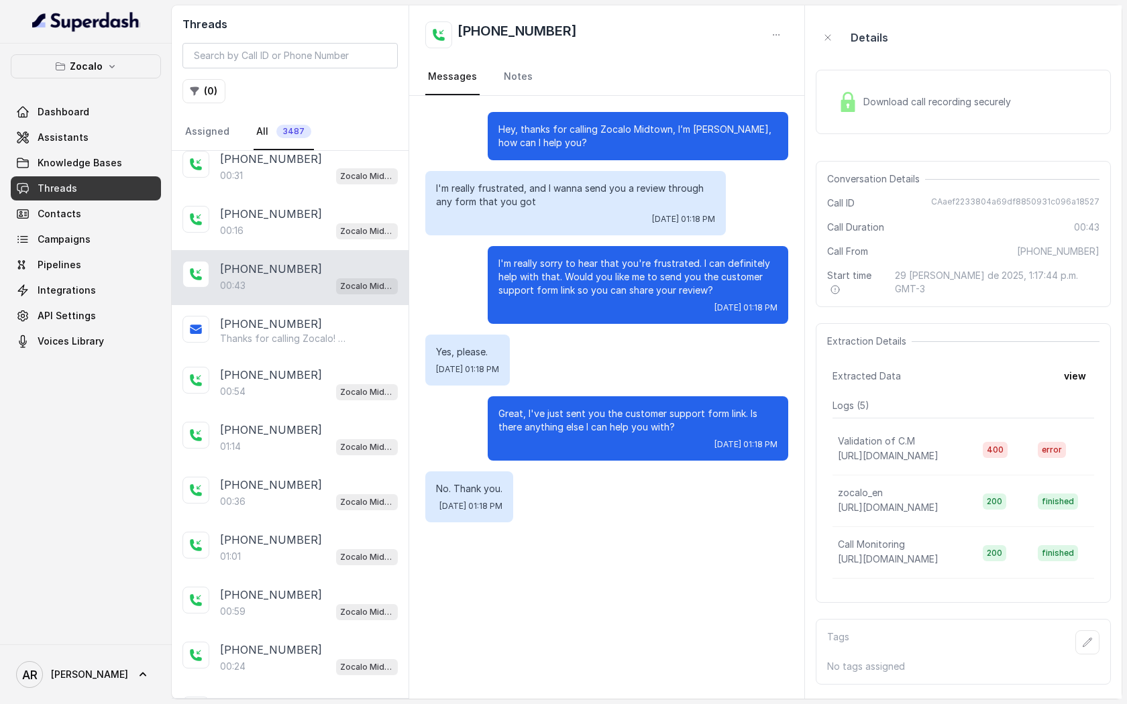
click at [317, 493] on div "00:36 Zocalo Midtown / EN" at bounding box center [309, 501] width 178 height 17
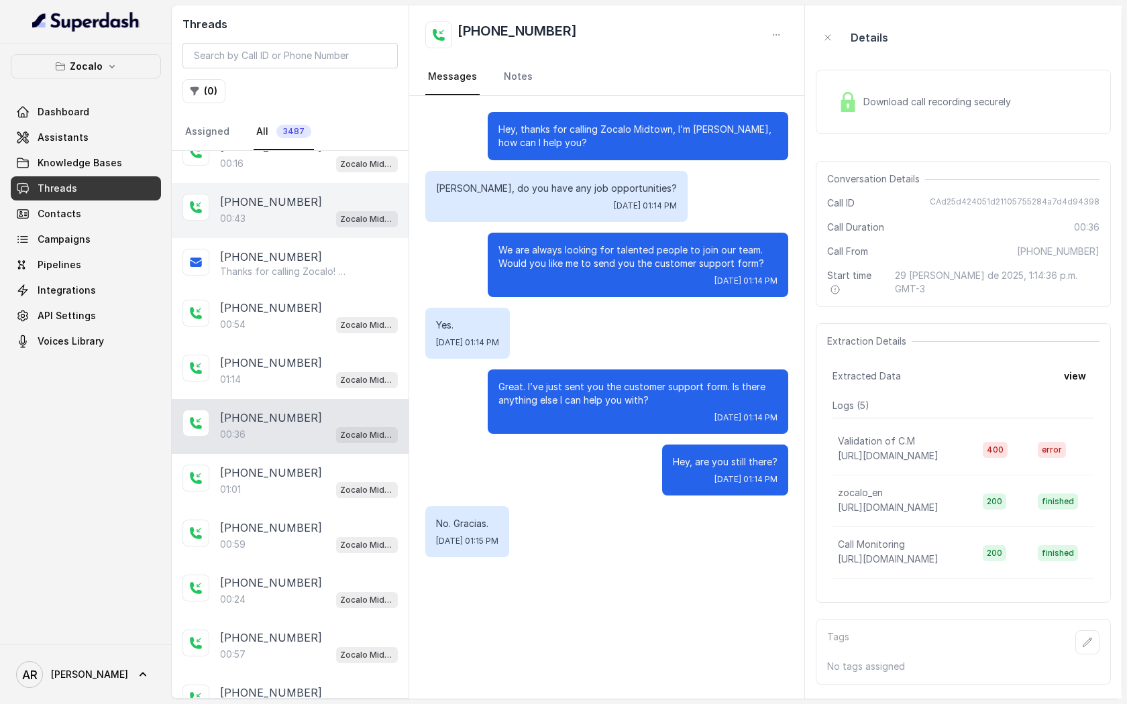
scroll to position [1168, 0]
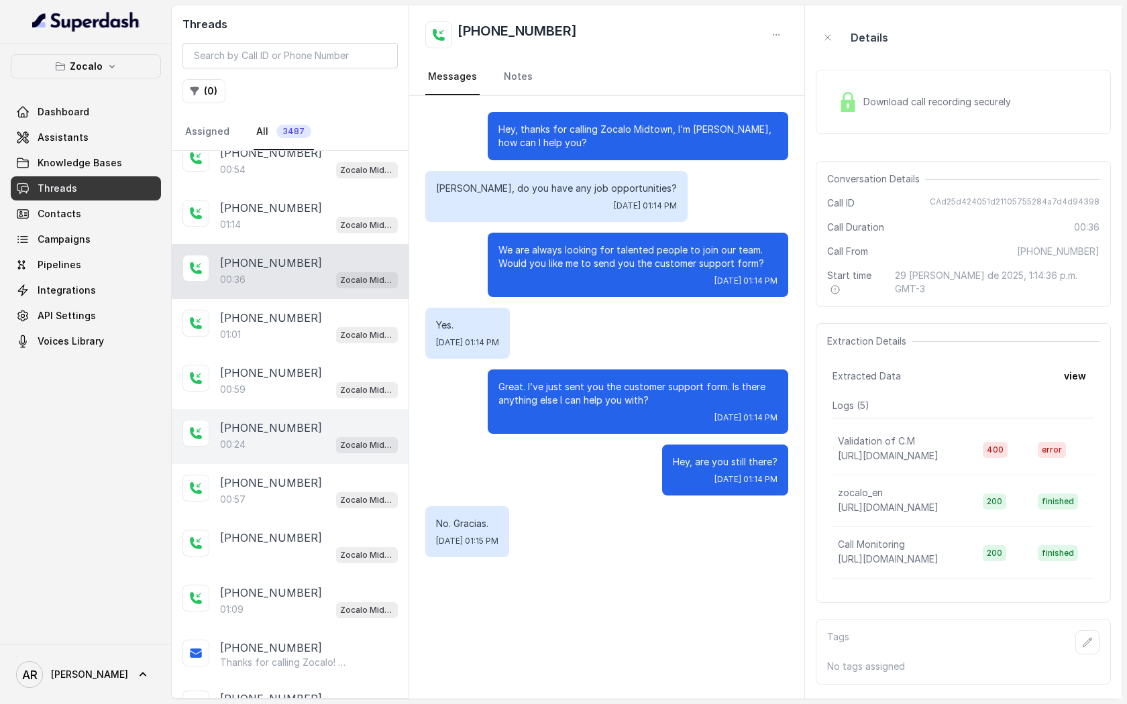
click at [298, 409] on div "[PHONE_NUMBER]:24 Zocalo Midtown / EN" at bounding box center [290, 436] width 237 height 55
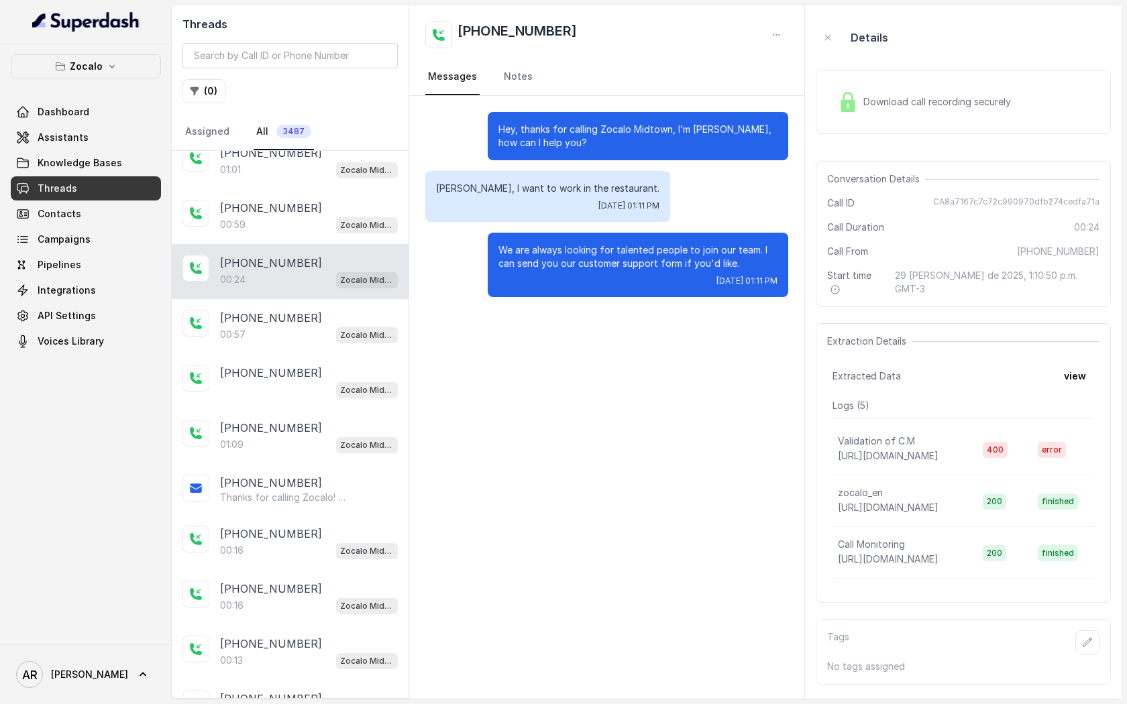
scroll to position [1335, 0]
click at [291, 407] on div "[PHONE_NUMBER]:09 Zocalo Midtown / EN" at bounding box center [290, 434] width 237 height 55
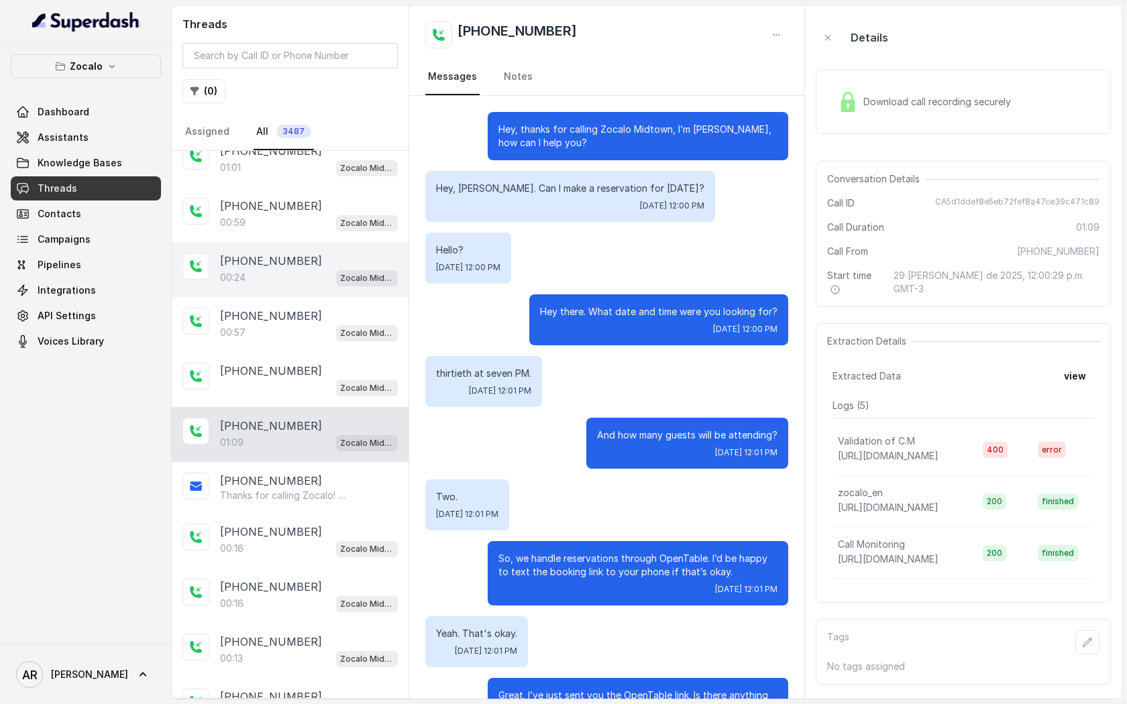
scroll to position [183, 0]
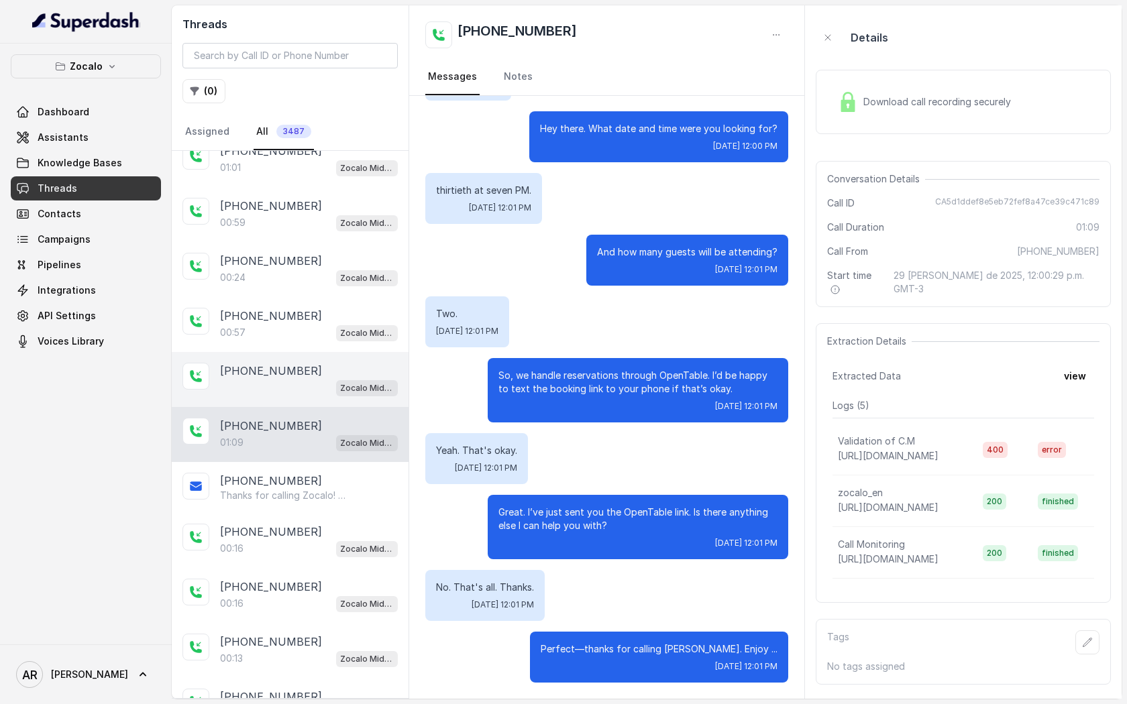
click at [293, 365] on div "[PHONE_NUMBER]" at bounding box center [309, 371] width 178 height 16
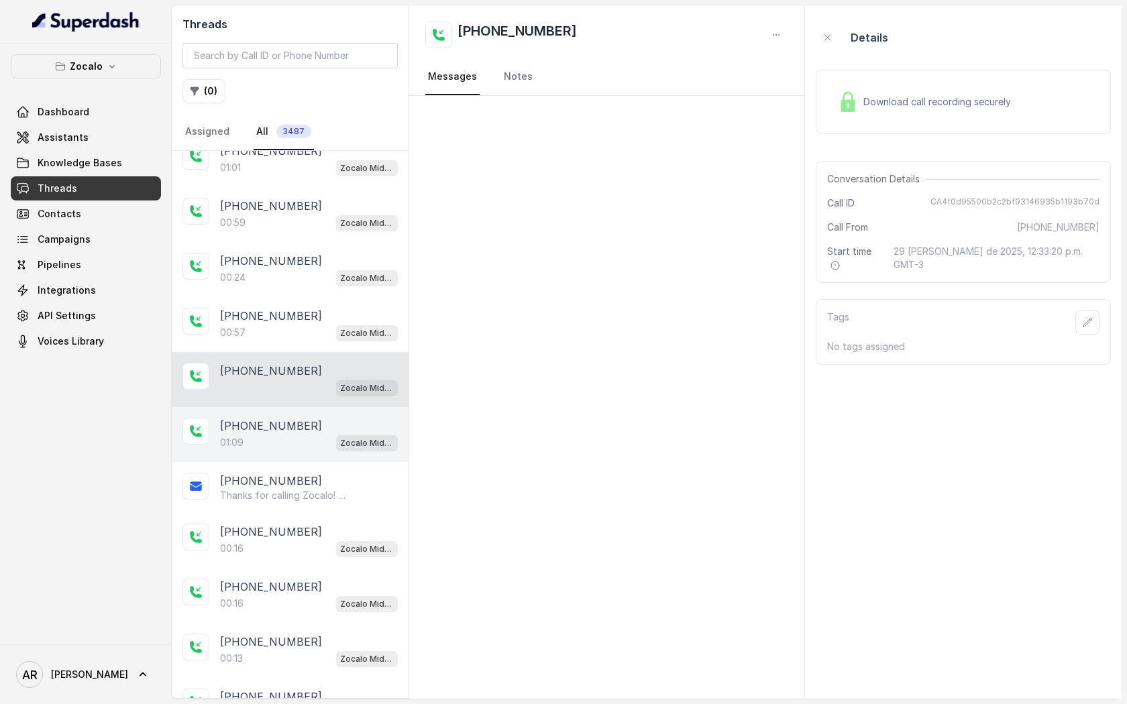
click at [288, 434] on div "01:09 Zocalo Midtown / EN" at bounding box center [309, 442] width 178 height 17
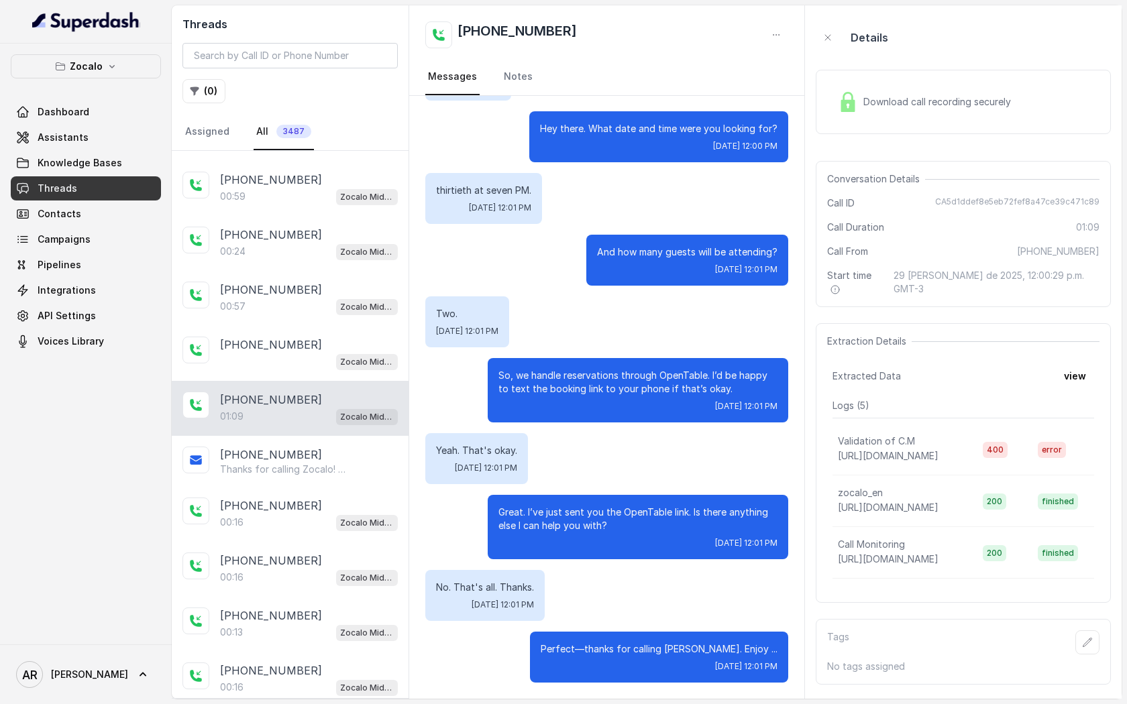
scroll to position [1365, 0]
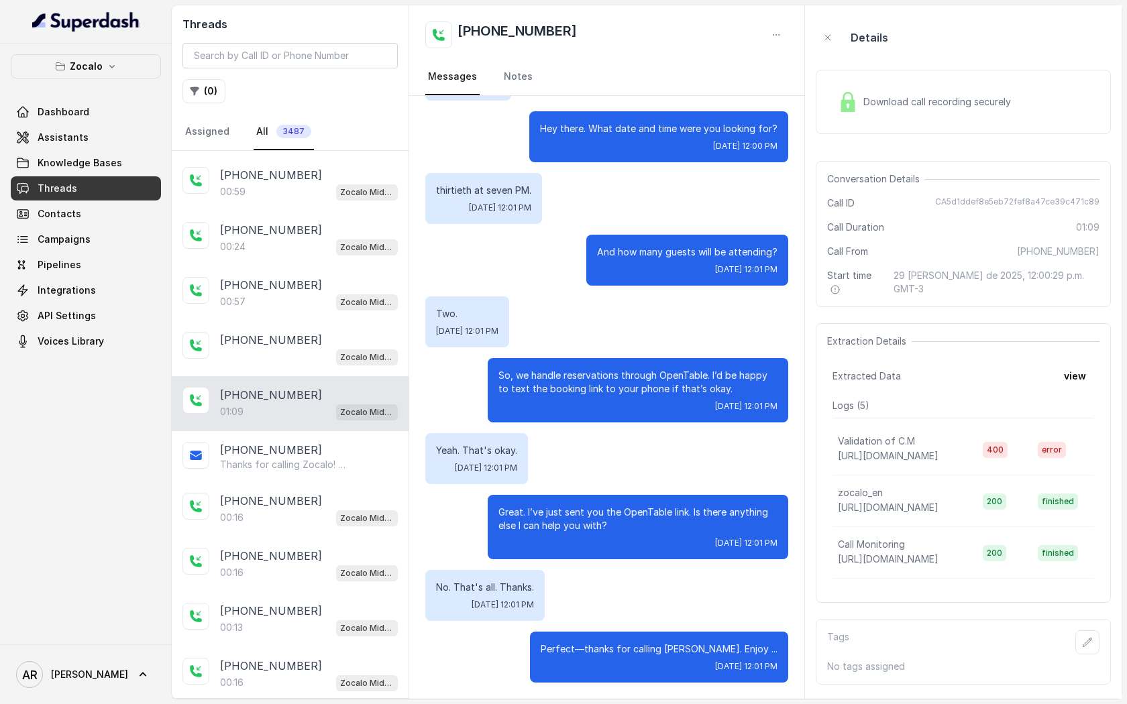
click at [288, 431] on div "[PHONE_NUMBER] Thanks for calling [PERSON_NAME]! Want to make a reservation? [U…" at bounding box center [290, 456] width 237 height 51
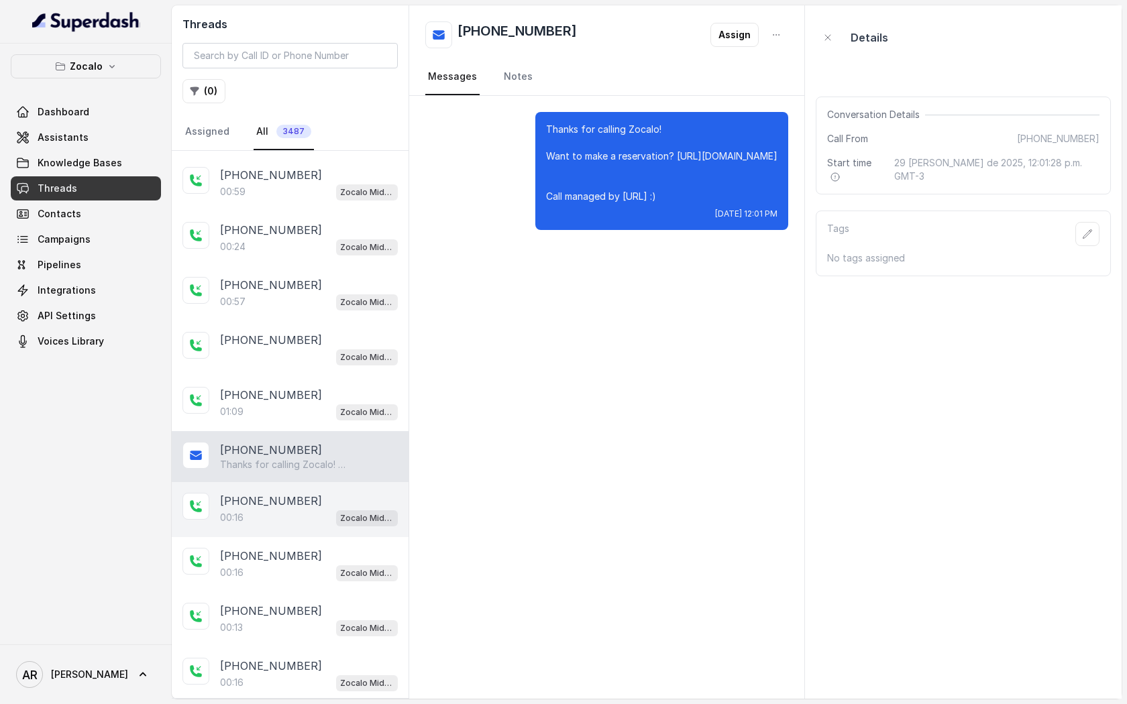
click at [288, 493] on p "[PHONE_NUMBER]" at bounding box center [271, 501] width 102 height 16
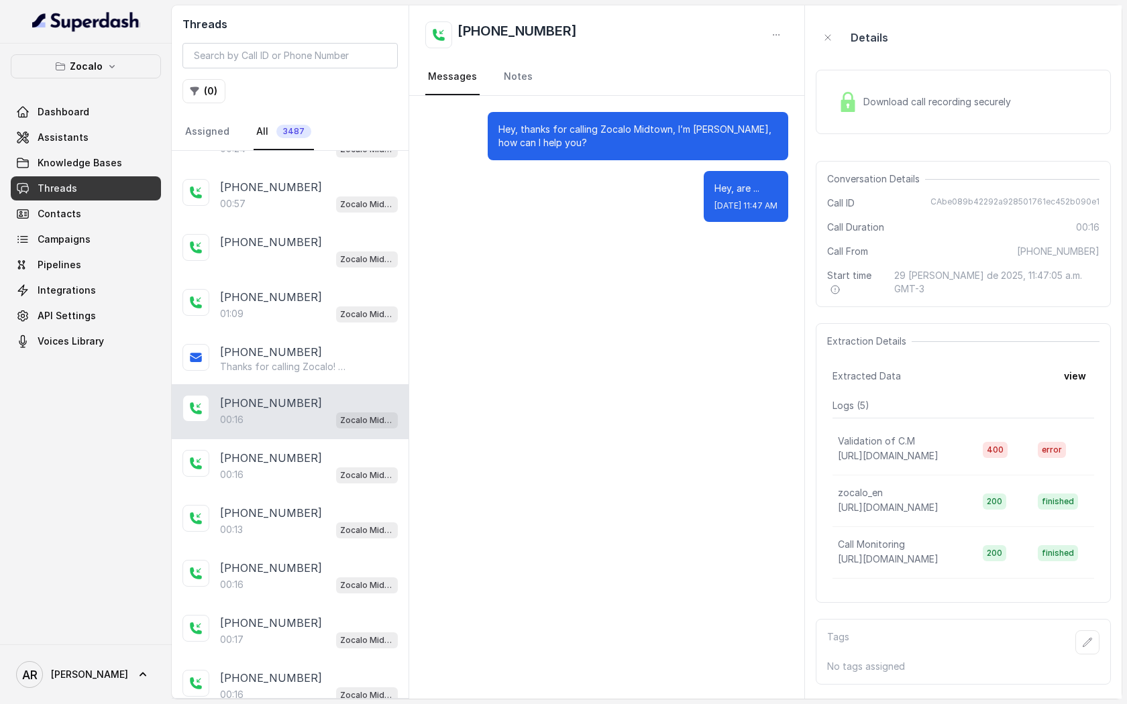
scroll to position [1501, 0]
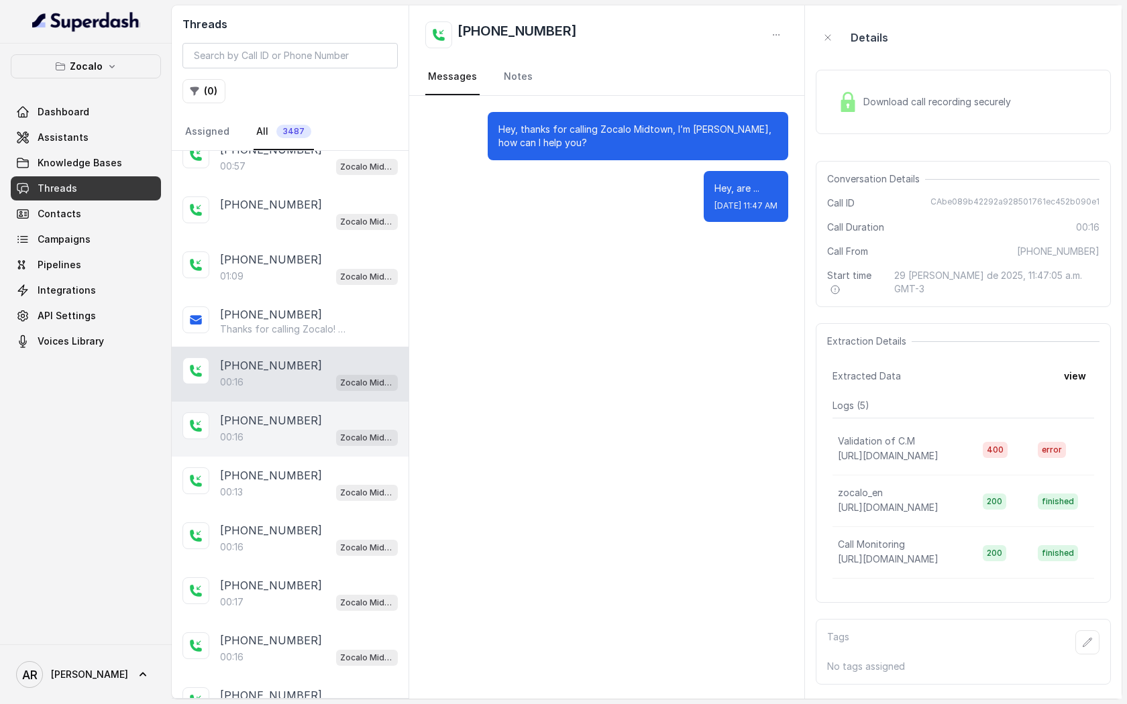
click at [288, 412] on p "[PHONE_NUMBER]" at bounding box center [271, 420] width 102 height 16
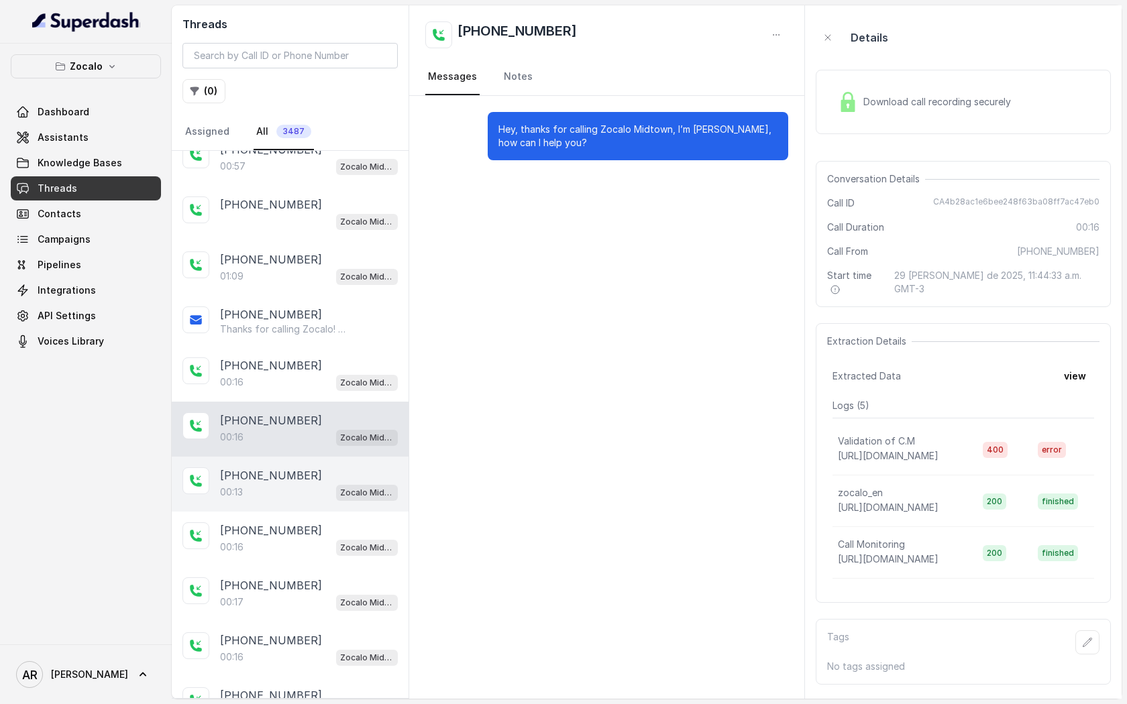
click at [288, 484] on div "00:13 Zocalo Midtown / EN" at bounding box center [309, 492] width 178 height 17
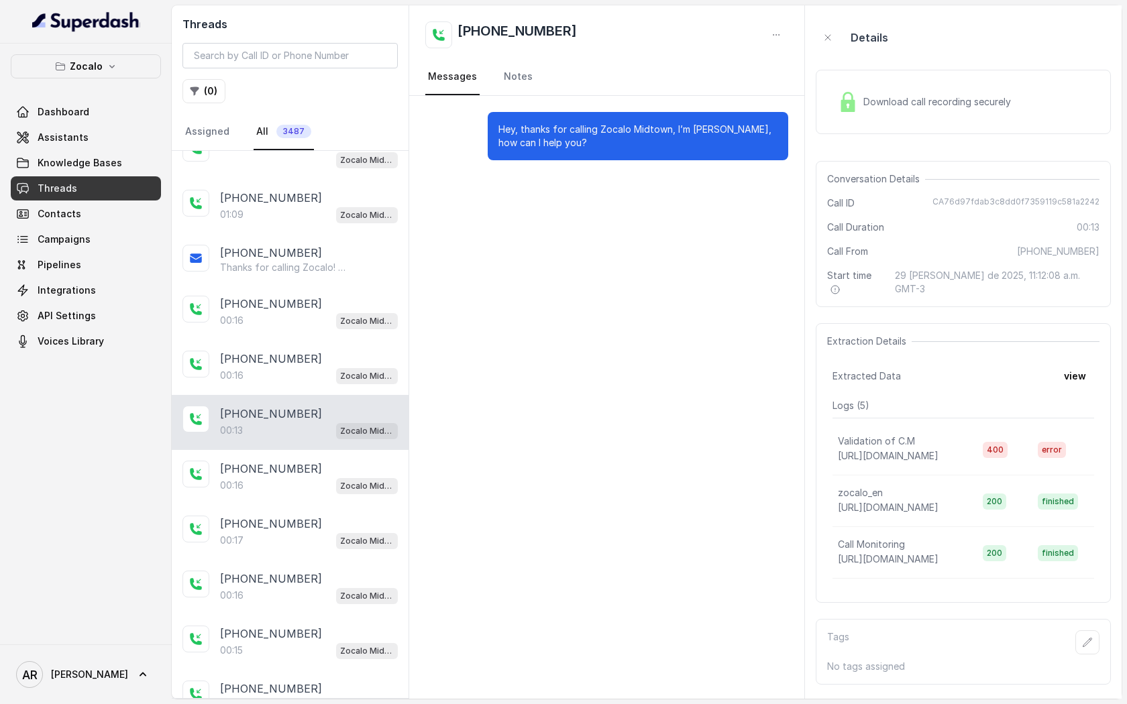
click at [288, 477] on div "00:16 Zocalo Midtown / EN" at bounding box center [309, 485] width 178 height 17
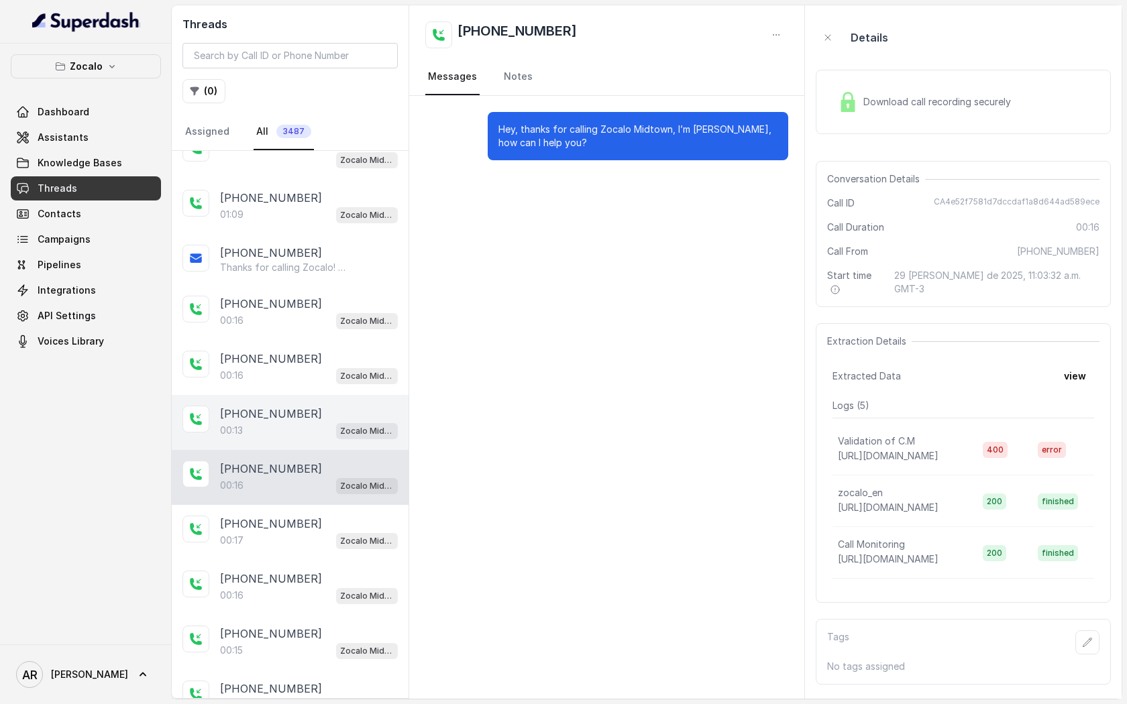
scroll to position [1628, 0]
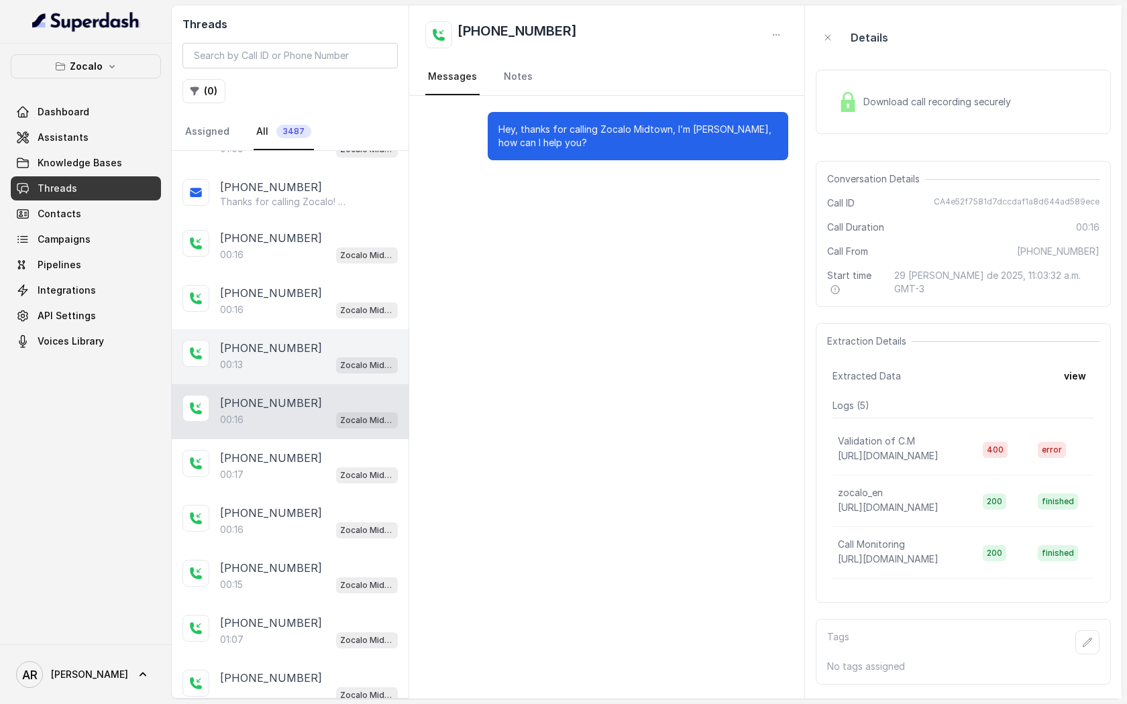
click at [288, 477] on div "[PHONE_NUMBER]:17 Zocalo Midtown / EN" at bounding box center [290, 466] width 237 height 55
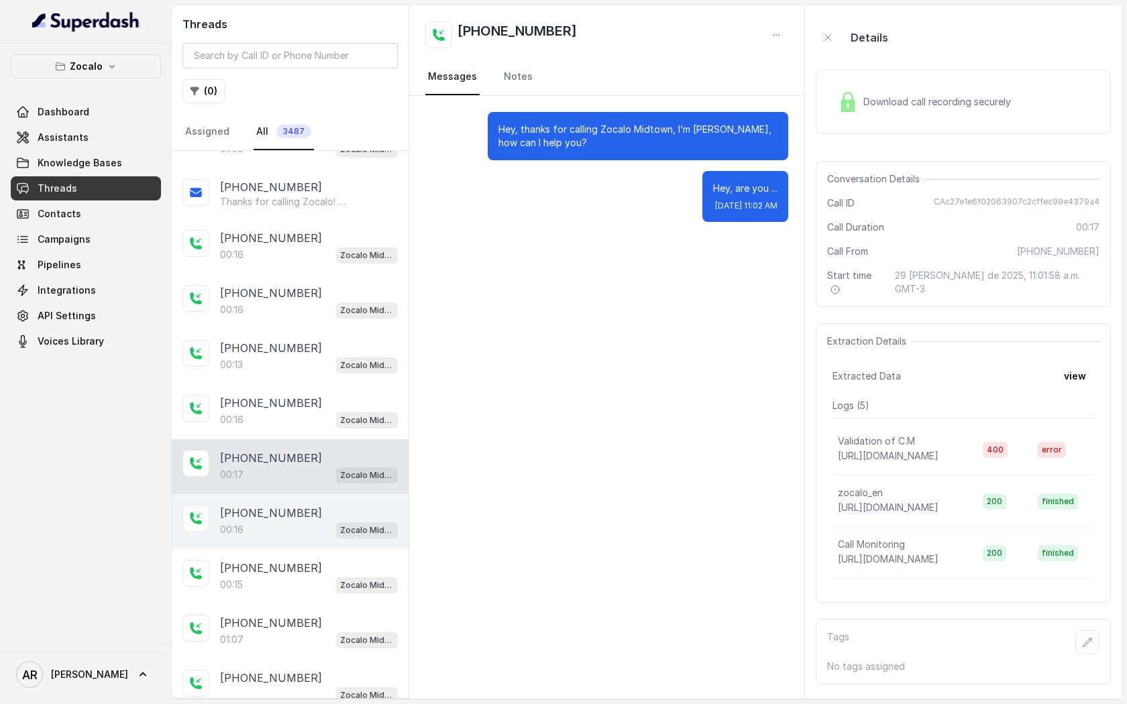
click at [280, 505] on p "[PHONE_NUMBER]" at bounding box center [271, 513] width 102 height 16
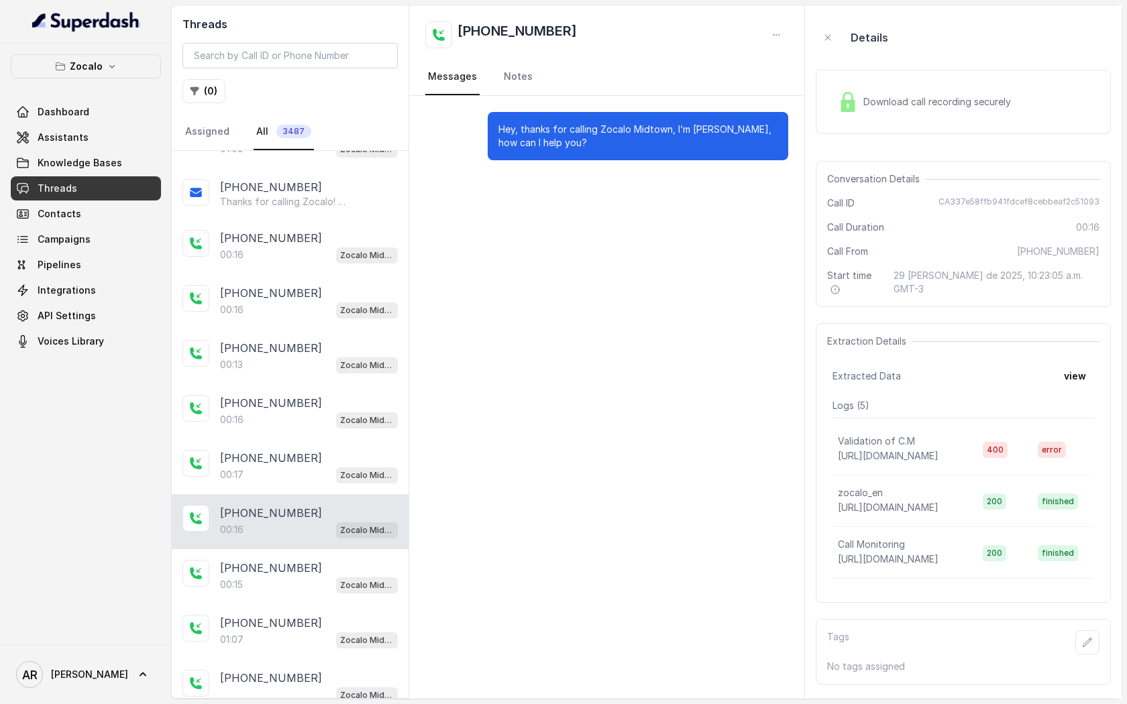
scroll to position [1640, 0]
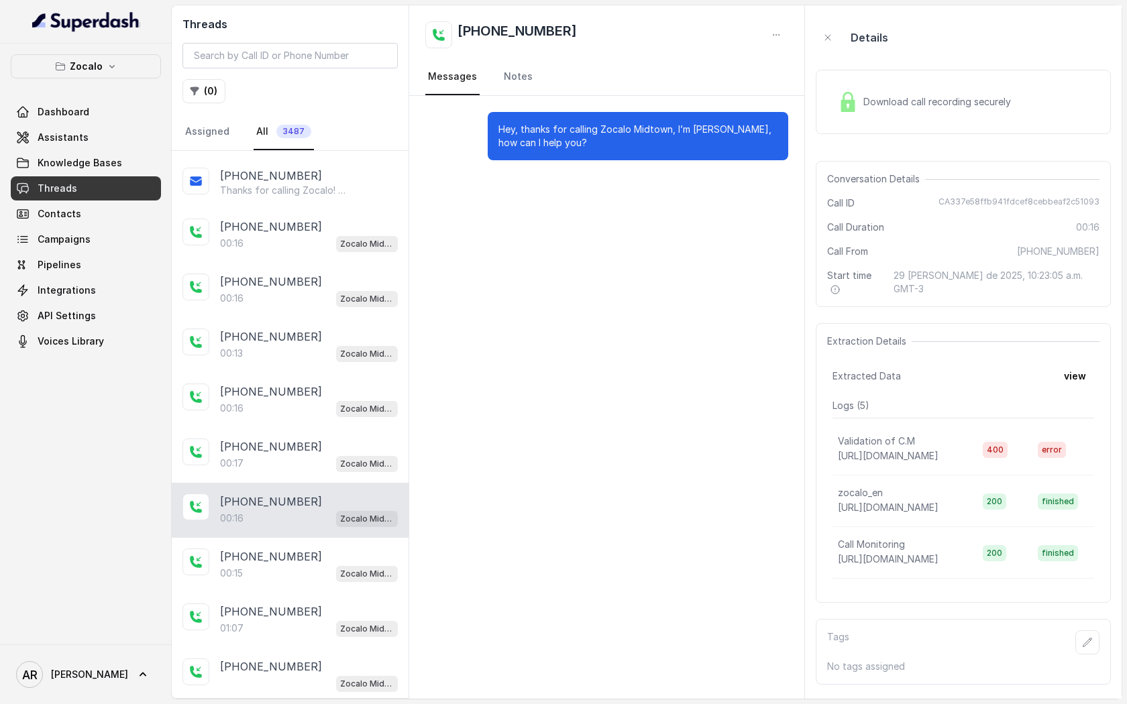
click at [284, 494] on p "[PHONE_NUMBER]" at bounding box center [271, 502] width 102 height 16
click at [100, 91] on div "Zocalo Dashboard Assistants Knowledge Bases Threads Contacts Campaigns Pipeline…" at bounding box center [86, 203] width 150 height 299
click at [106, 44] on div "Zocalo Dashboard Assistants Knowledge Bases Threads Contacts Campaigns Pipeline…" at bounding box center [86, 344] width 172 height 601
click at [107, 66] on icon "button" at bounding box center [112, 66] width 11 height 11
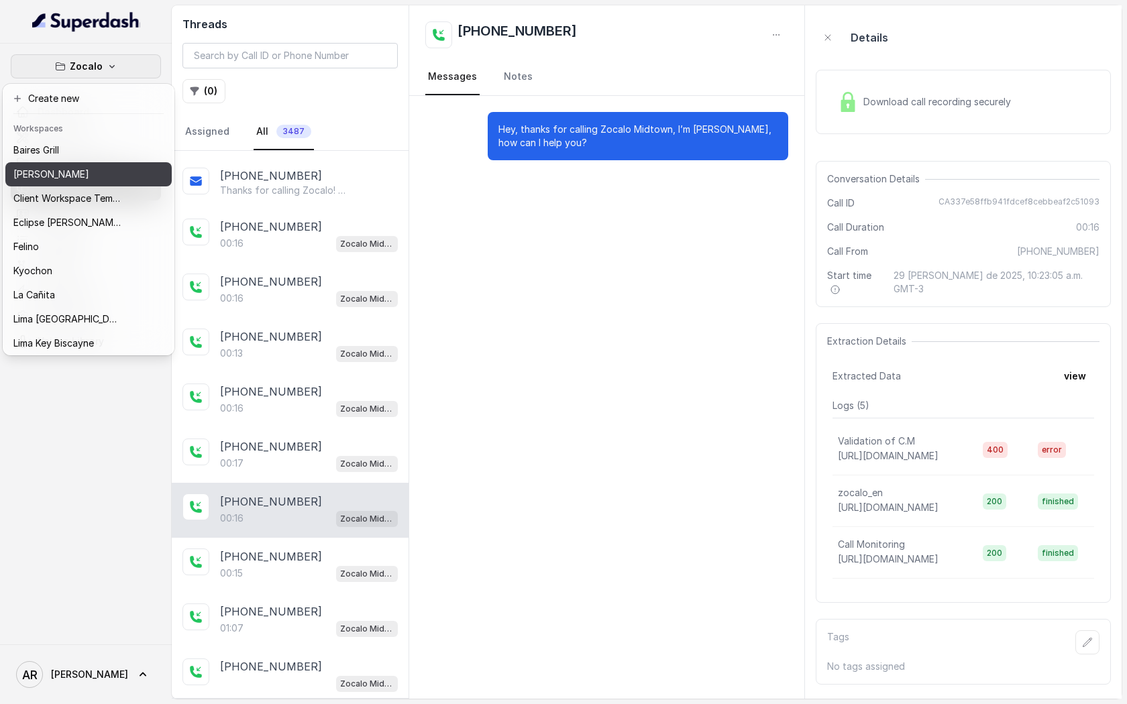
click at [92, 172] on div "[PERSON_NAME]" at bounding box center [66, 174] width 107 height 16
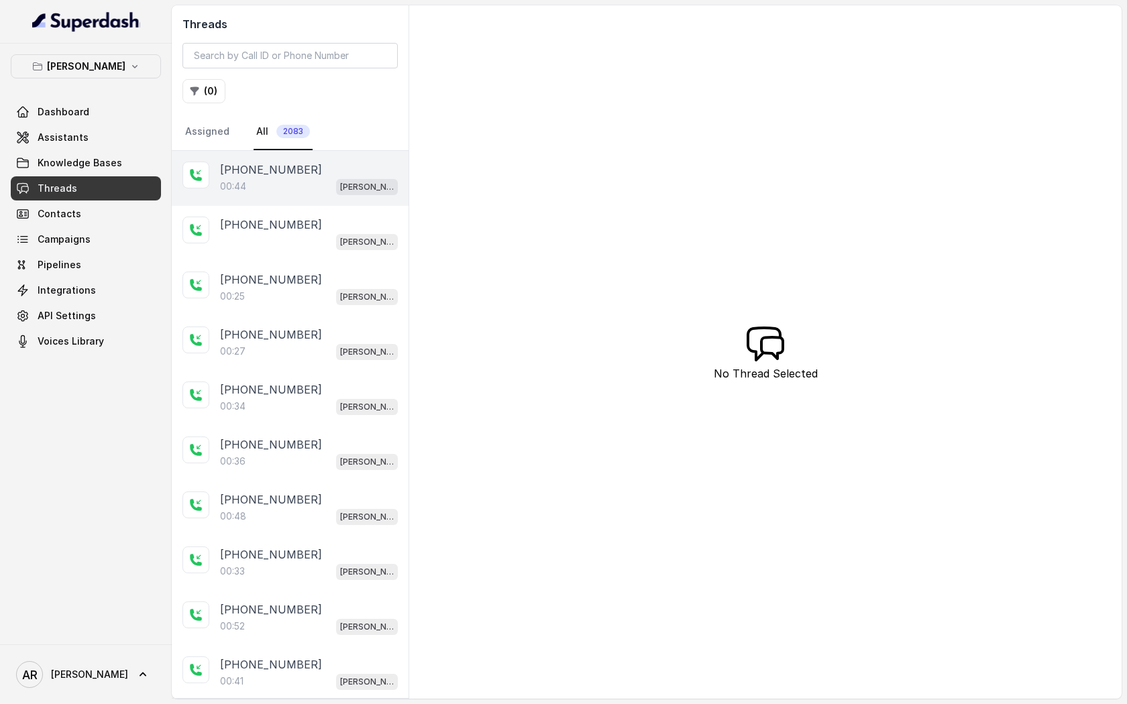
click at [288, 197] on div "[PHONE_NUMBER]:44 [GEOGRAPHIC_DATA]" at bounding box center [290, 178] width 237 height 55
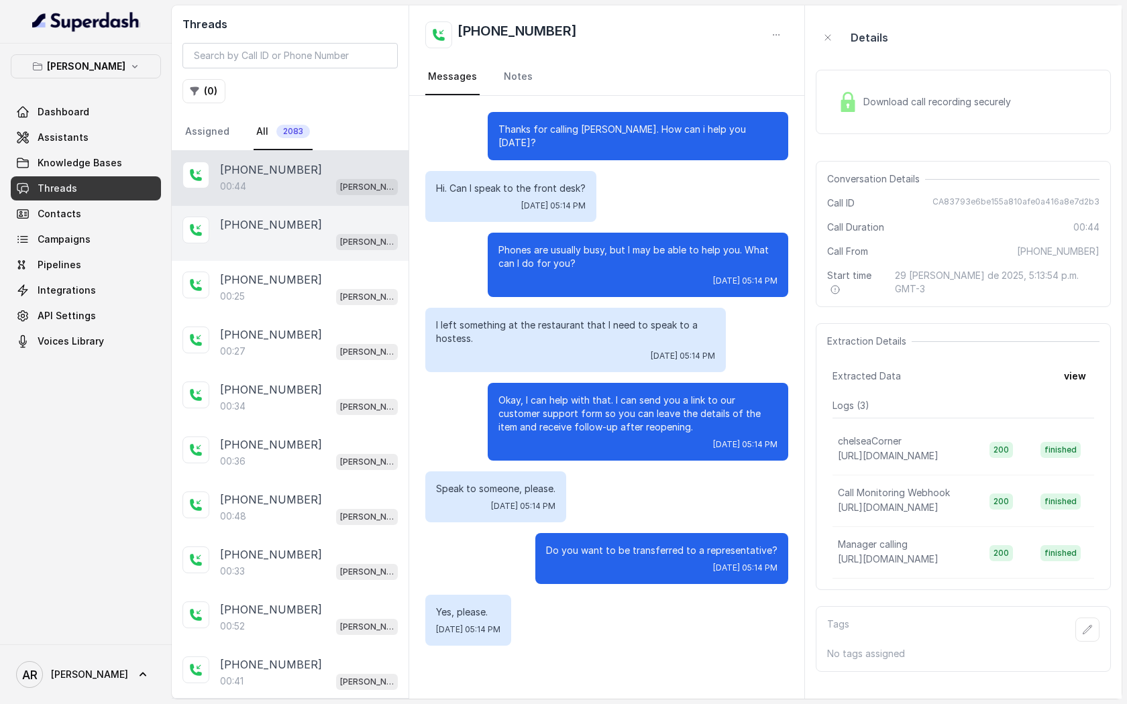
click at [309, 235] on div "[PERSON_NAME]" at bounding box center [309, 241] width 178 height 17
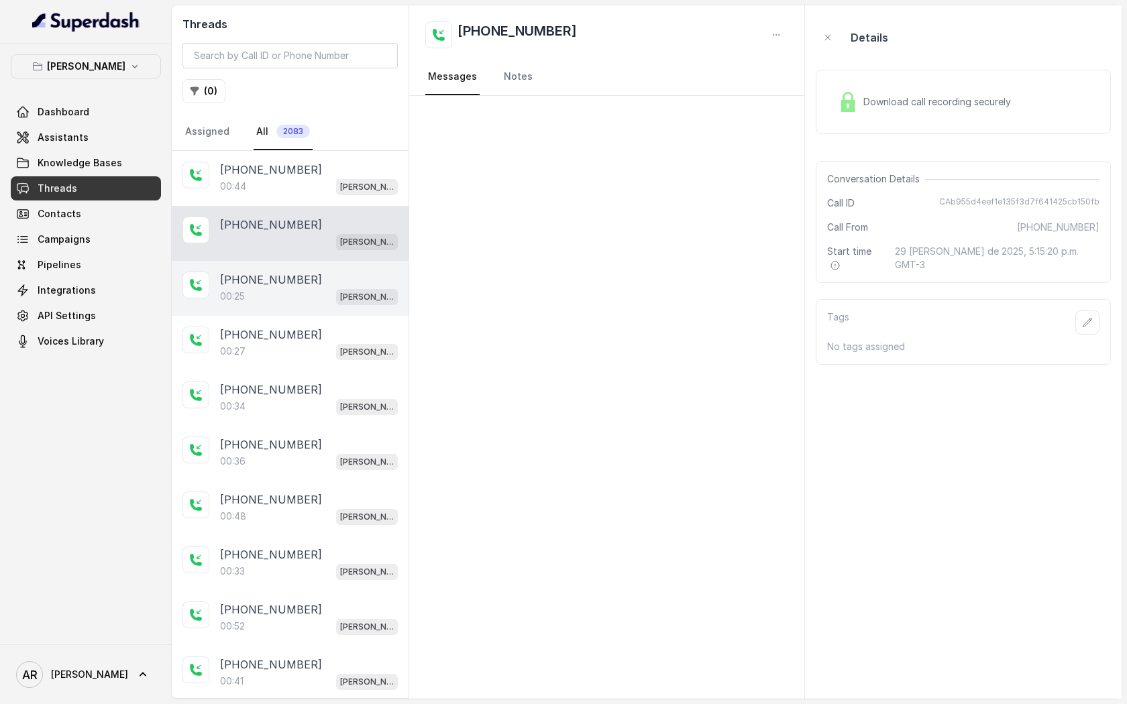
click at [297, 285] on div "[PHONE_NUMBER]" at bounding box center [309, 280] width 178 height 16
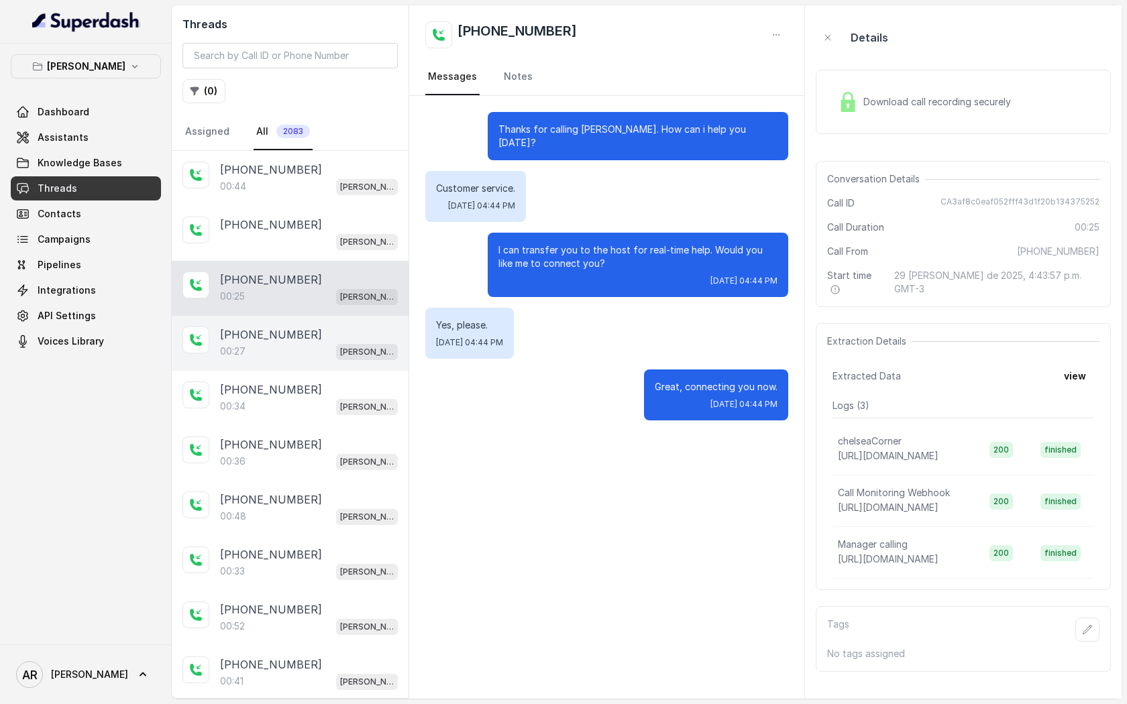
click at [295, 330] on p "[PHONE_NUMBER]" at bounding box center [271, 335] width 102 height 16
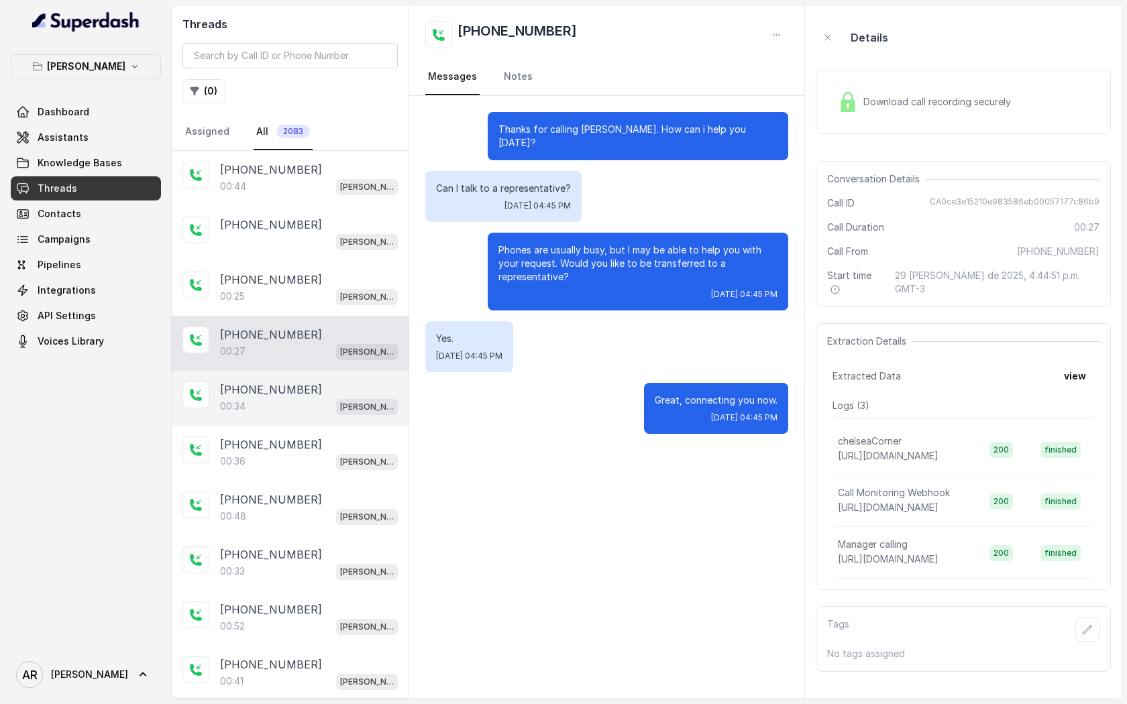
click at [304, 417] on div "[PHONE_NUMBER]:34 [GEOGRAPHIC_DATA]" at bounding box center [290, 398] width 237 height 55
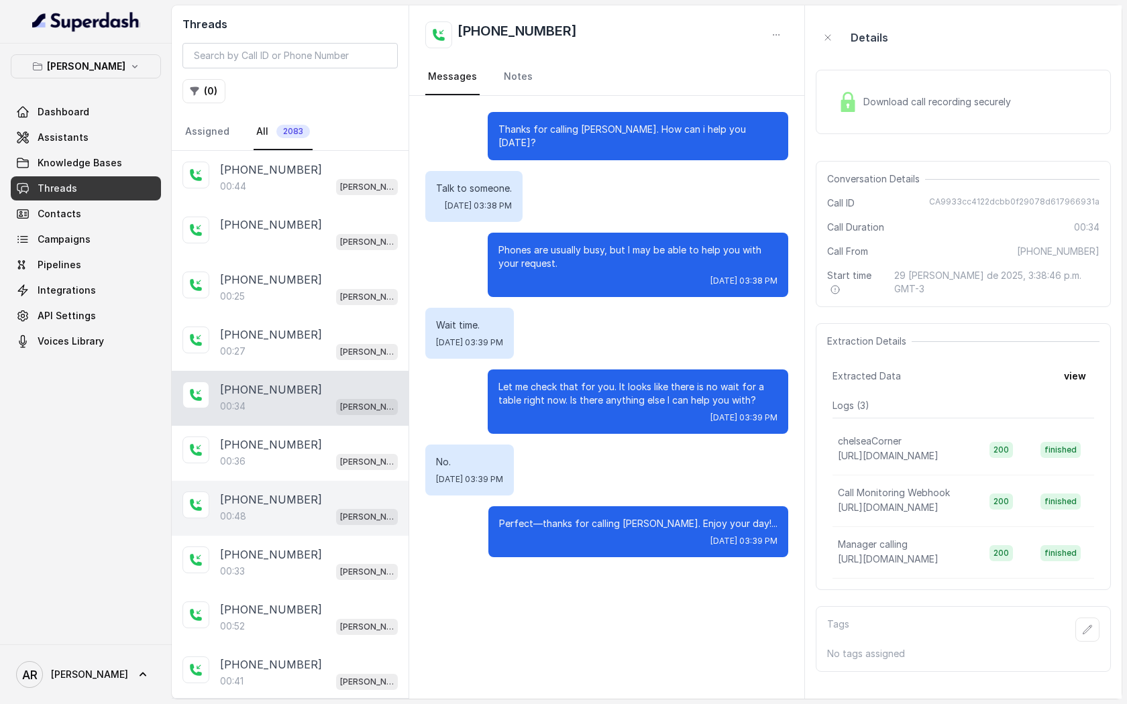
click at [285, 498] on p "[PHONE_NUMBER]" at bounding box center [271, 500] width 102 height 16
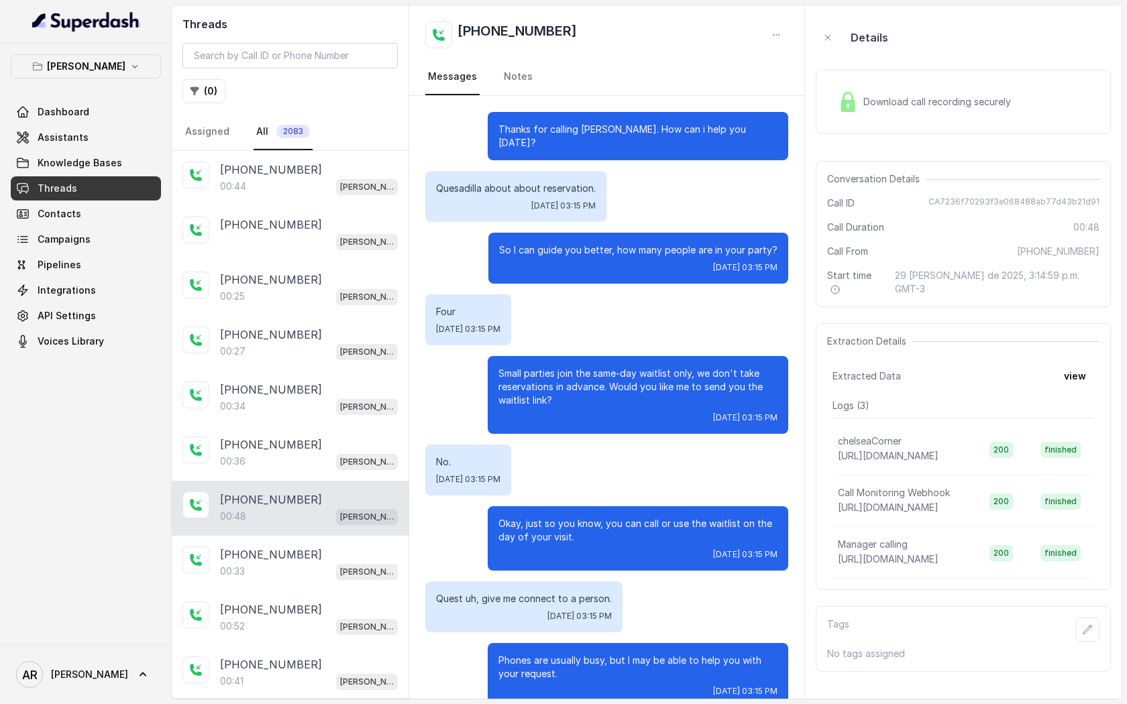
scroll to position [11, 0]
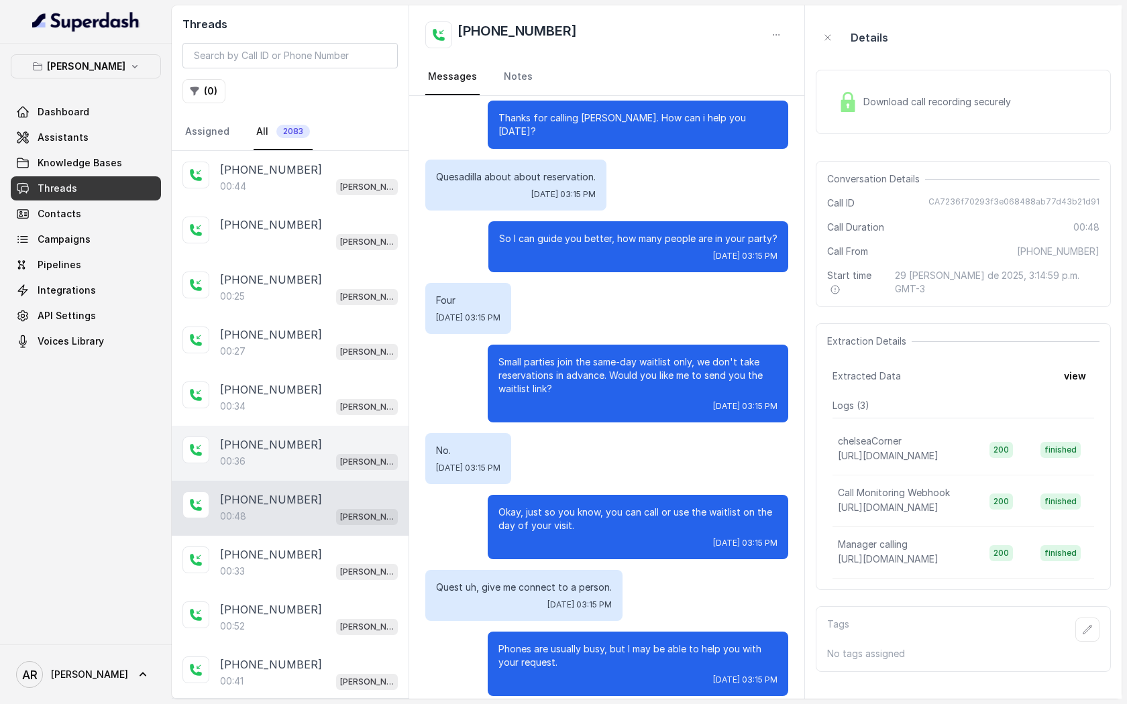
click at [294, 465] on div "00:36 [PERSON_NAME]" at bounding box center [309, 461] width 178 height 17
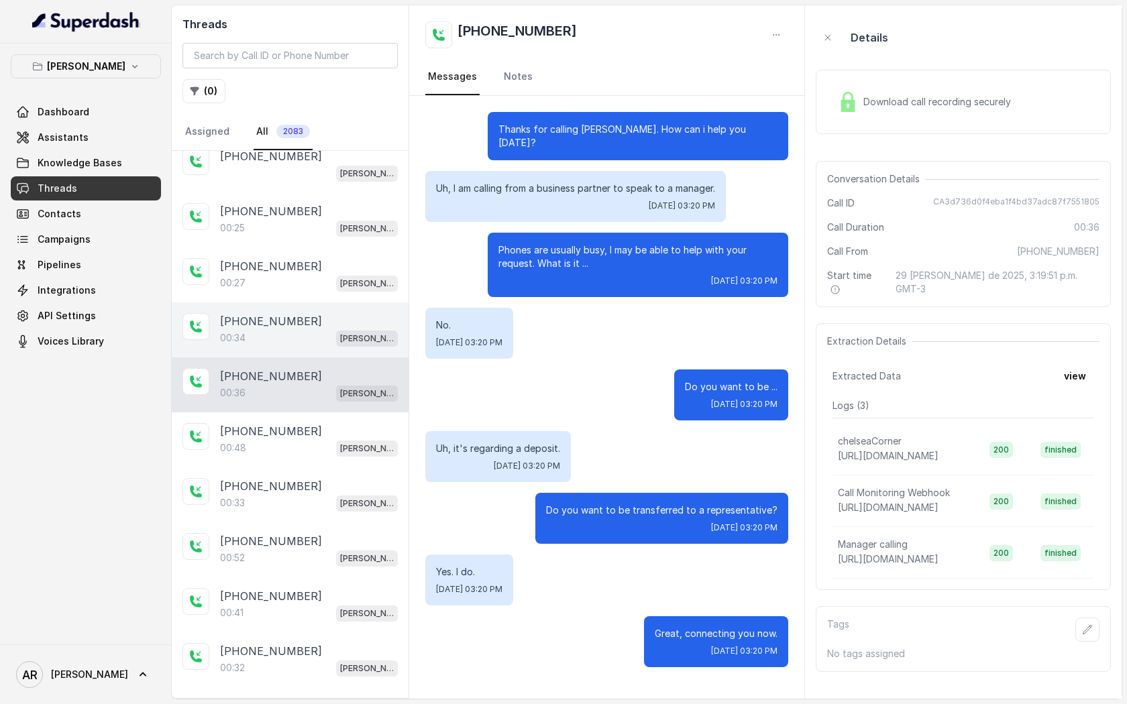
scroll to position [96, 0]
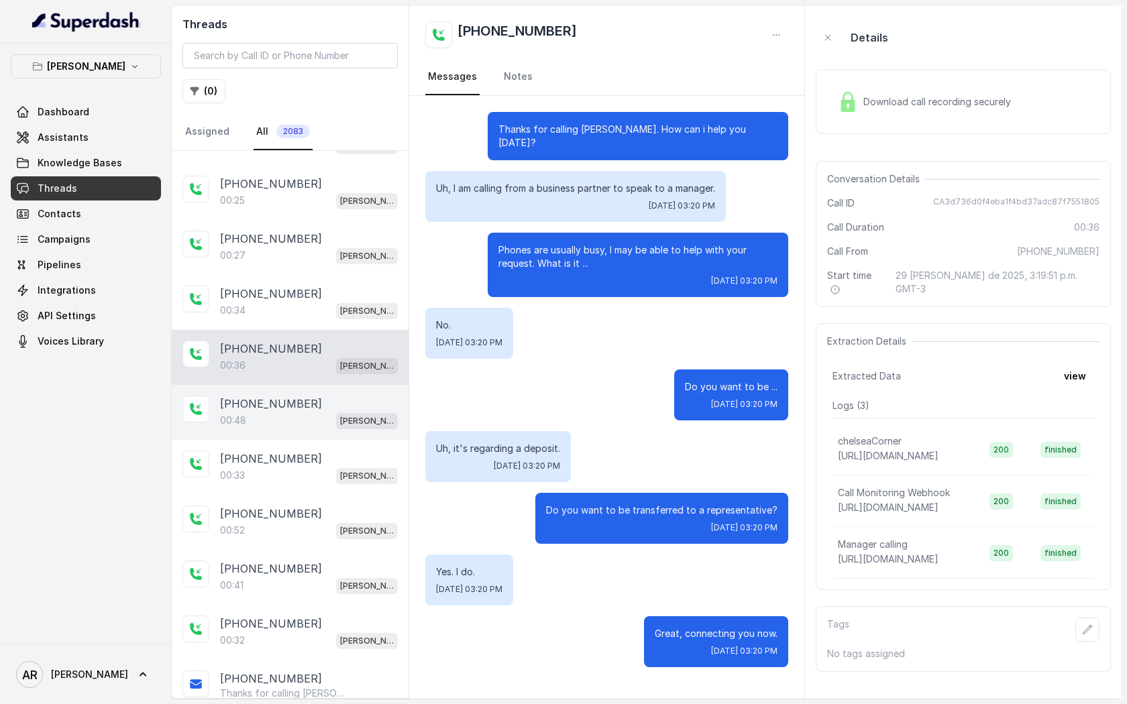
click at [310, 416] on div "00:48 [PERSON_NAME]" at bounding box center [309, 420] width 178 height 17
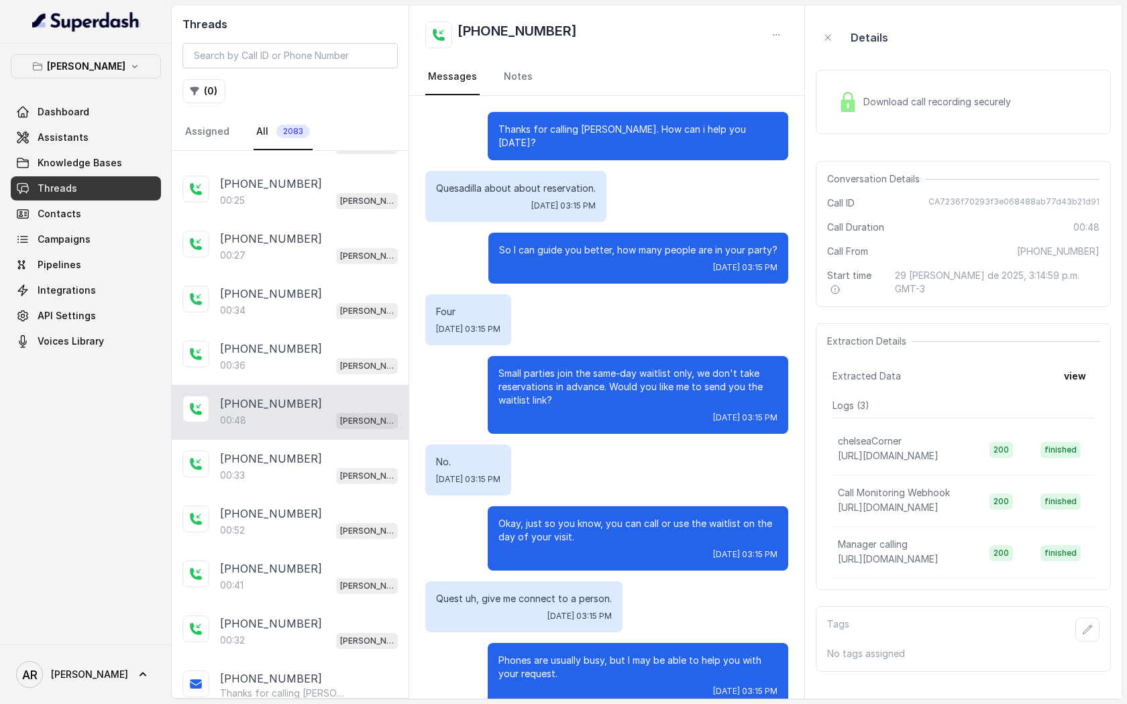
scroll to position [11, 0]
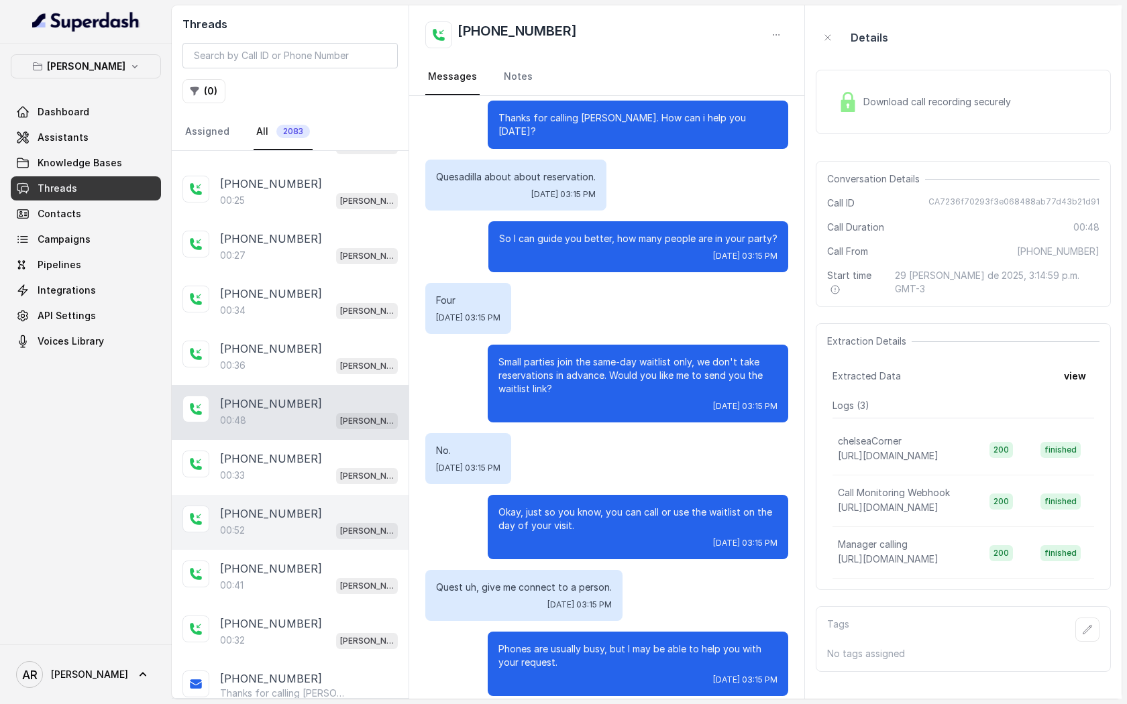
click at [284, 497] on div "[PHONE_NUMBER]:52 [GEOGRAPHIC_DATA]" at bounding box center [290, 522] width 237 height 55
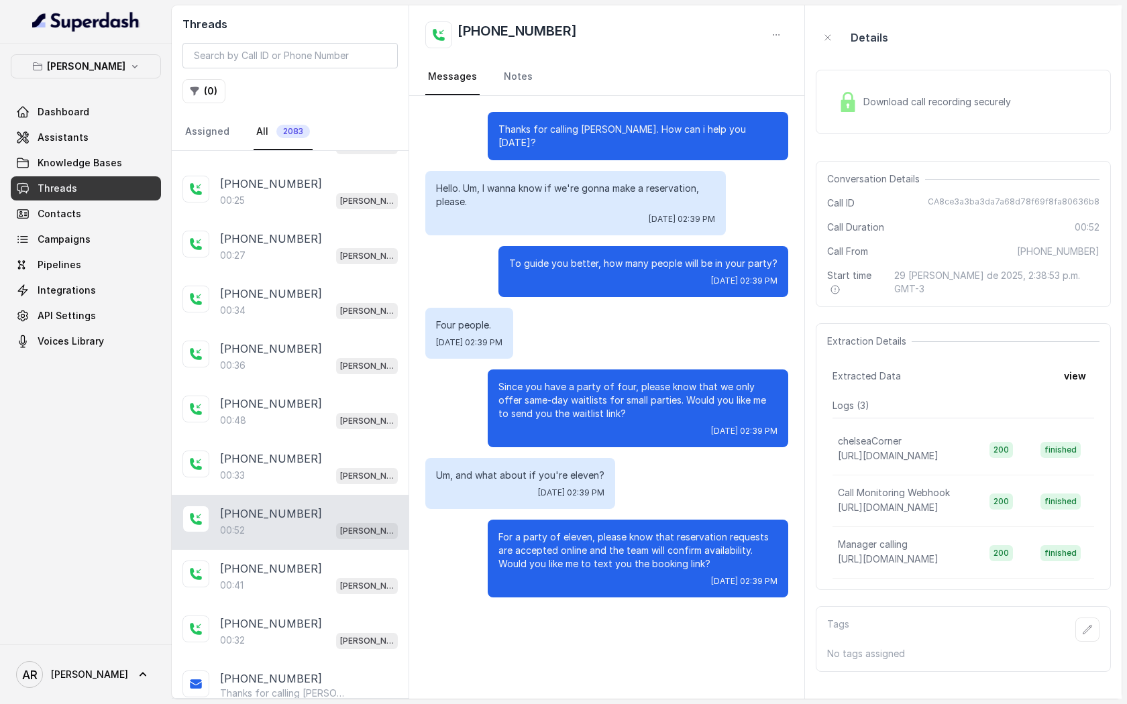
click at [259, 497] on div "[PHONE_NUMBER]:52 [GEOGRAPHIC_DATA]" at bounding box center [290, 522] width 237 height 55
click at [266, 462] on p "[PHONE_NUMBER]" at bounding box center [271, 459] width 102 height 16
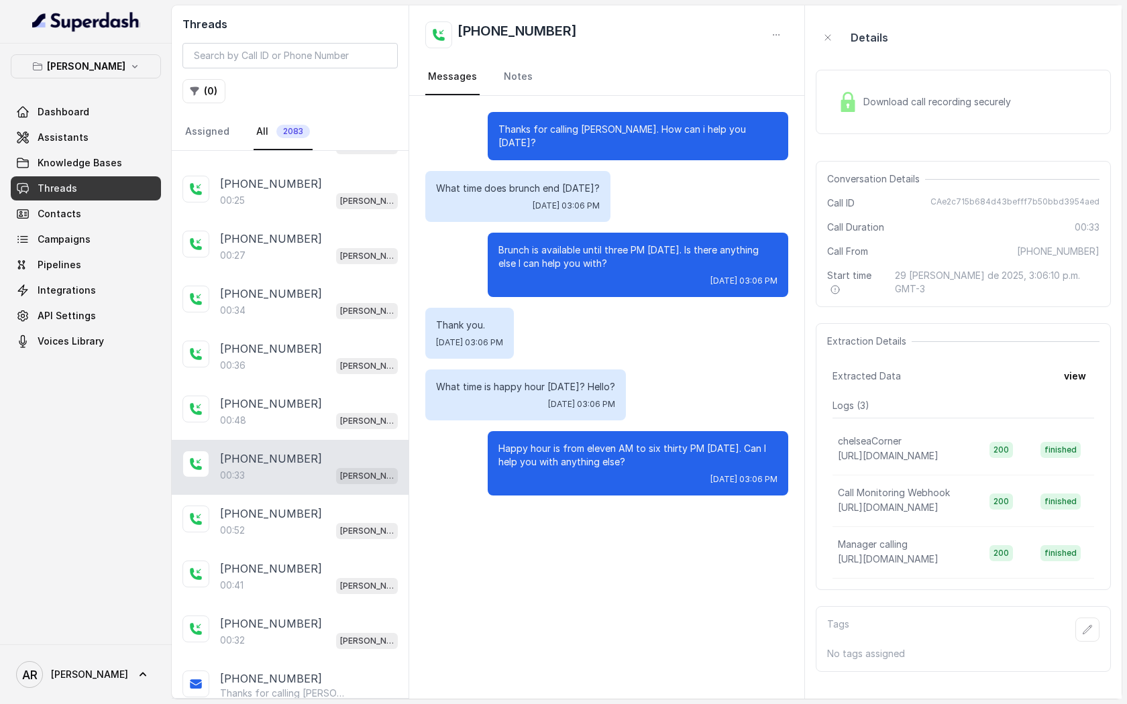
scroll to position [144, 0]
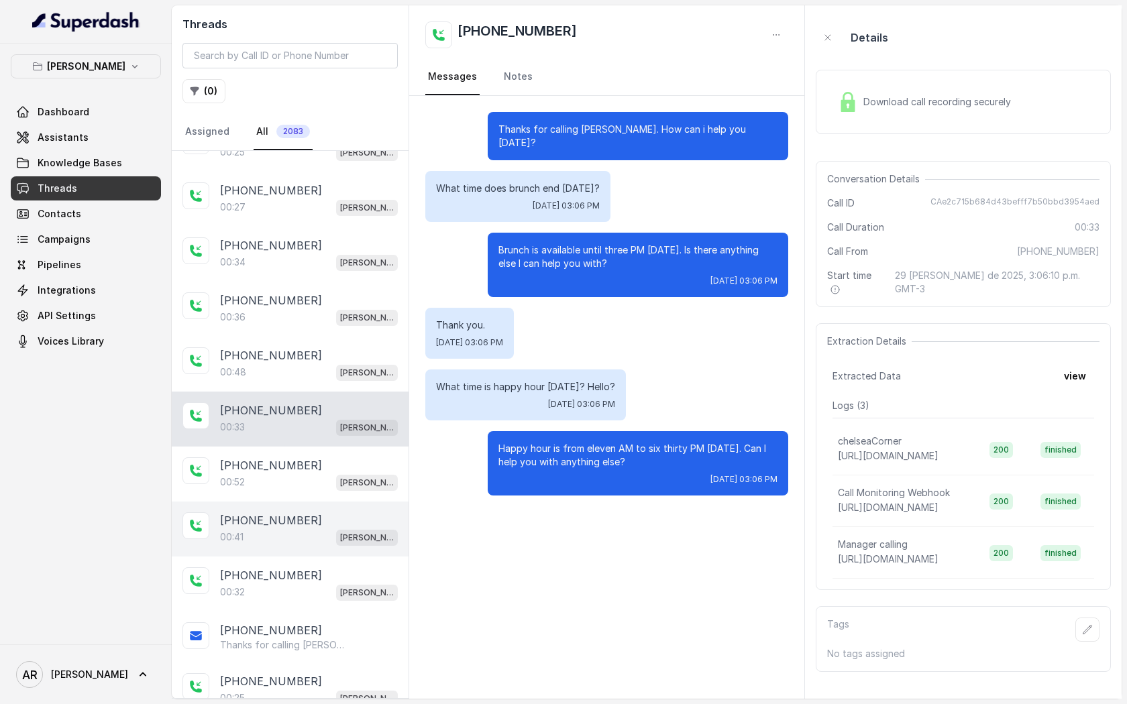
click at [270, 502] on div "[PHONE_NUMBER]:41 [GEOGRAPHIC_DATA]" at bounding box center [290, 529] width 237 height 55
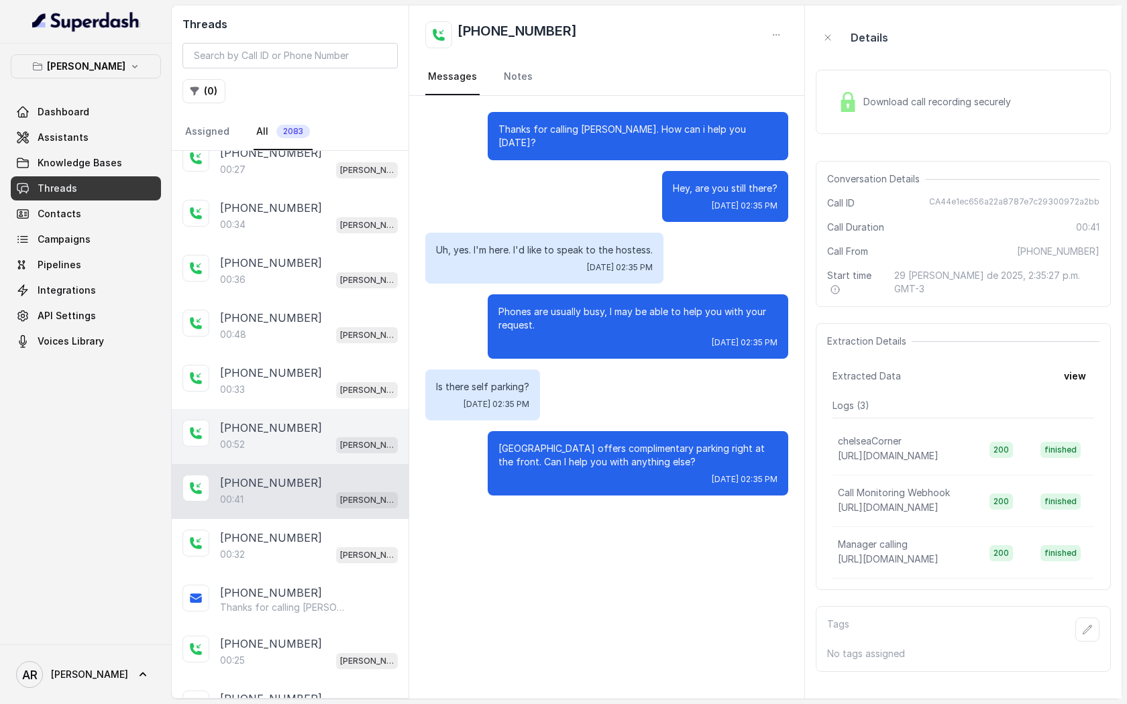
scroll to position [250, 0]
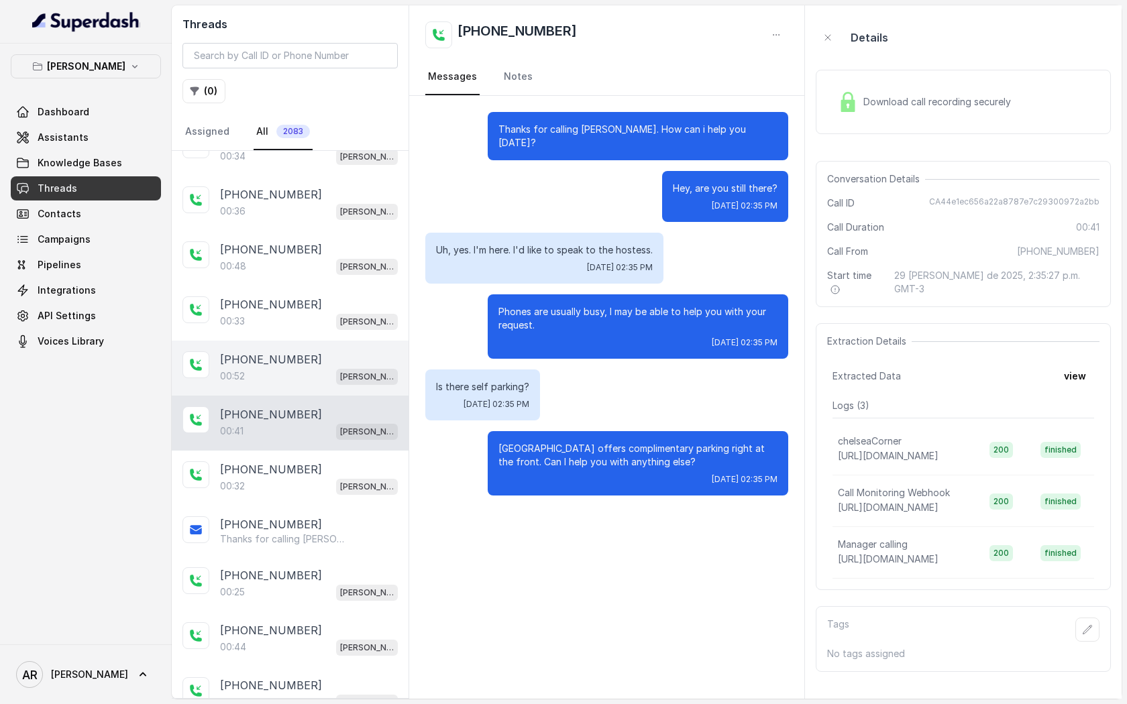
click at [282, 495] on div "[PHONE_NUMBER]:32 [GEOGRAPHIC_DATA]" at bounding box center [290, 478] width 237 height 55
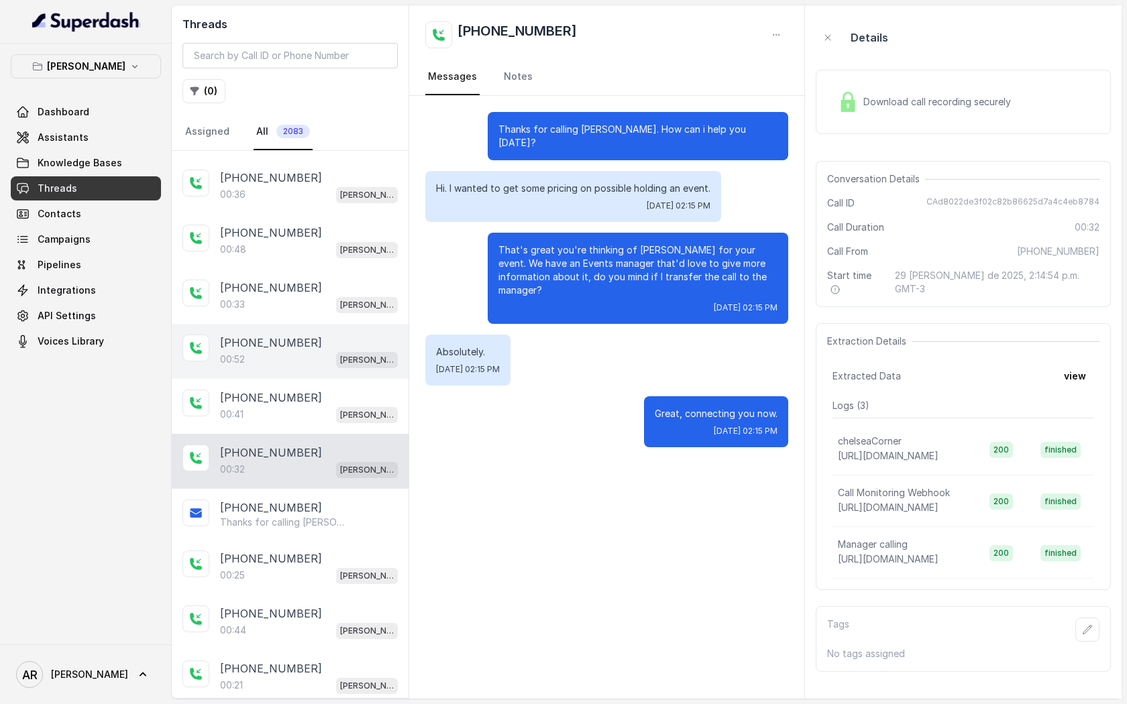
scroll to position [268, 0]
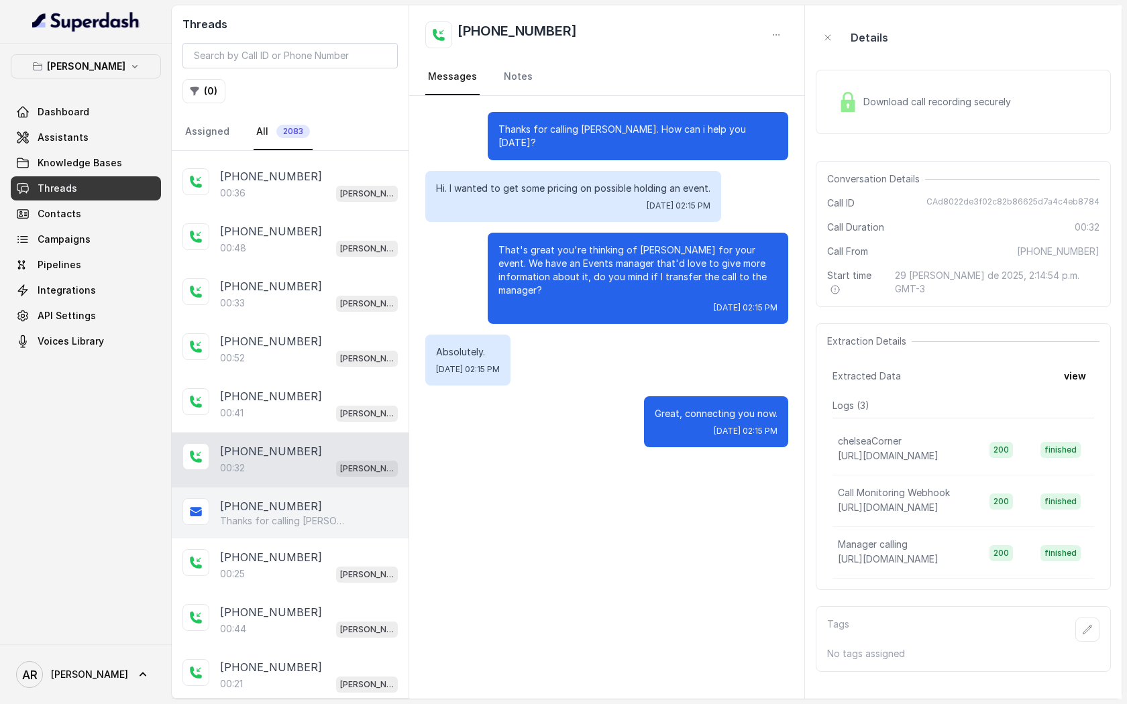
click at [277, 533] on div "[PHONE_NUMBER] Thanks for calling [PERSON_NAME]! For catering inquires, events,…" at bounding box center [290, 513] width 237 height 51
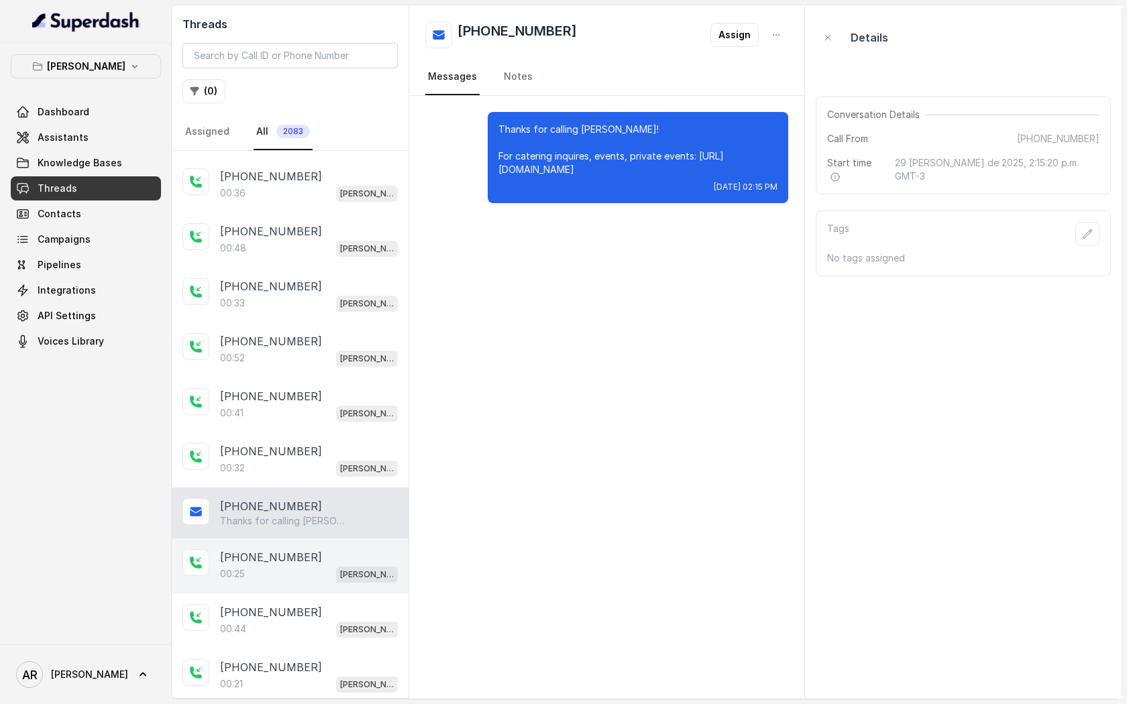
click at [280, 559] on p "[PHONE_NUMBER]" at bounding box center [271, 557] width 102 height 16
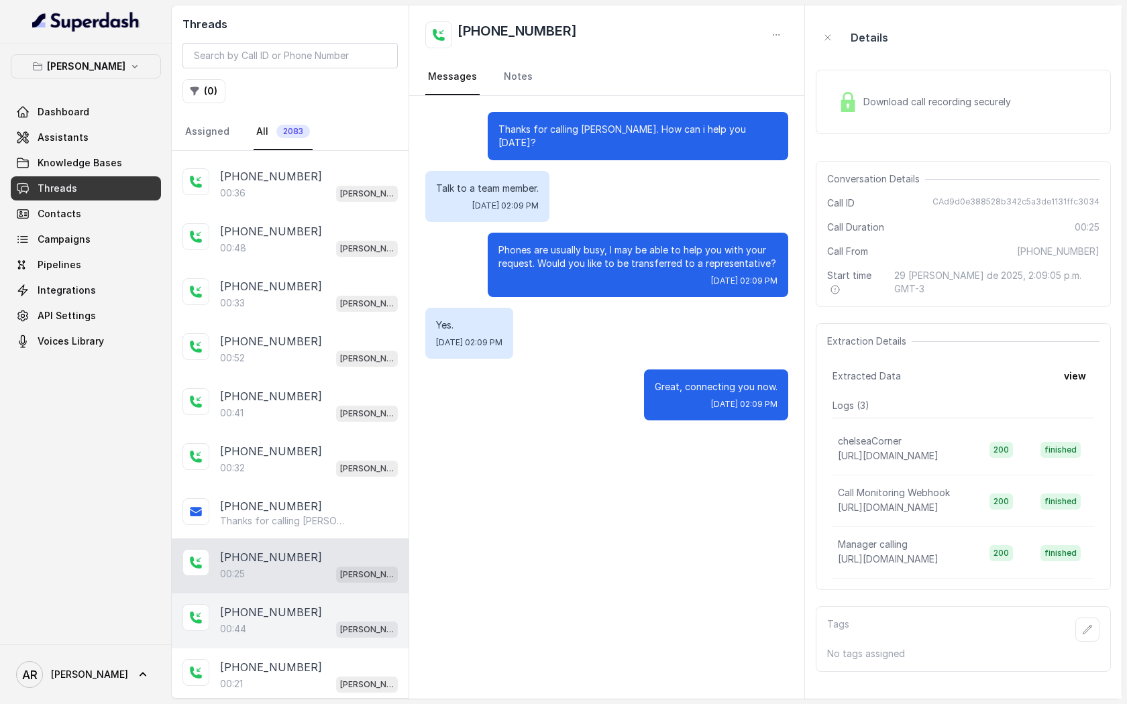
click at [280, 563] on p "[PHONE_NUMBER]" at bounding box center [271, 612] width 102 height 16
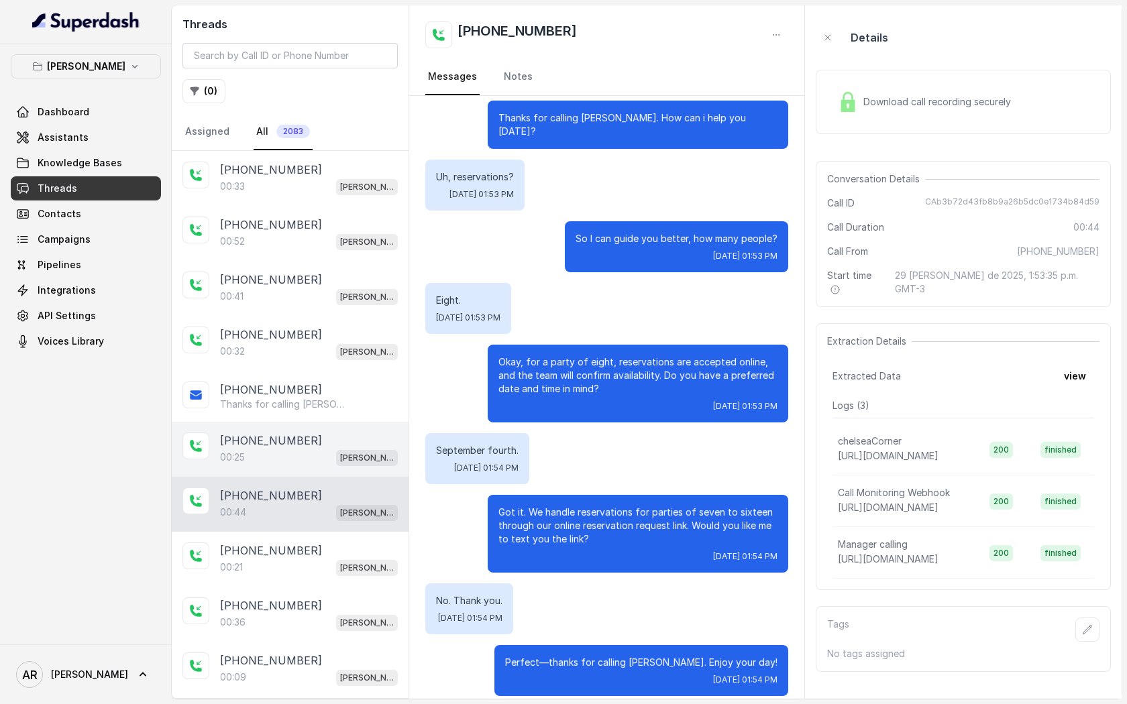
scroll to position [420, 0]
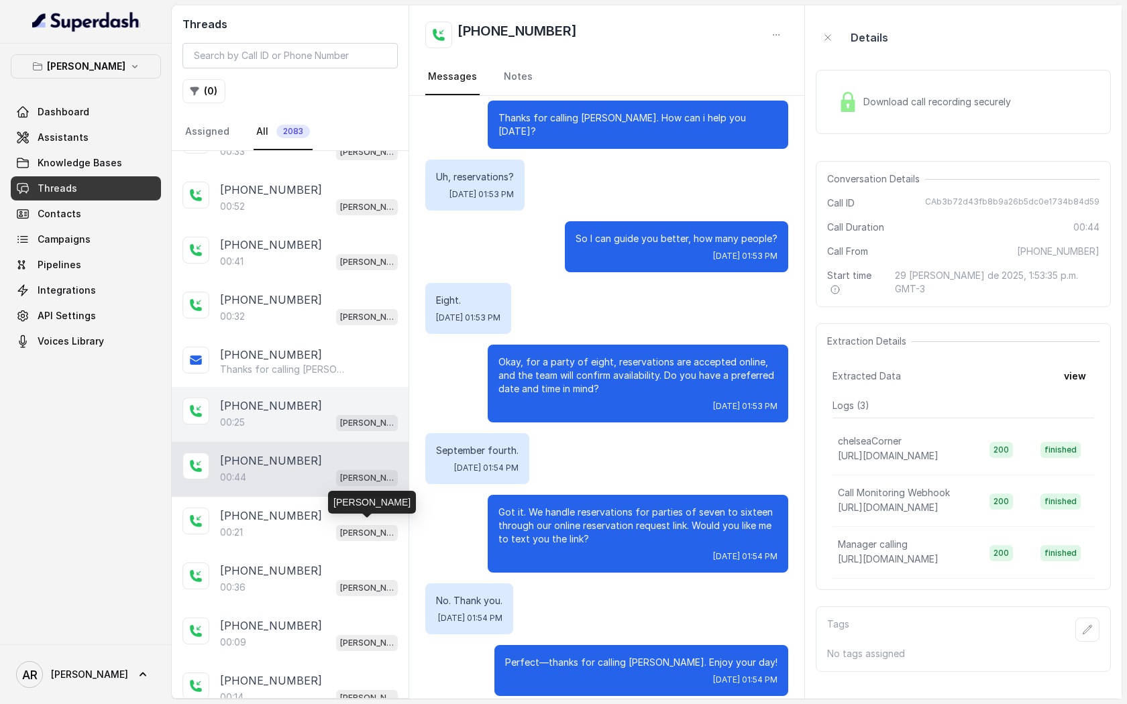
click at [350, 531] on p "[PERSON_NAME]" at bounding box center [367, 532] width 54 height 13
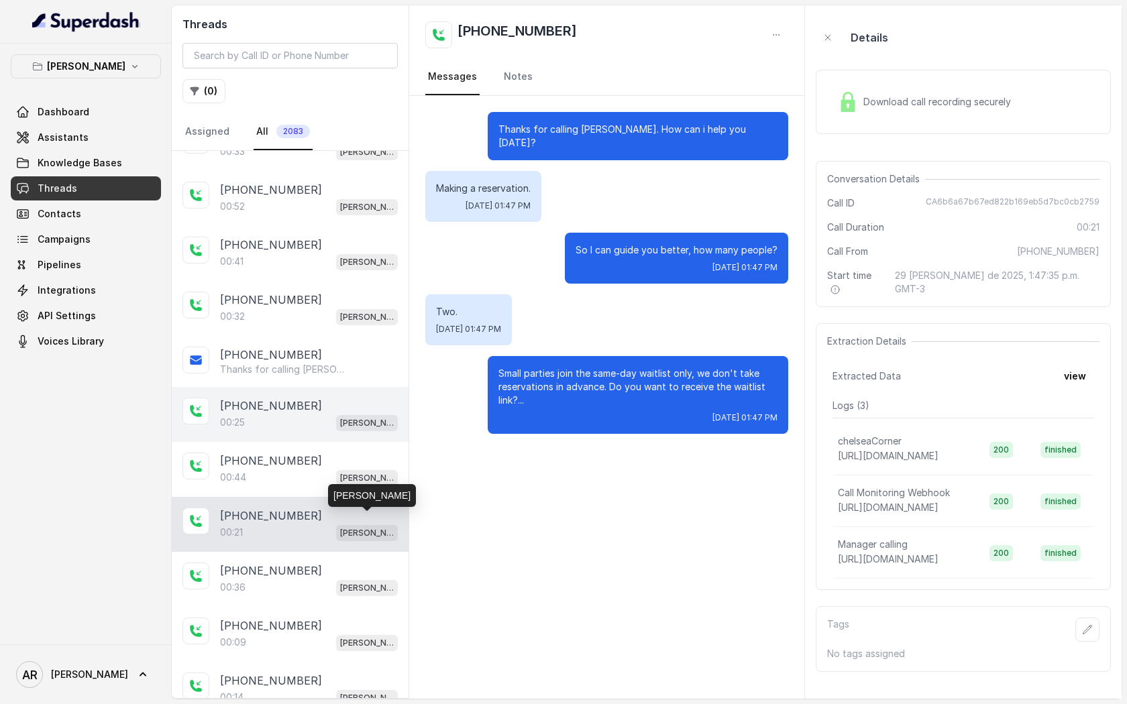
scroll to position [433, 0]
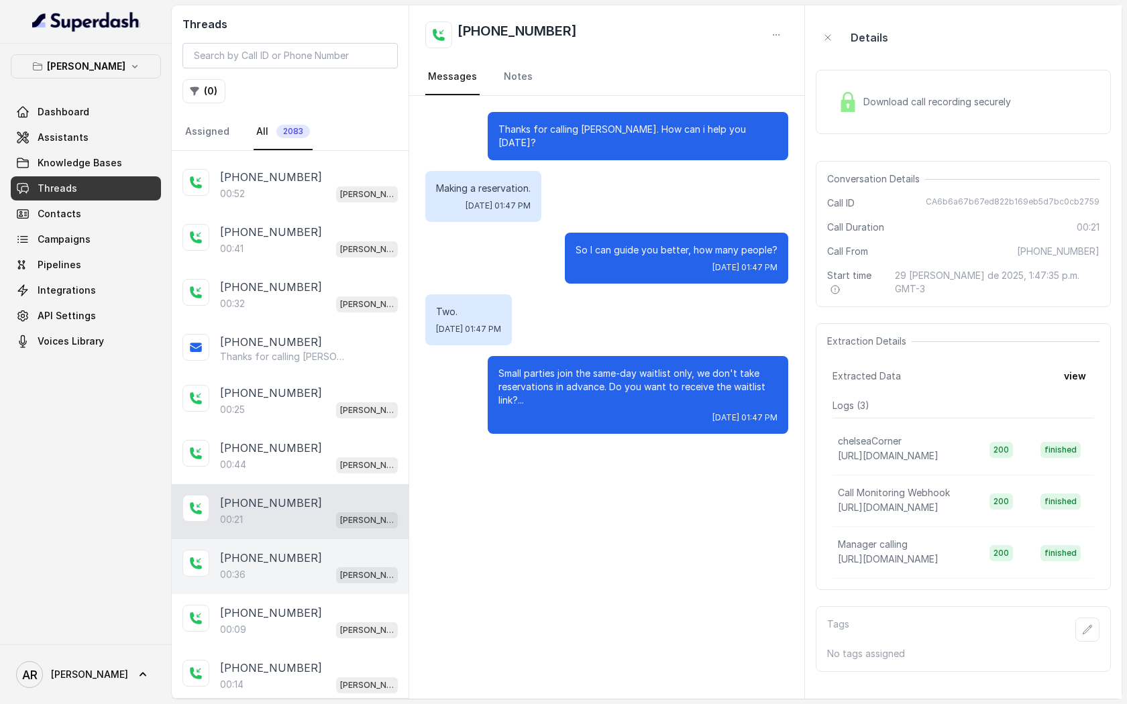
click at [345, 539] on div "[PHONE_NUMBER]:36 [GEOGRAPHIC_DATA]" at bounding box center [290, 566] width 237 height 55
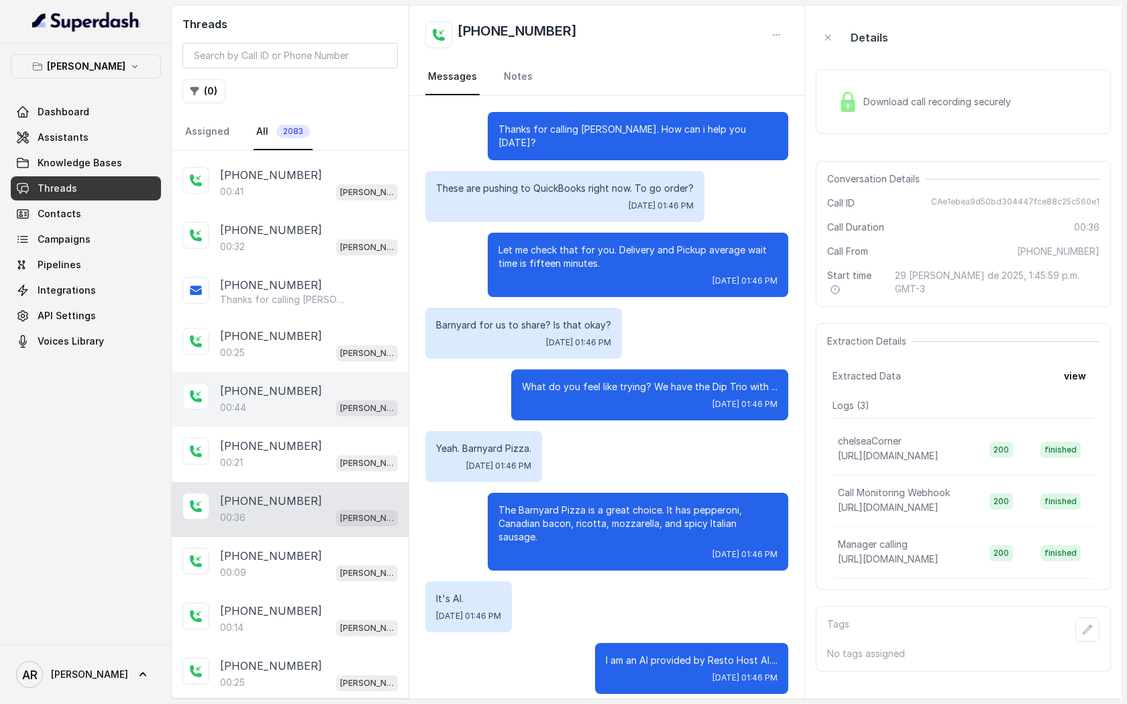
scroll to position [498, 0]
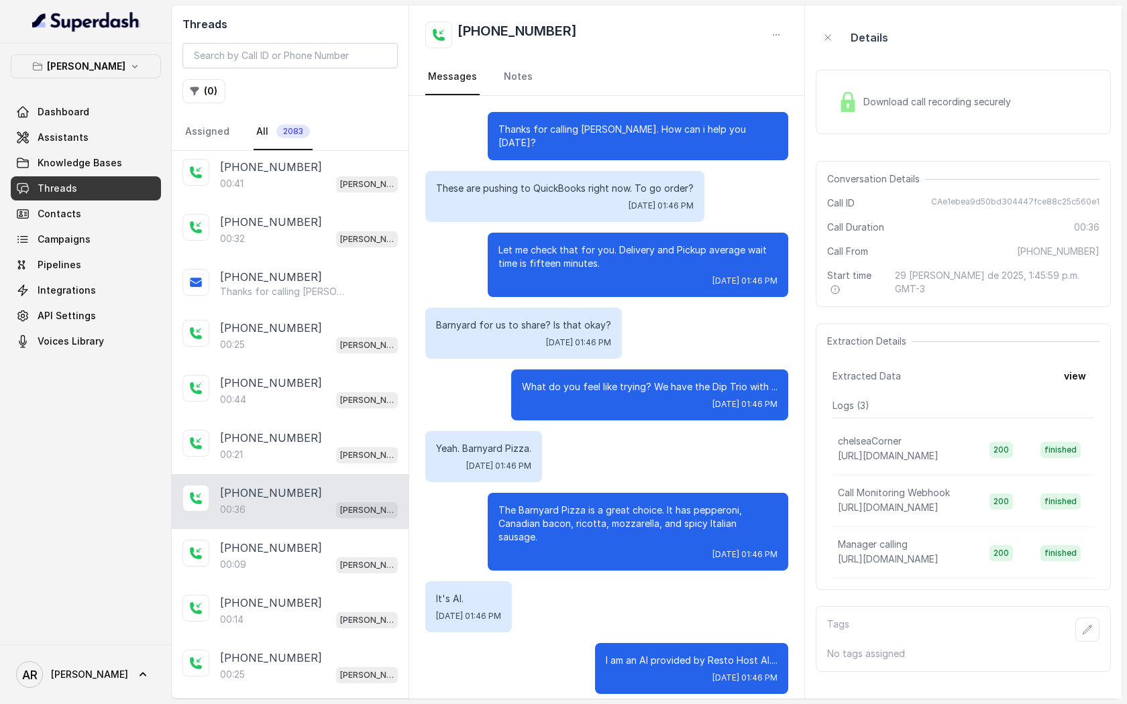
click at [868, 90] on div "Download call recording securely" at bounding box center [924, 102] width 184 height 31
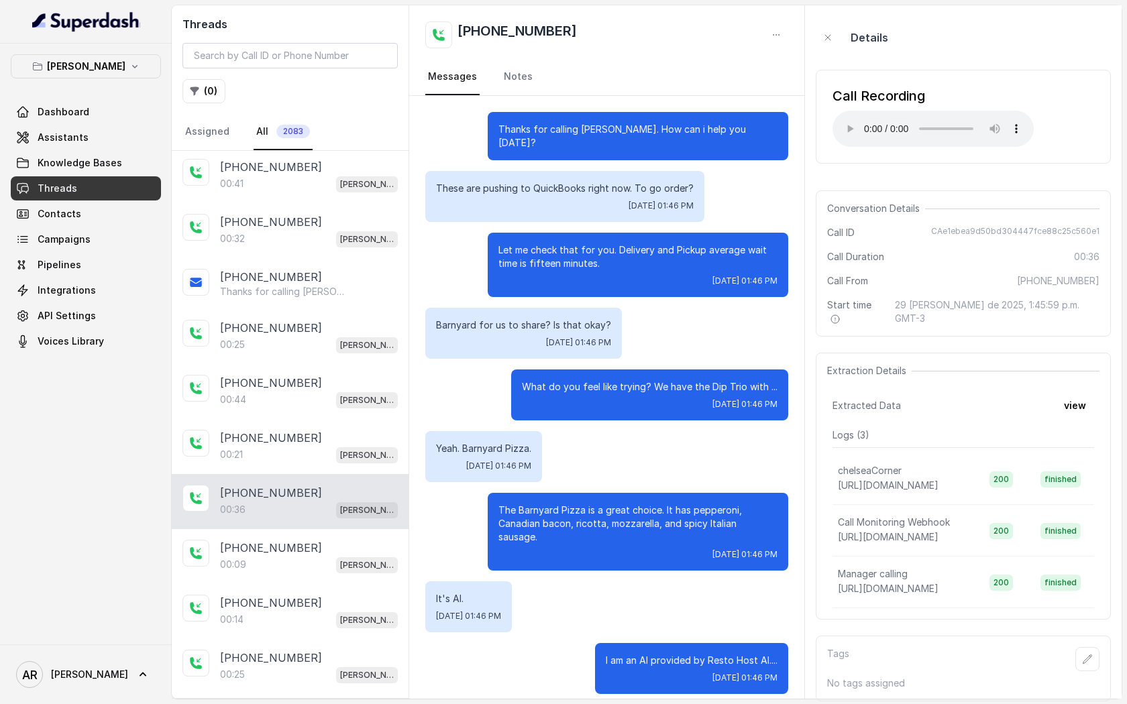
click at [534, 520] on div "The Barnyard Pizza is a great choice. It has pepperoni, Canadian bacon, ricotta…" at bounding box center [638, 532] width 300 height 78
click at [307, 563] on div "00:14 [PERSON_NAME]" at bounding box center [309, 619] width 178 height 17
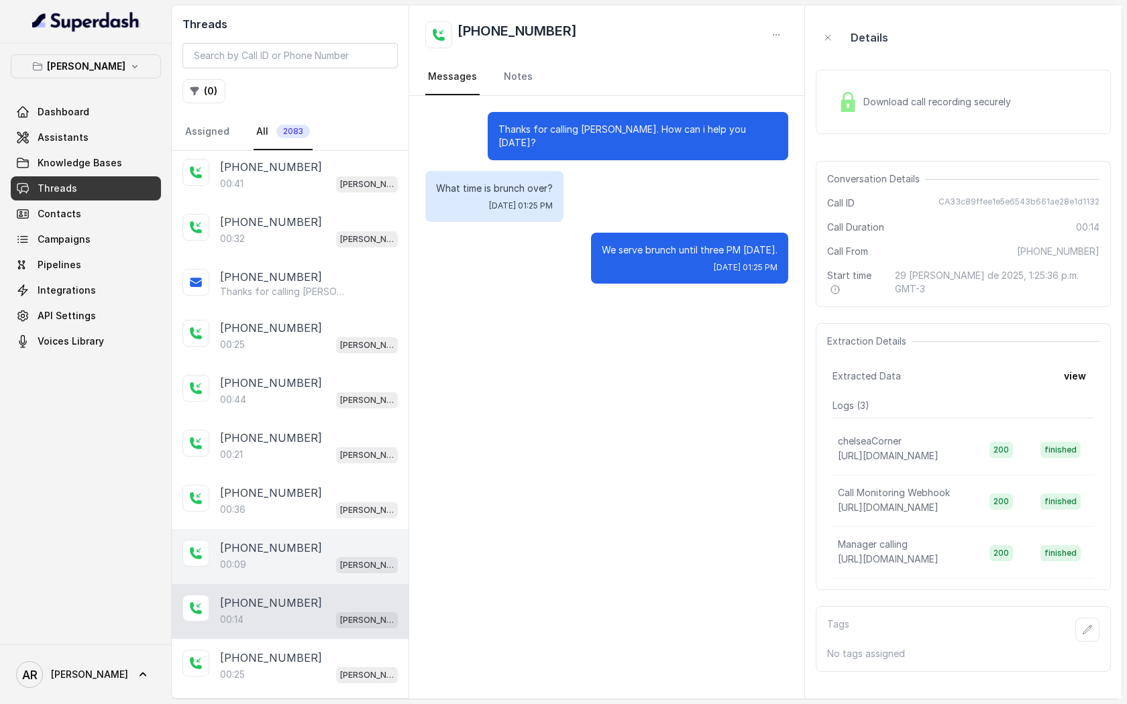
click at [311, 563] on div "00:09 [PERSON_NAME]" at bounding box center [309, 564] width 178 height 17
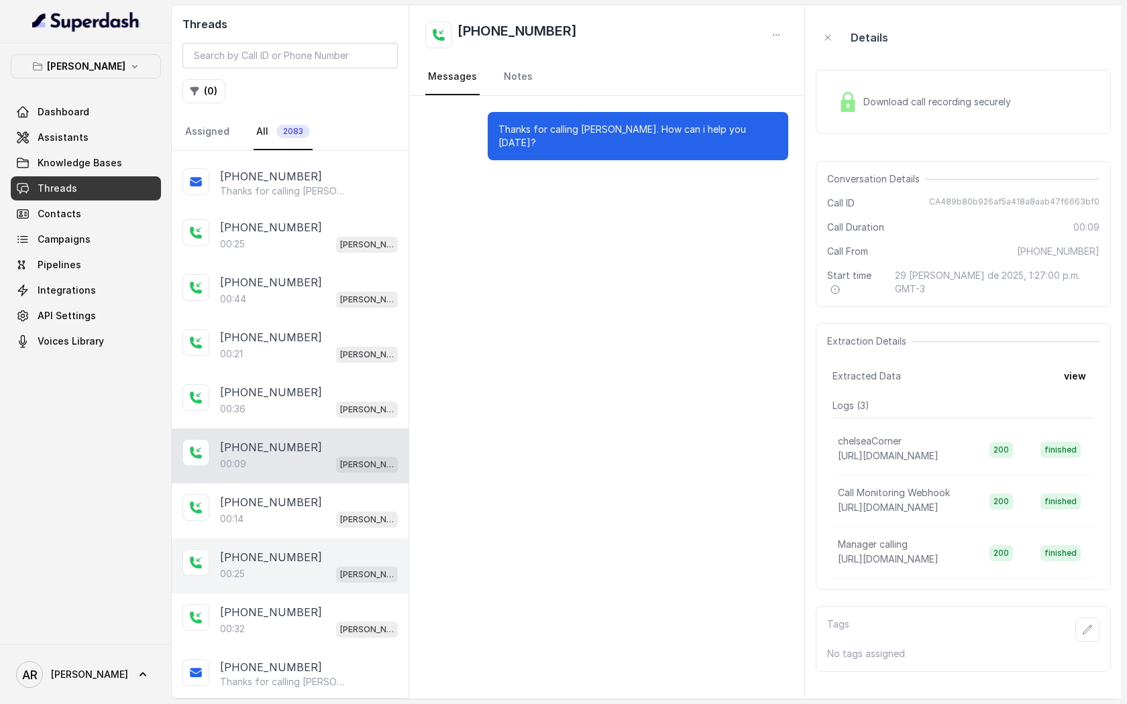
scroll to position [632, 0]
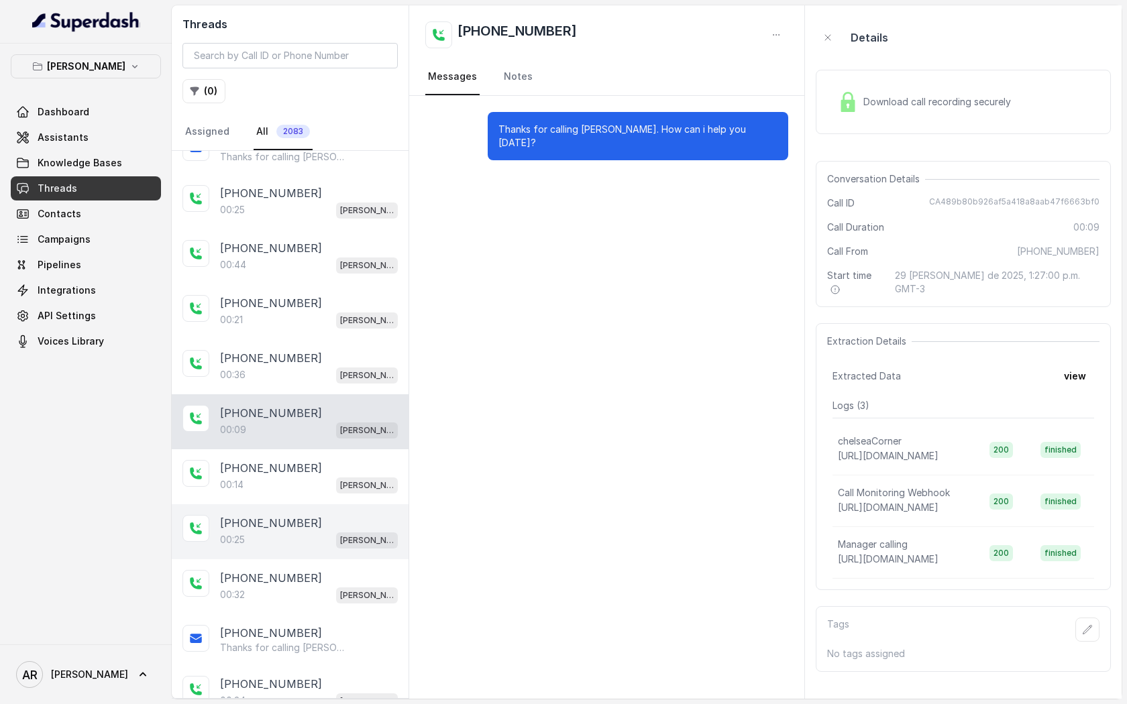
click at [306, 519] on div "[PHONE_NUMBER]" at bounding box center [309, 523] width 178 height 16
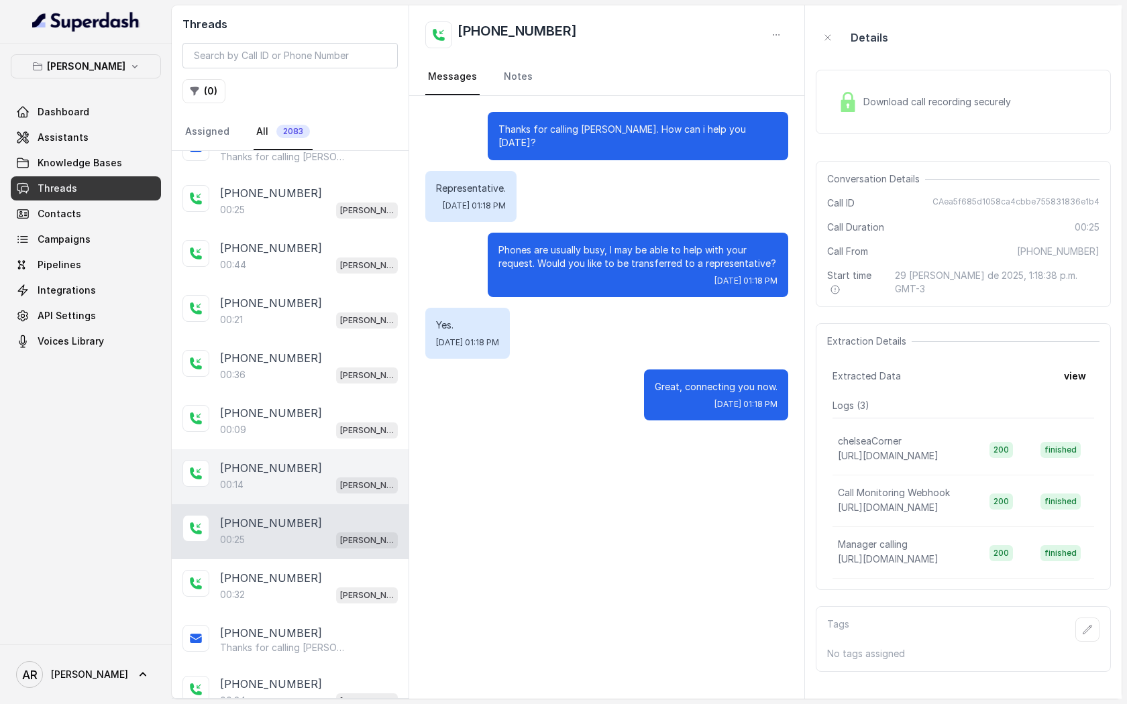
click at [304, 490] on div "[PHONE_NUMBER]:14 [GEOGRAPHIC_DATA]" at bounding box center [290, 476] width 237 height 55
